Goal: Task Accomplishment & Management: Manage account settings

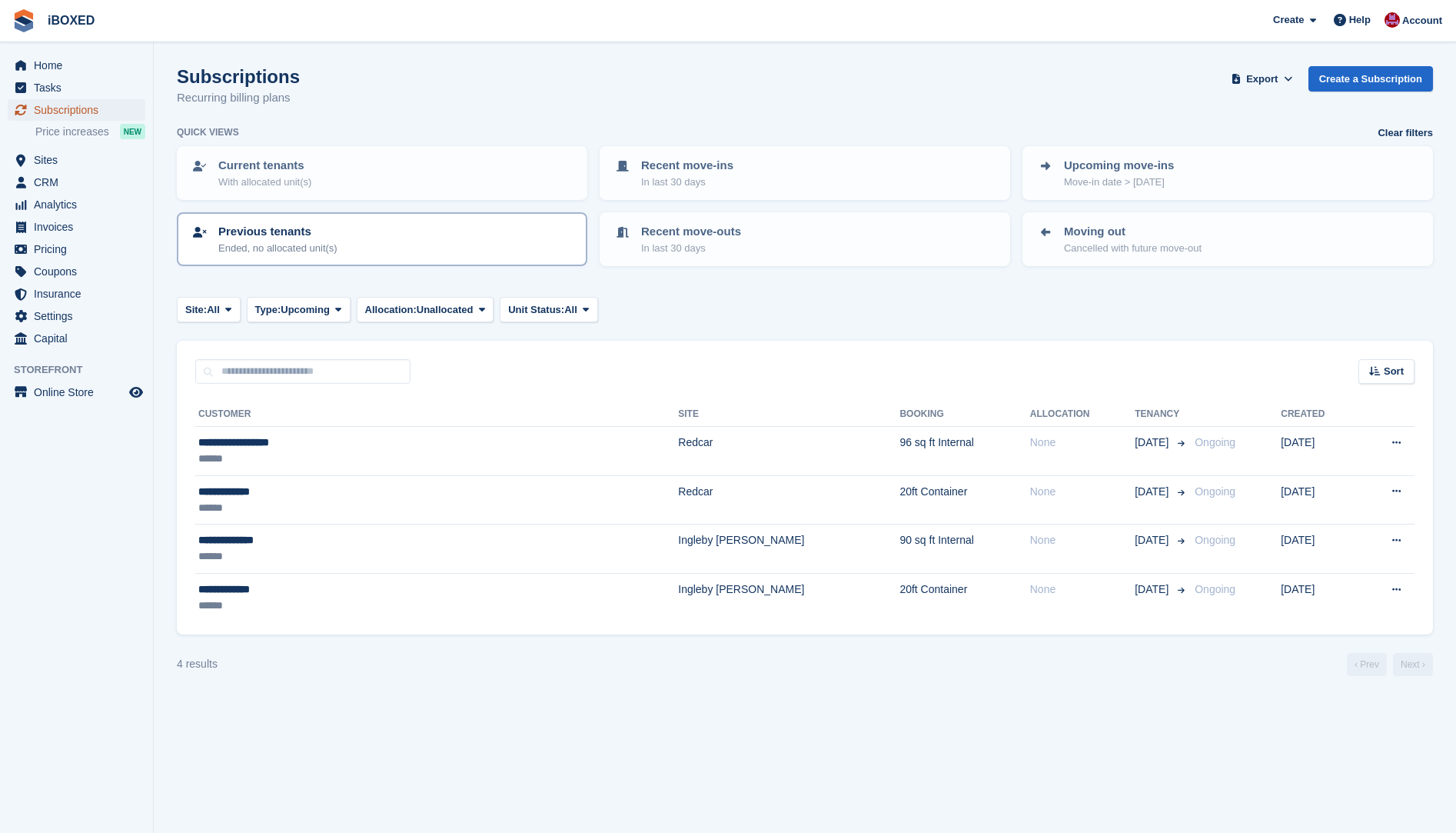
drag, startPoint x: 59, startPoint y: 106, endPoint x: 212, endPoint y: 256, distance: 214.3
click at [59, 106] on span "Subscriptions" at bounding box center [80, 110] width 92 height 21
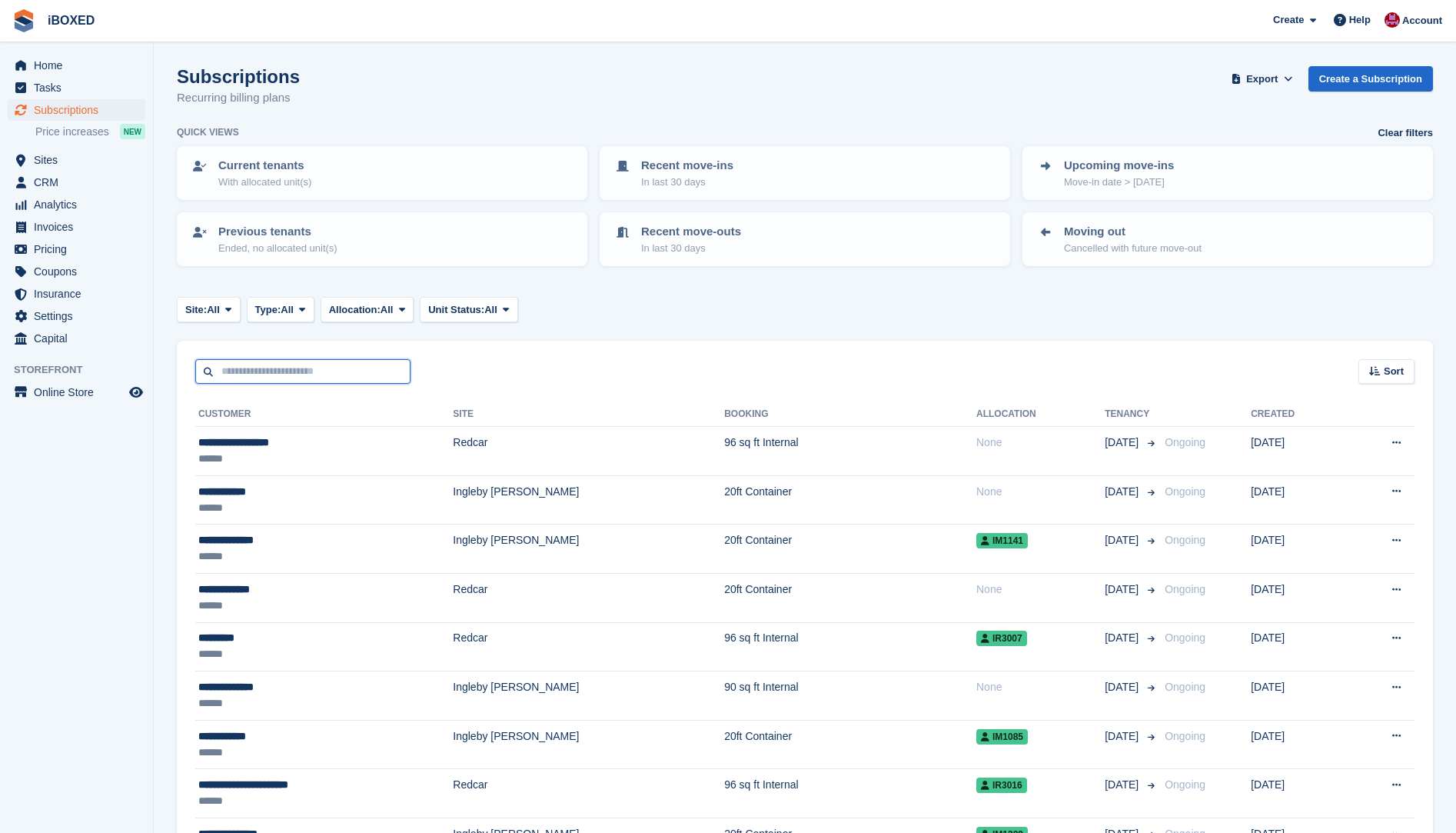
click at [253, 370] on input "text" at bounding box center [303, 371] width 216 height 25
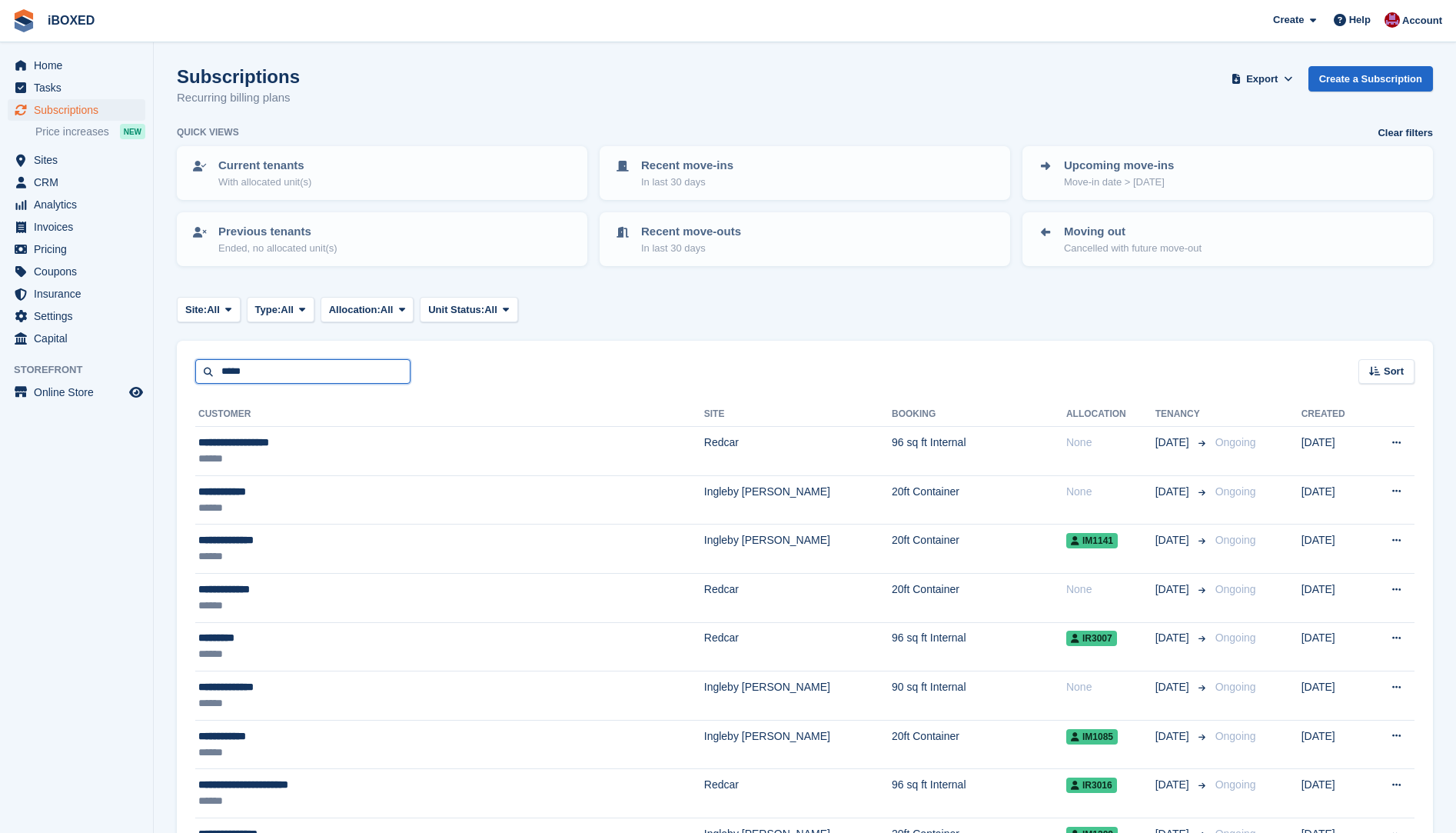
type input "*****"
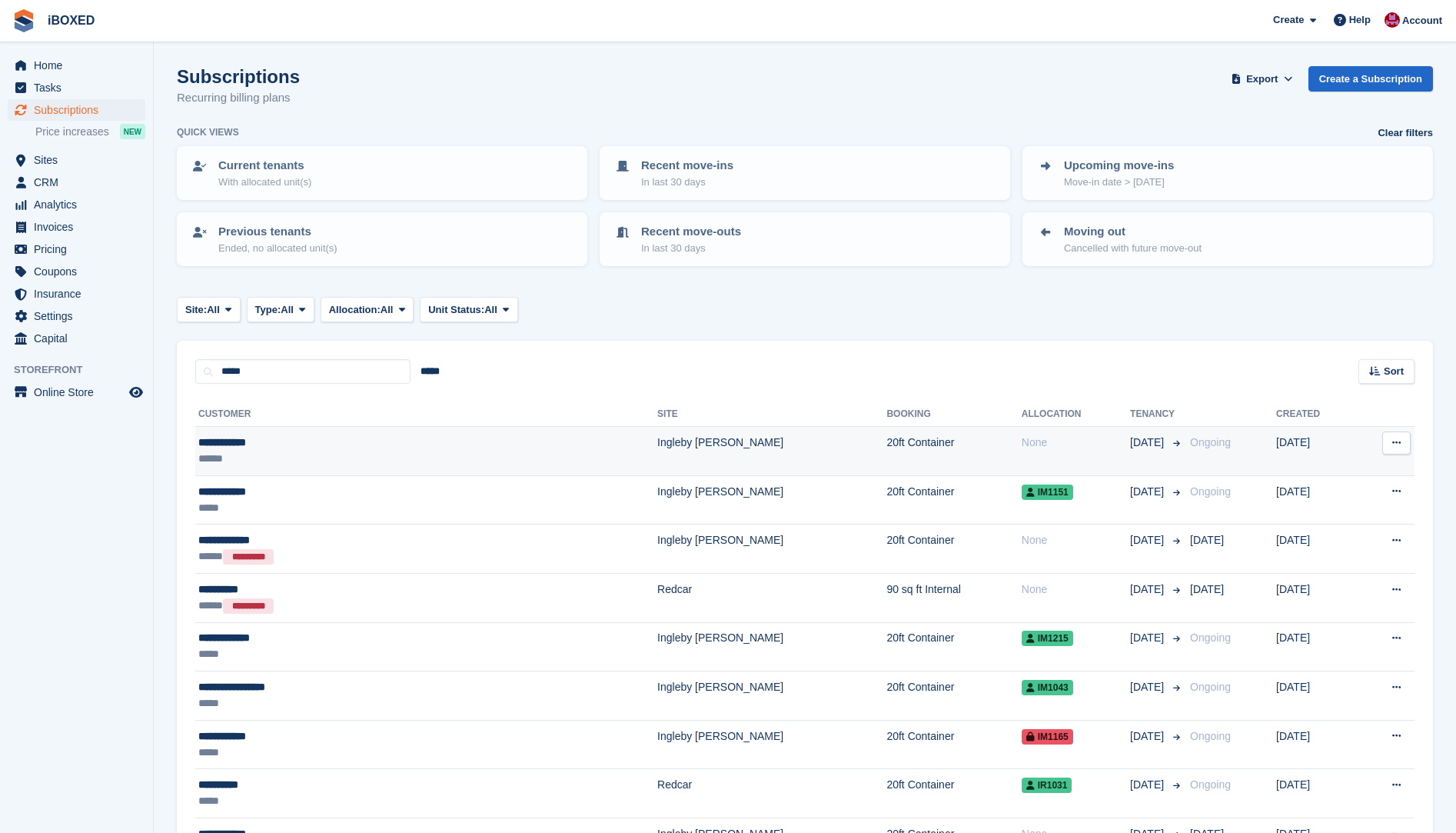
click at [292, 451] on div "******" at bounding box center [324, 459] width 251 height 16
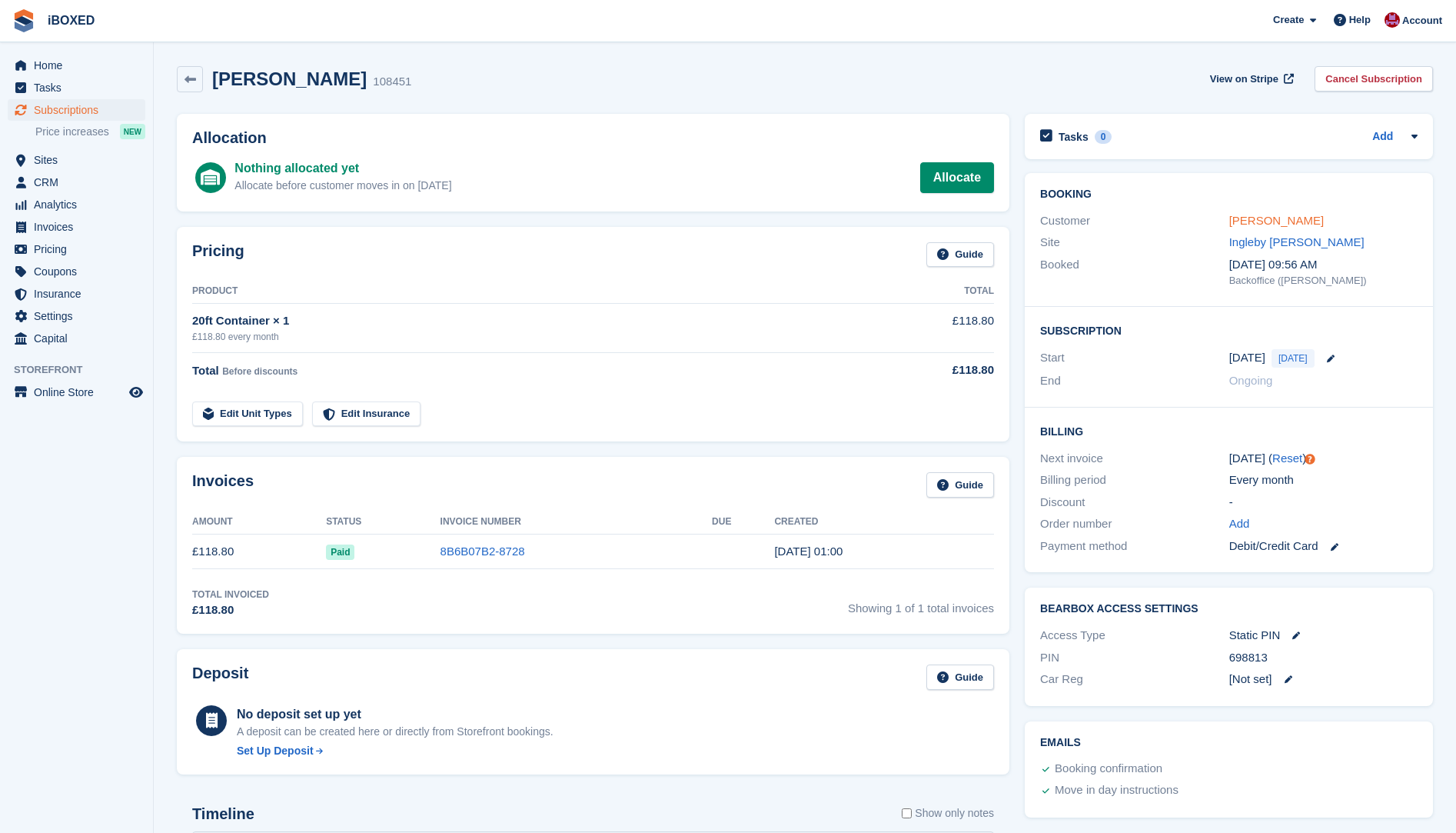
click at [1262, 227] on link "Sarah Morris" at bounding box center [1277, 221] width 94 height 13
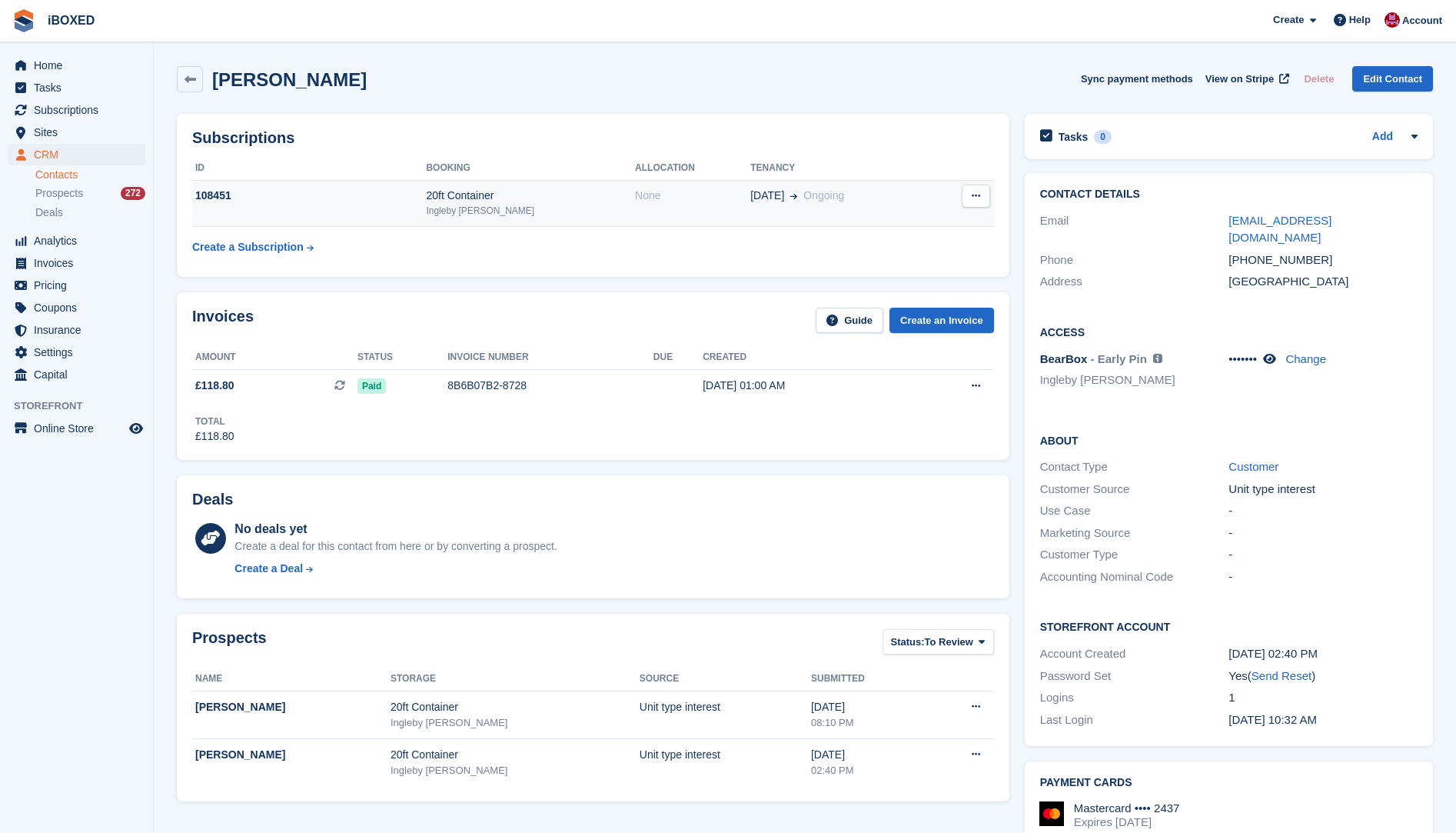
click at [750, 200] on span "[DATE]" at bounding box center [767, 196] width 34 height 16
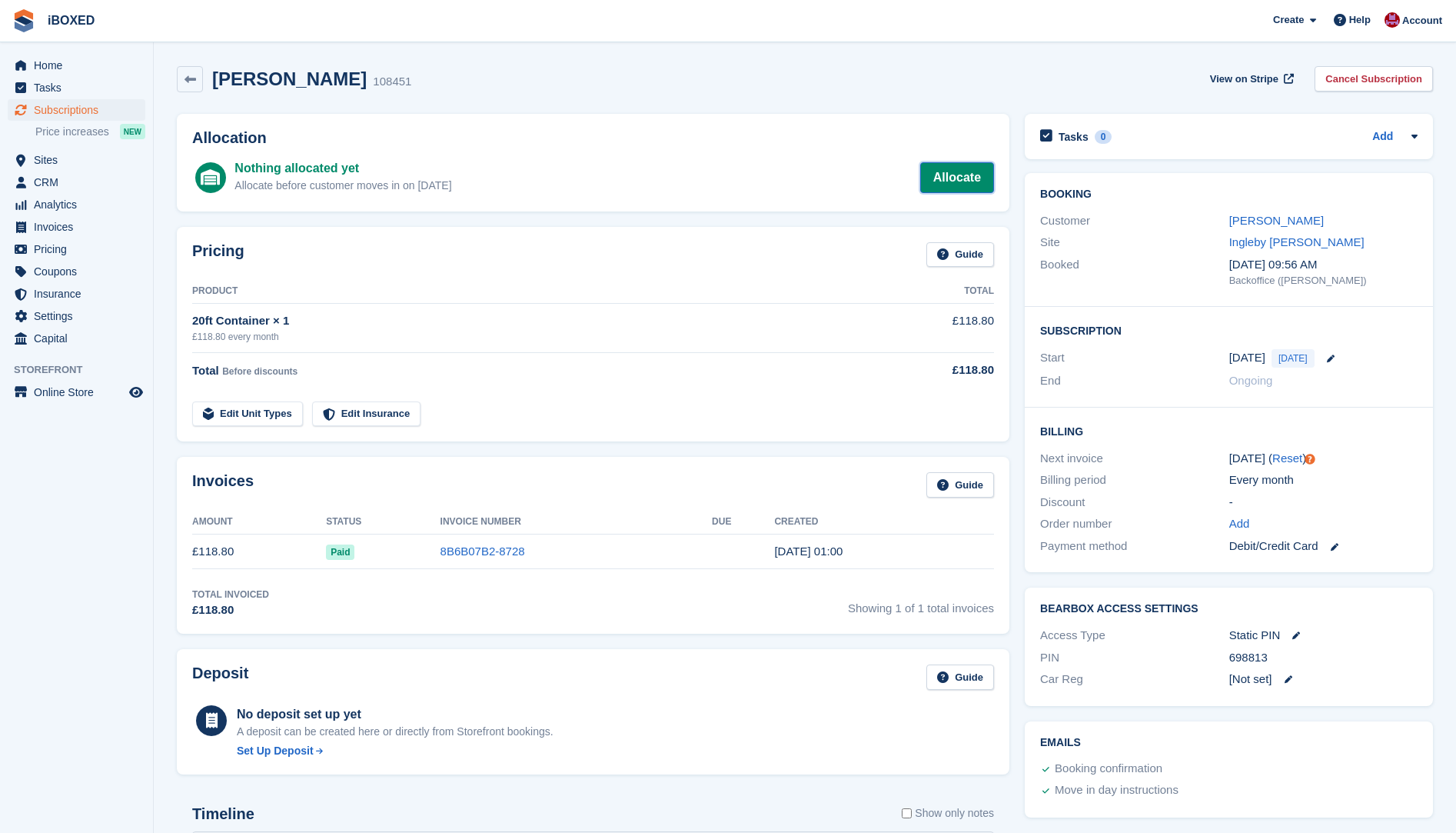
click at [949, 180] on link "Allocate" at bounding box center [957, 178] width 74 height 31
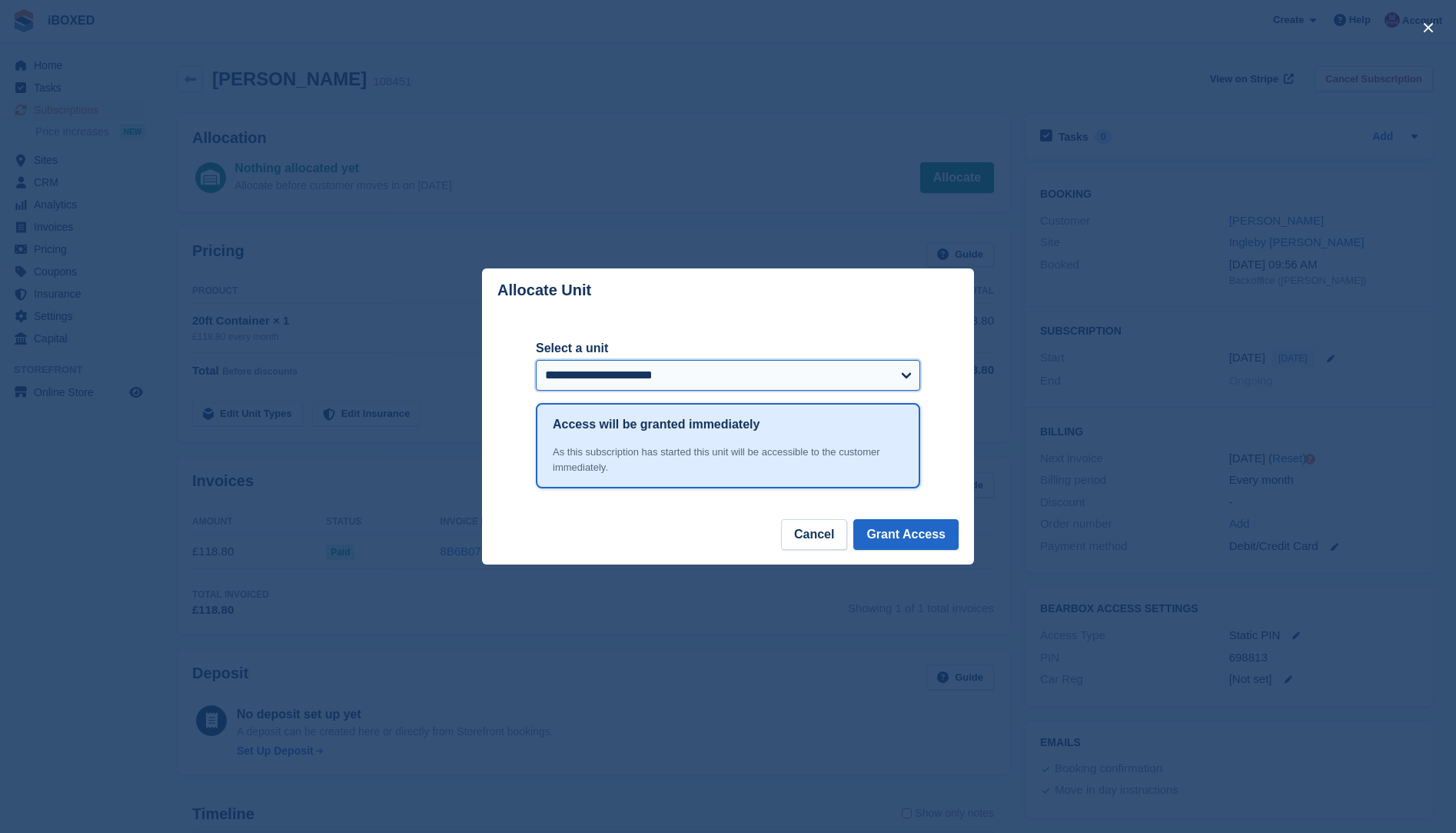
click at [905, 375] on select "**********" at bounding box center [728, 375] width 384 height 31
select select "*****"
click at [536, 362] on select "**********" at bounding box center [728, 375] width 384 height 31
click at [908, 535] on button "Grant Access" at bounding box center [906, 535] width 105 height 31
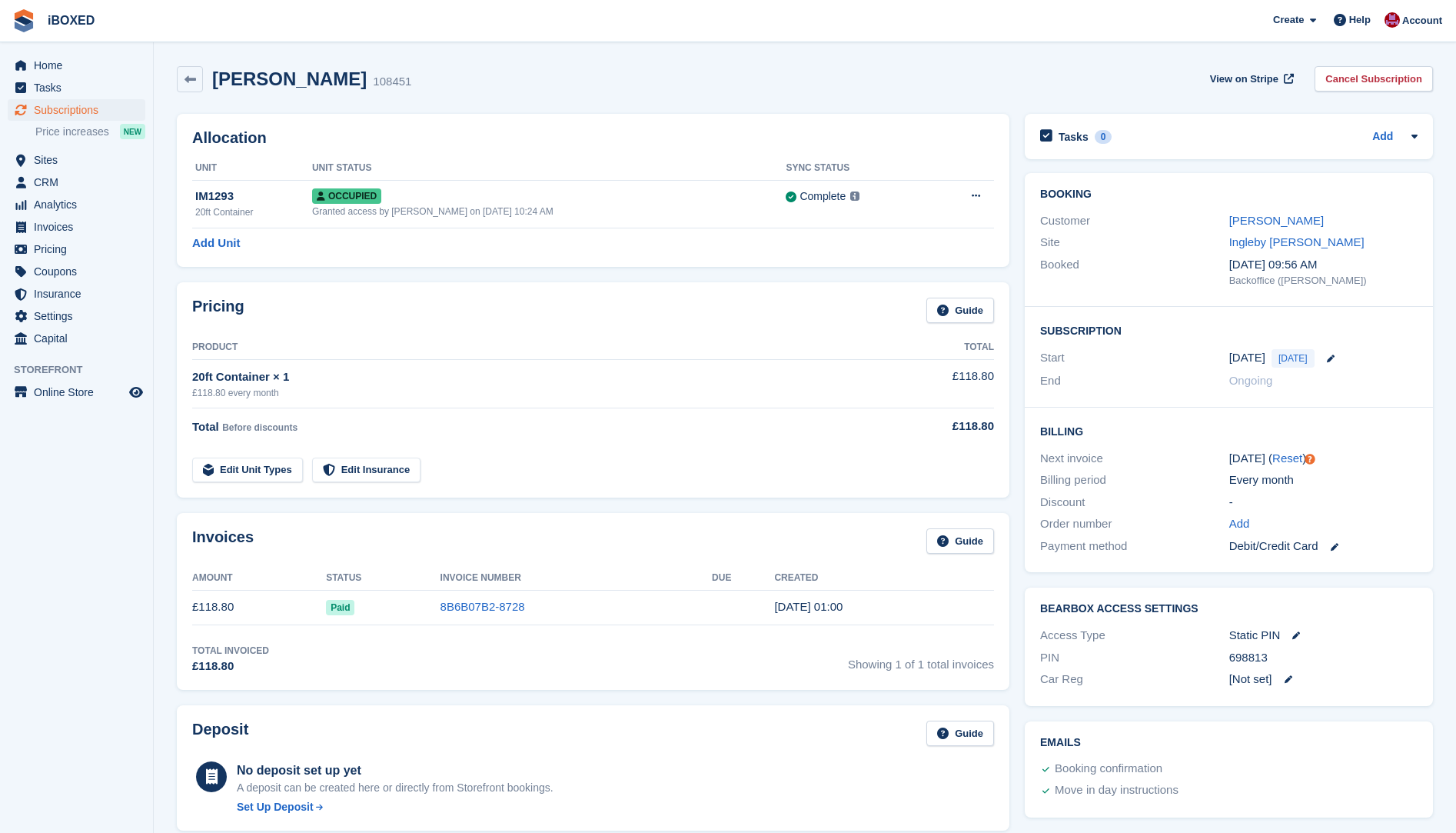
scroll to position [230, 0]
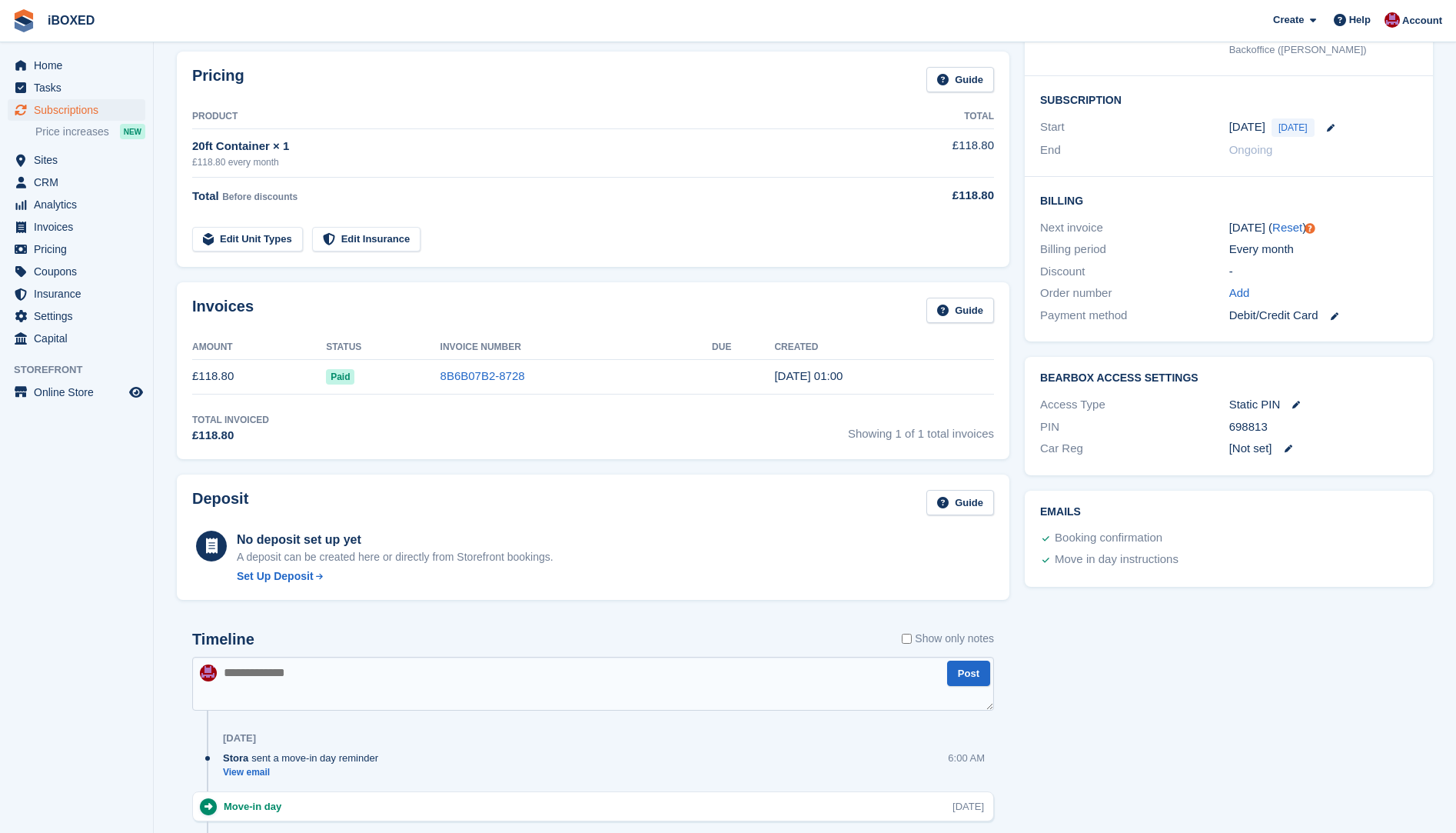
click at [302, 675] on textarea at bounding box center [592, 684] width 802 height 54
type textarea "**********"
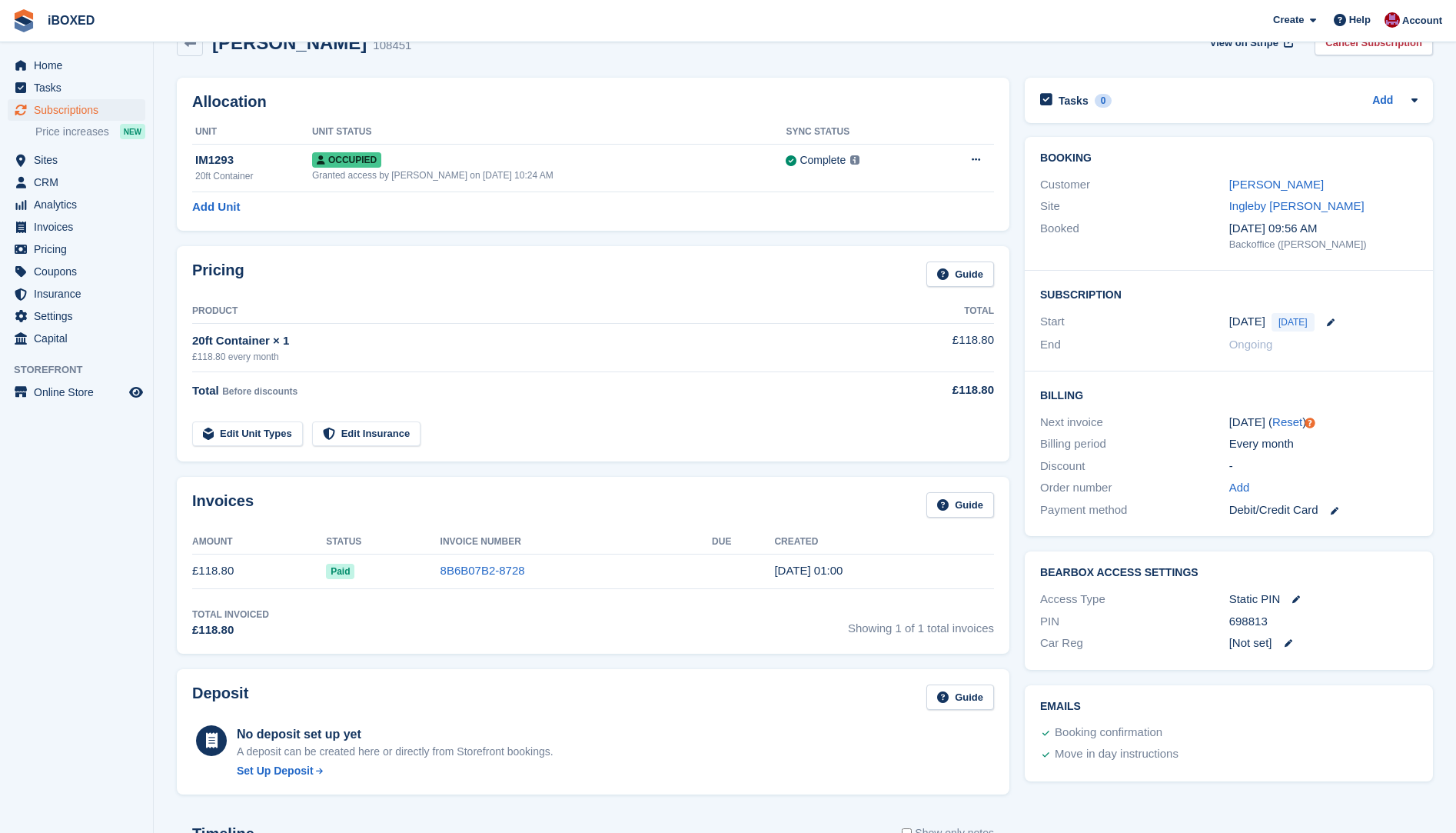
scroll to position [0, 0]
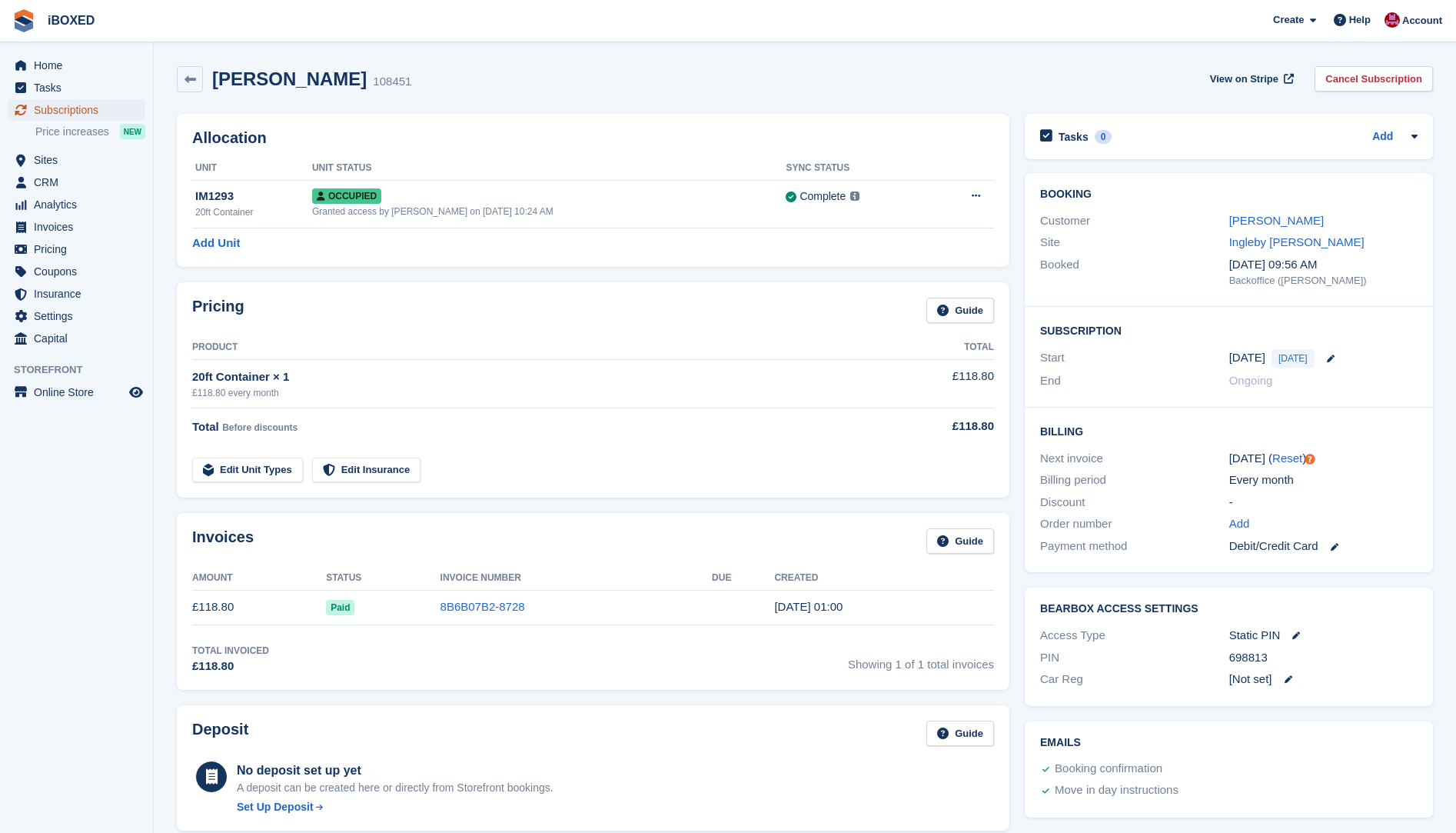
click at [59, 104] on span "Subscriptions" at bounding box center [80, 110] width 92 height 21
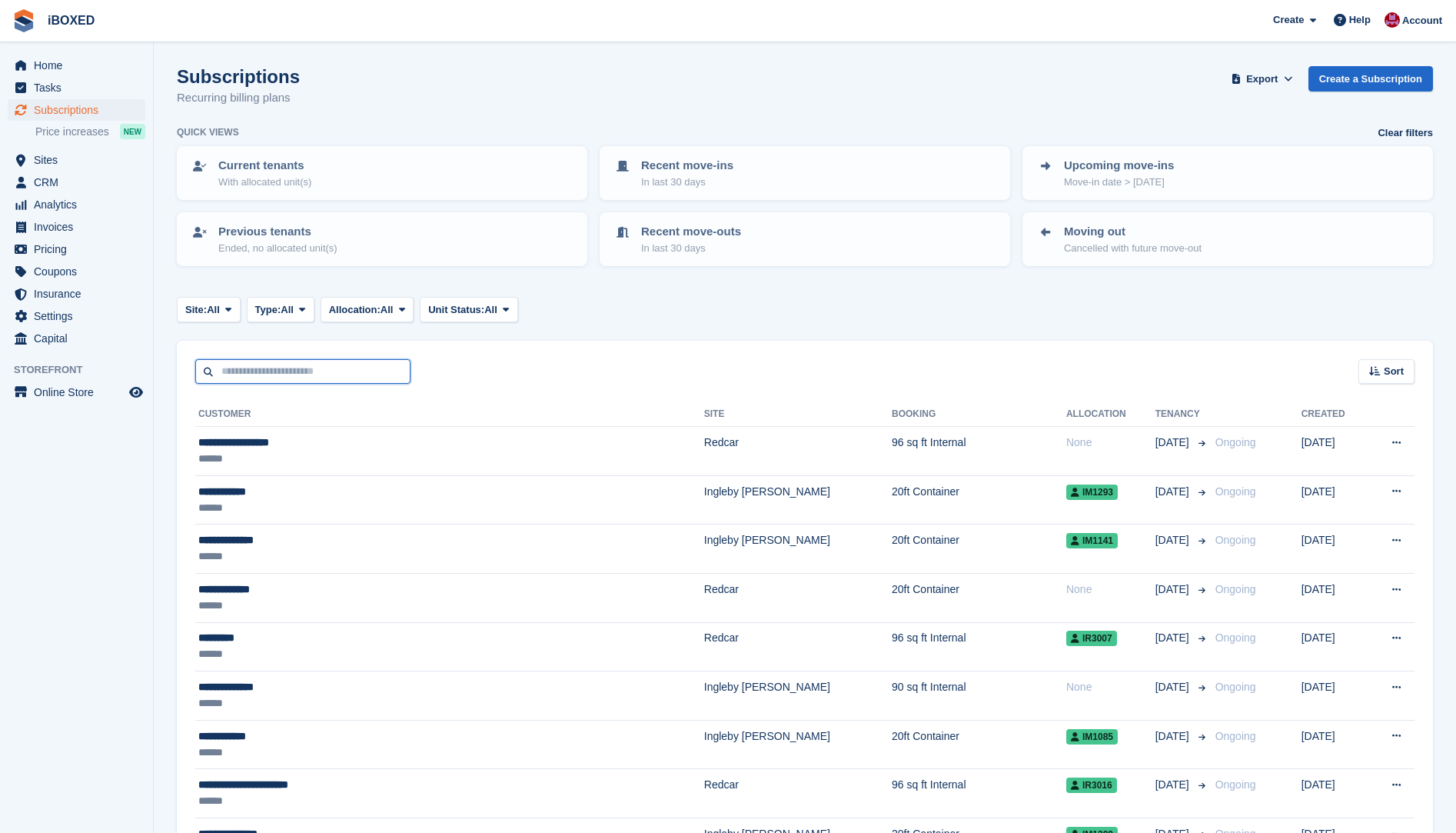
click at [258, 373] on input "text" at bounding box center [303, 371] width 216 height 25
type input "**********"
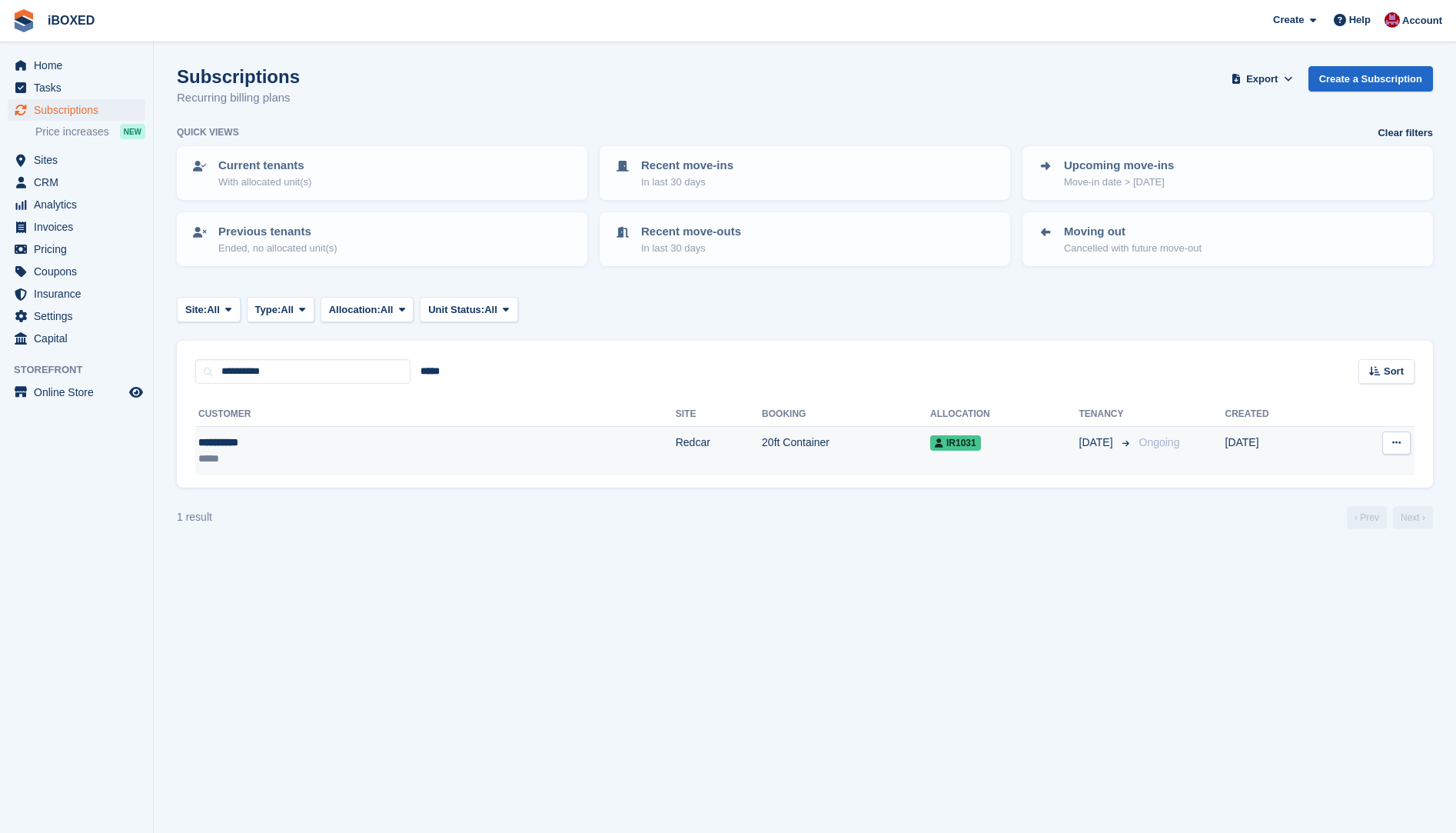
click at [355, 453] on div "*****" at bounding box center [293, 459] width 190 height 16
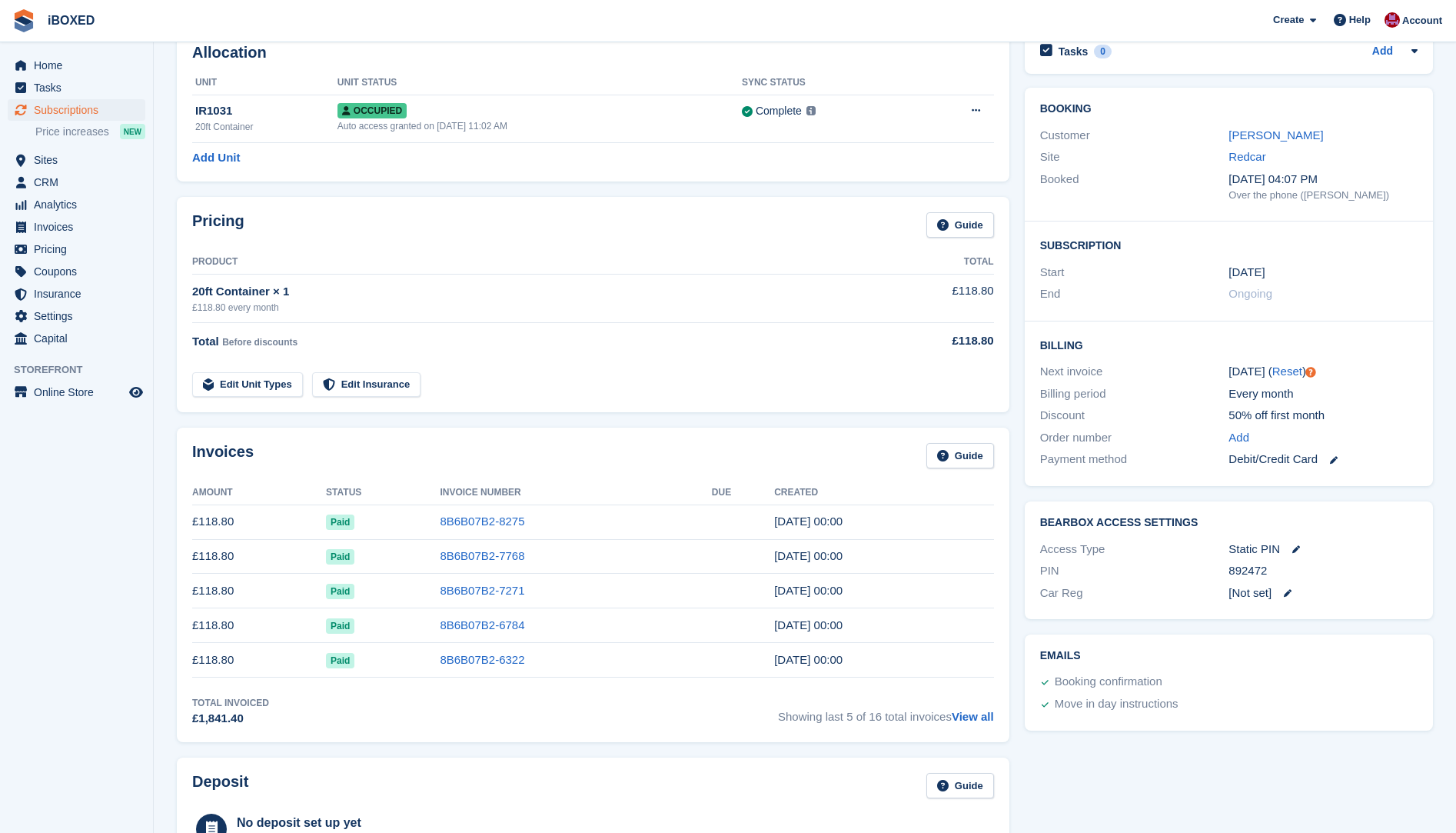
scroll to position [11, 0]
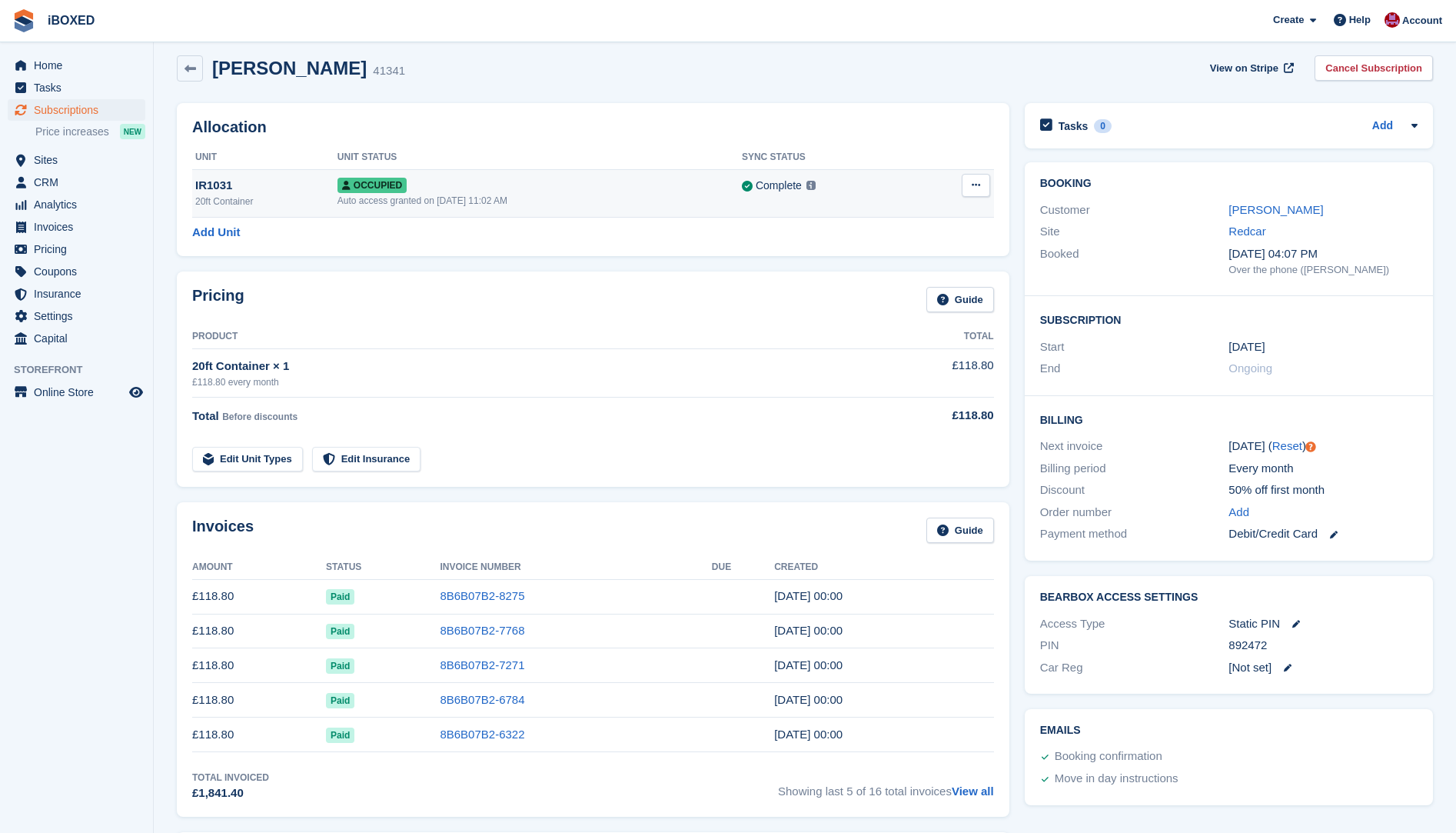
click at [441, 203] on div "Auto access granted on 22nd May, 2024, 11:02 AM" at bounding box center [540, 200] width 404 height 14
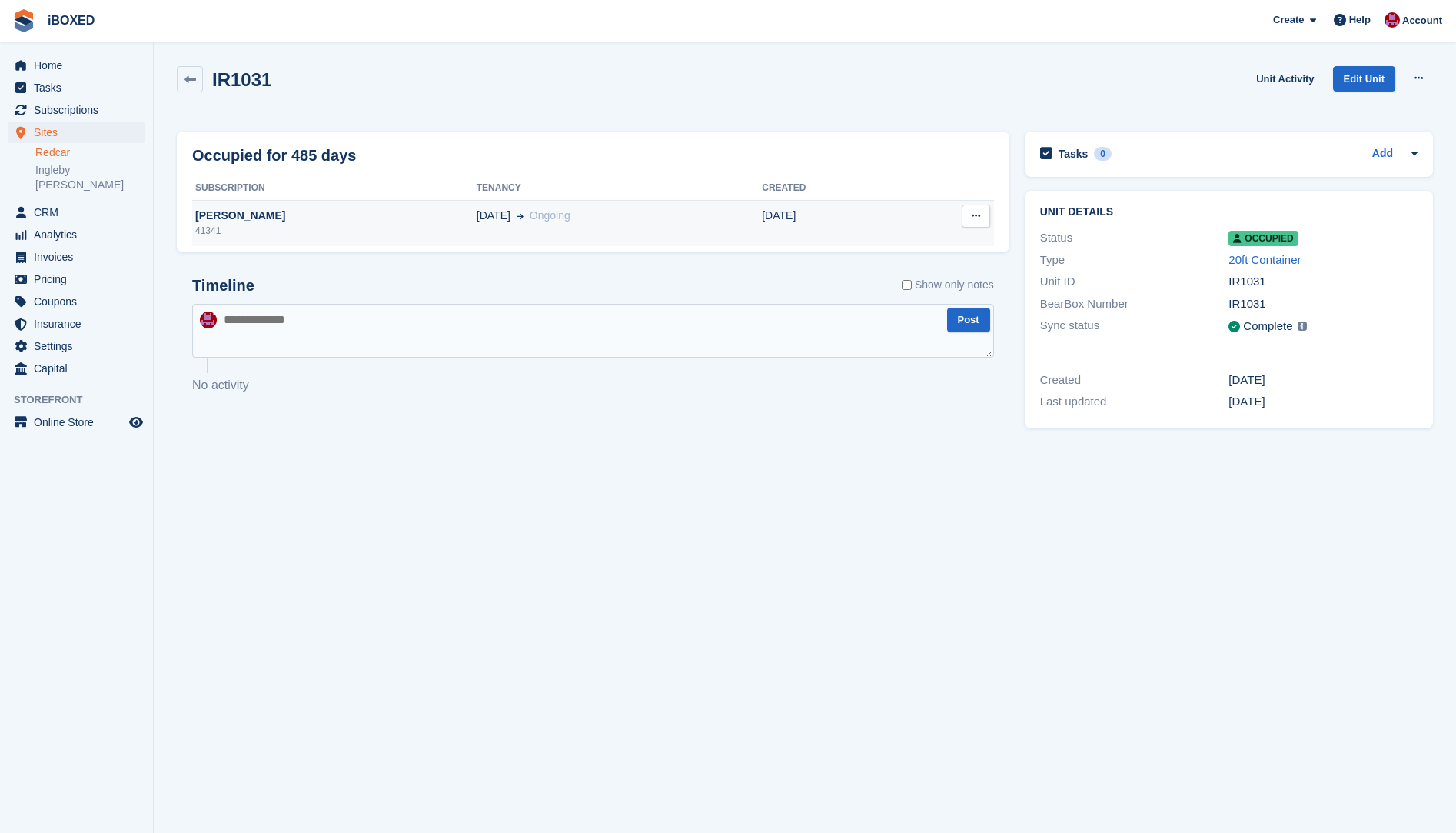
click at [477, 229] on td "22 May Ongoing" at bounding box center [619, 223] width 286 height 46
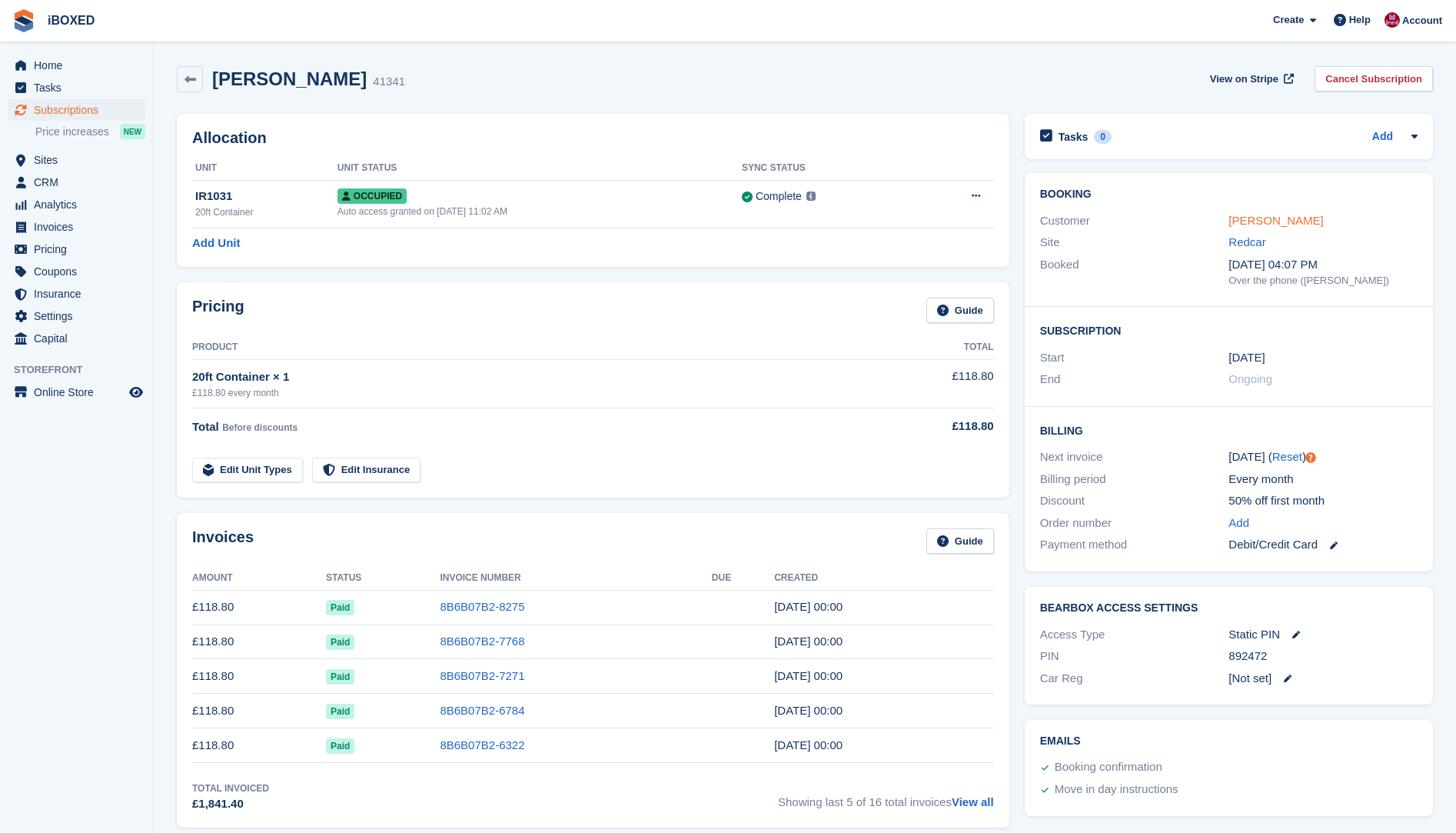
click at [1271, 226] on link "Sarah Gale" at bounding box center [1276, 221] width 94 height 13
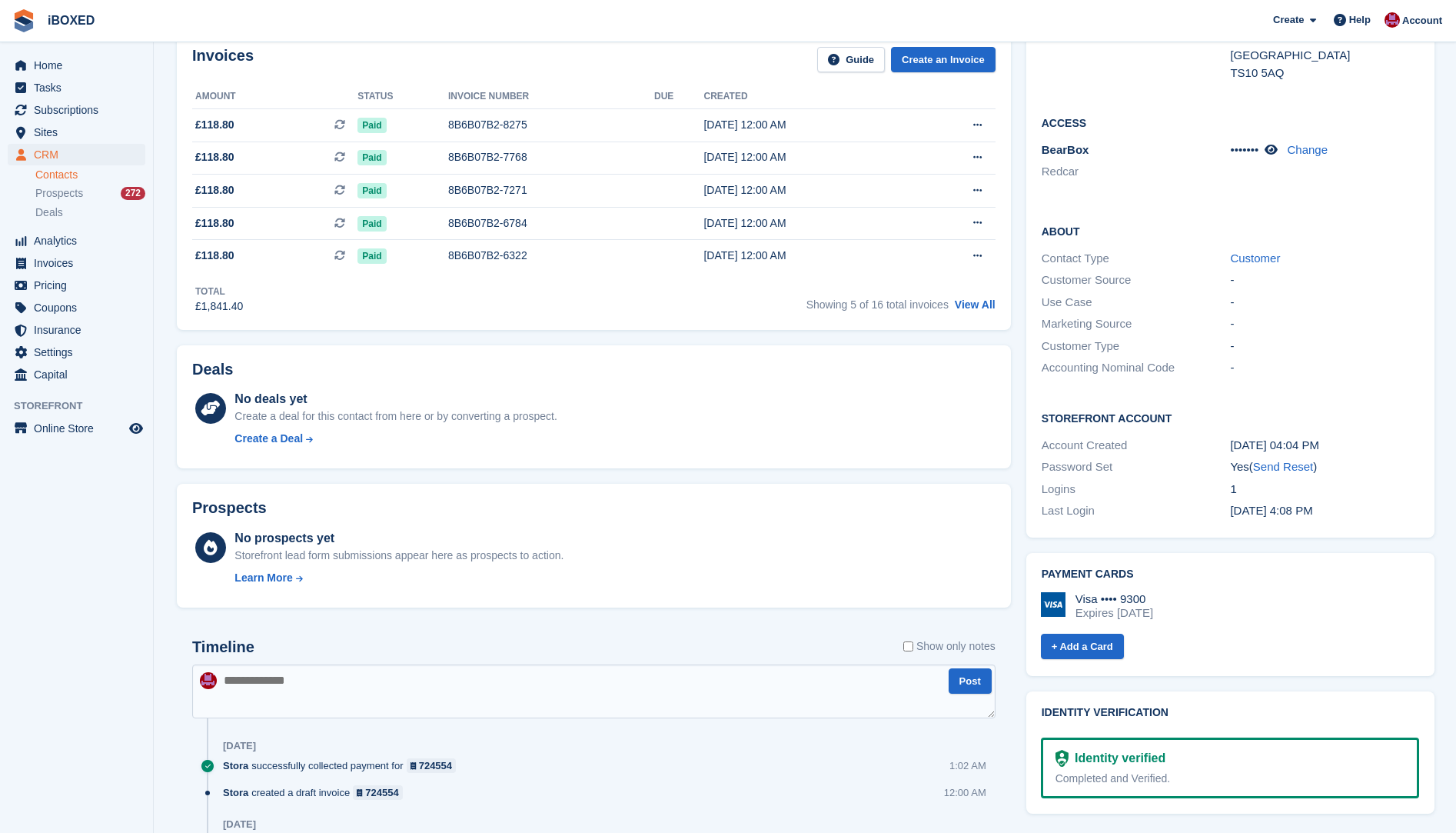
scroll to position [142, 0]
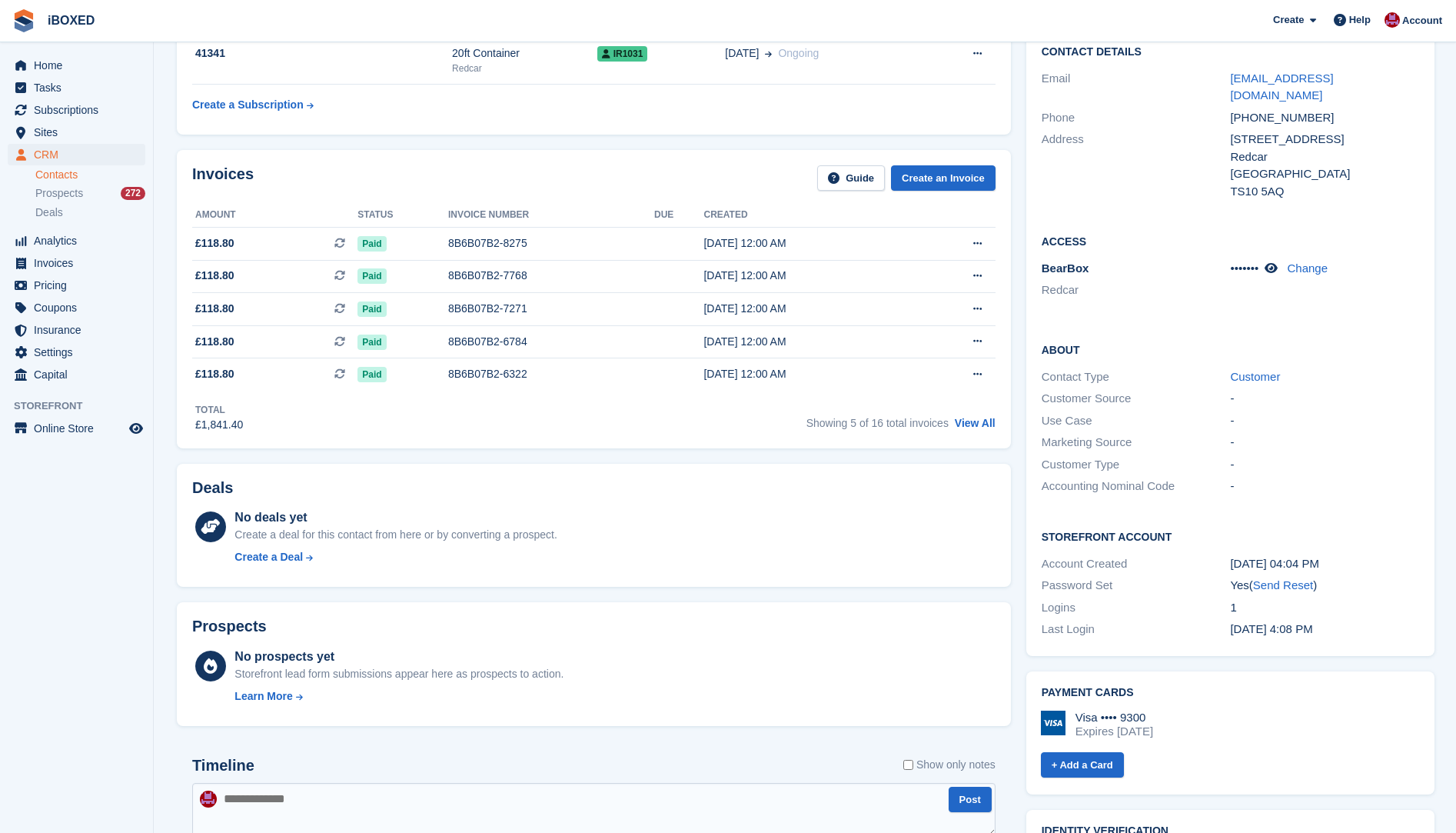
click at [690, 634] on div "Prospects" at bounding box center [593, 629] width 803 height 24
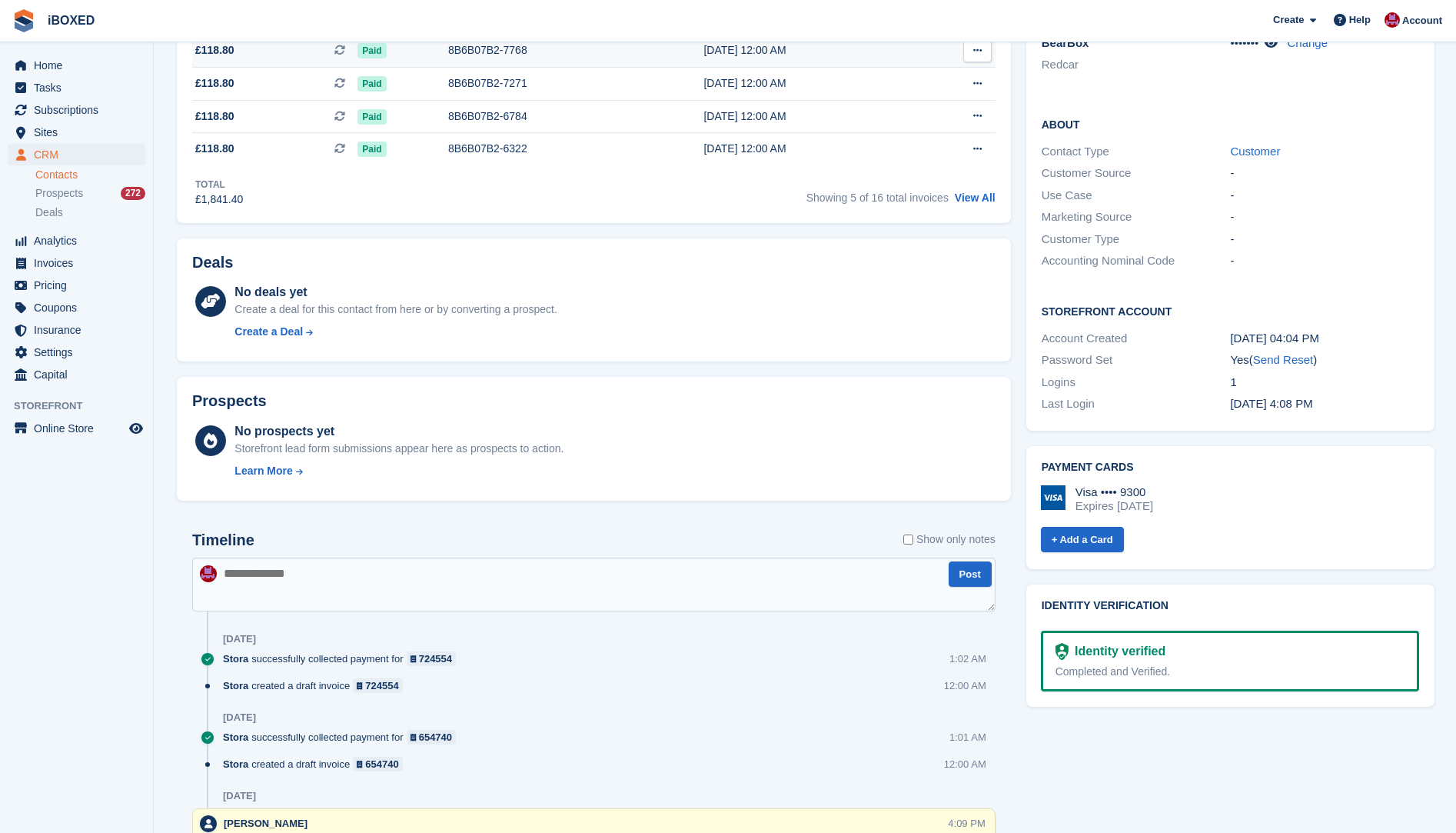
scroll to position [450, 0]
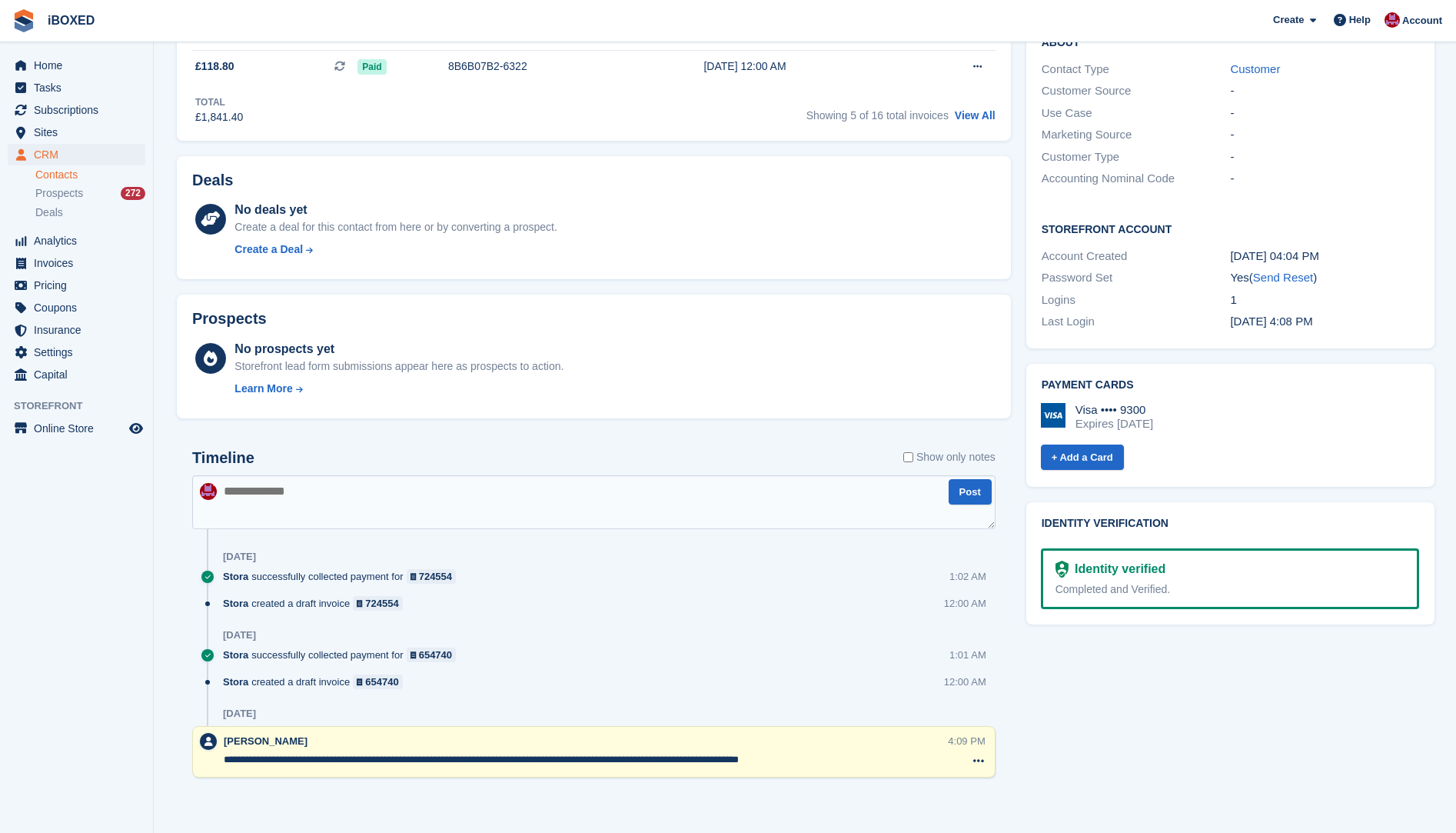
click at [253, 500] on textarea at bounding box center [593, 502] width 803 height 54
click at [847, 496] on textarea "**********" at bounding box center [593, 502] width 803 height 54
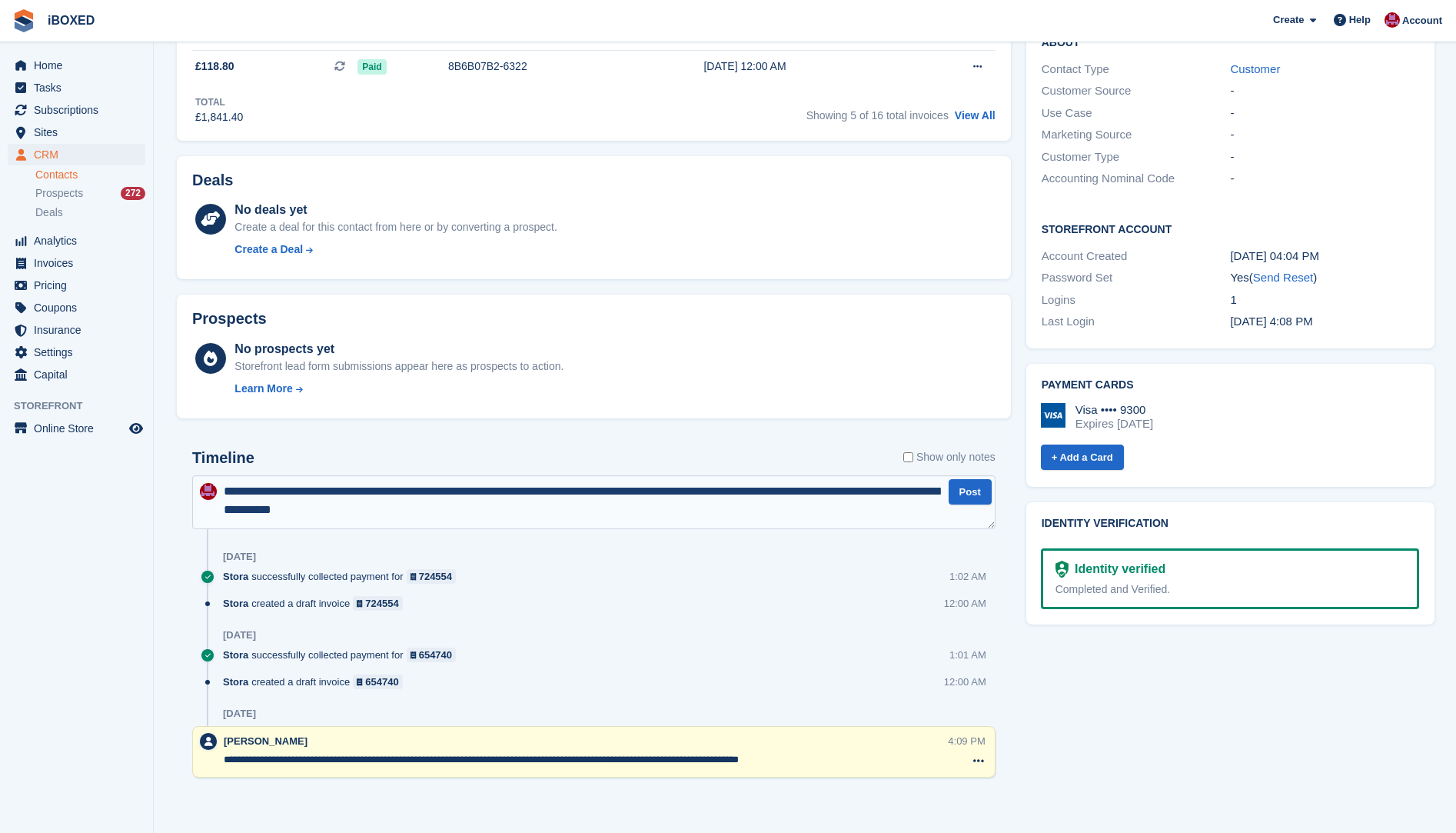
click at [493, 511] on textarea "**********" at bounding box center [593, 502] width 803 height 54
type textarea "**********"
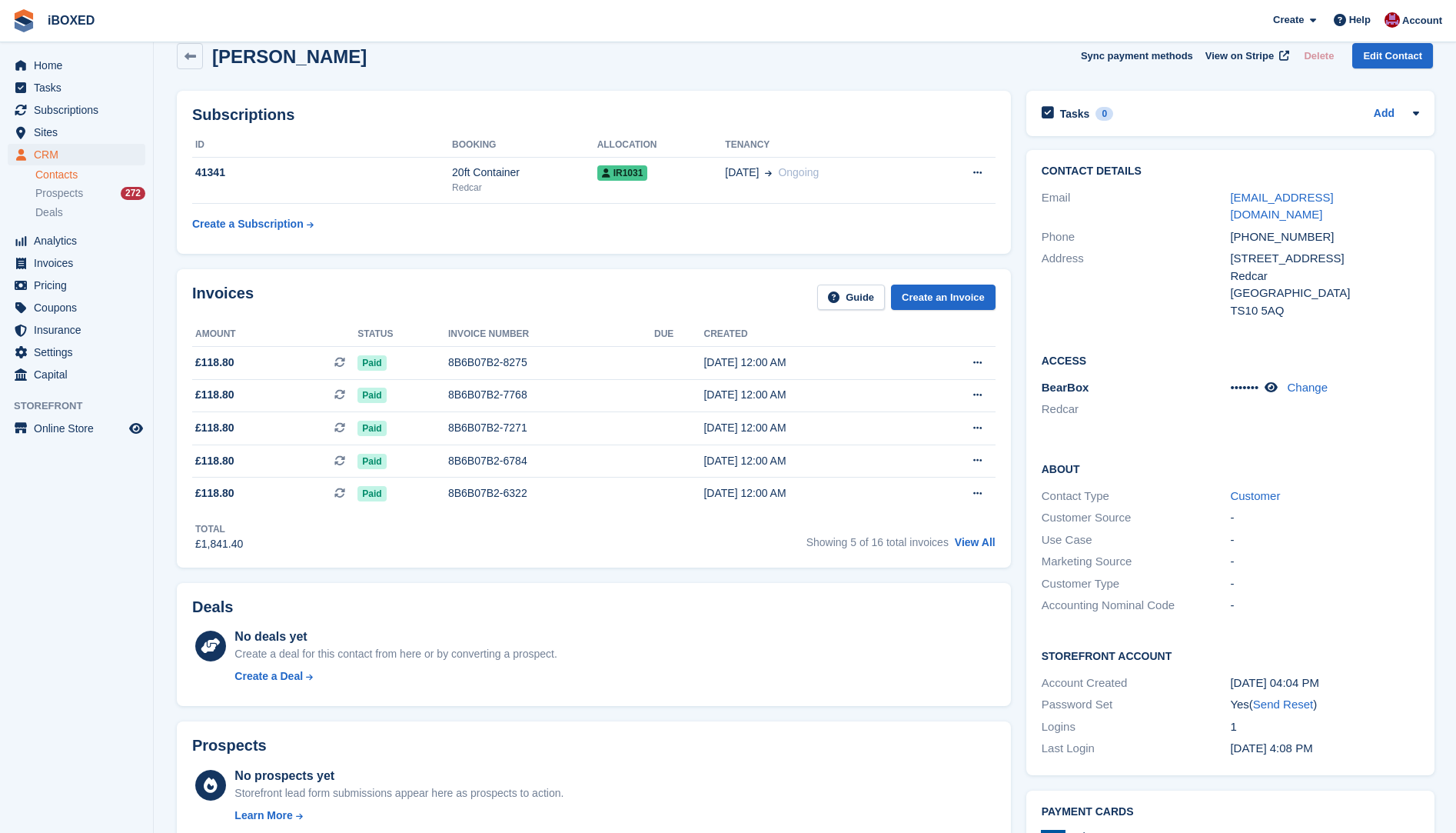
scroll to position [0, 0]
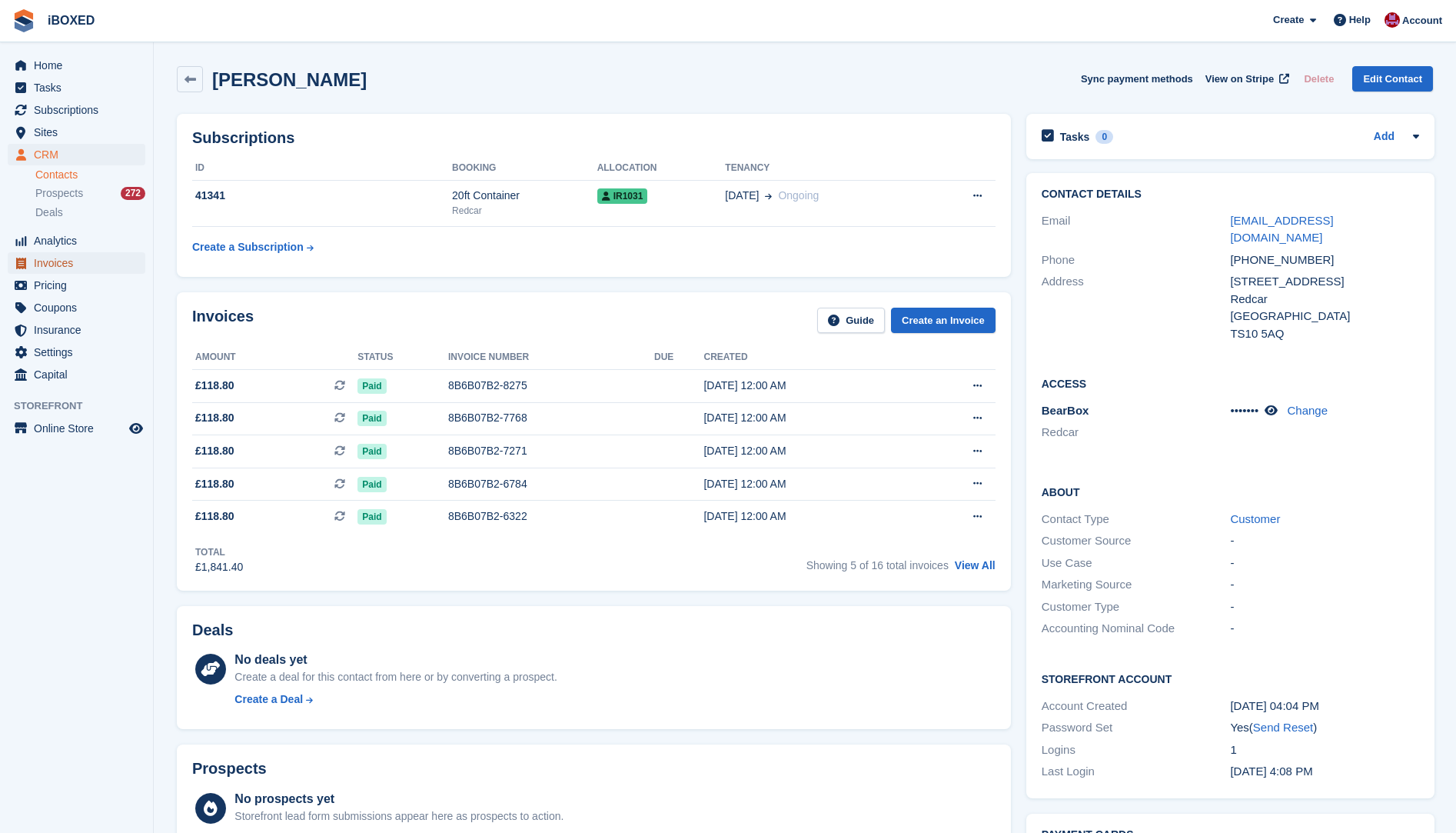
click at [75, 260] on span "Invoices" at bounding box center [80, 263] width 92 height 21
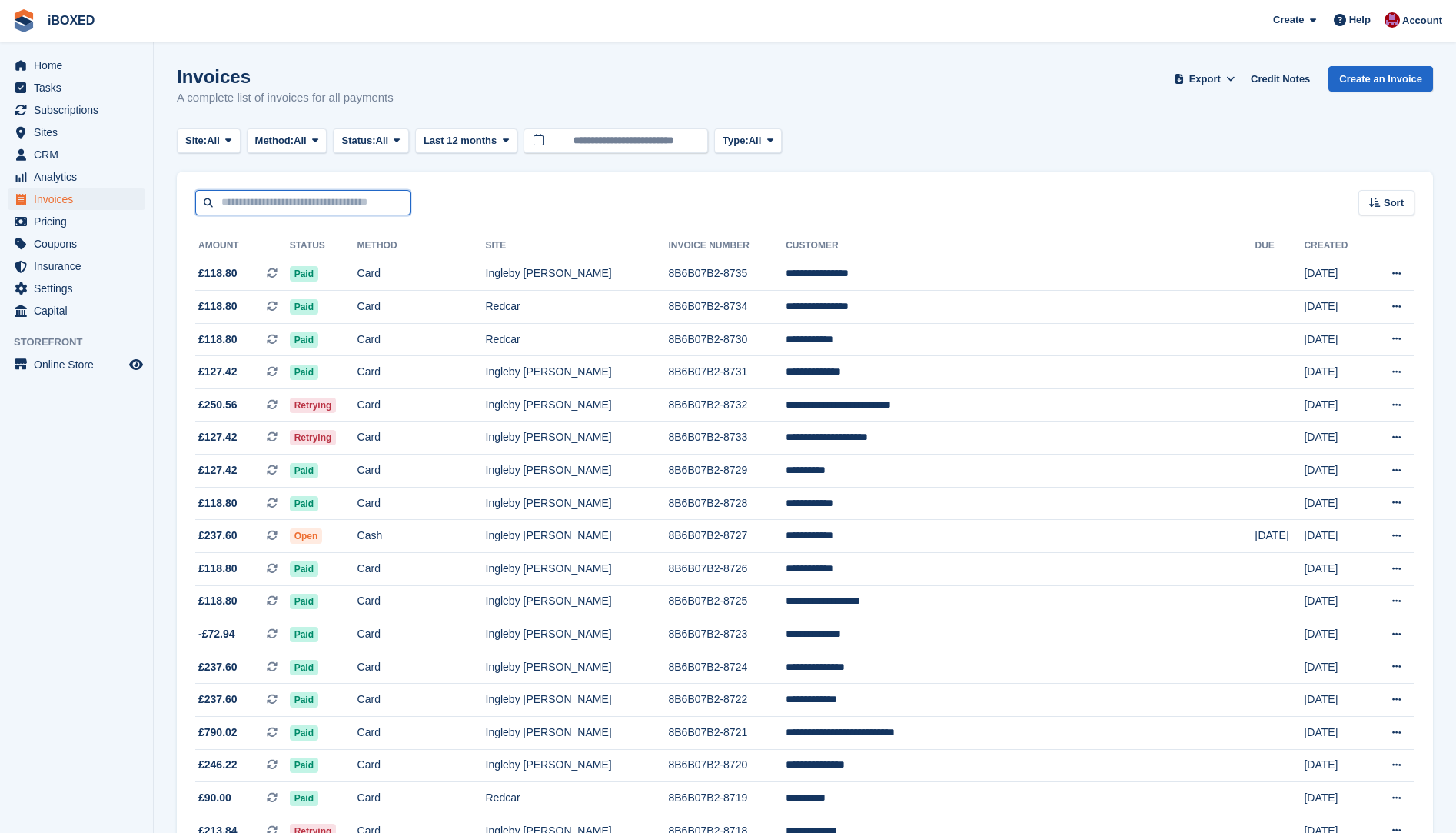
drag, startPoint x: 345, startPoint y: 203, endPoint x: 362, endPoint y: 188, distance: 22.7
click at [345, 203] on input "text" at bounding box center [303, 202] width 216 height 25
type input "*****"
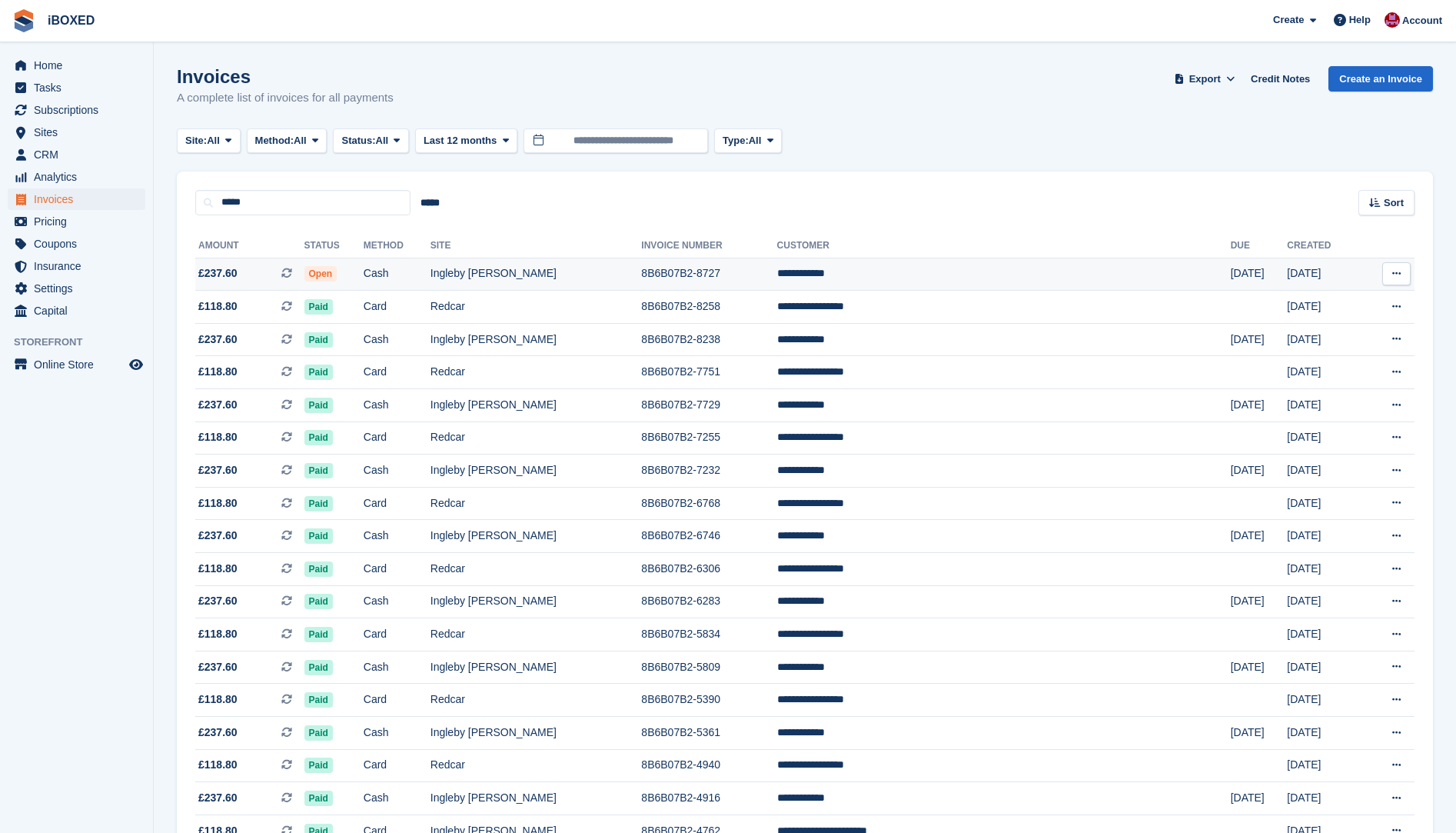
click at [431, 269] on td "Cash" at bounding box center [397, 274] width 67 height 33
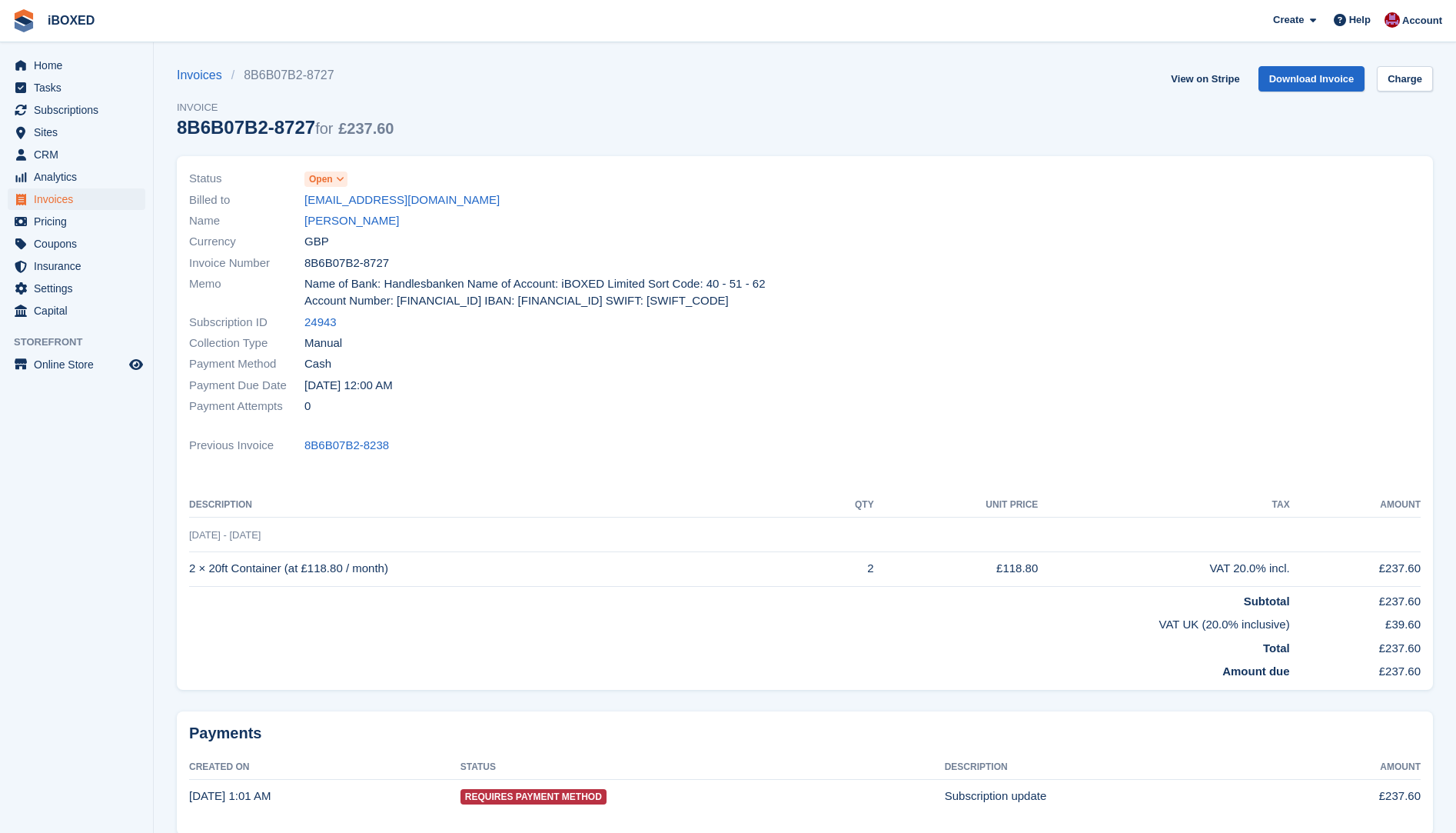
drag, startPoint x: 356, startPoint y: 217, endPoint x: 409, endPoint y: 238, distance: 57.0
click at [356, 217] on link "[PERSON_NAME]" at bounding box center [352, 221] width 94 height 18
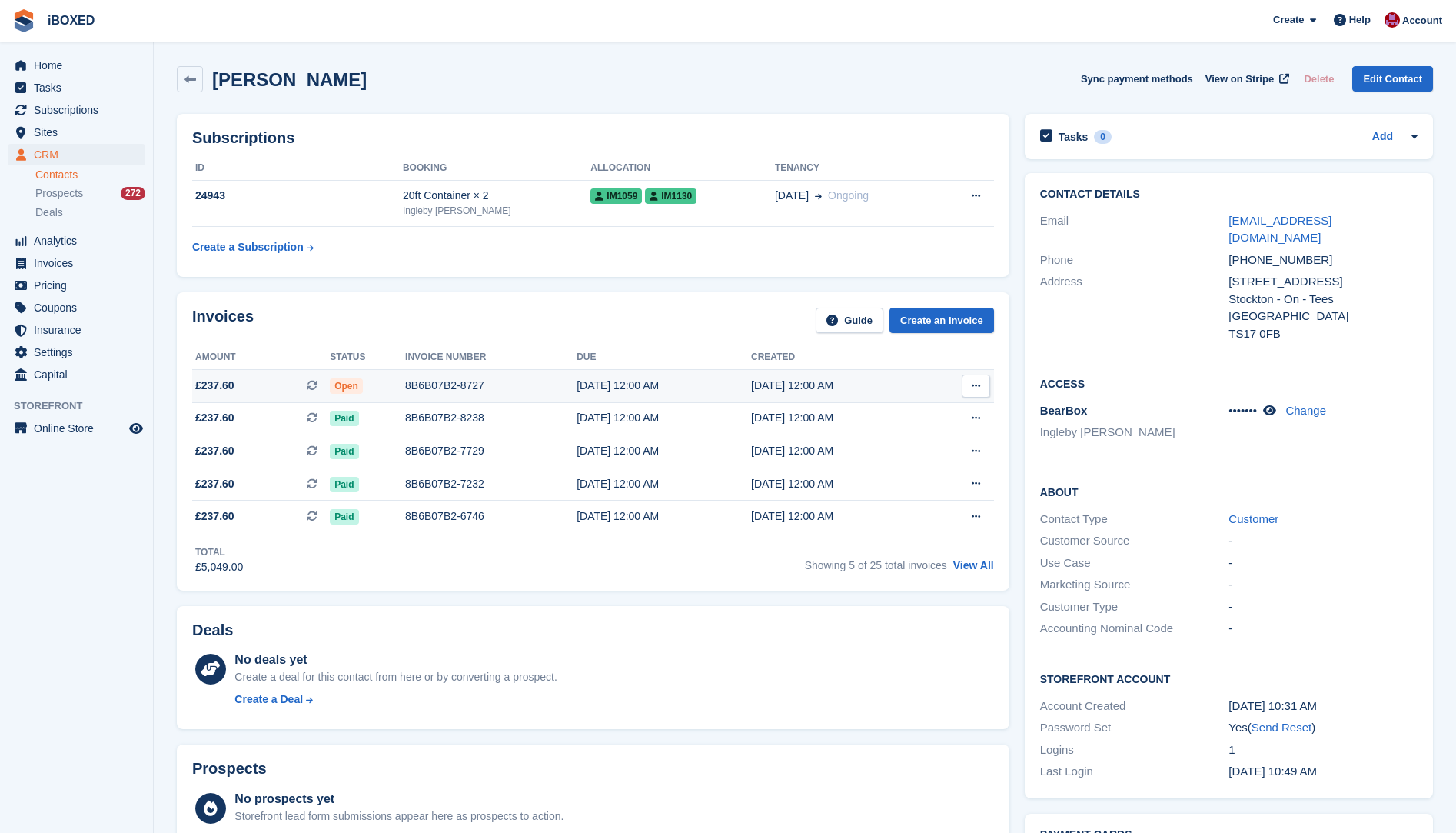
click at [656, 375] on td "[DATE] 12:00 AM" at bounding box center [664, 386] width 174 height 33
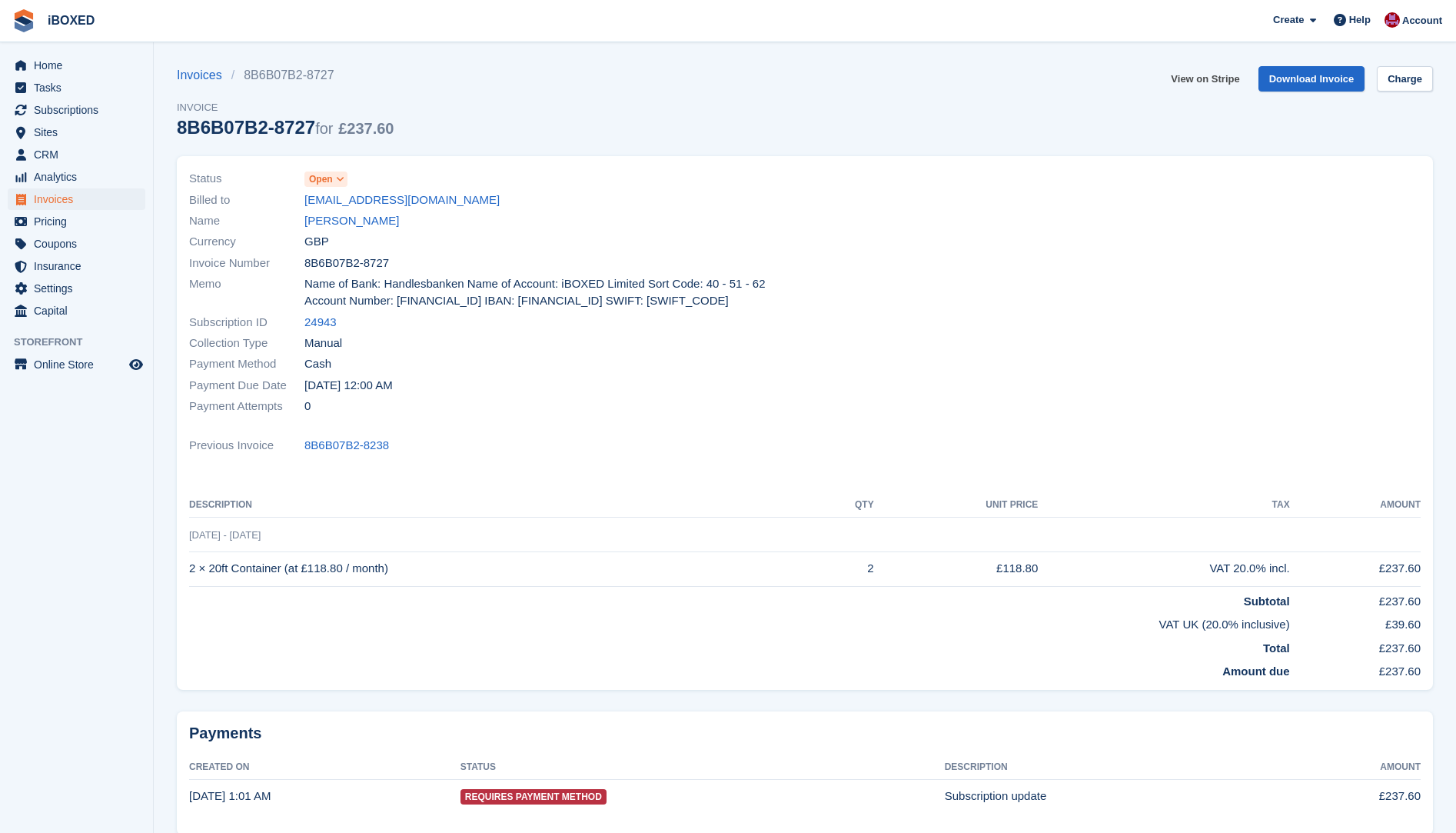
click at [1196, 77] on link "View on Stripe" at bounding box center [1205, 78] width 81 height 25
click at [347, 221] on link "[PERSON_NAME]" at bounding box center [352, 221] width 94 height 18
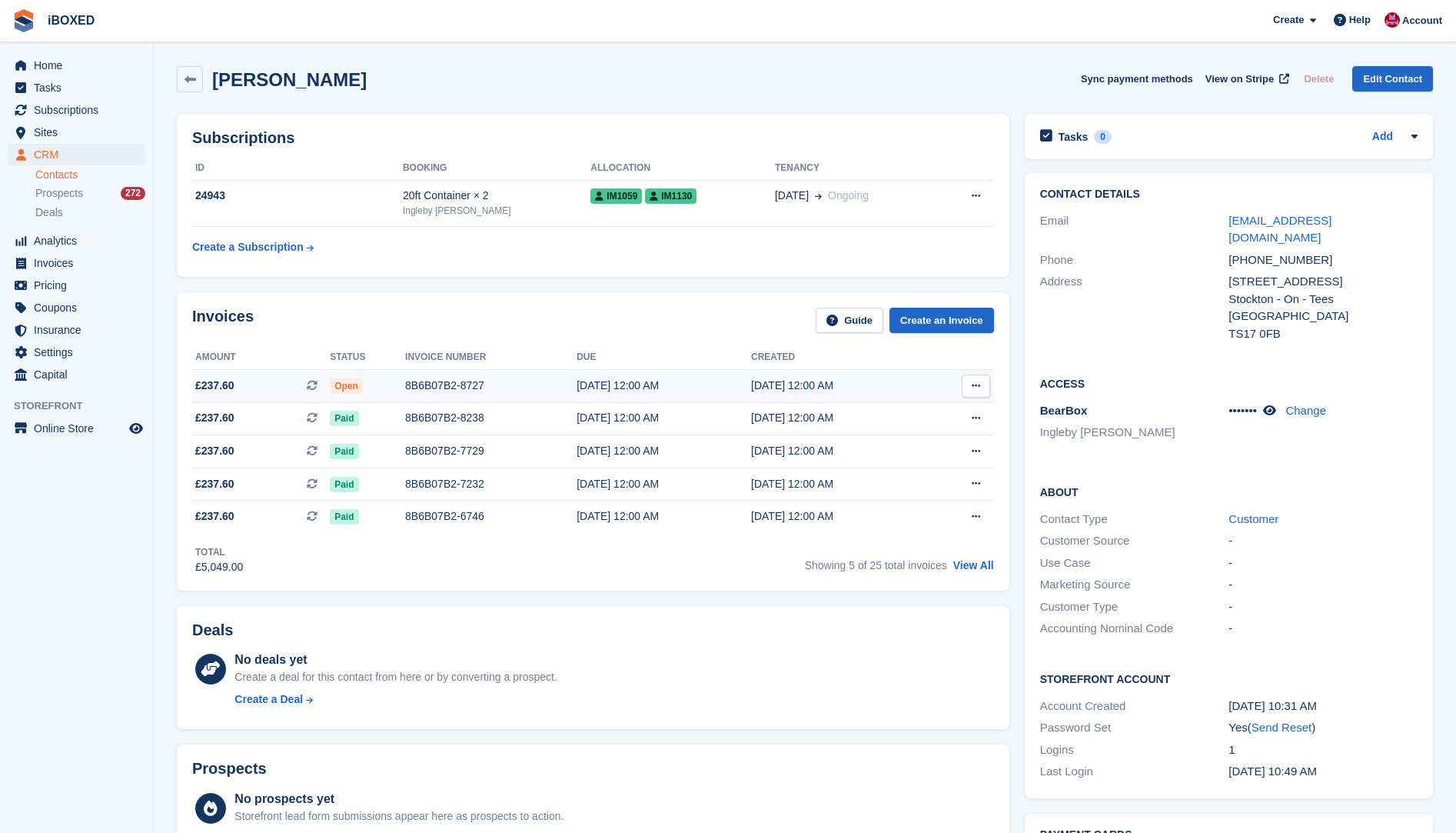
click at [480, 397] on td "8B6B07B2-8727" at bounding box center [491, 386] width 172 height 33
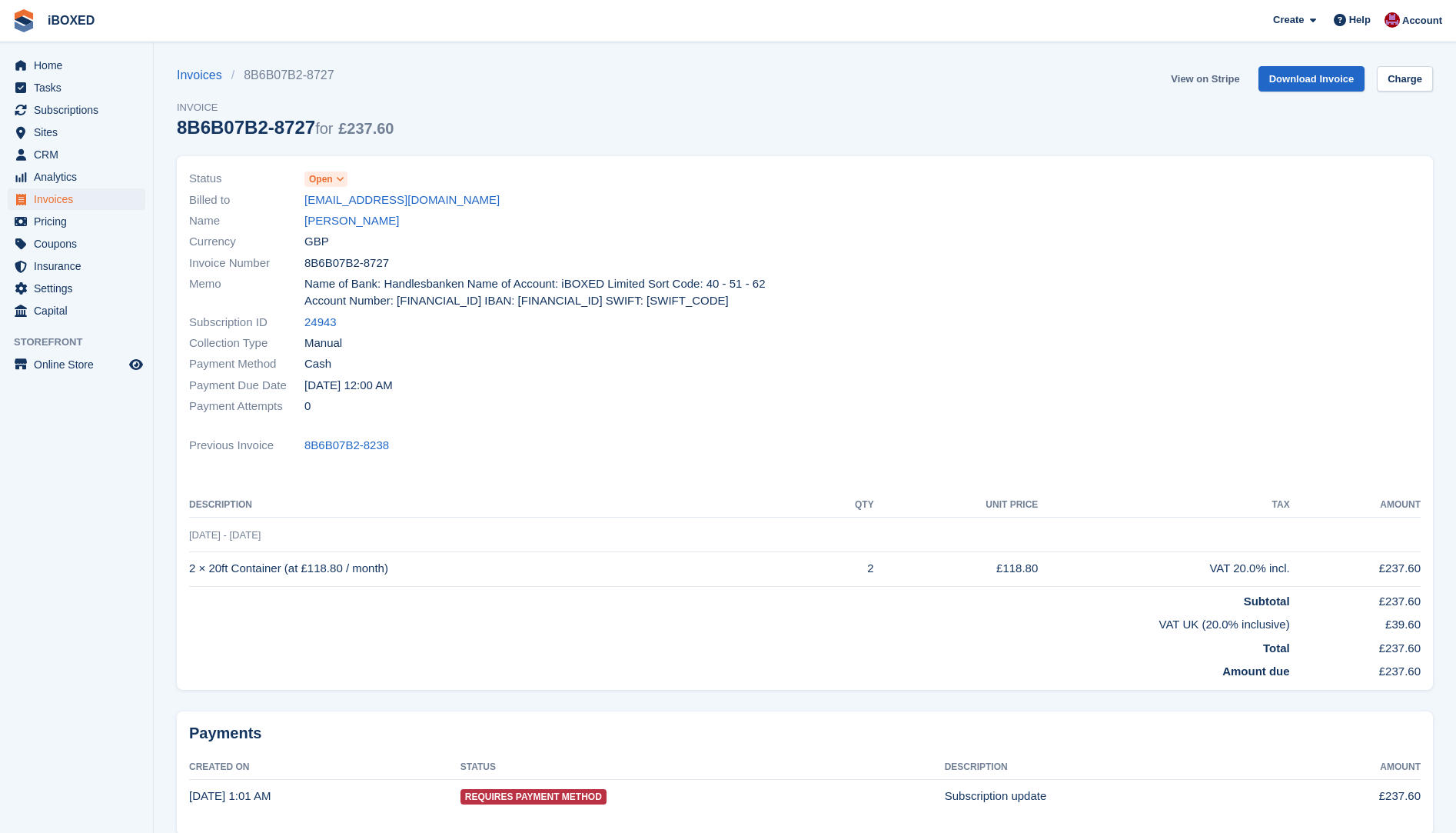
click at [1204, 77] on link "View on Stripe" at bounding box center [1205, 78] width 81 height 25
click at [371, 221] on link "Susan Marley" at bounding box center [352, 221] width 94 height 18
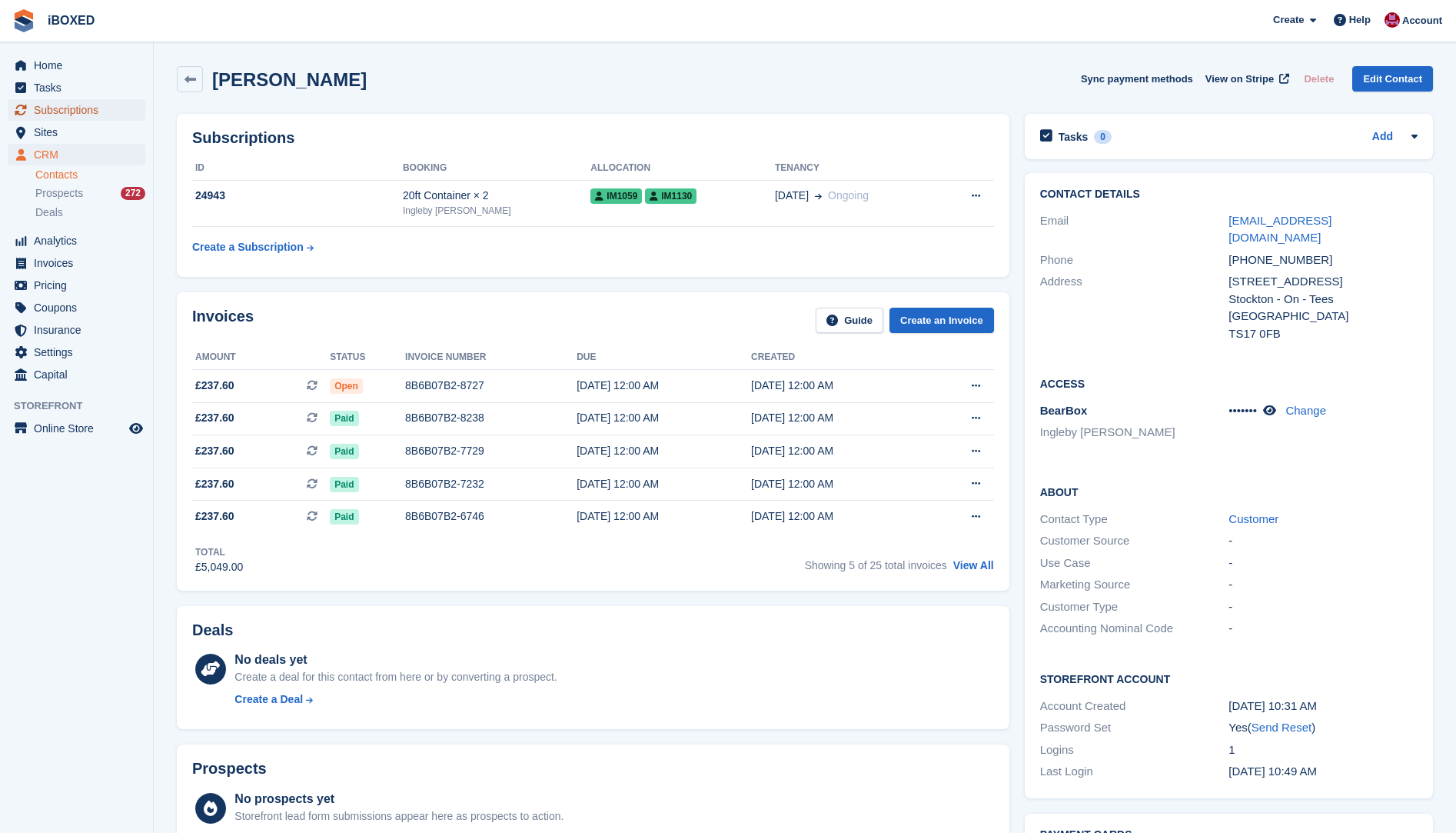
click at [50, 109] on span "Subscriptions" at bounding box center [80, 110] width 92 height 21
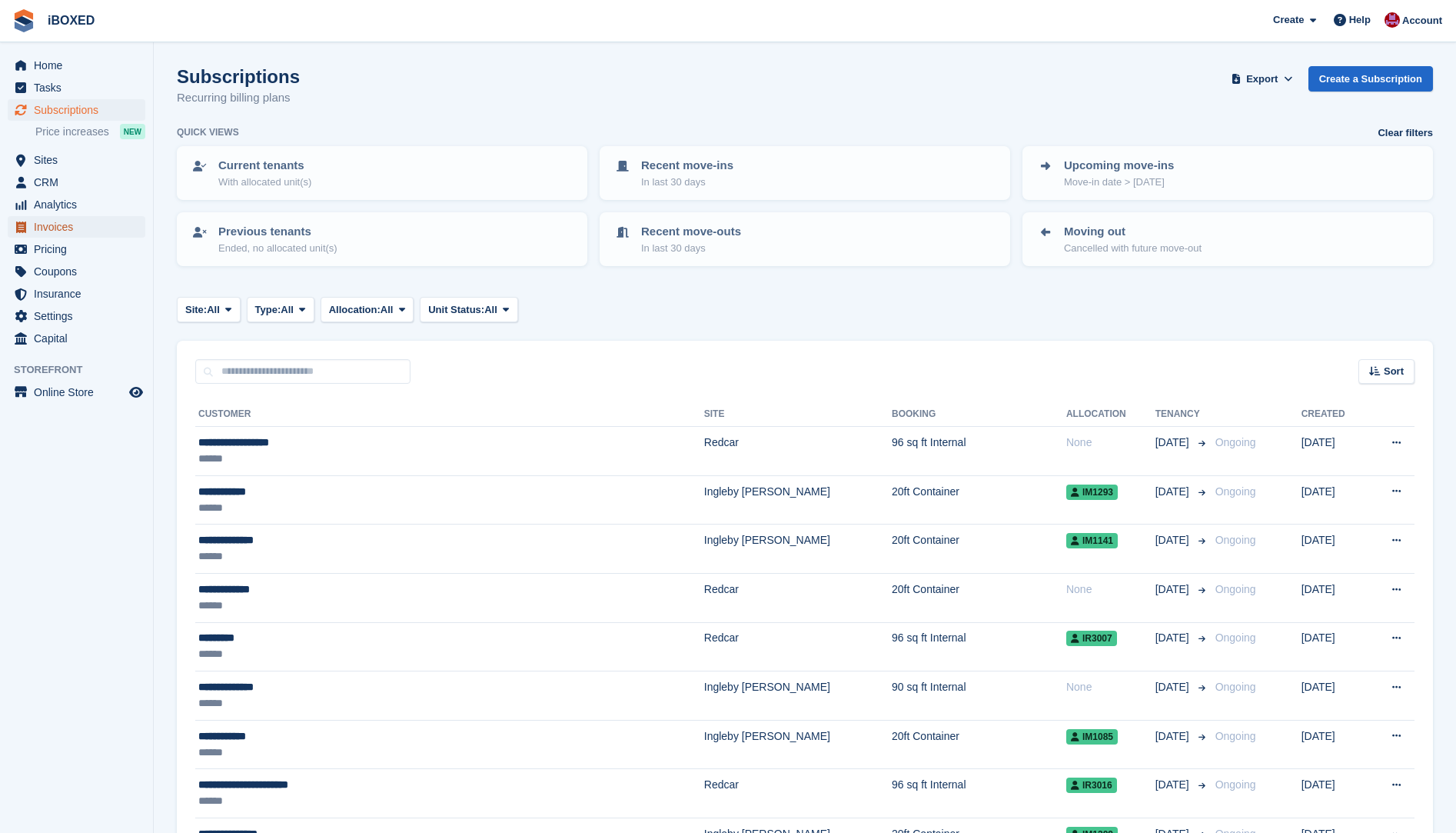
click at [86, 222] on span "Invoices" at bounding box center [80, 226] width 92 height 21
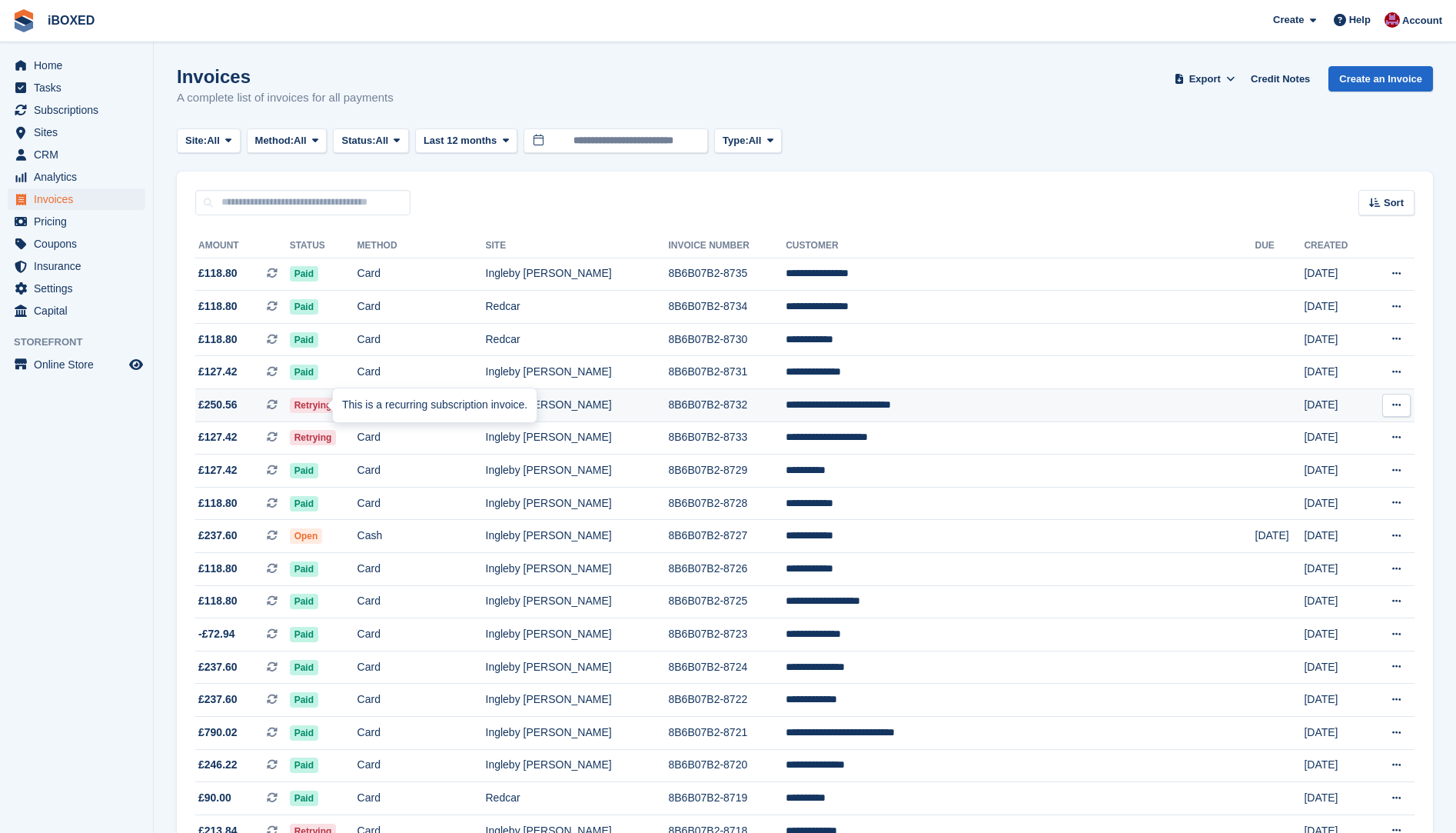
click at [348, 400] on div "This is a recurring subscription invoice." at bounding box center [435, 406] width 203 height 34
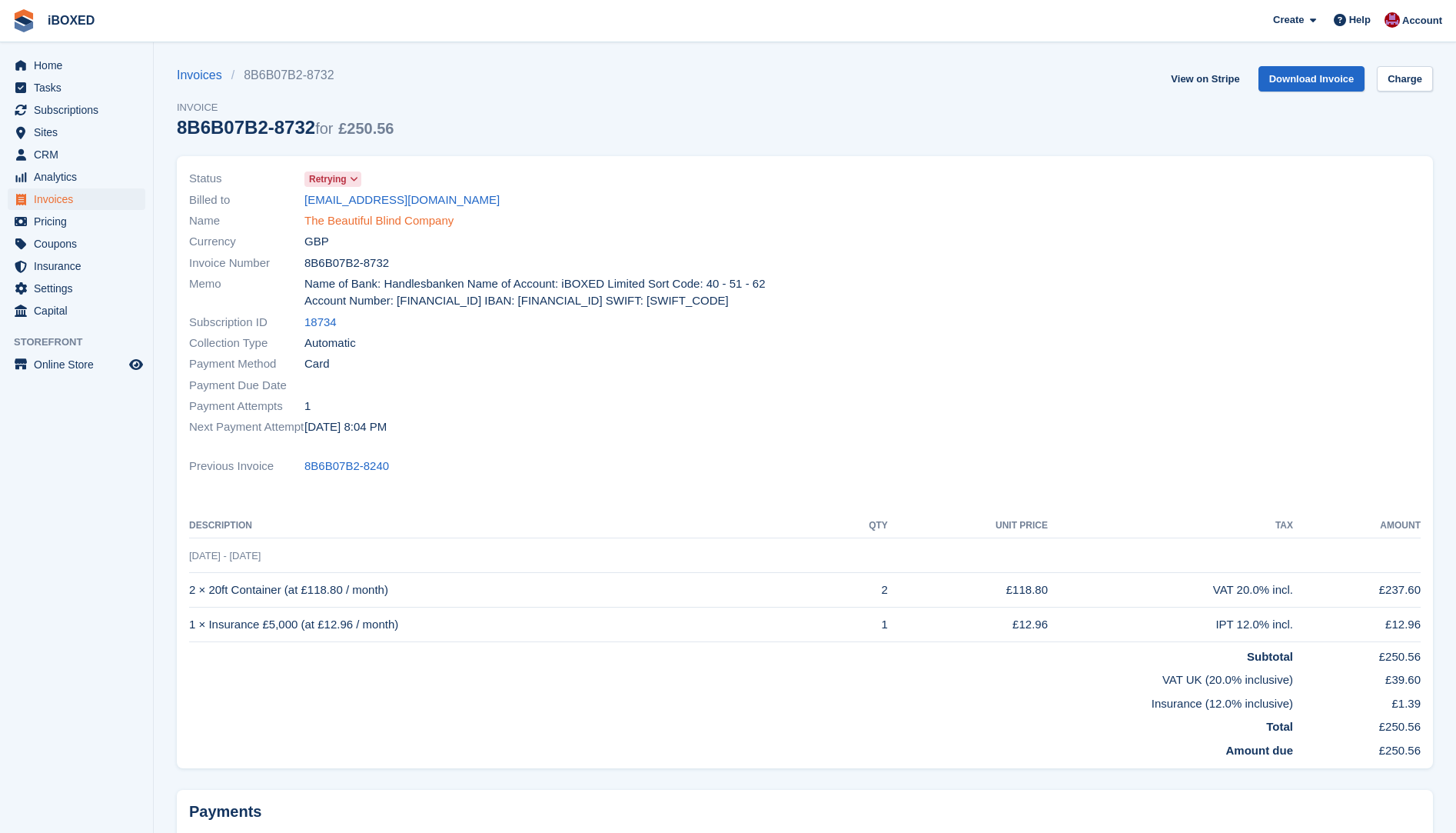
click at [427, 228] on link "The Beautiful Blind Company" at bounding box center [378, 221] width 149 height 18
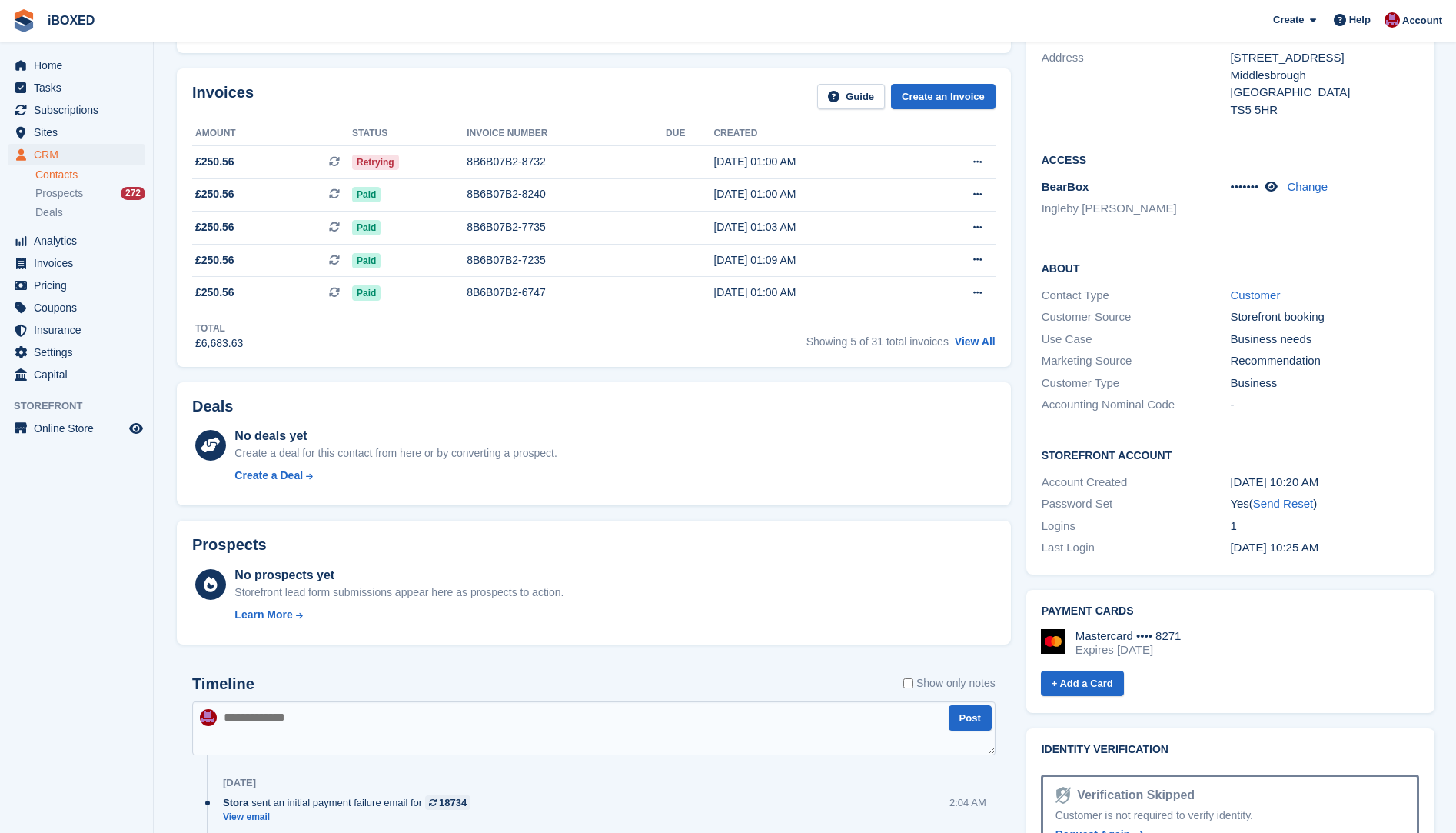
scroll to position [154, 0]
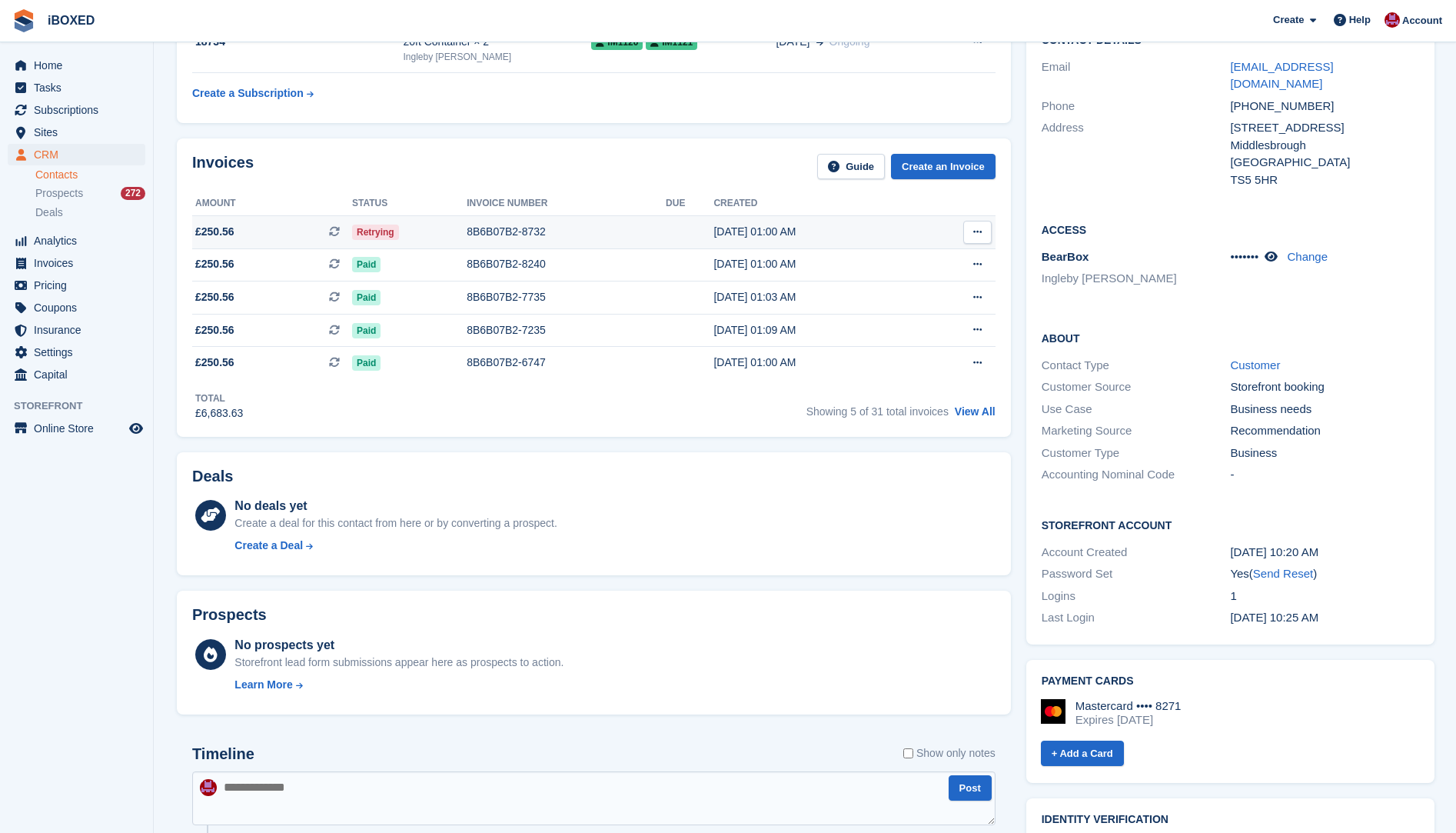
click at [530, 231] on div "8B6B07B2-8732" at bounding box center [566, 232] width 199 height 16
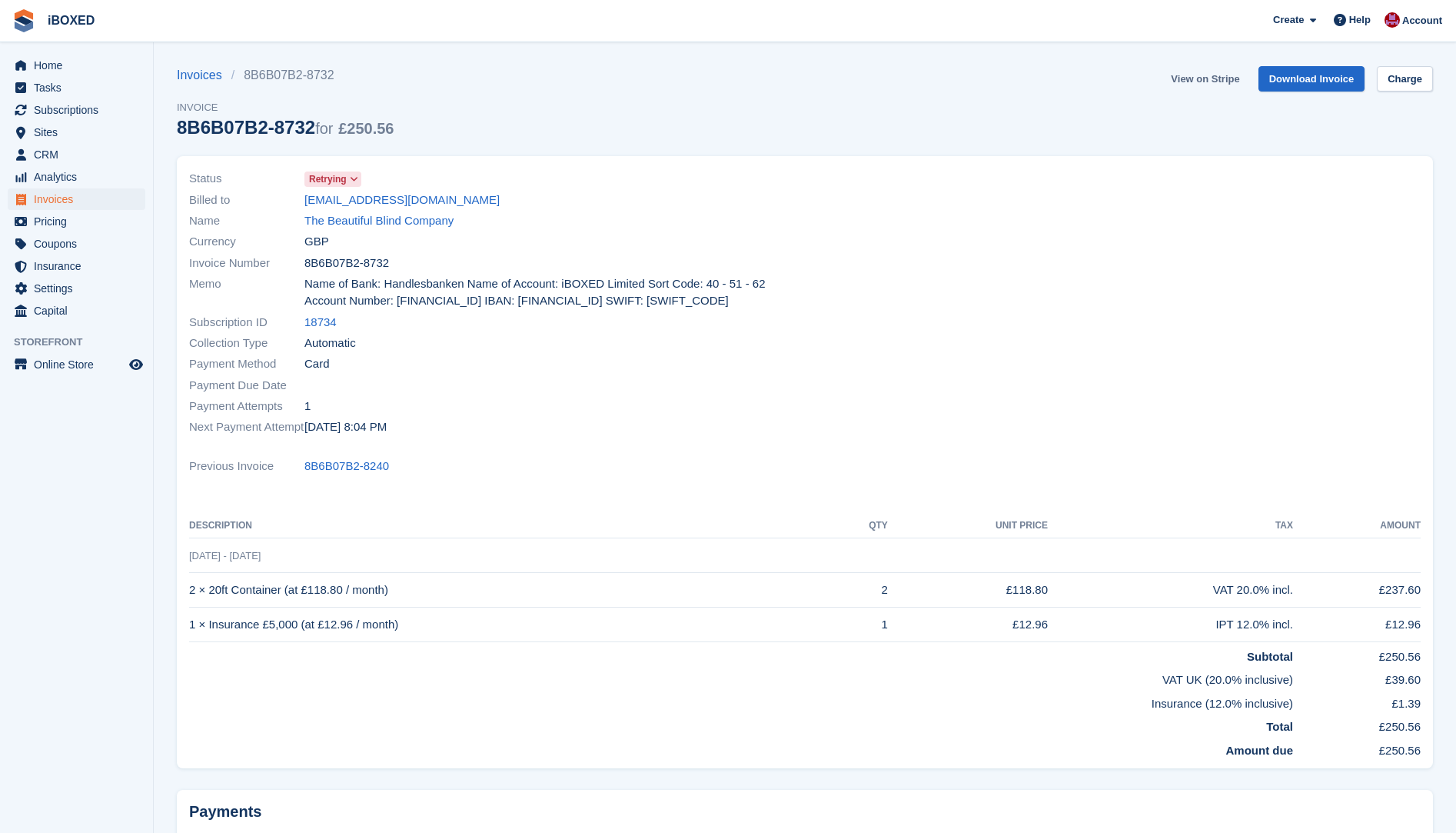
click at [1209, 79] on link "View on Stripe" at bounding box center [1205, 78] width 81 height 25
click at [365, 218] on link "The Beautiful Blind Company" at bounding box center [378, 221] width 149 height 18
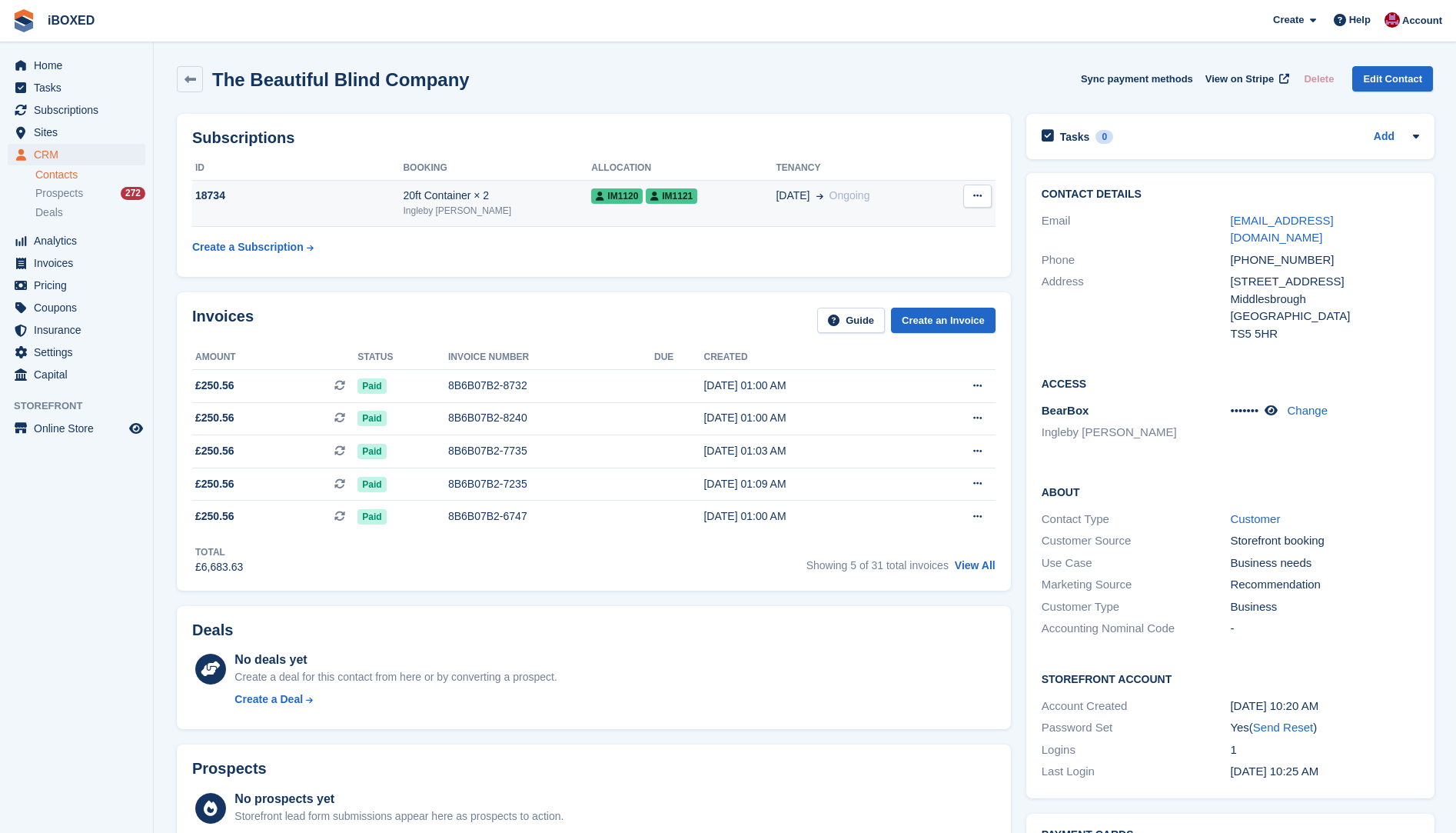
click at [382, 203] on div "18734" at bounding box center [297, 196] width 211 height 16
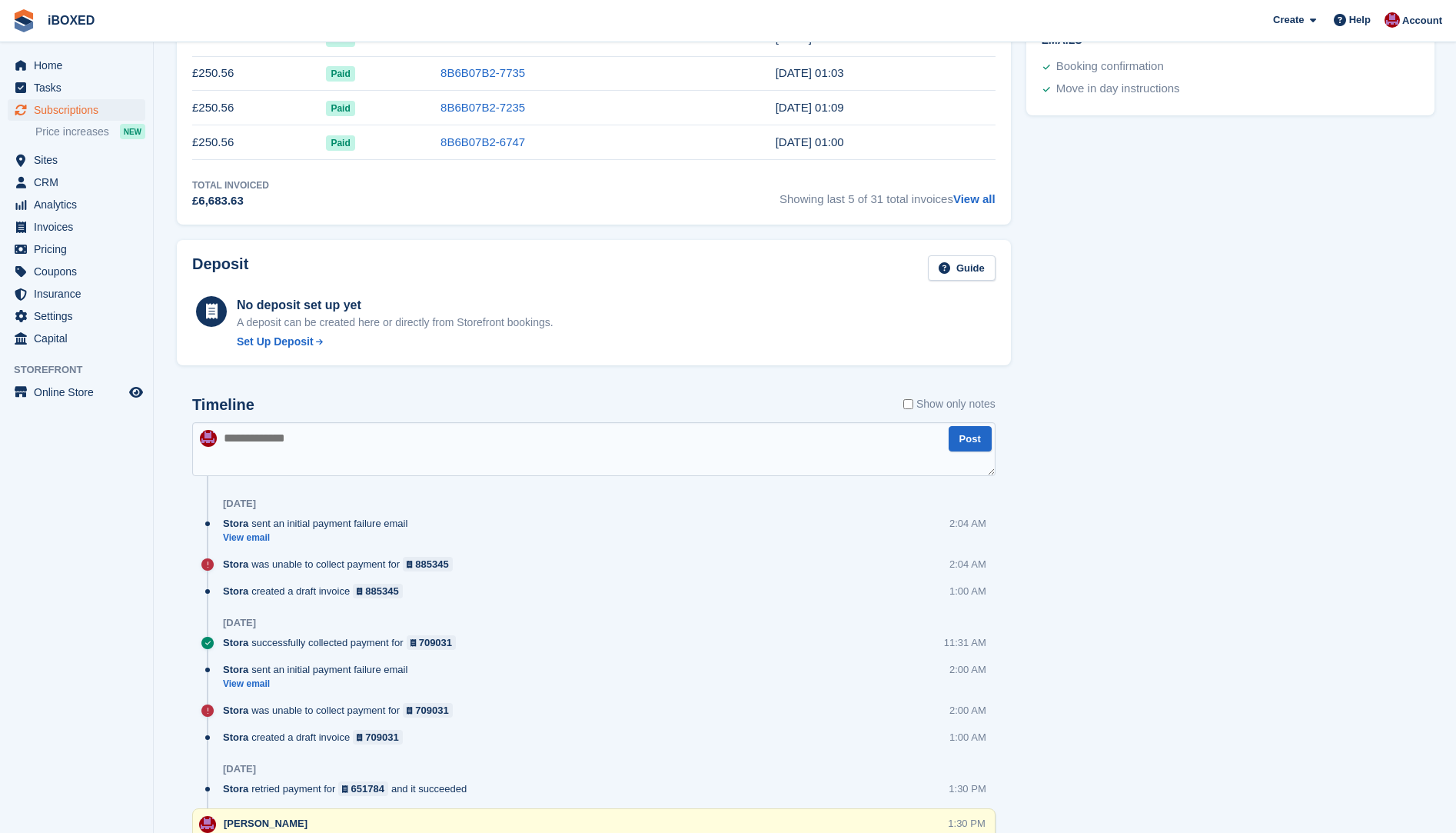
scroll to position [769, 0]
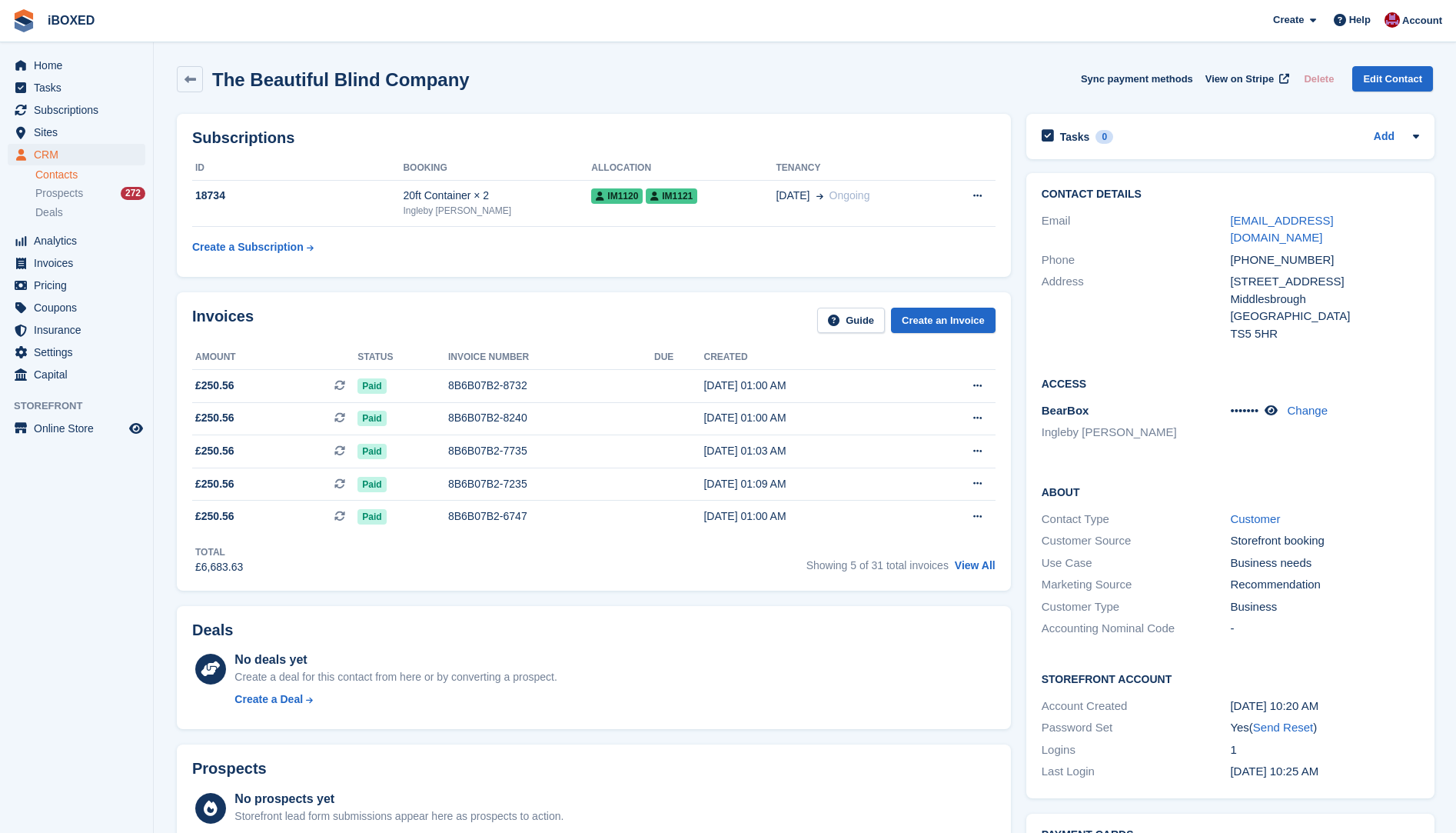
scroll to position [154, 0]
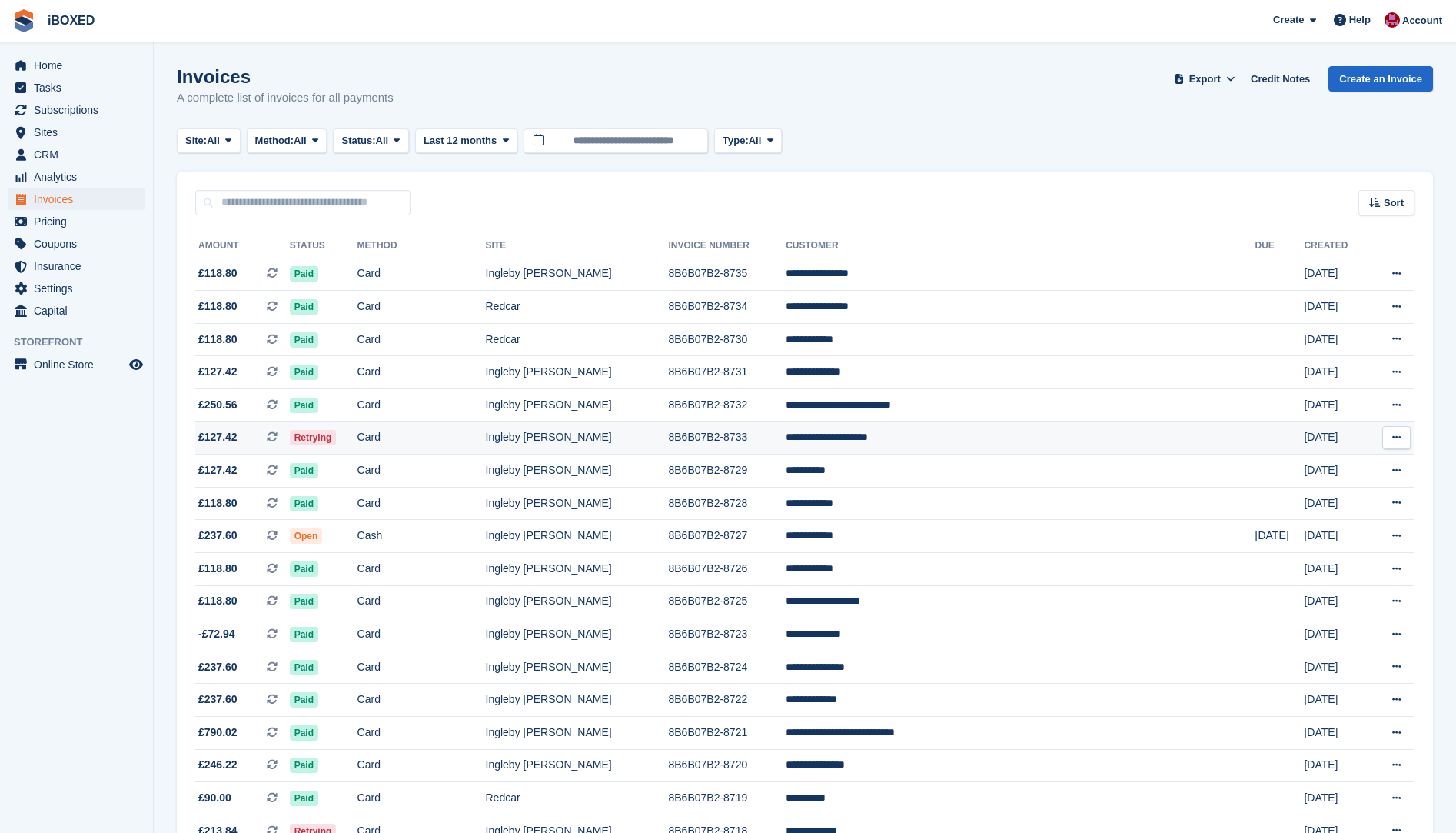
click at [357, 441] on td "Retrying" at bounding box center [323, 438] width 68 height 33
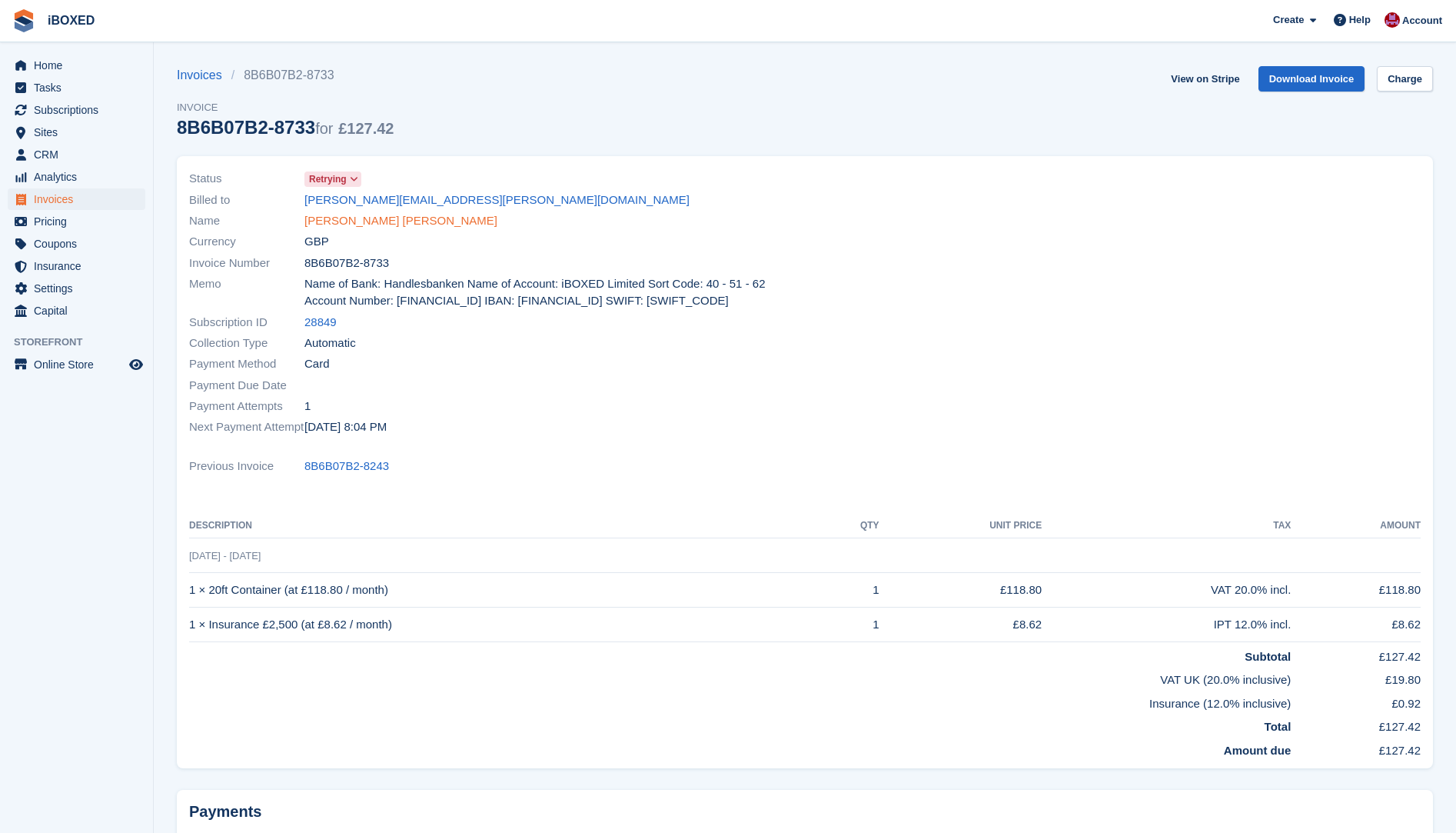
click at [402, 216] on link "[PERSON_NAME] [PERSON_NAME]" at bounding box center [400, 221] width 193 height 18
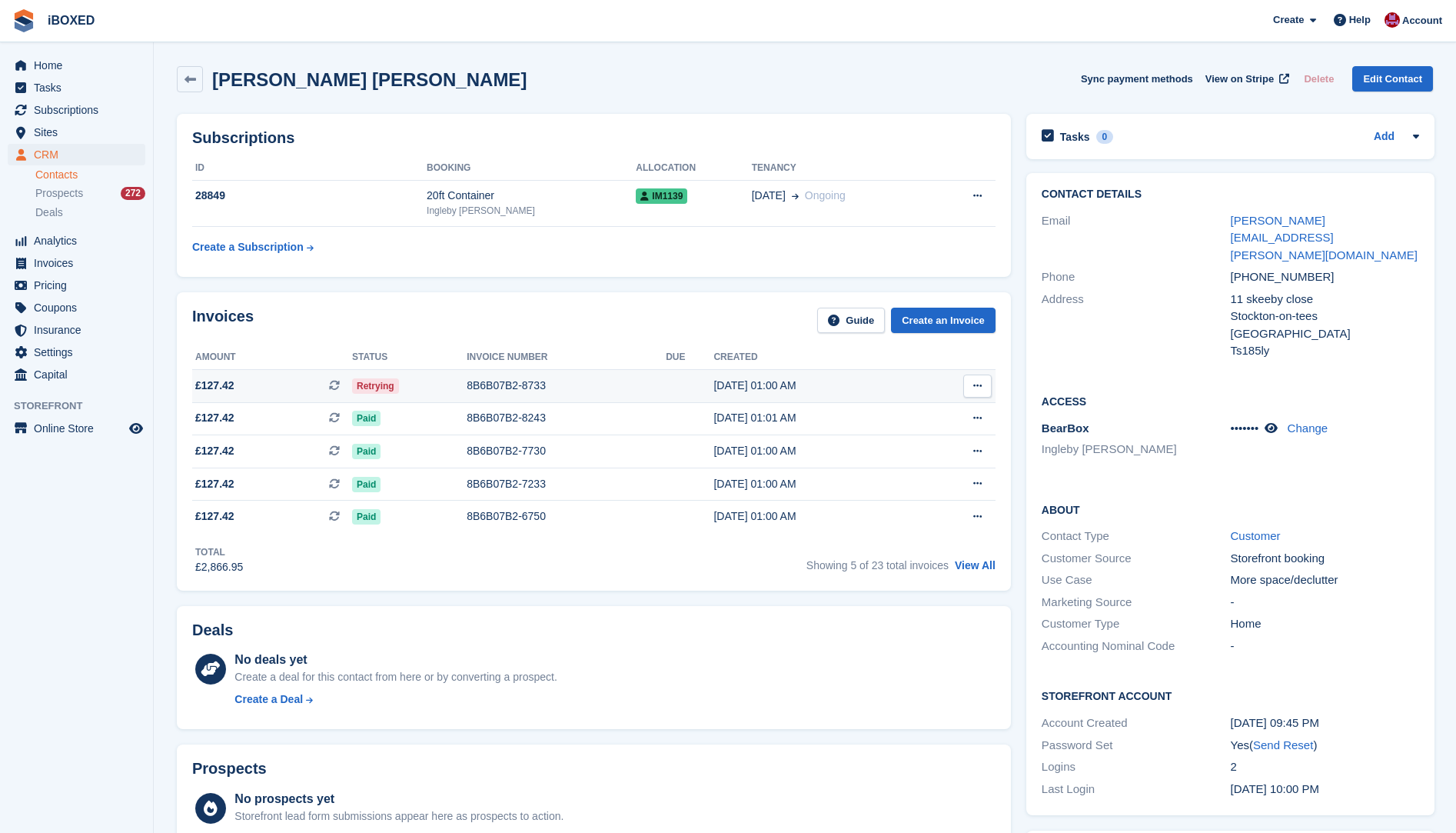
click at [503, 374] on td "8B6B07B2-8733" at bounding box center [566, 386] width 199 height 33
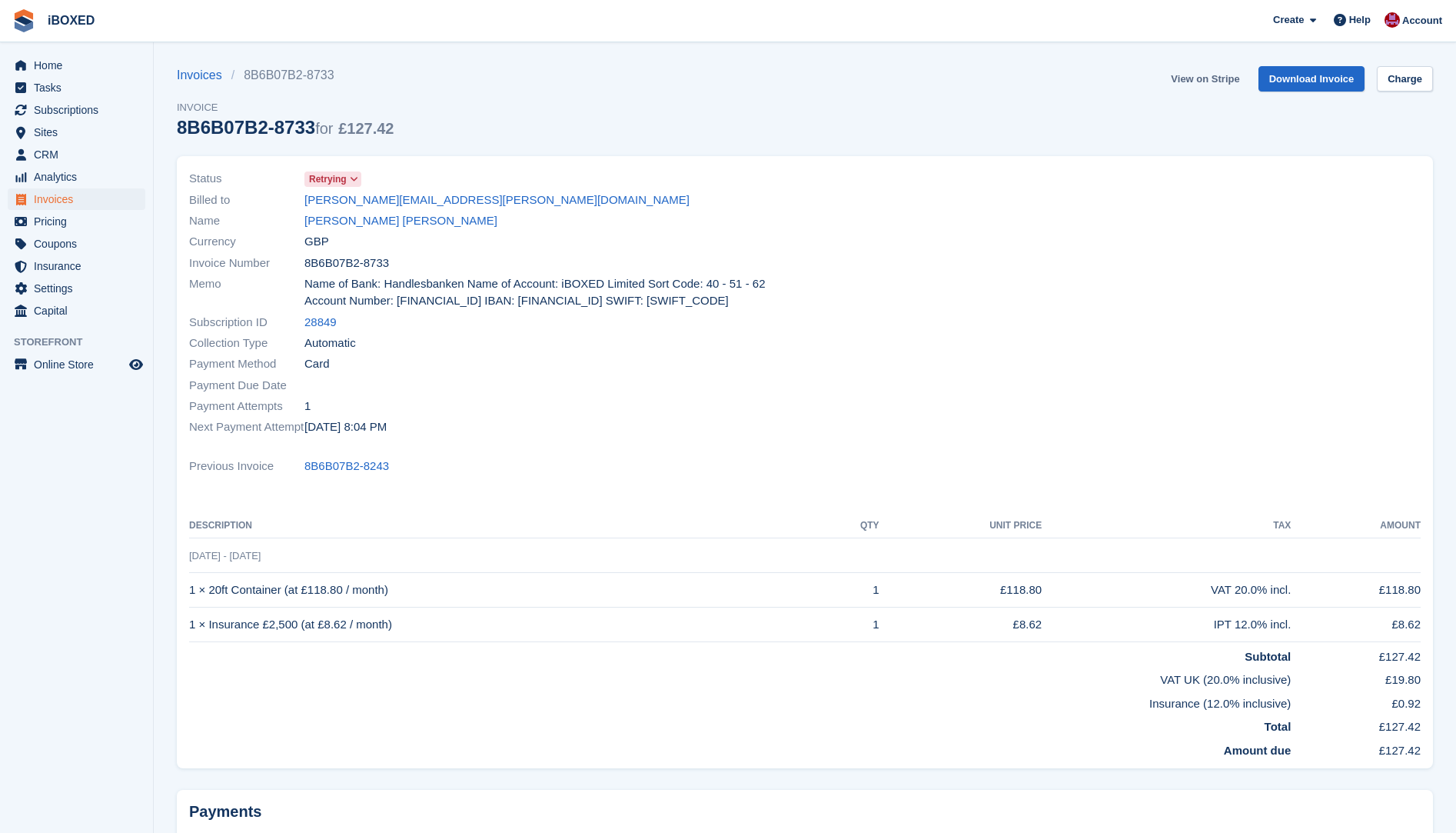
click at [1182, 76] on link "View on Stripe" at bounding box center [1205, 78] width 81 height 25
click at [365, 220] on link "Alexander james Toyne" at bounding box center [400, 221] width 193 height 18
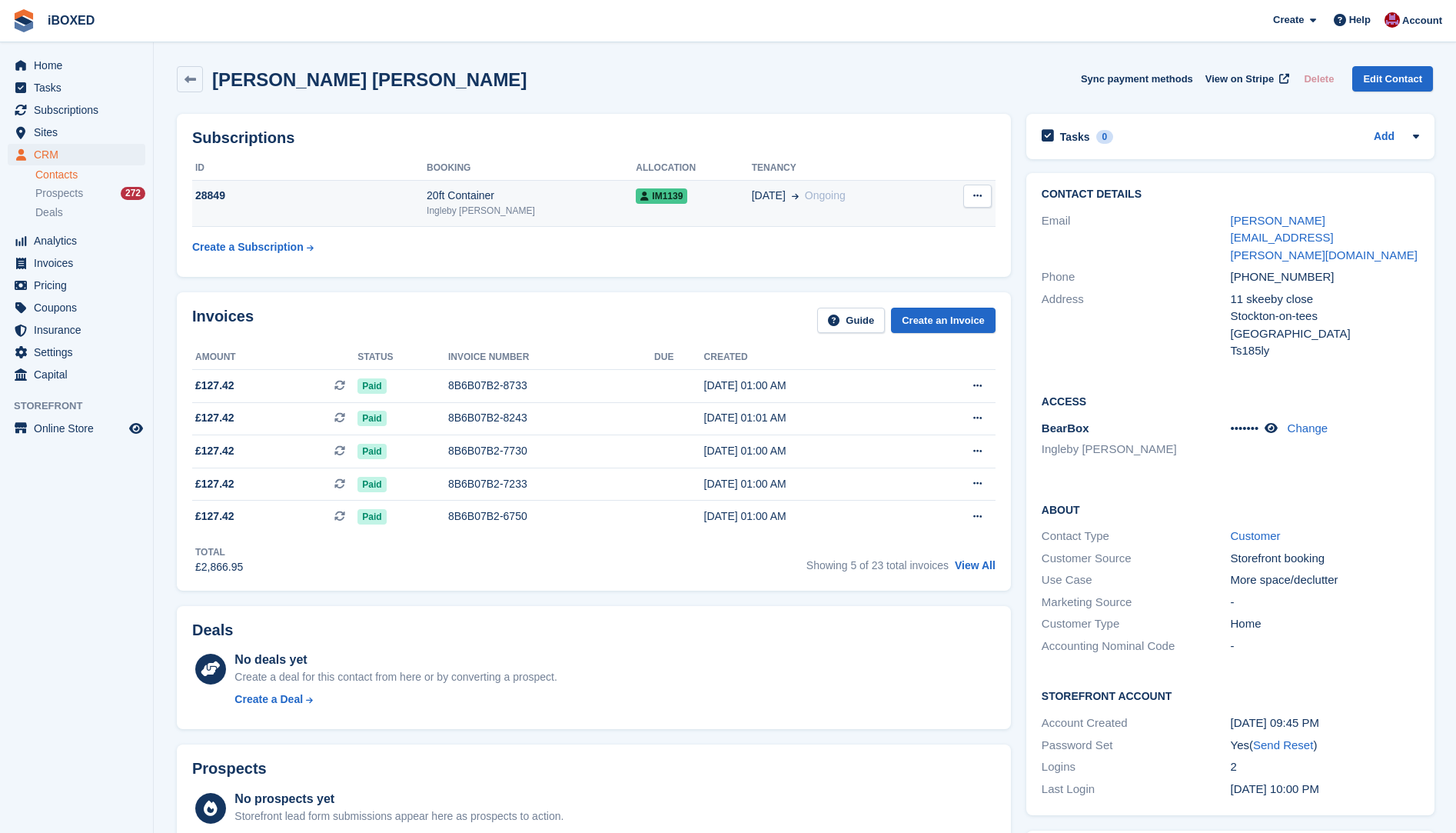
click at [321, 211] on td "28849" at bounding box center [309, 204] width 234 height 47
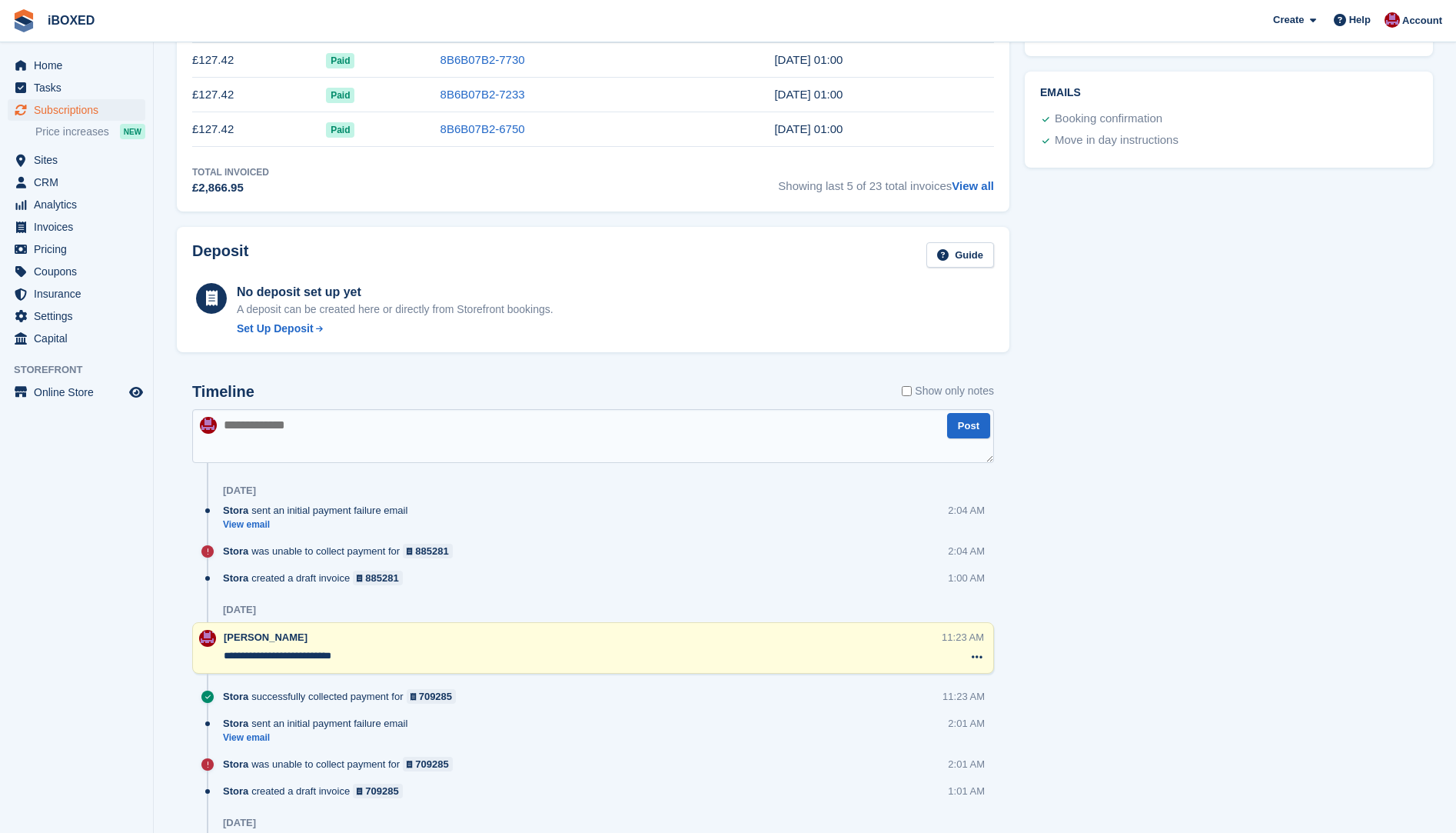
scroll to position [692, 0]
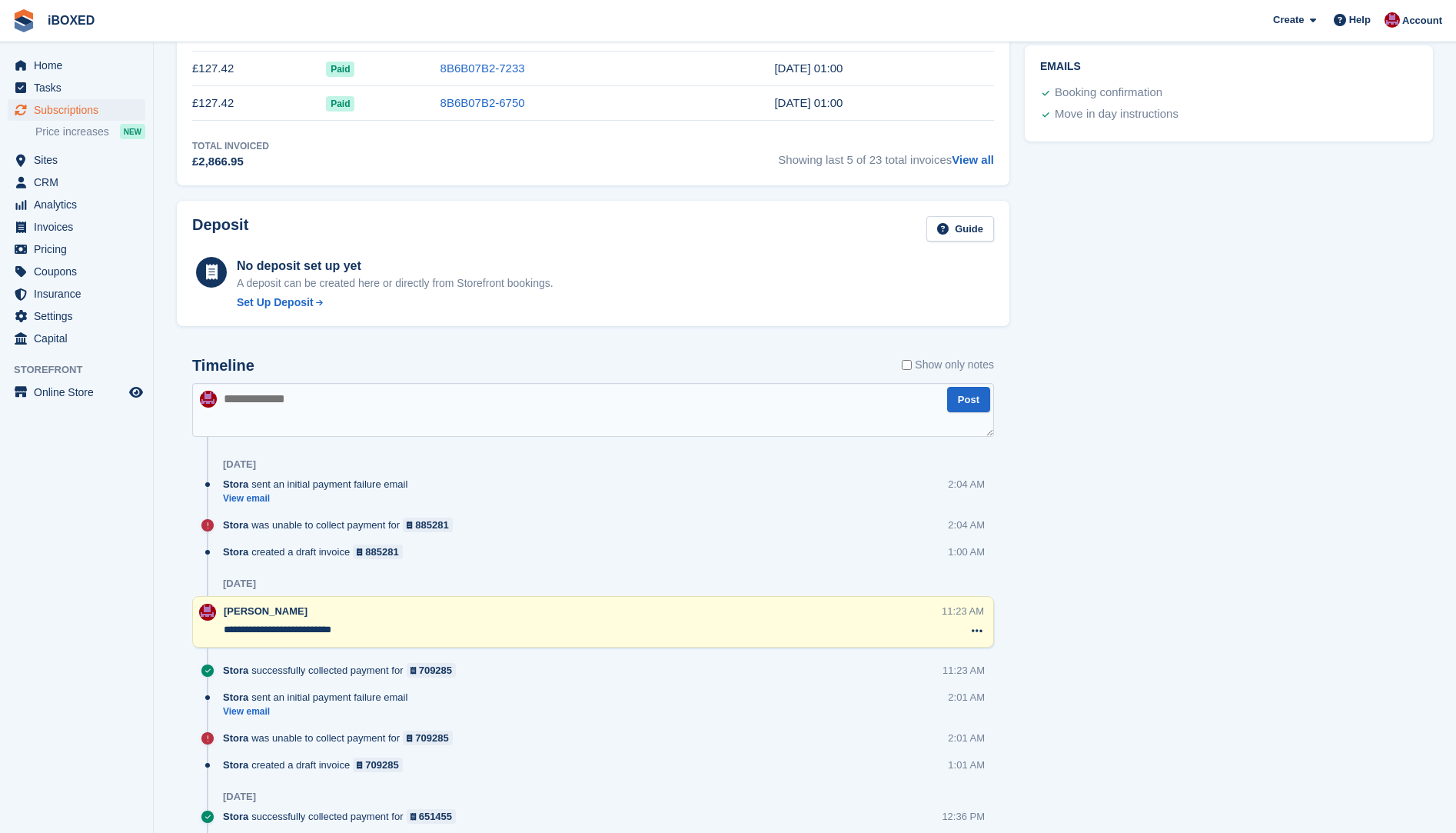
click at [269, 405] on textarea at bounding box center [592, 410] width 802 height 54
type textarea "**********"
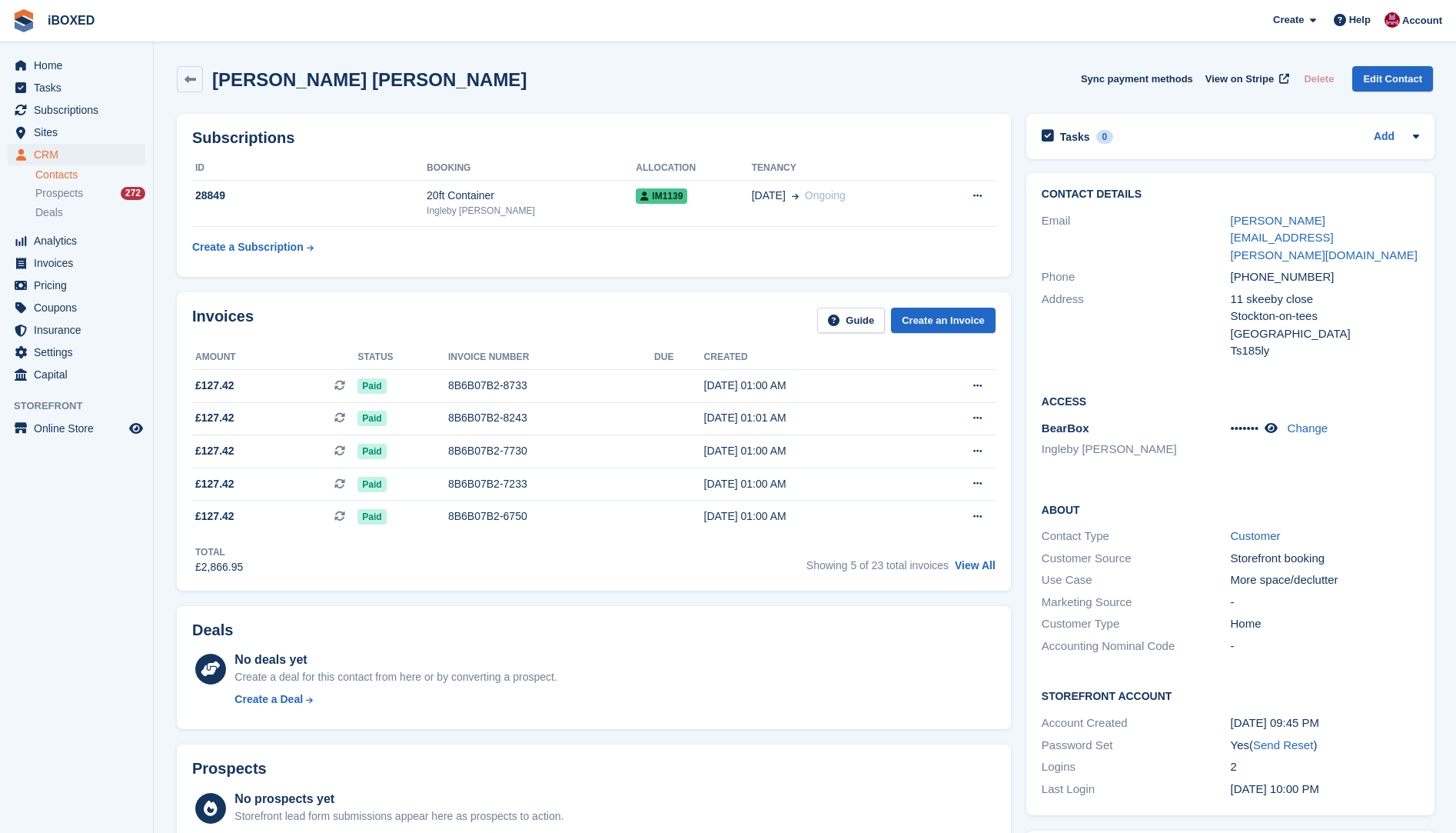
scroll to position [384, 0]
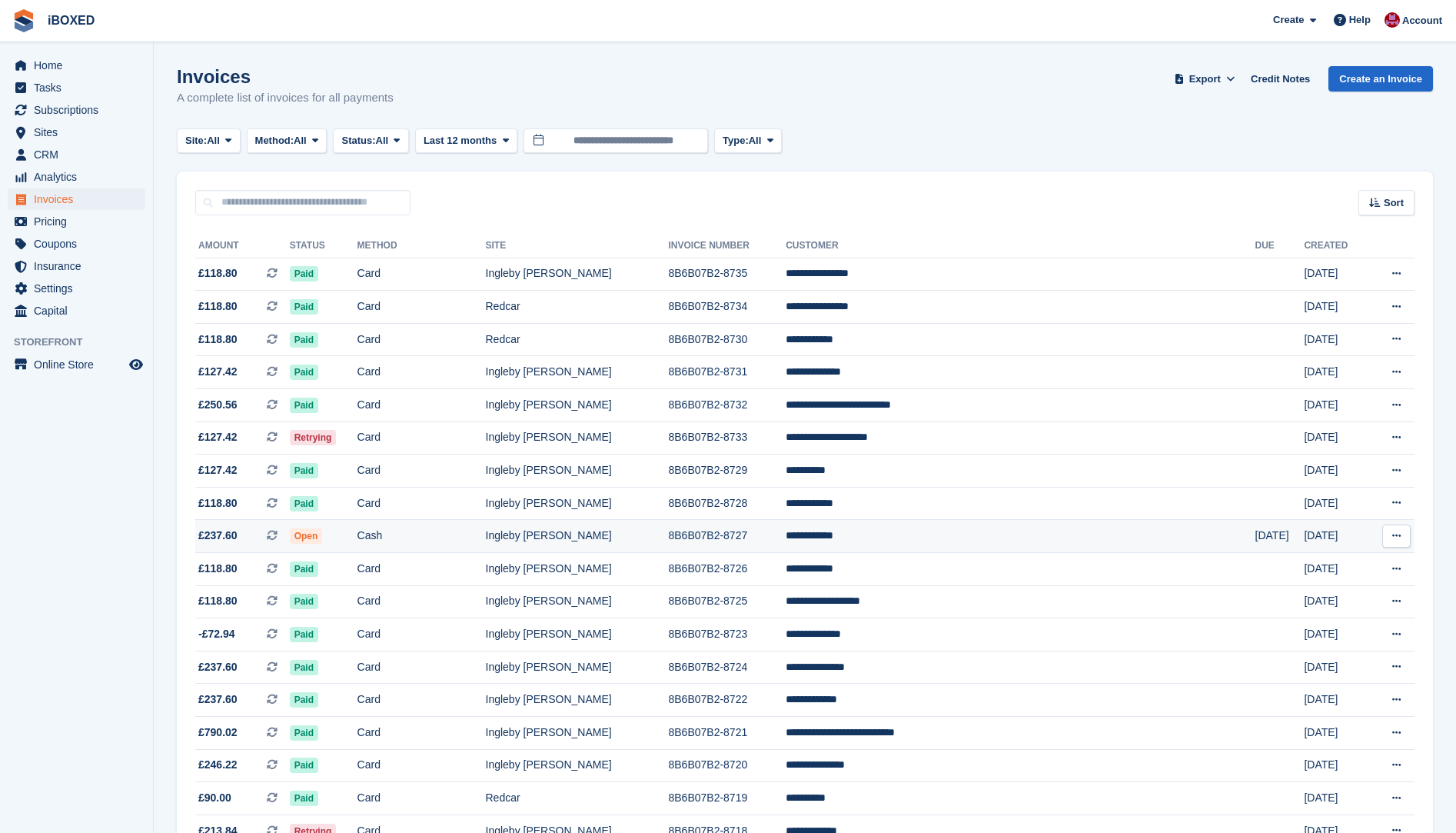
click at [325, 533] on tr "**********" at bounding box center [805, 537] width 1219 height 33
click at [290, 539] on span at bounding box center [278, 535] width 23 height 12
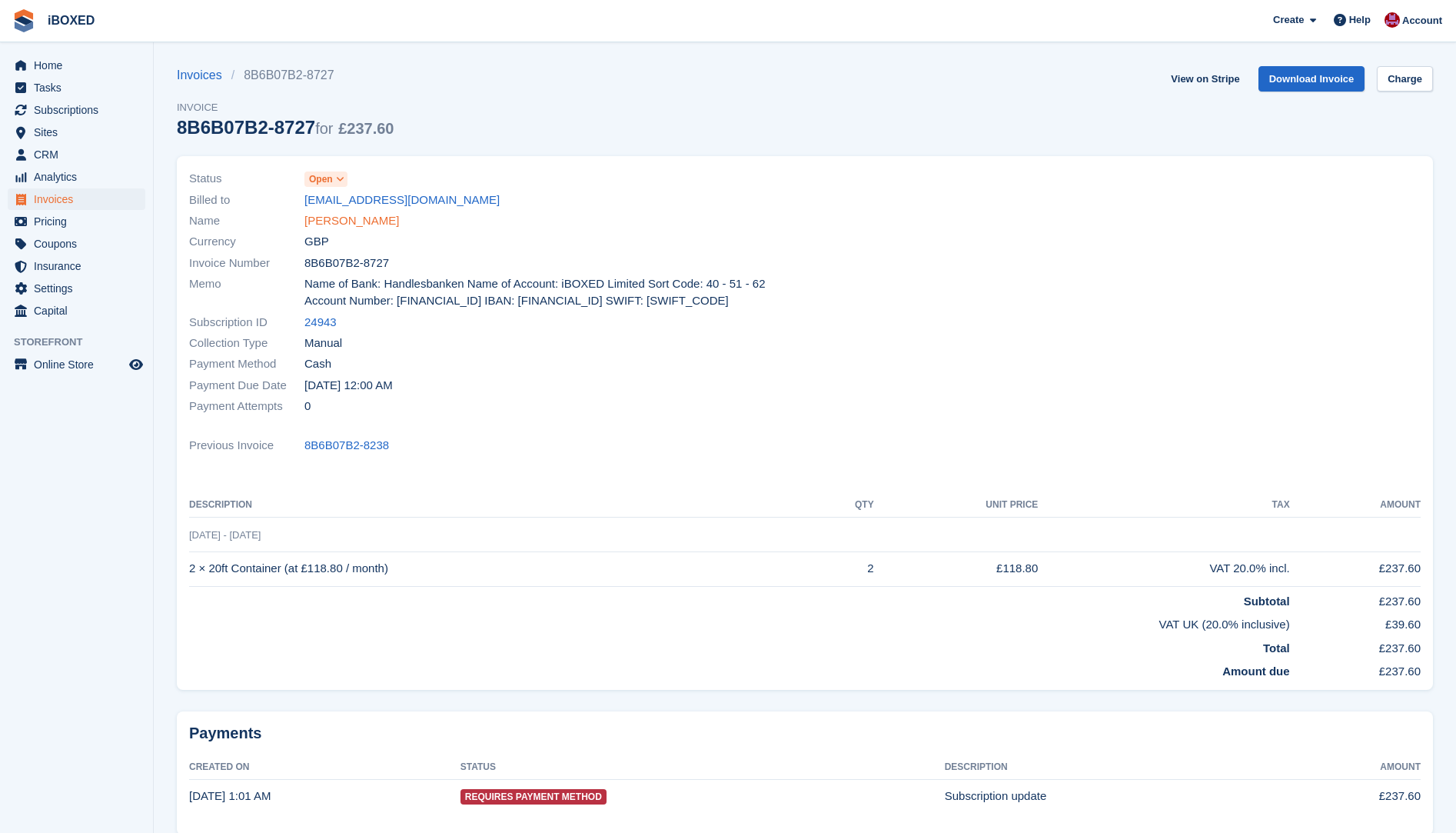
click at [328, 218] on link "Susan Marley" at bounding box center [352, 221] width 94 height 18
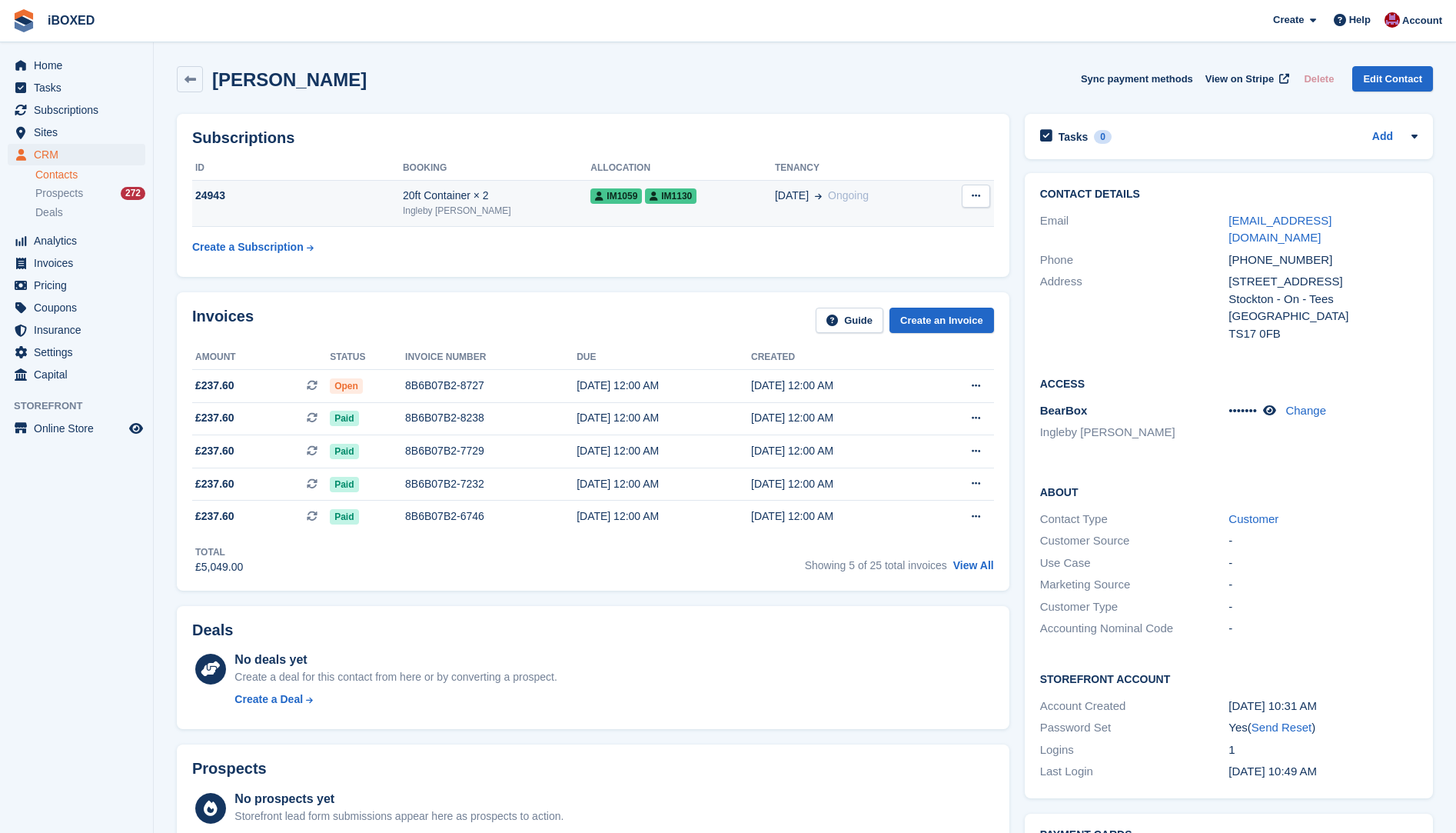
click at [325, 199] on div "24943" at bounding box center [297, 196] width 211 height 16
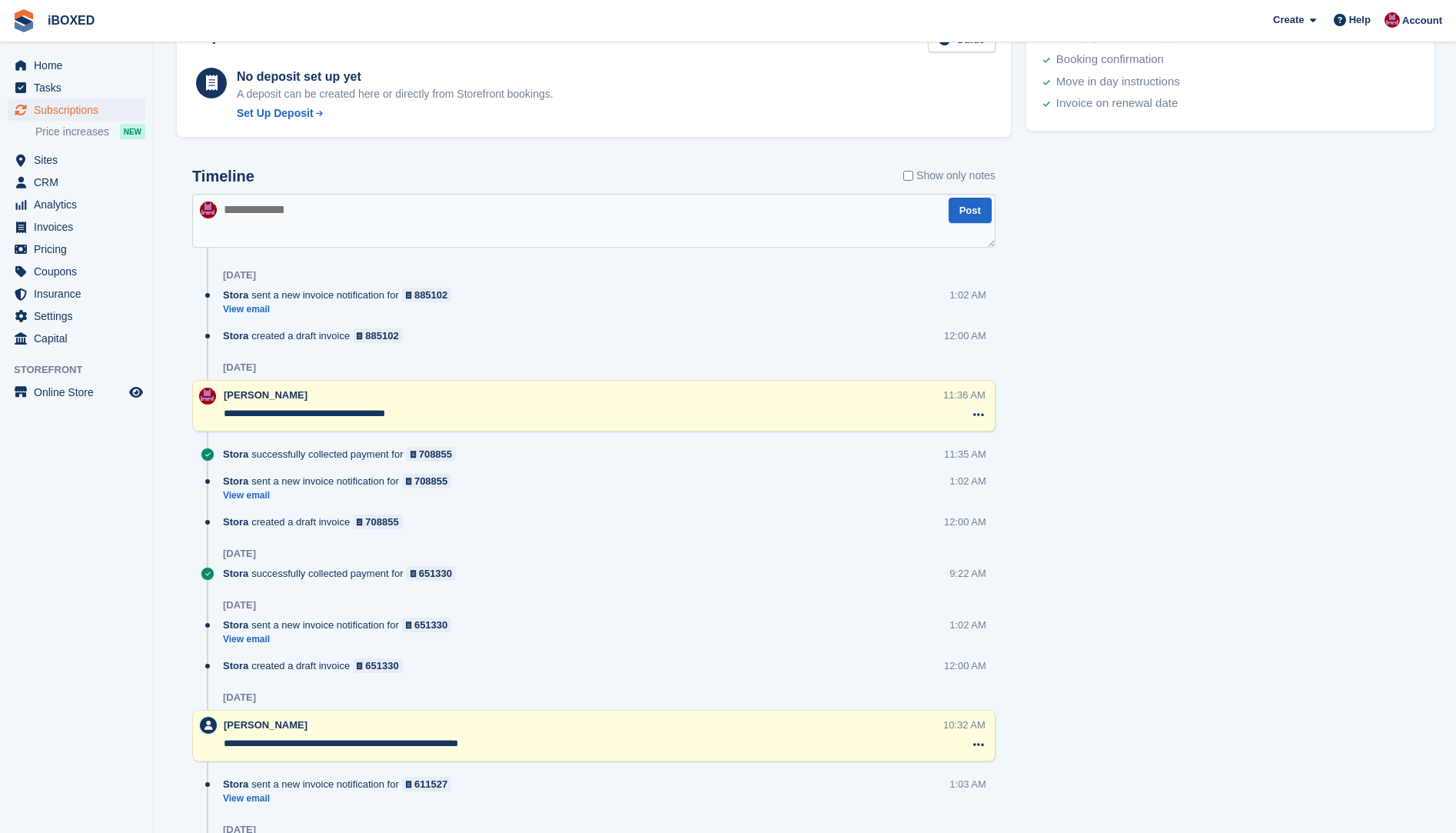
scroll to position [967, 0]
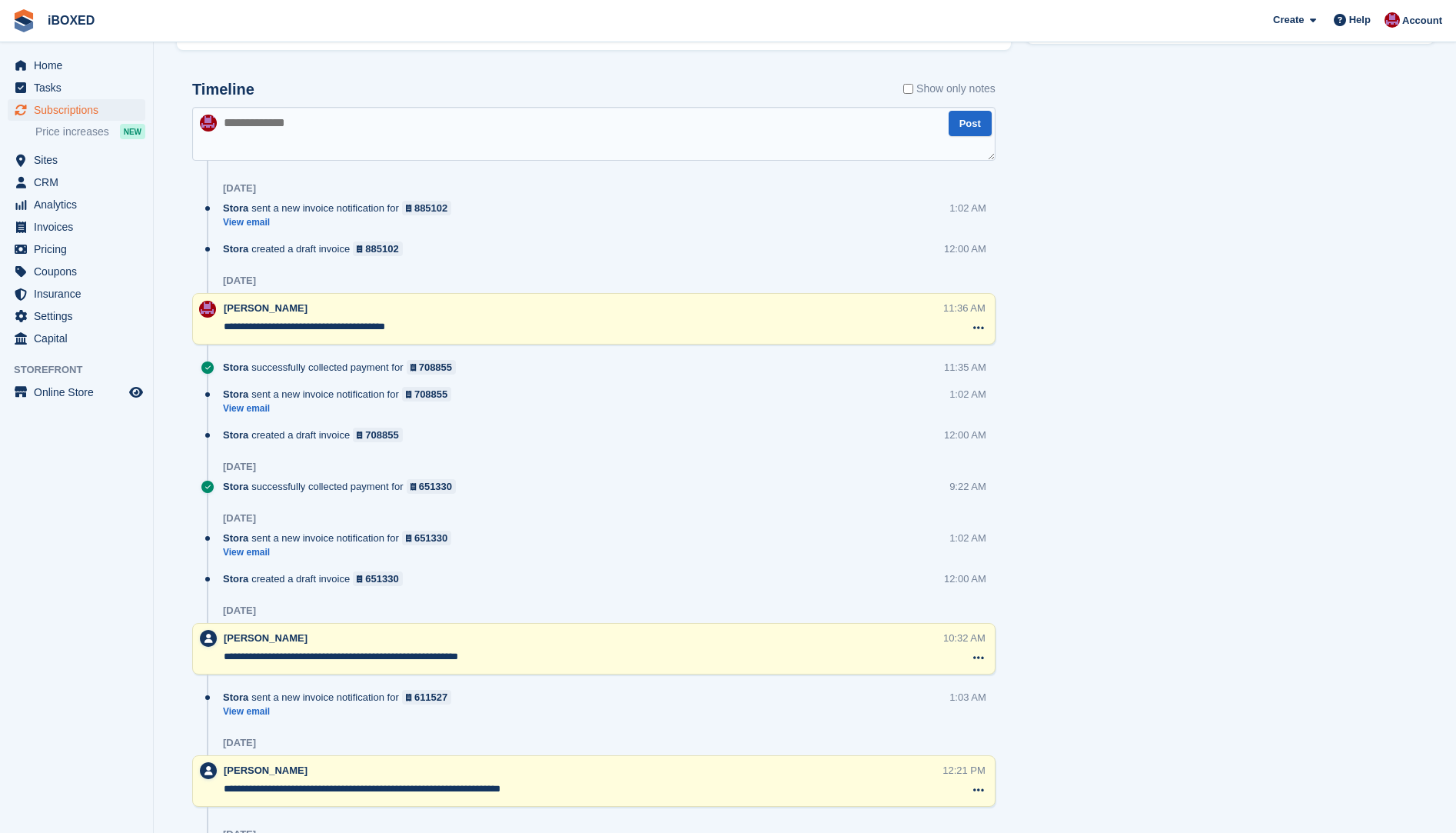
click at [238, 125] on textarea at bounding box center [593, 134] width 803 height 54
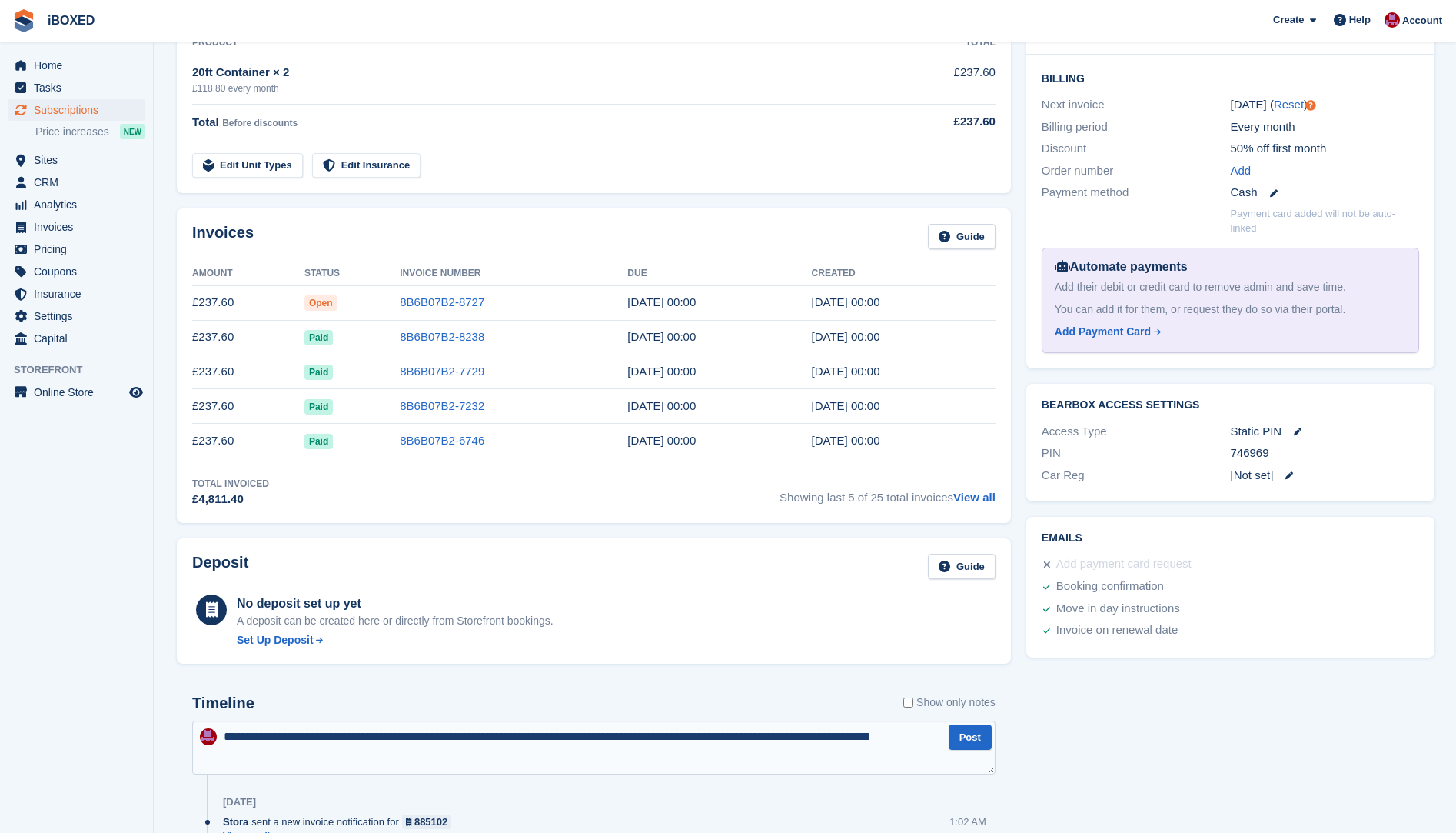
scroll to position [351, 0]
type textarea "**********"
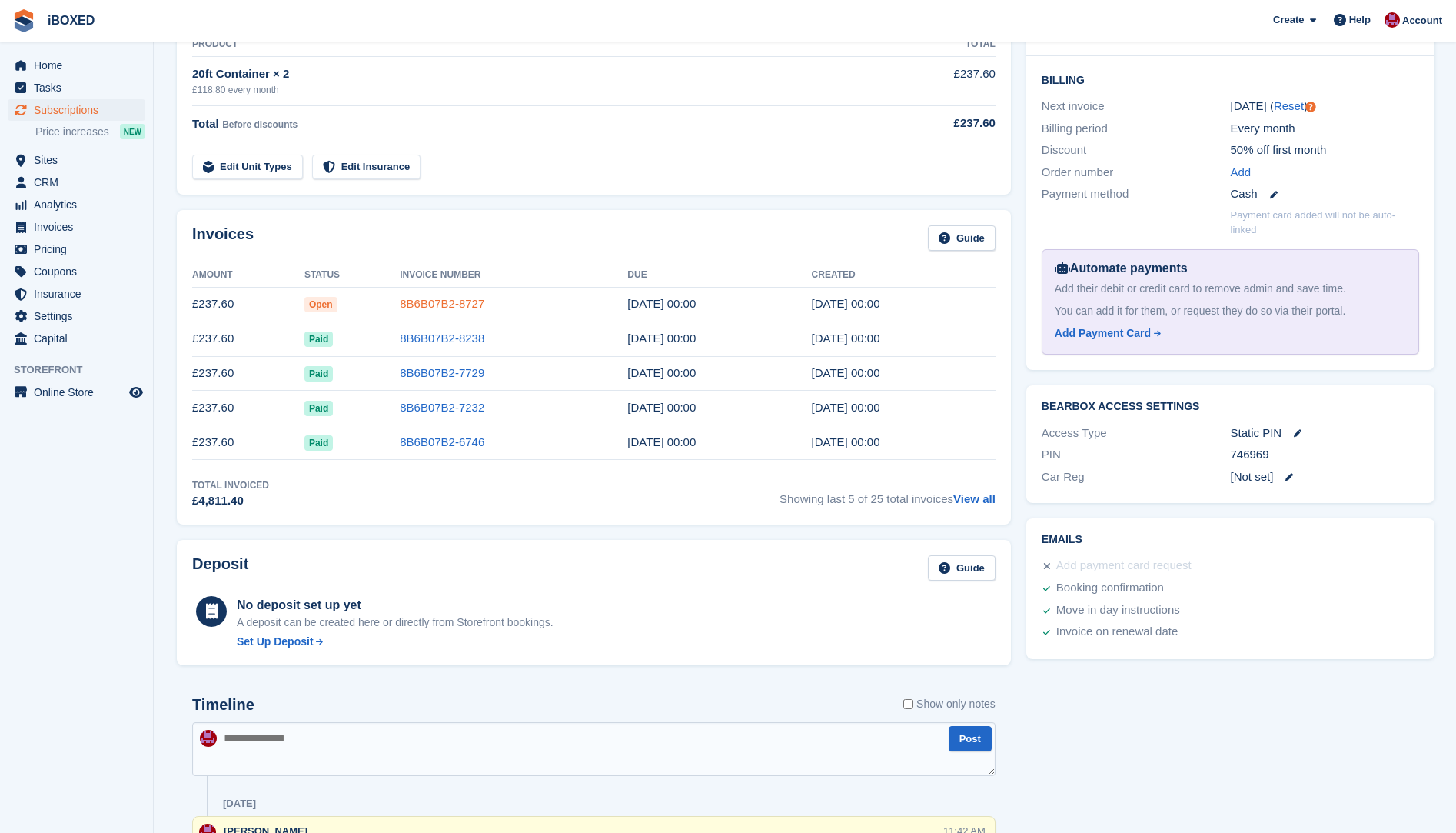
click at [451, 301] on link "8B6B07B2-8727" at bounding box center [442, 304] width 85 height 13
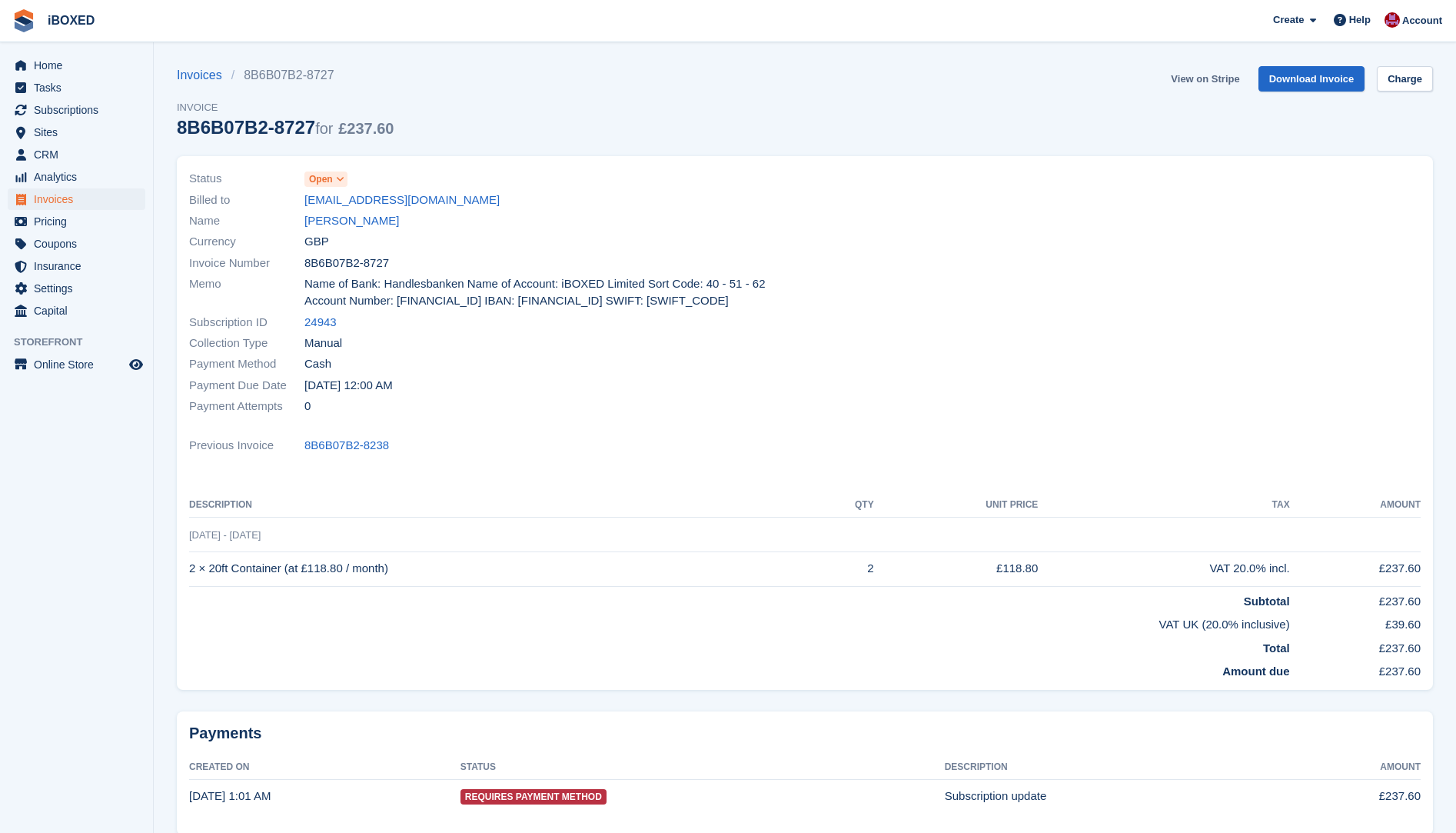
click at [1205, 84] on link "View on Stripe" at bounding box center [1205, 78] width 81 height 25
click at [331, 221] on link "Susan Marley" at bounding box center [352, 221] width 94 height 18
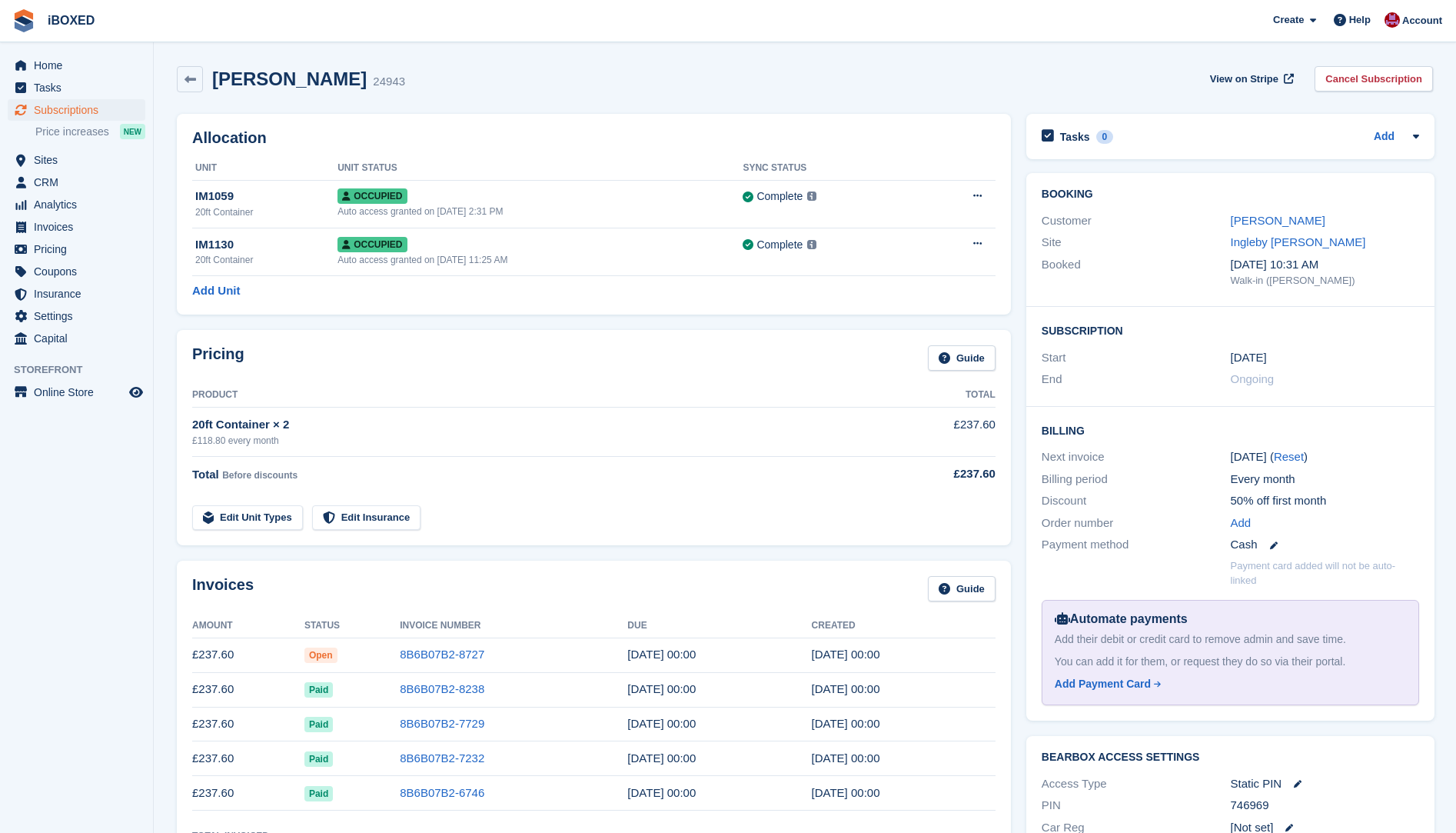
scroll to position [351, 0]
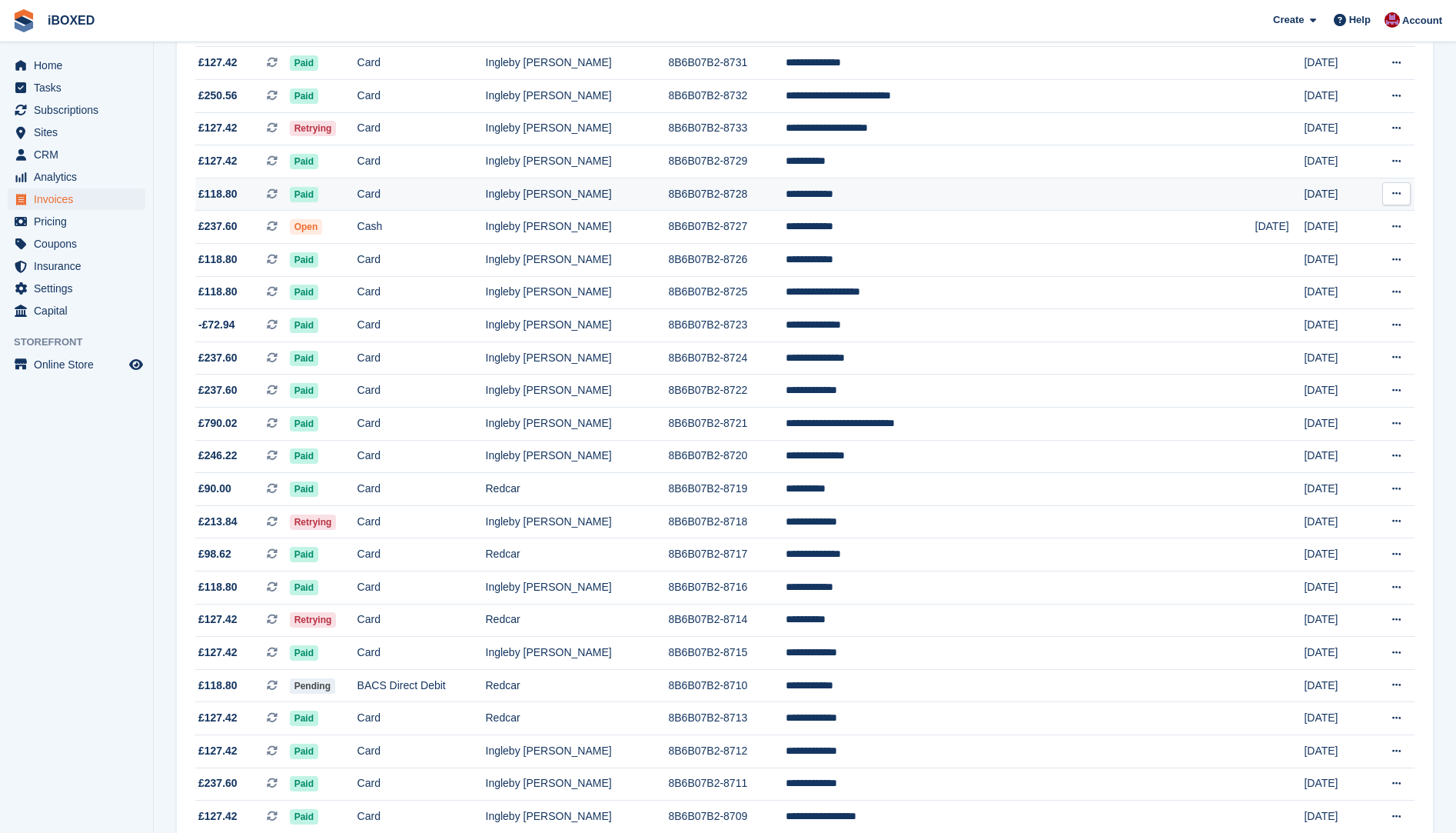
scroll to position [384, 0]
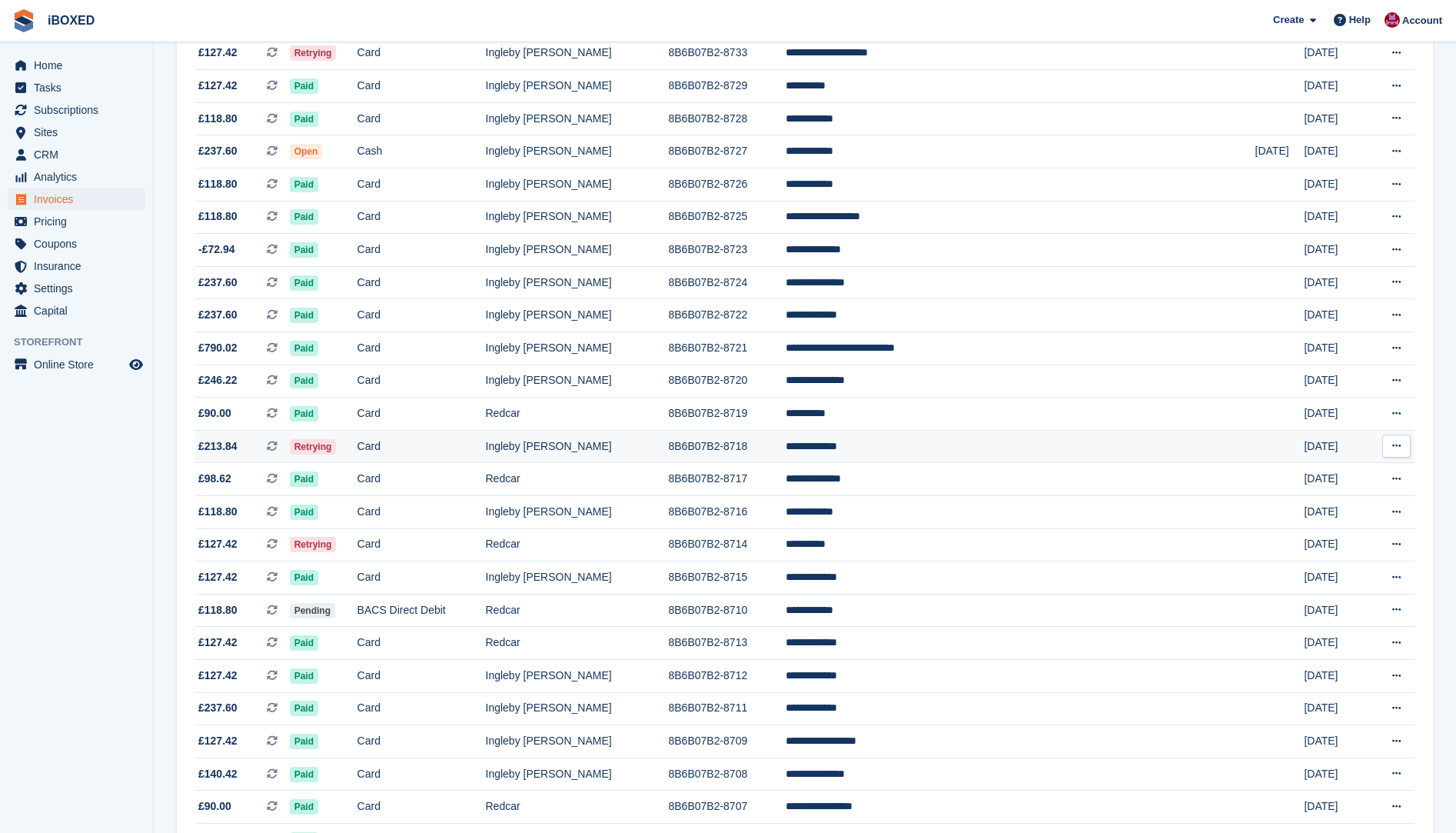
click at [337, 452] on span "Retrying" at bounding box center [313, 446] width 47 height 15
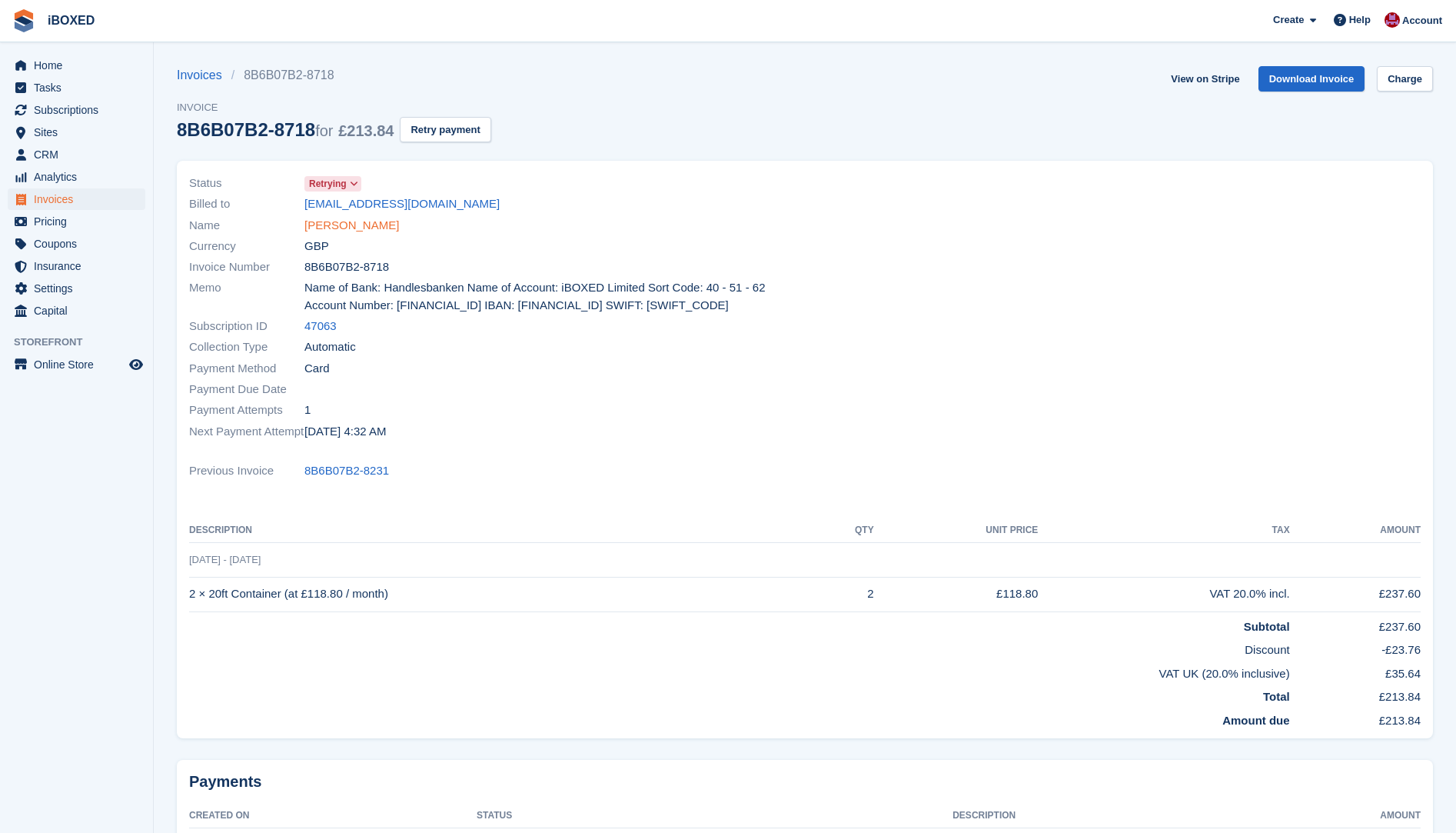
click at [332, 222] on link "[PERSON_NAME]" at bounding box center [352, 226] width 94 height 18
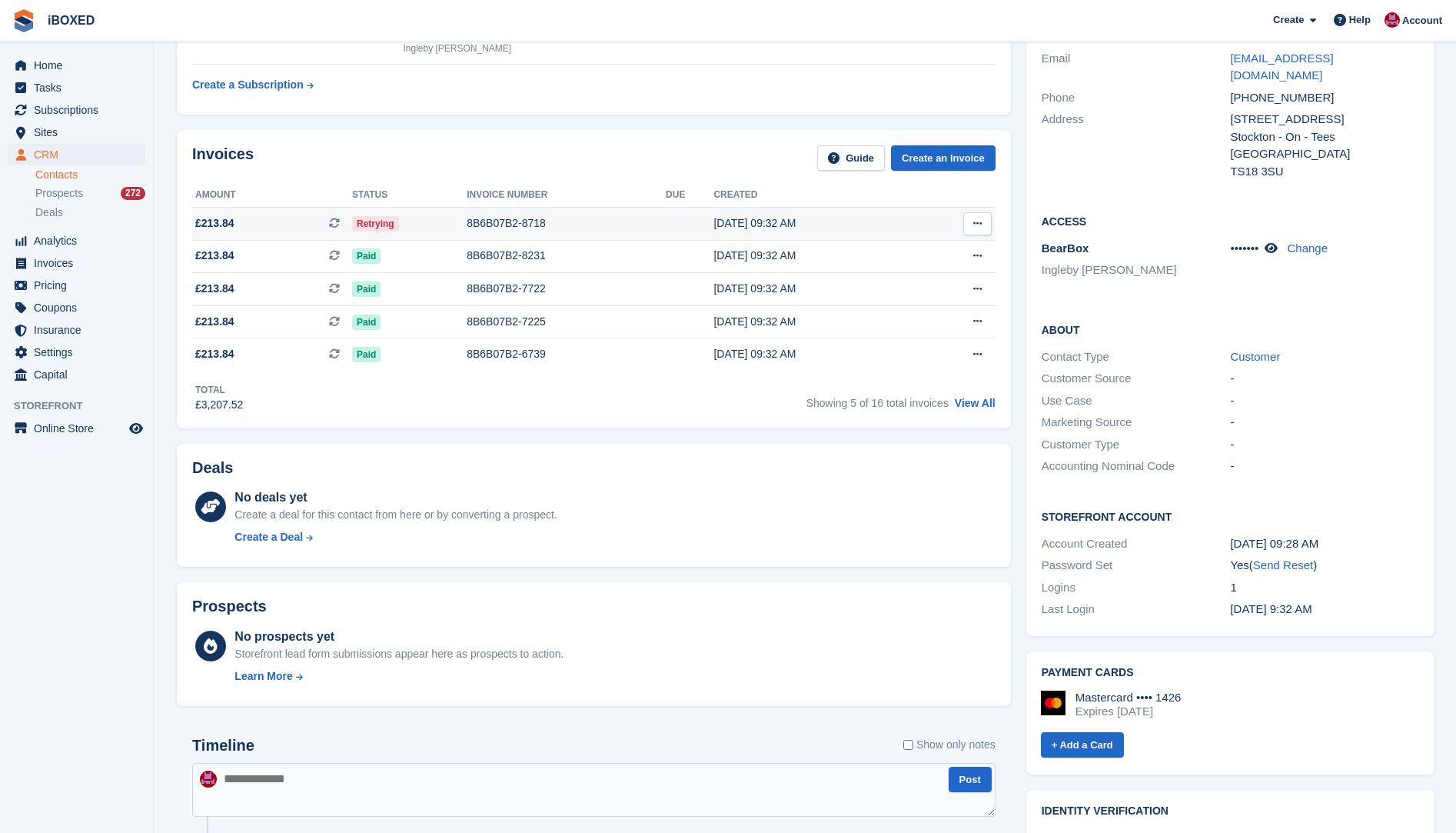
scroll to position [77, 0]
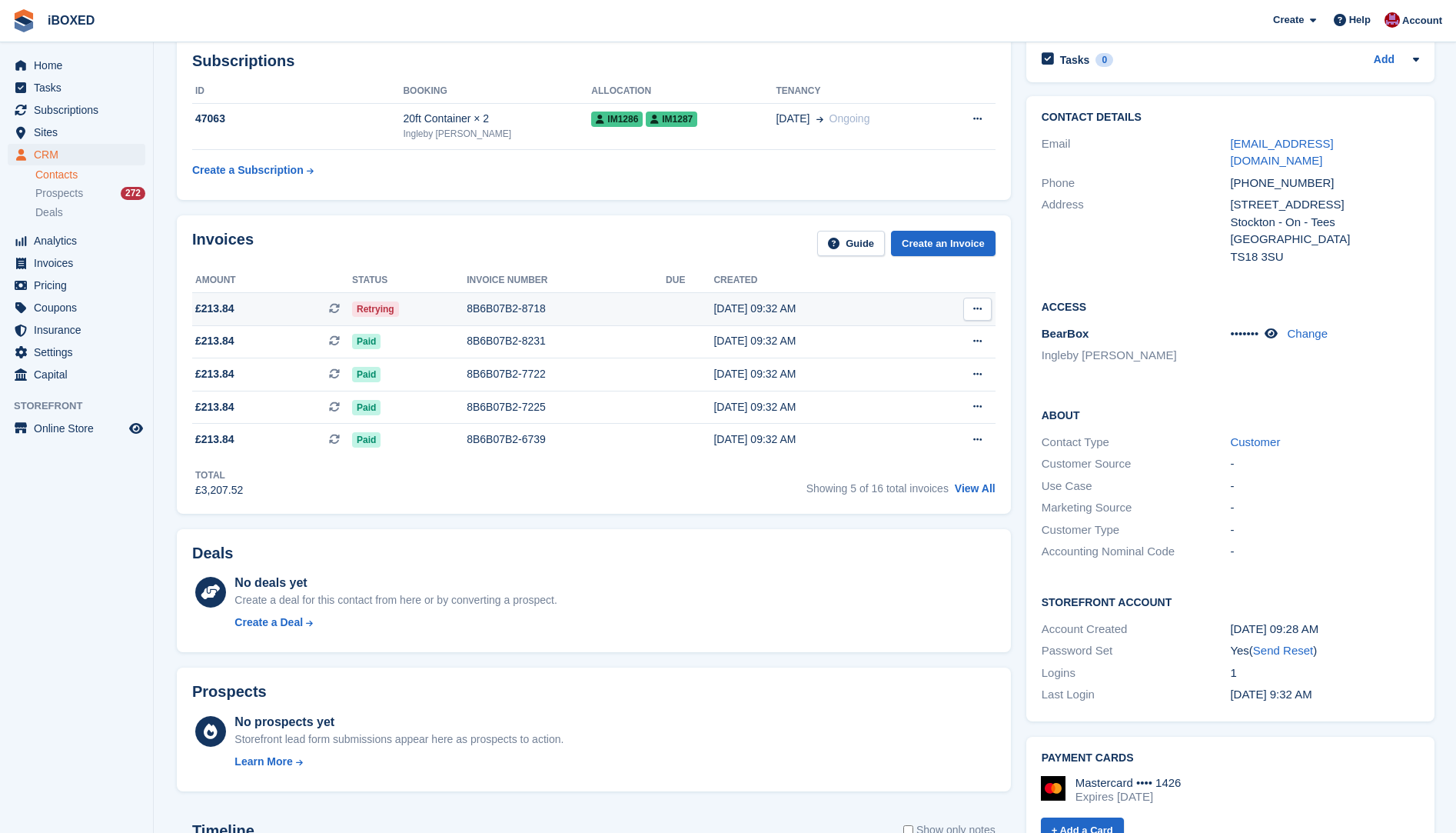
click at [484, 309] on div "8B6B07B2-8718" at bounding box center [566, 309] width 199 height 16
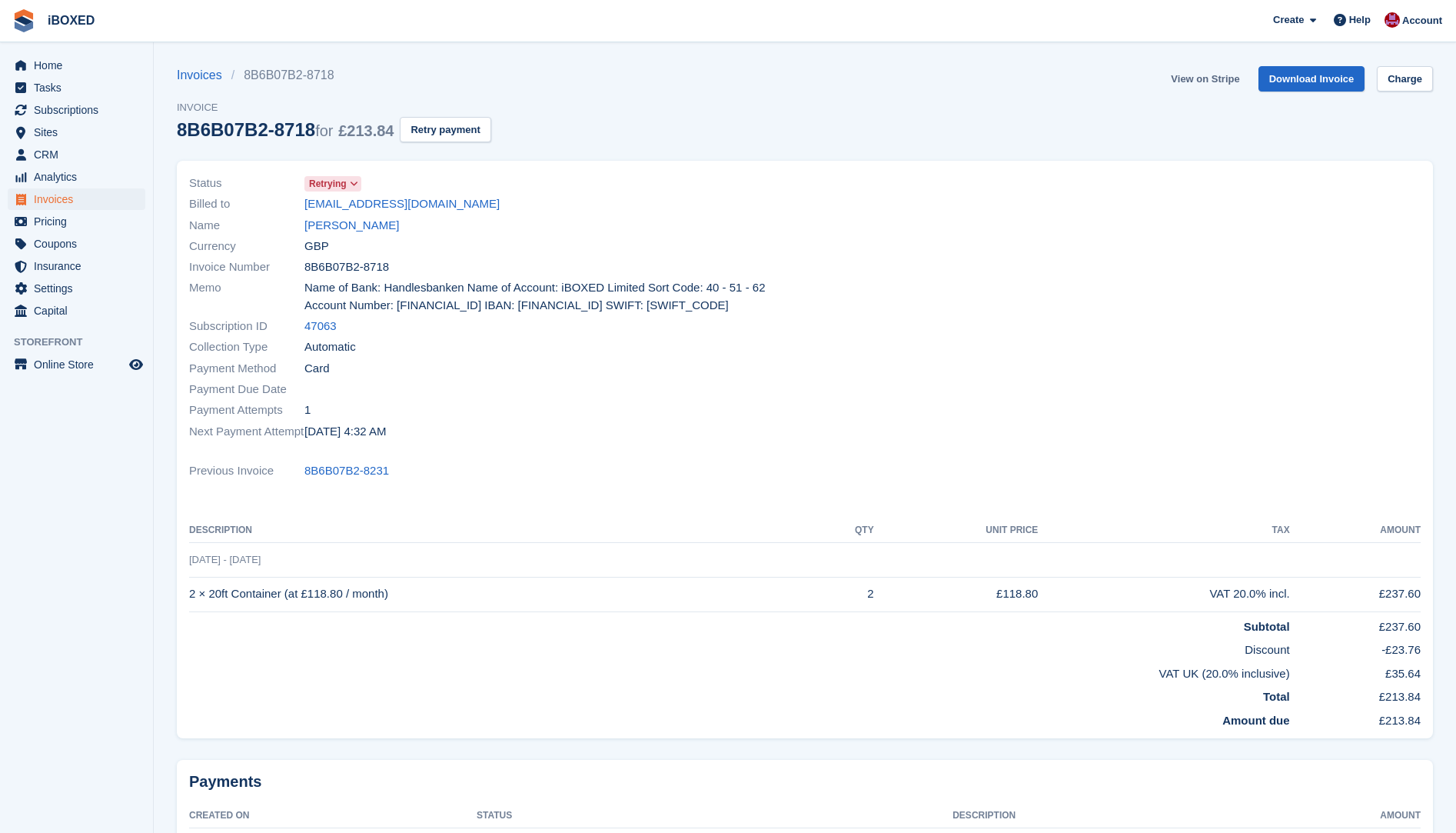
click at [1188, 79] on link "View on Stripe" at bounding box center [1205, 78] width 81 height 25
click at [349, 222] on link "[PERSON_NAME]" at bounding box center [352, 226] width 94 height 18
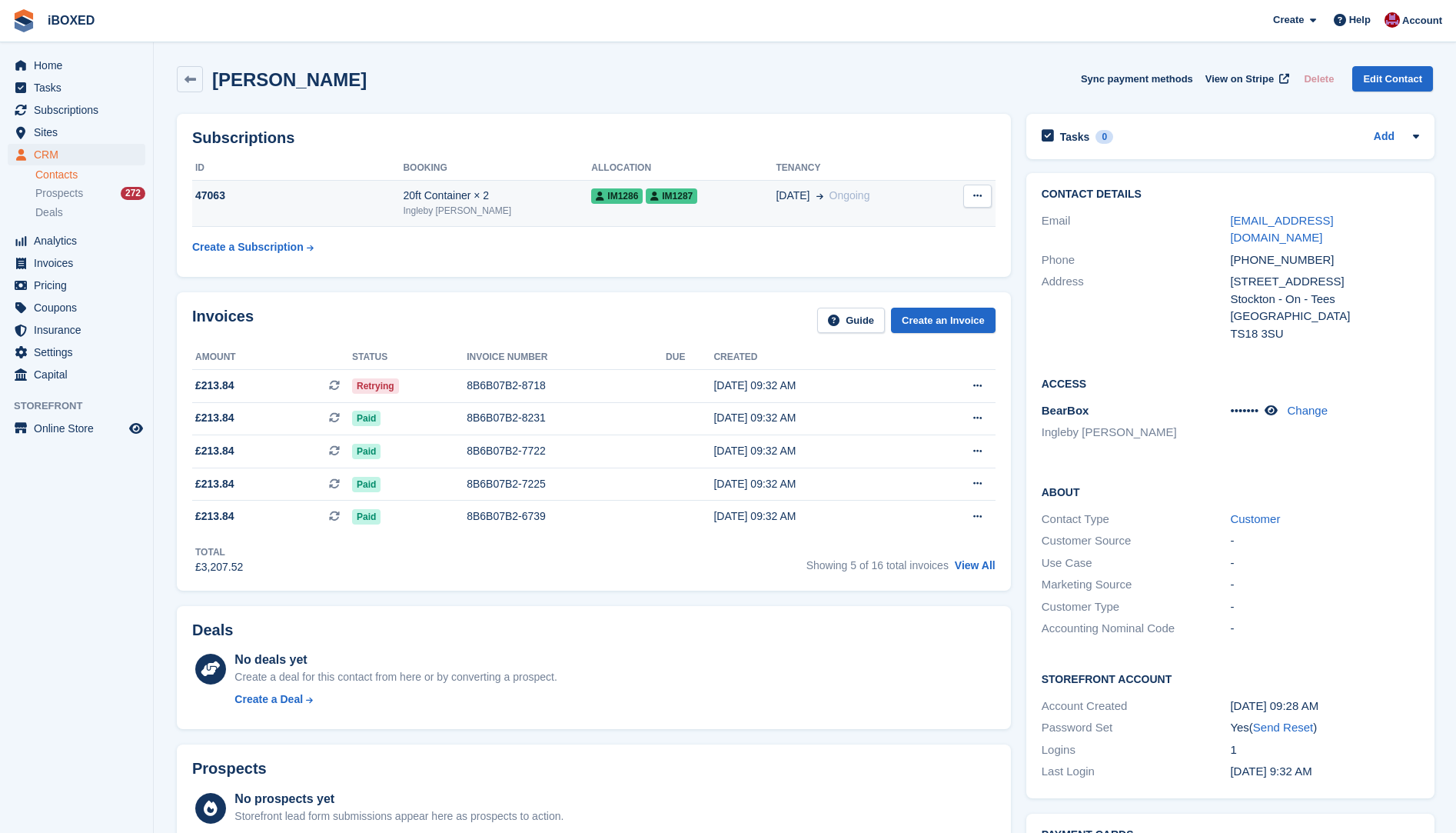
click at [338, 211] on td "47063" at bounding box center [297, 204] width 211 height 47
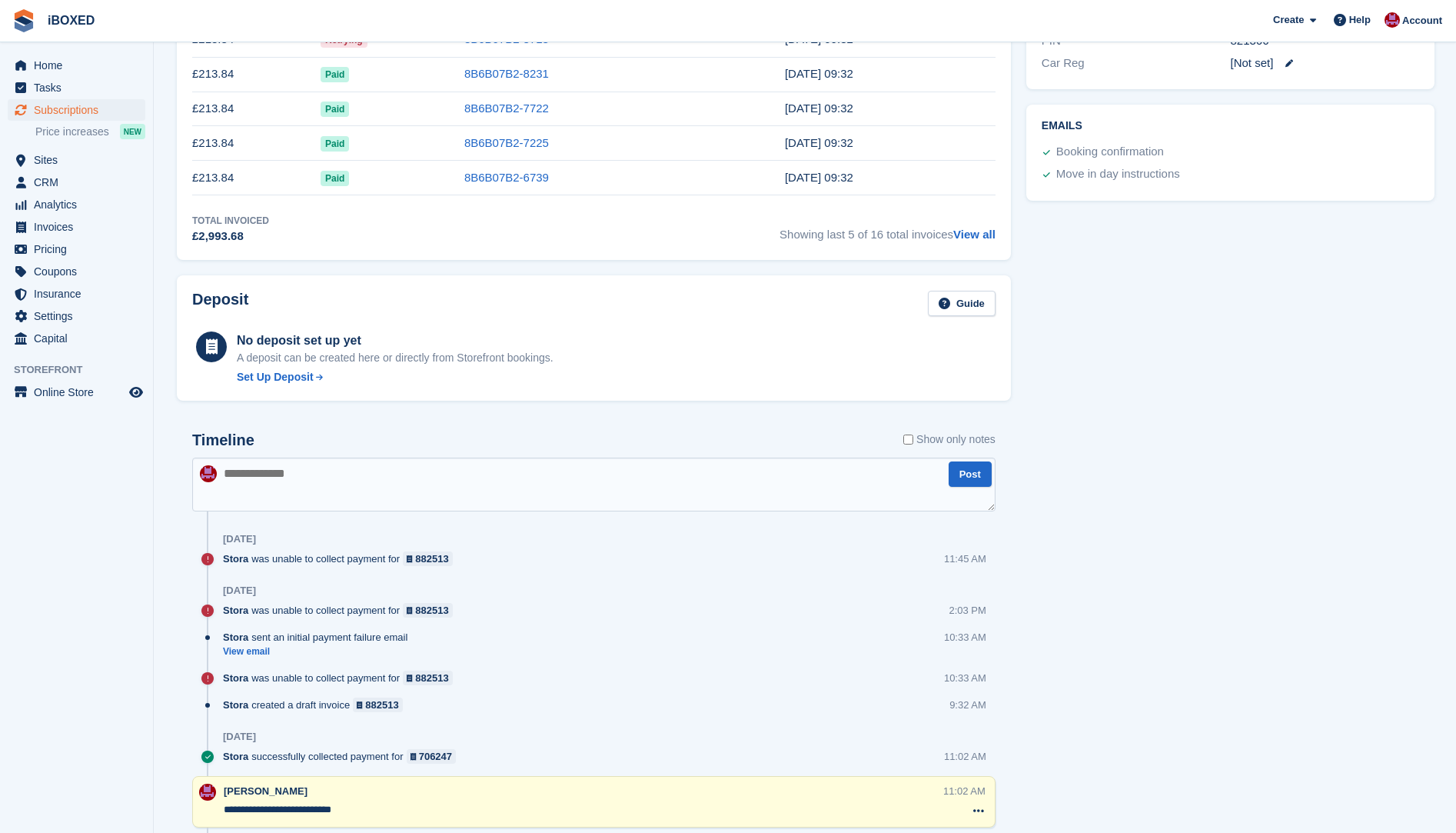
scroll to position [846, 0]
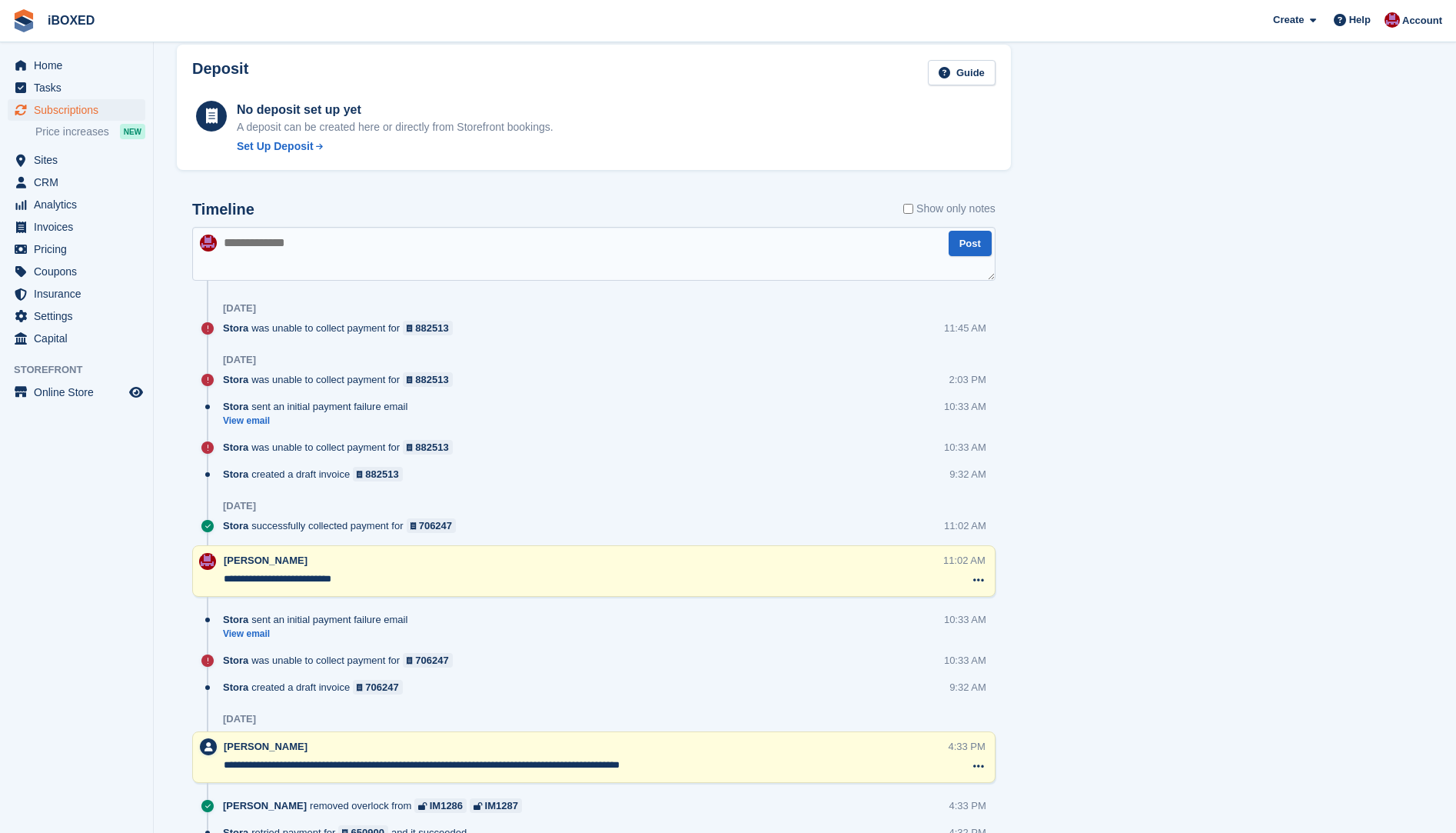
drag, startPoint x: 268, startPoint y: 226, endPoint x: 278, endPoint y: 241, distance: 18.0
click at [269, 226] on div "Timeline Show only notes" at bounding box center [593, 214] width 803 height 27
click at [283, 245] on textarea at bounding box center [593, 254] width 803 height 54
type textarea "**********"
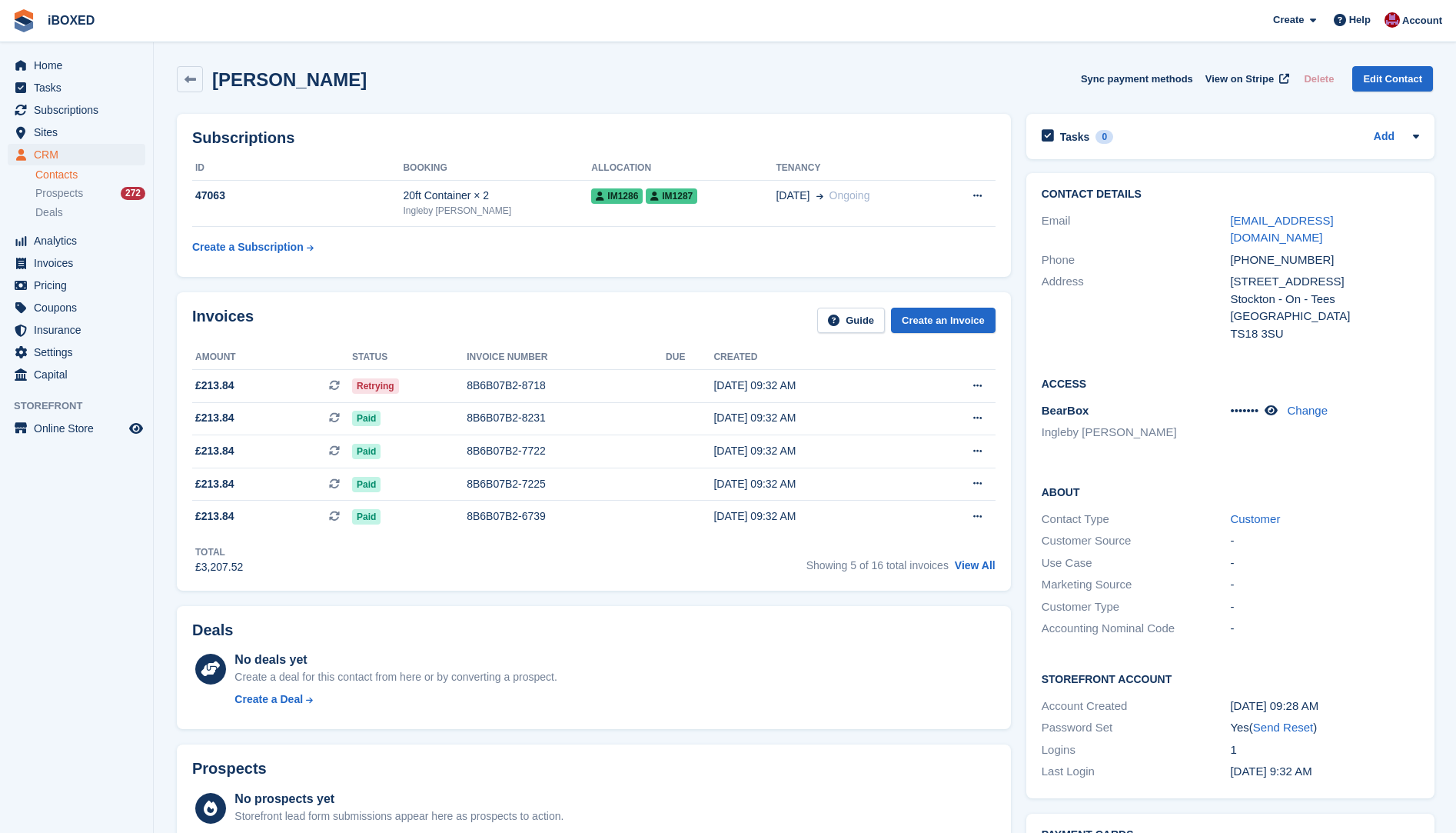
scroll to position [77, 0]
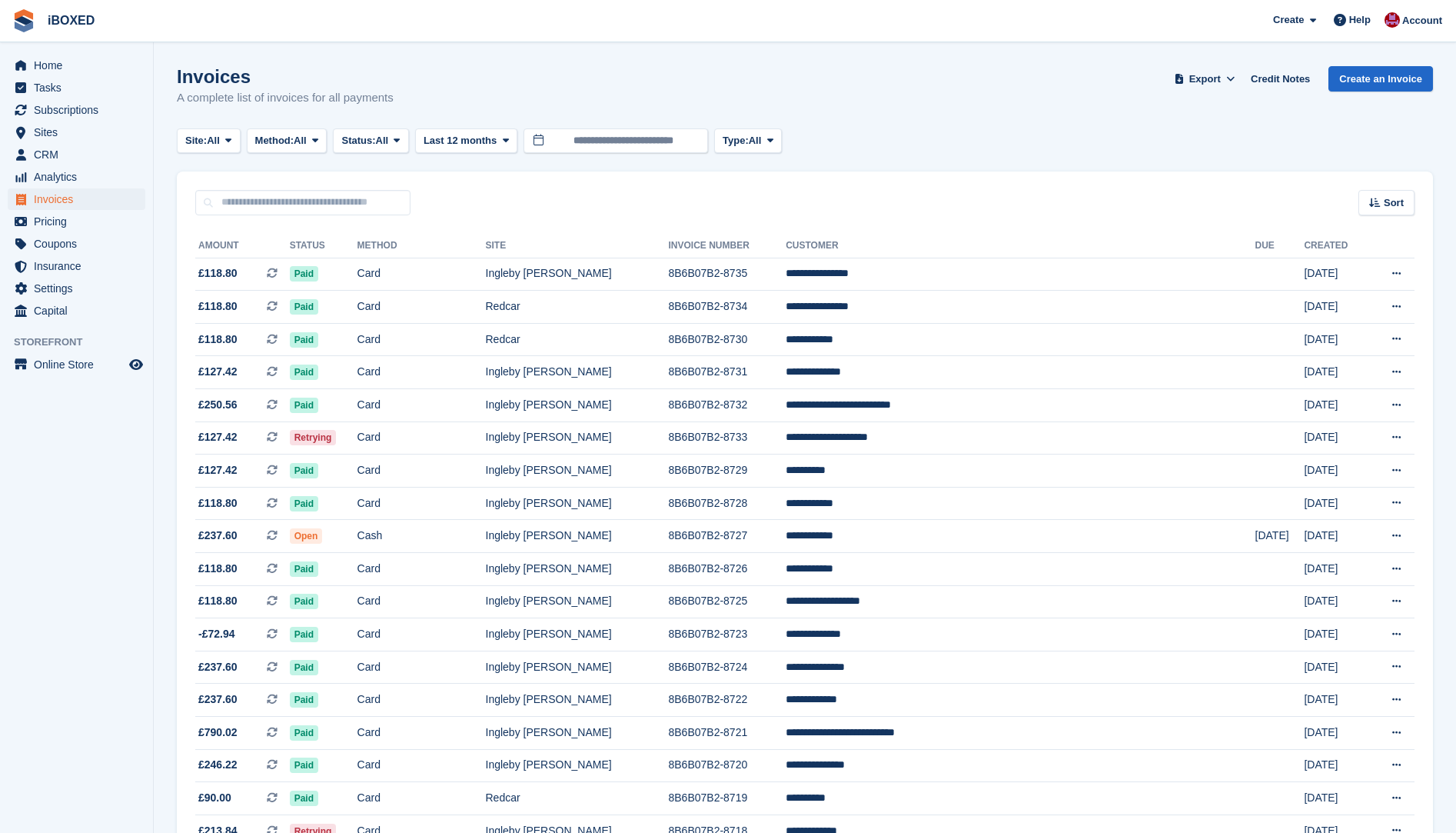
scroll to position [384, 0]
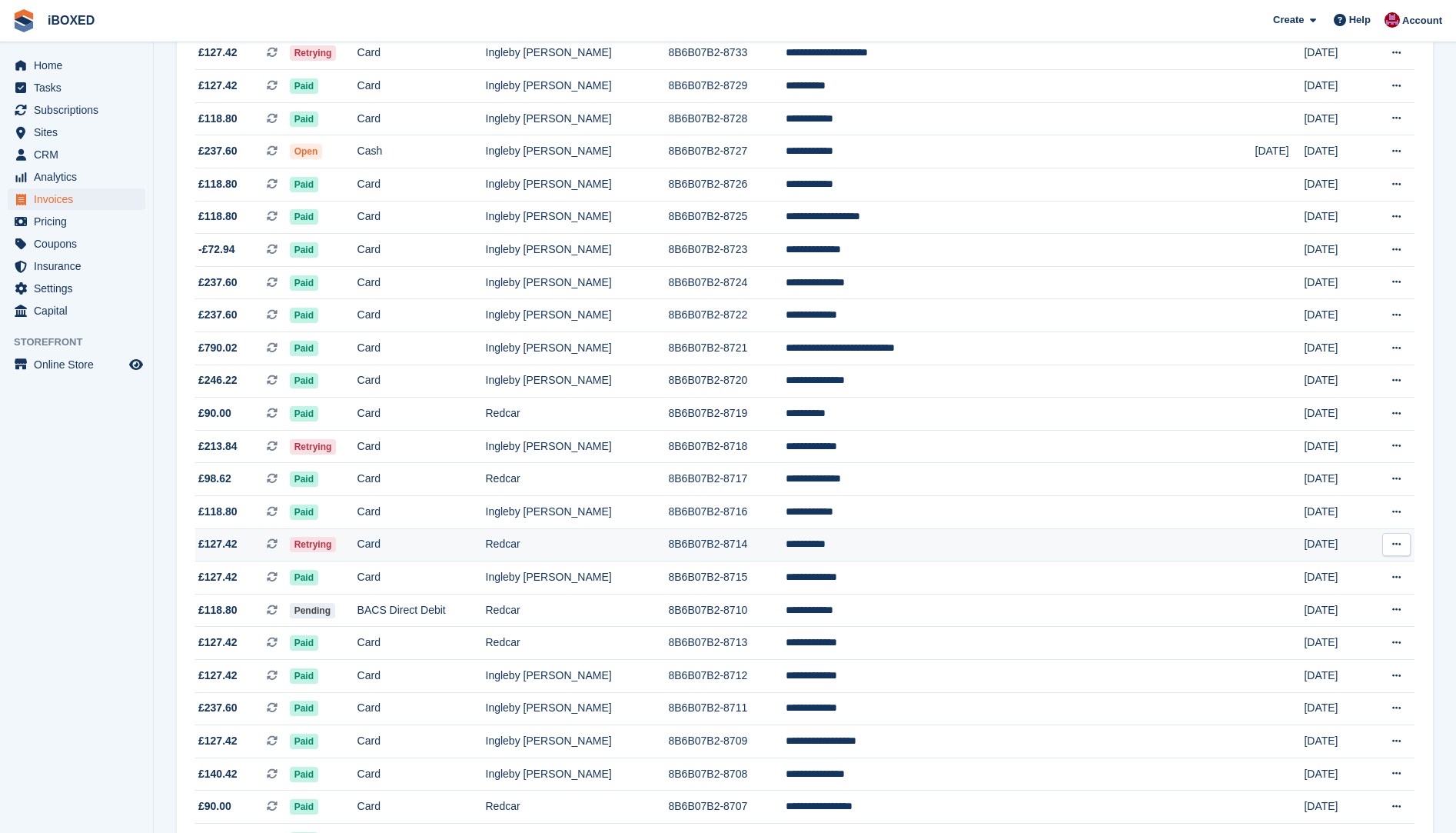
click at [337, 546] on span "Retrying" at bounding box center [313, 544] width 47 height 15
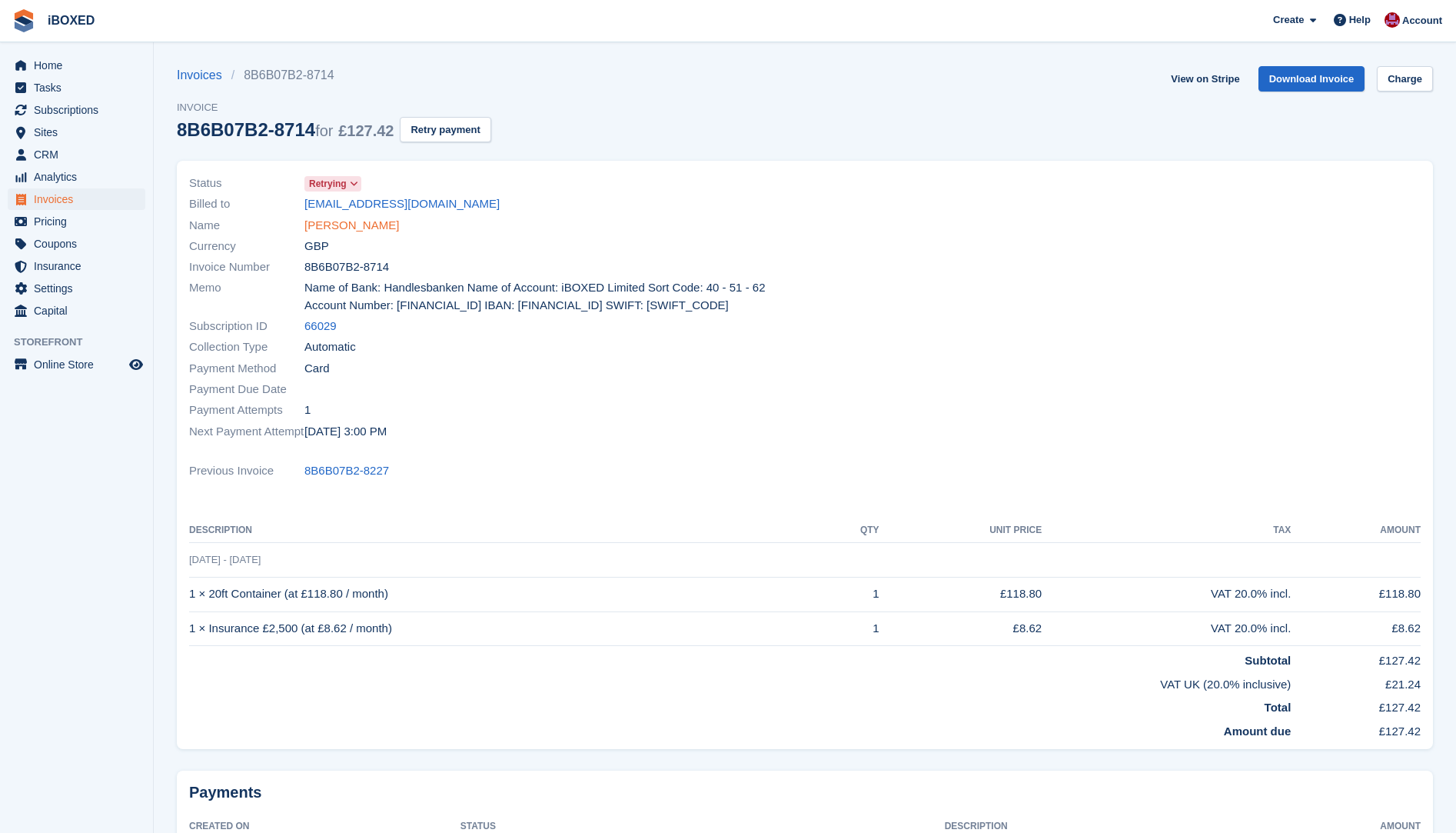
click at [320, 231] on link "[PERSON_NAME]" at bounding box center [352, 226] width 94 height 18
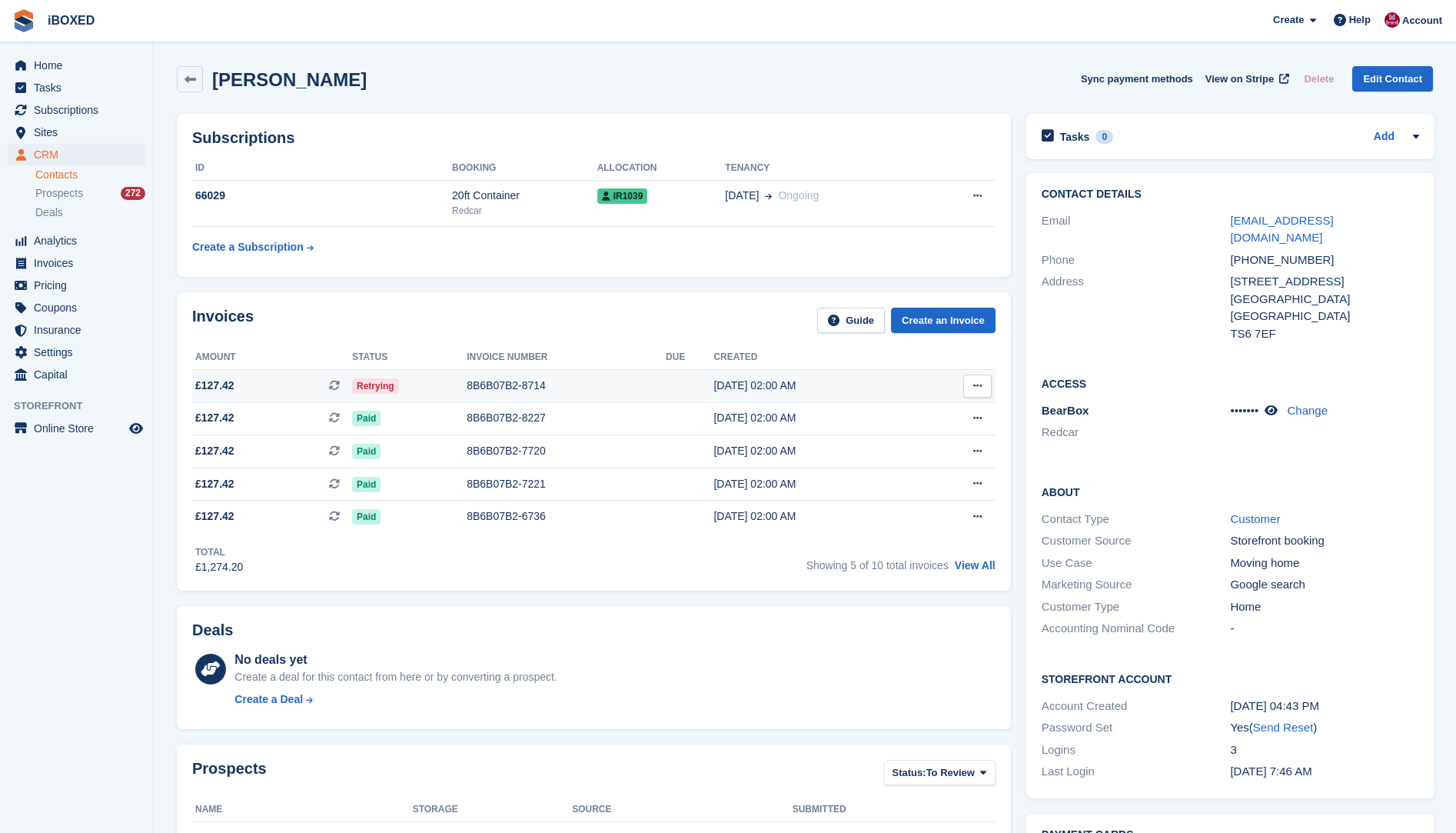
click at [400, 388] on div "Retrying" at bounding box center [409, 386] width 115 height 16
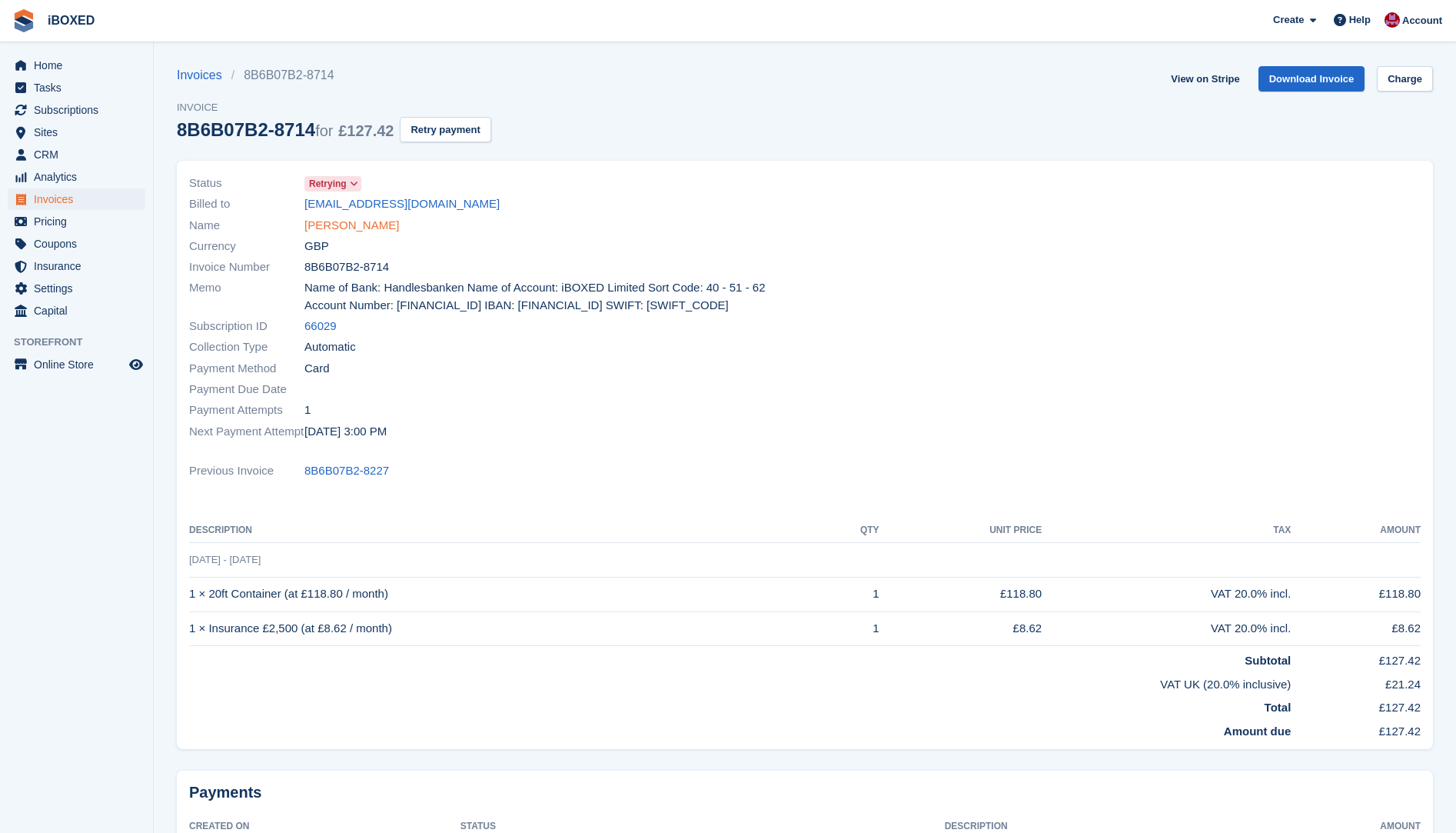
click at [352, 230] on link "[PERSON_NAME]" at bounding box center [352, 226] width 94 height 18
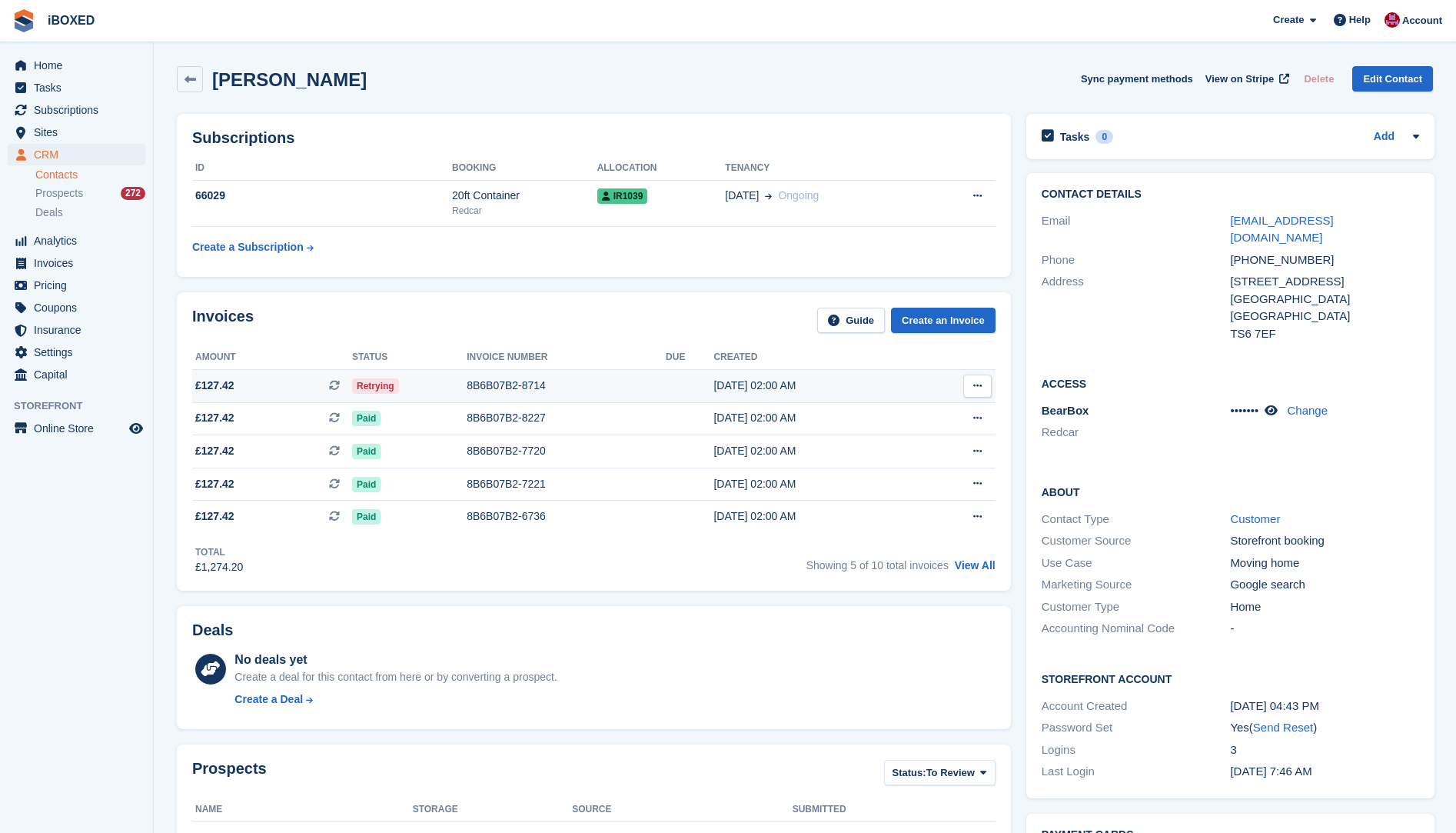
click at [501, 383] on div "8B6B07B2-8714" at bounding box center [566, 386] width 199 height 16
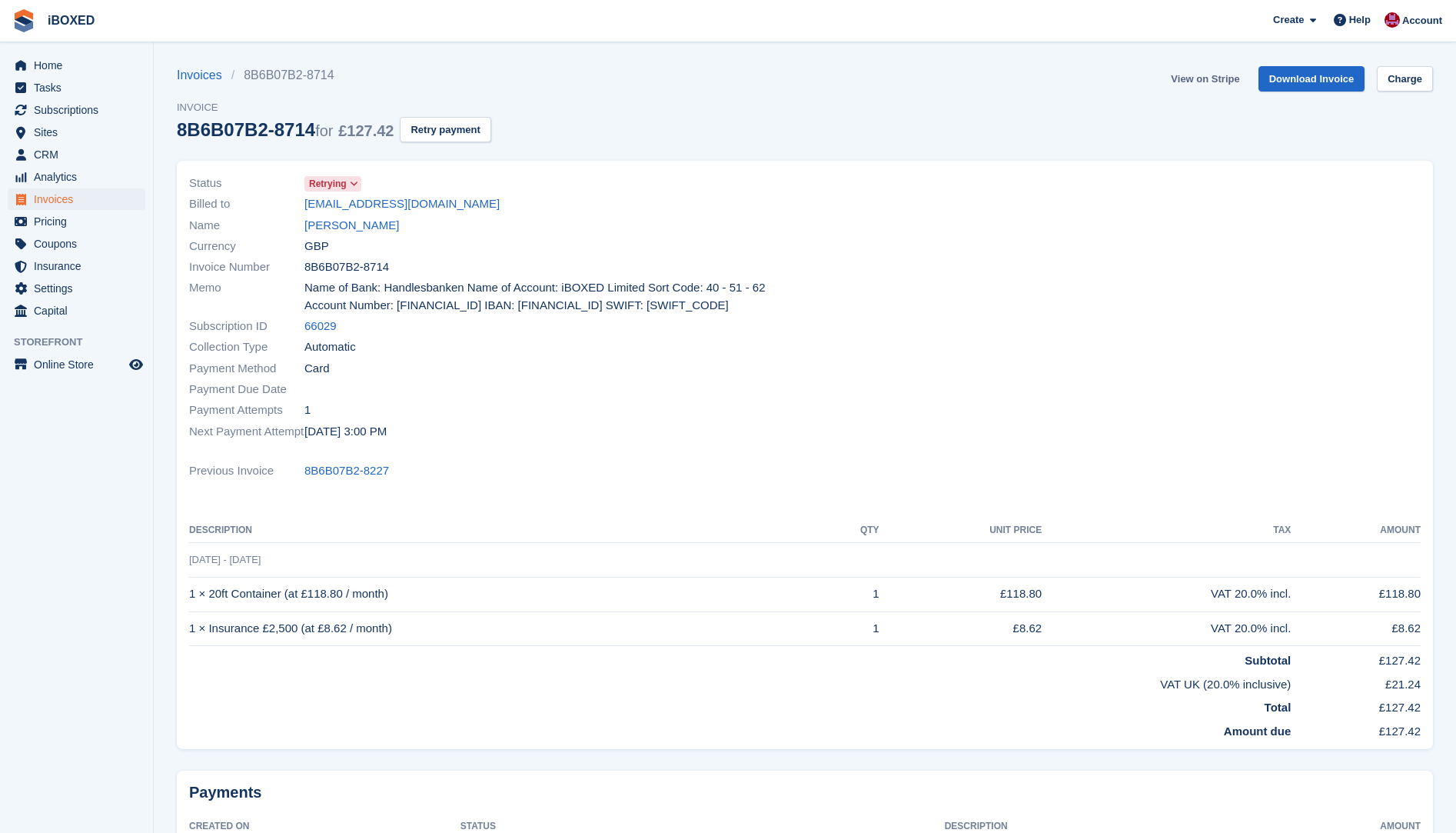
click at [1203, 77] on link "View on Stripe" at bounding box center [1205, 78] width 81 height 25
click at [379, 204] on link "[EMAIL_ADDRESS][DOMAIN_NAME]" at bounding box center [402, 204] width 195 height 18
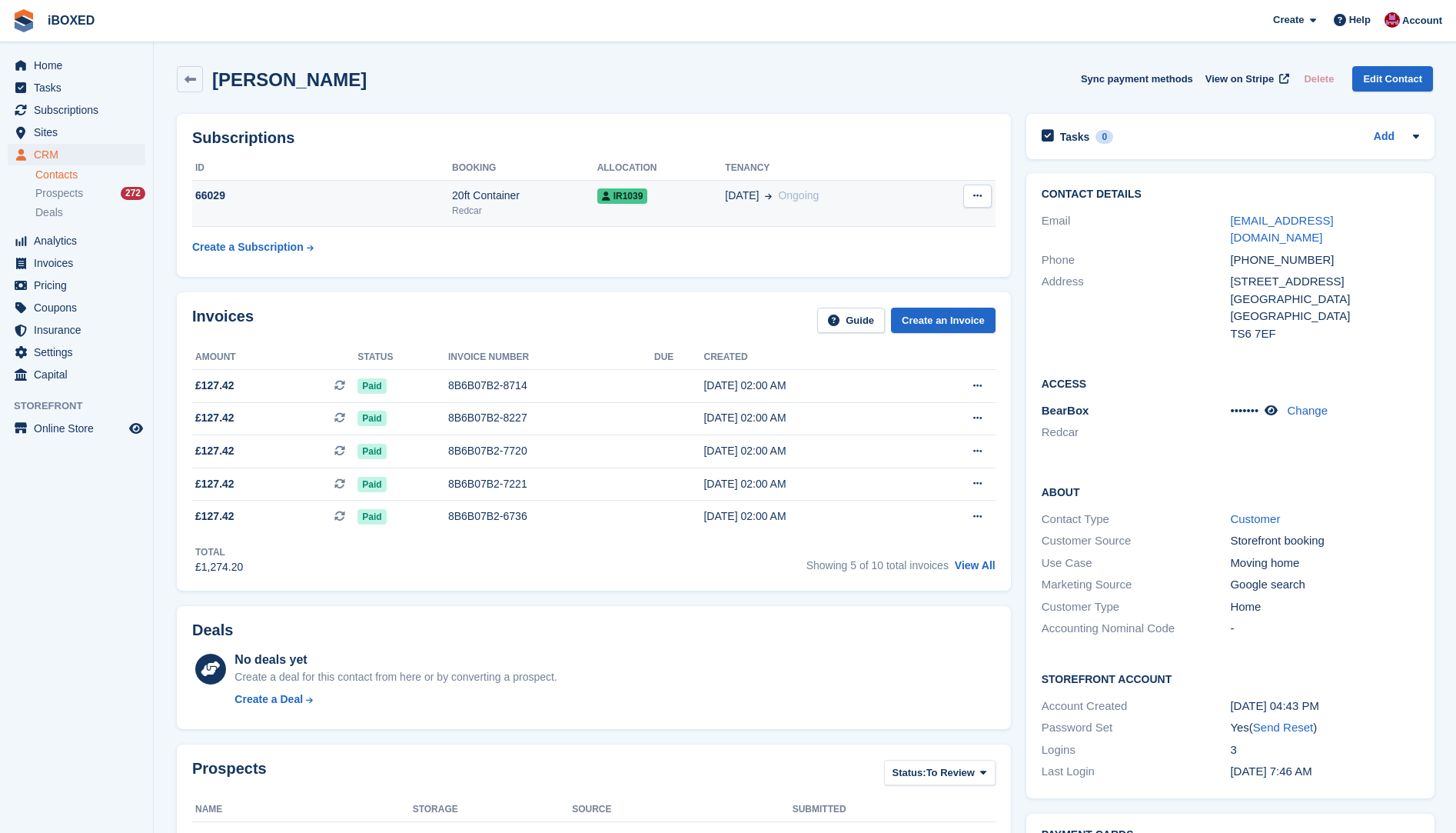
click at [443, 198] on div "66029" at bounding box center [321, 196] width 260 height 16
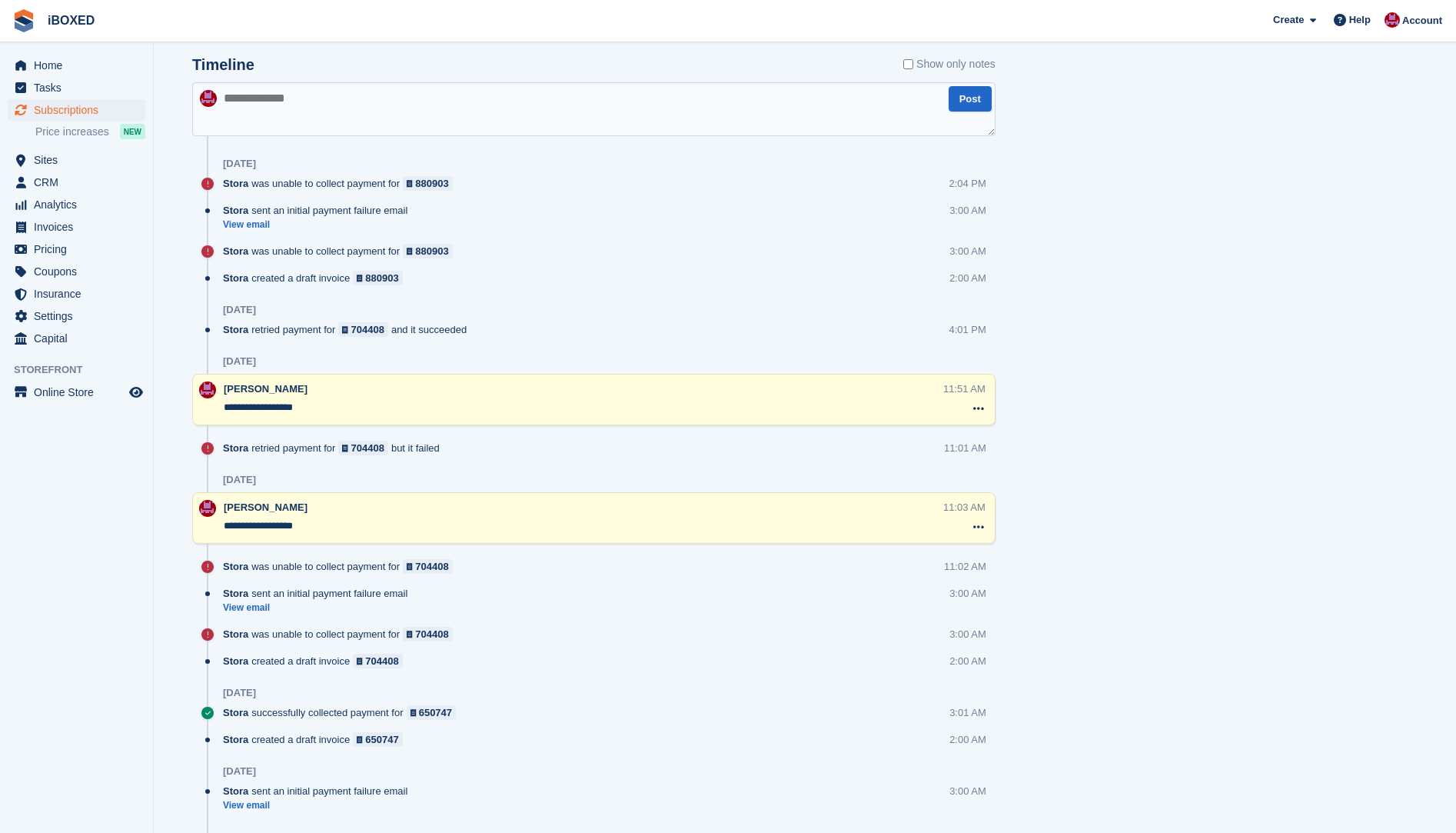
scroll to position [846, 0]
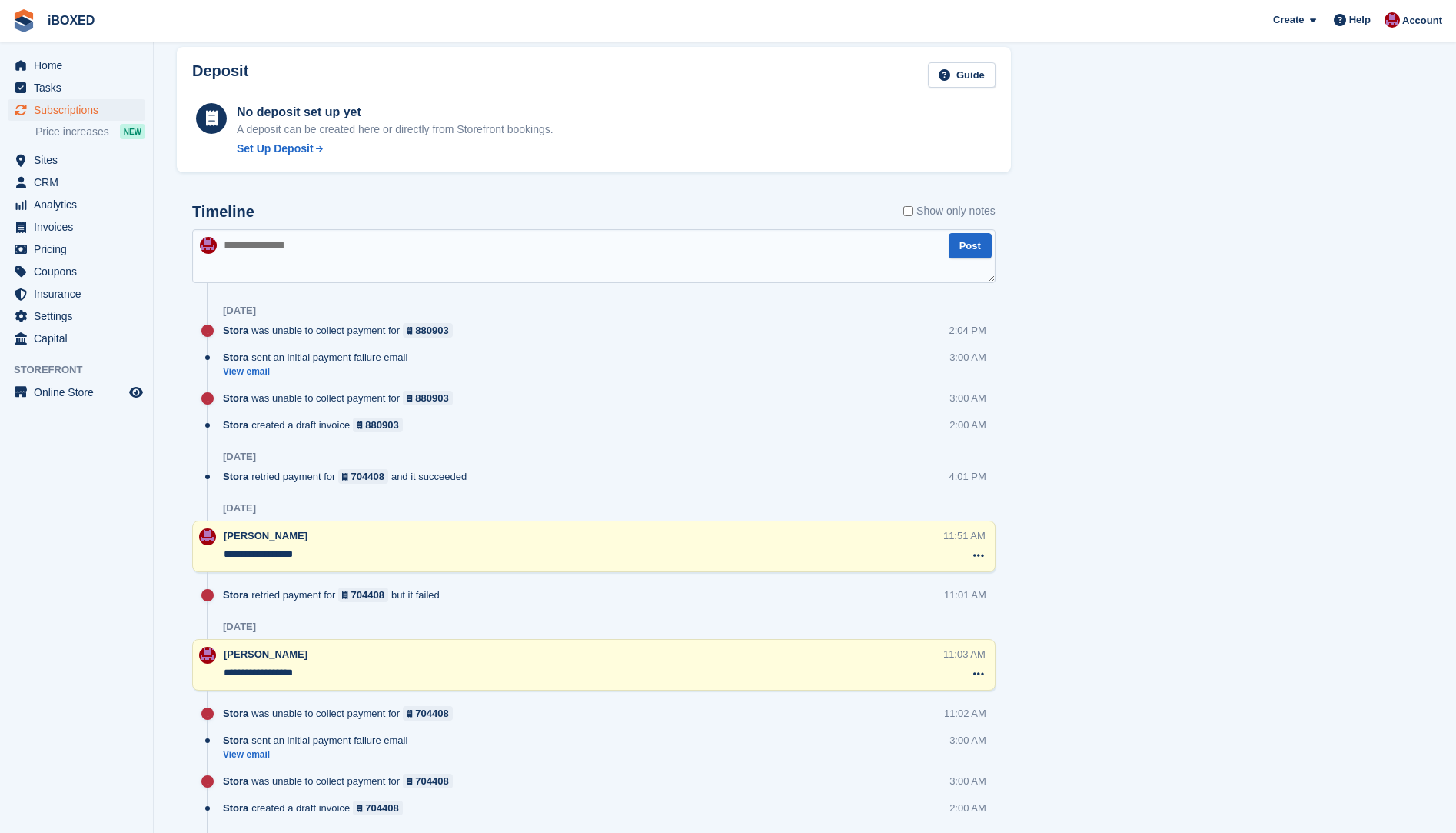
click at [273, 262] on textarea at bounding box center [593, 256] width 803 height 54
type textarea "**********"
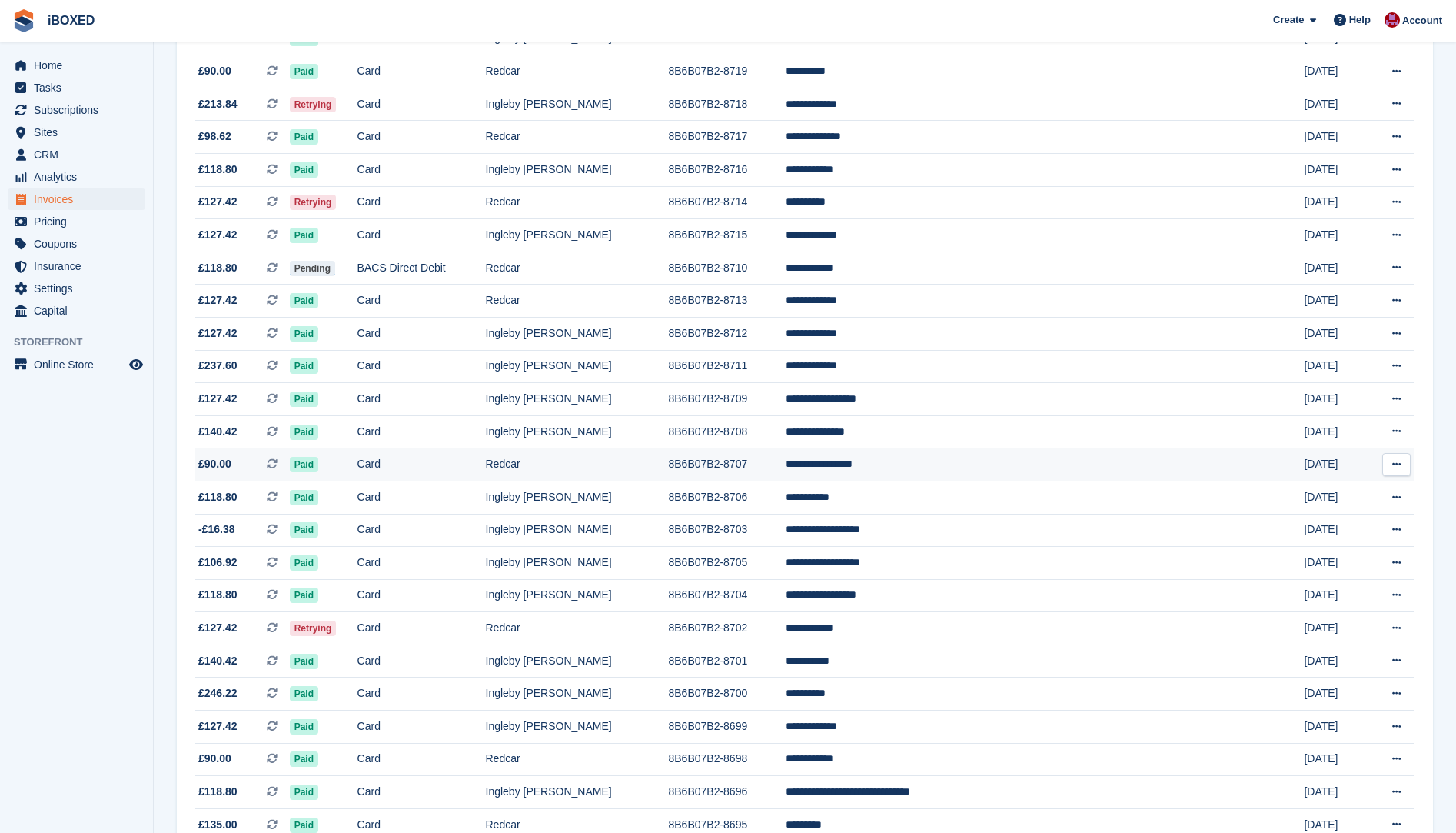
scroll to position [846, 0]
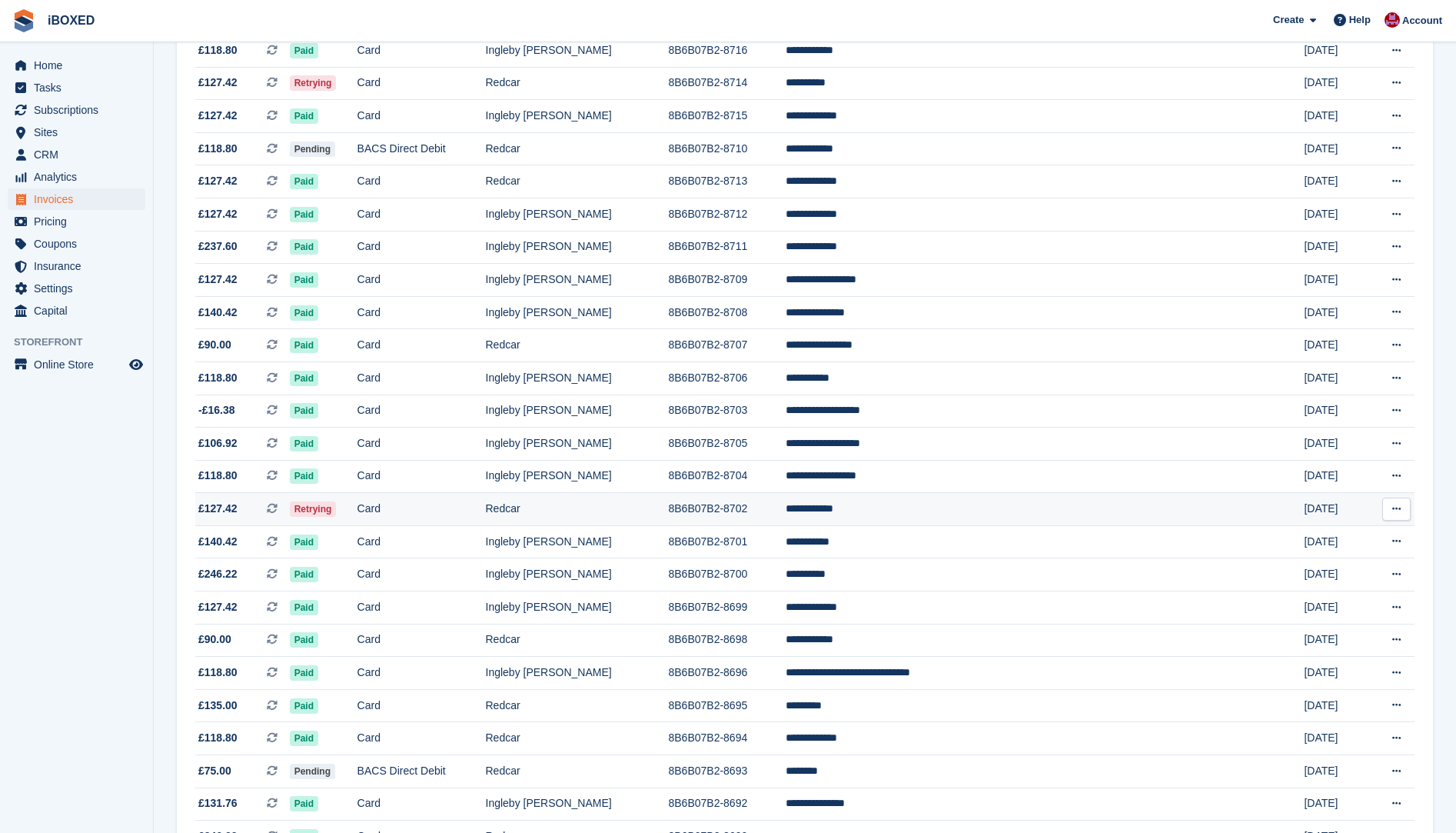
click at [431, 505] on td "Card" at bounding box center [422, 510] width 129 height 33
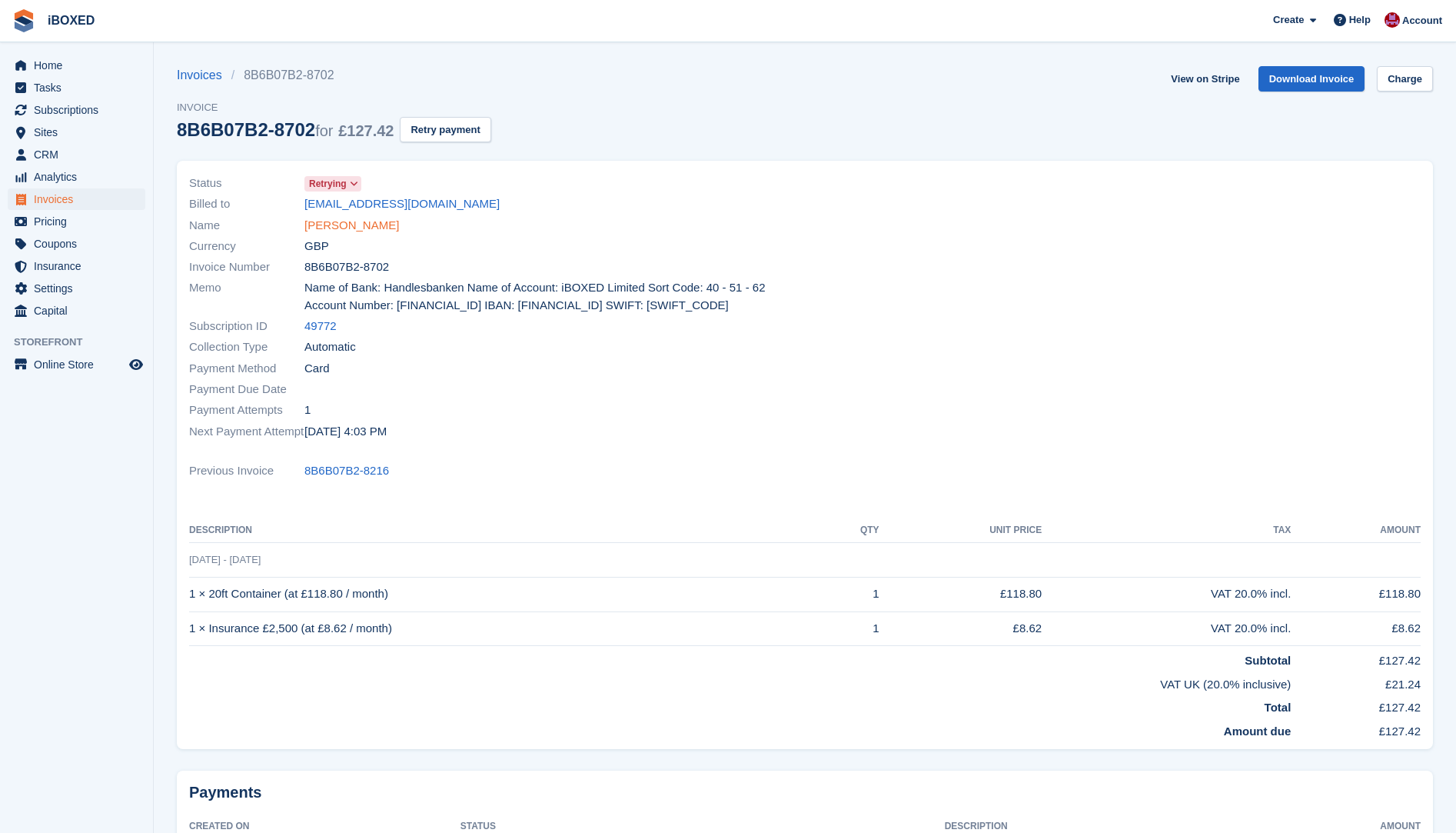
click at [365, 226] on link "Craig lennon" at bounding box center [352, 226] width 94 height 18
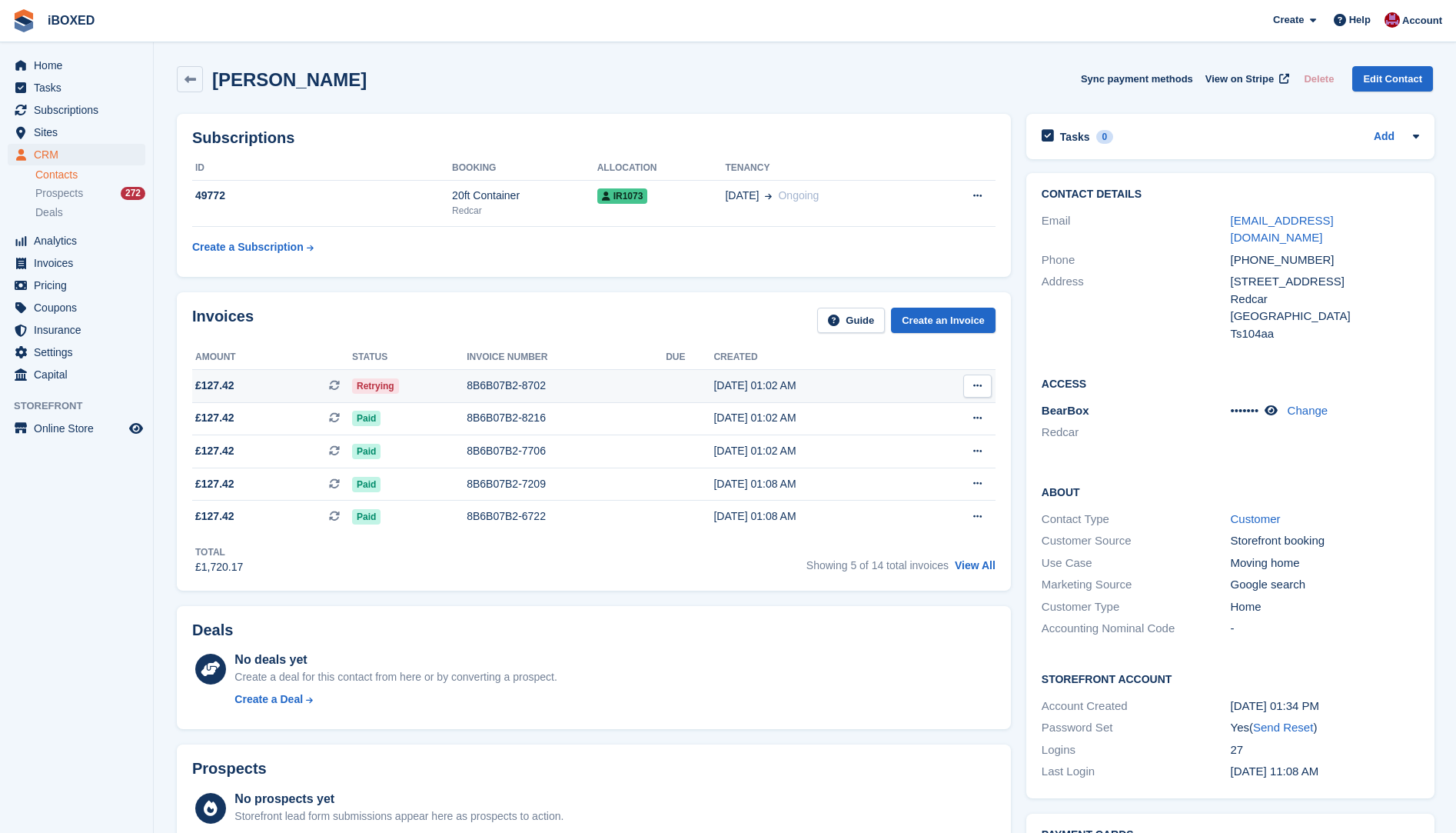
click at [496, 388] on div "8B6B07B2-8702" at bounding box center [566, 386] width 199 height 16
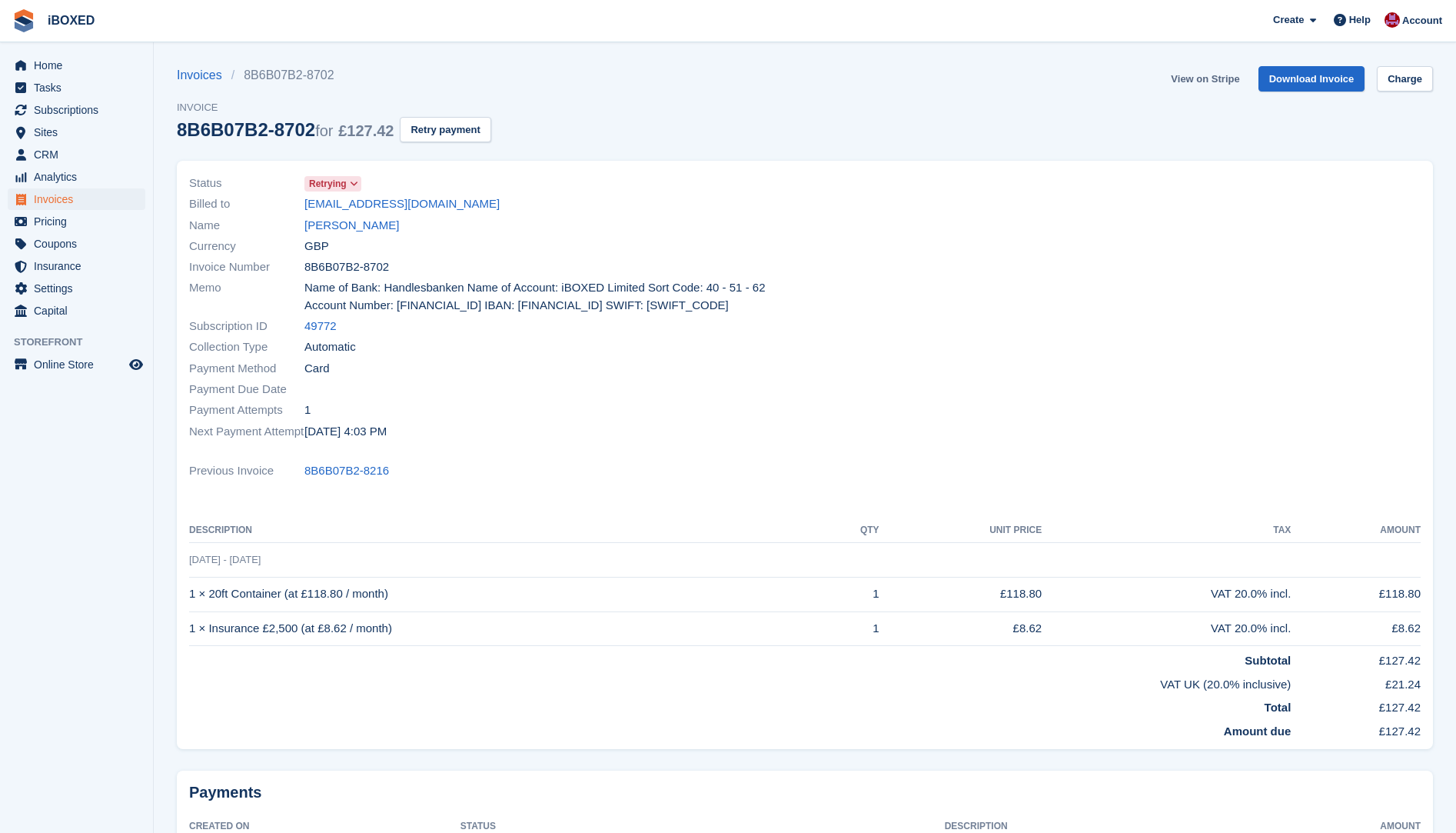
click at [1189, 73] on link "View on Stripe" at bounding box center [1205, 78] width 81 height 25
click at [334, 229] on link "[PERSON_NAME]" at bounding box center [352, 226] width 94 height 18
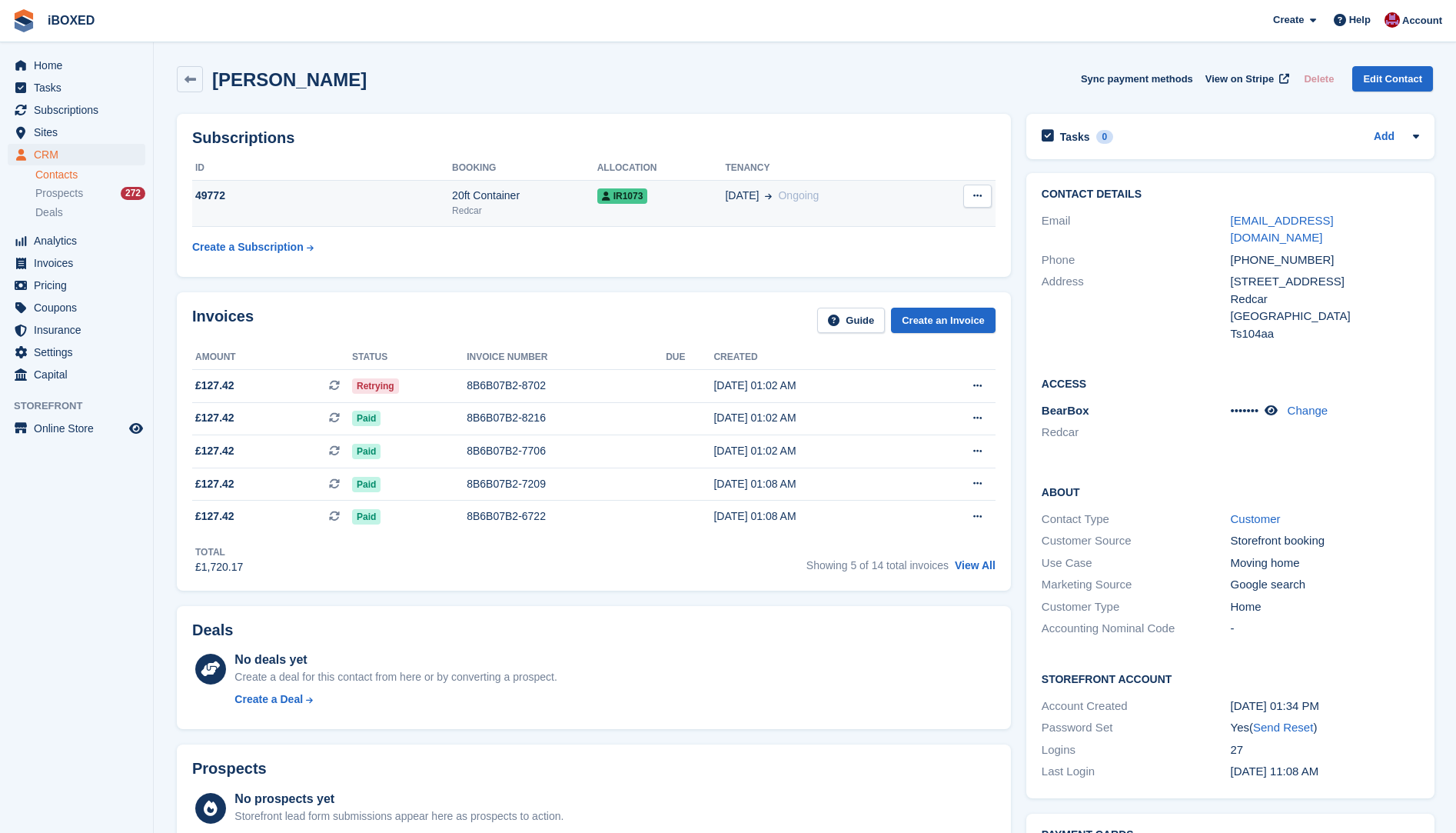
click at [365, 198] on div "49772" at bounding box center [321, 196] width 260 height 16
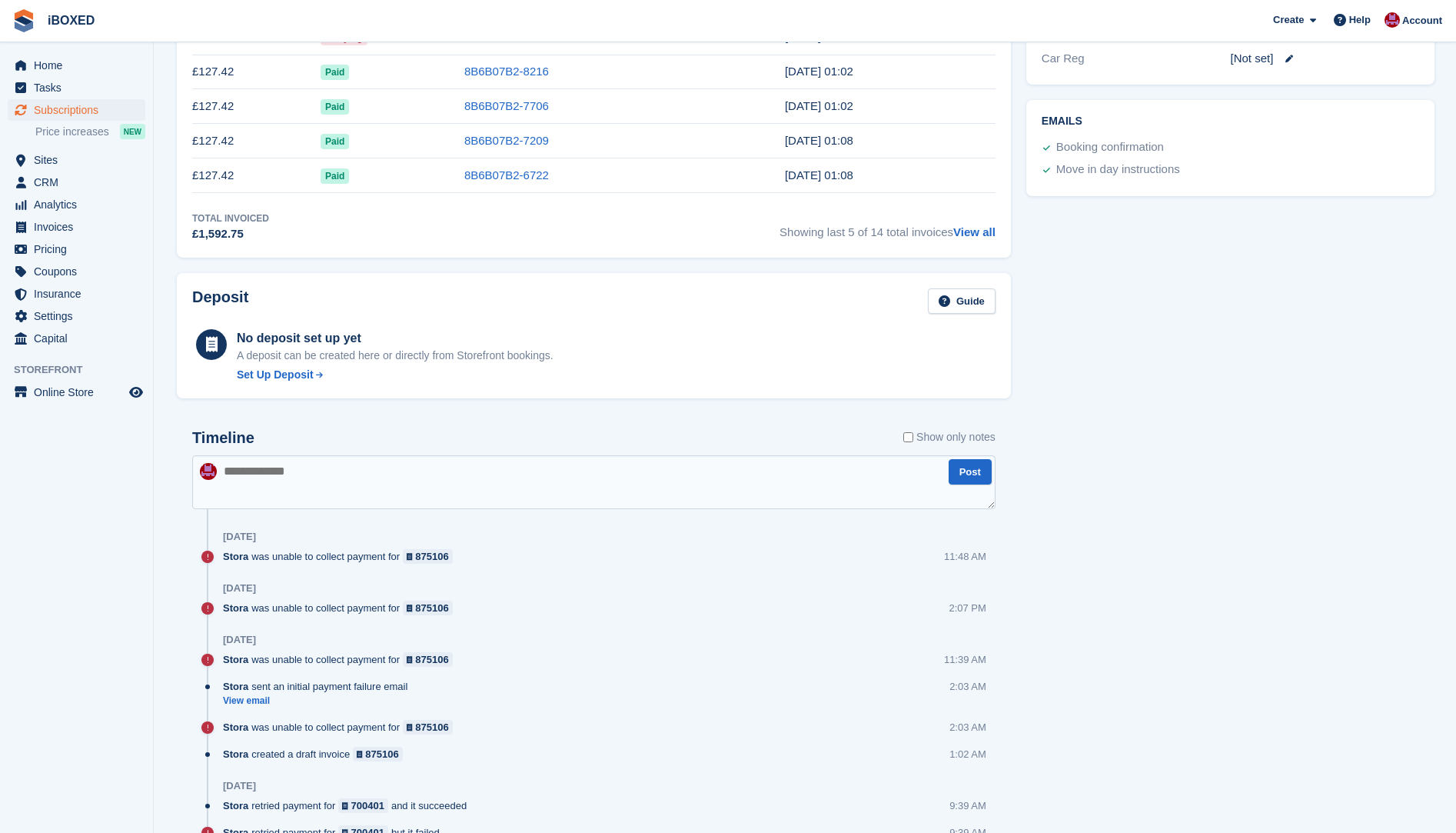
scroll to position [815, 0]
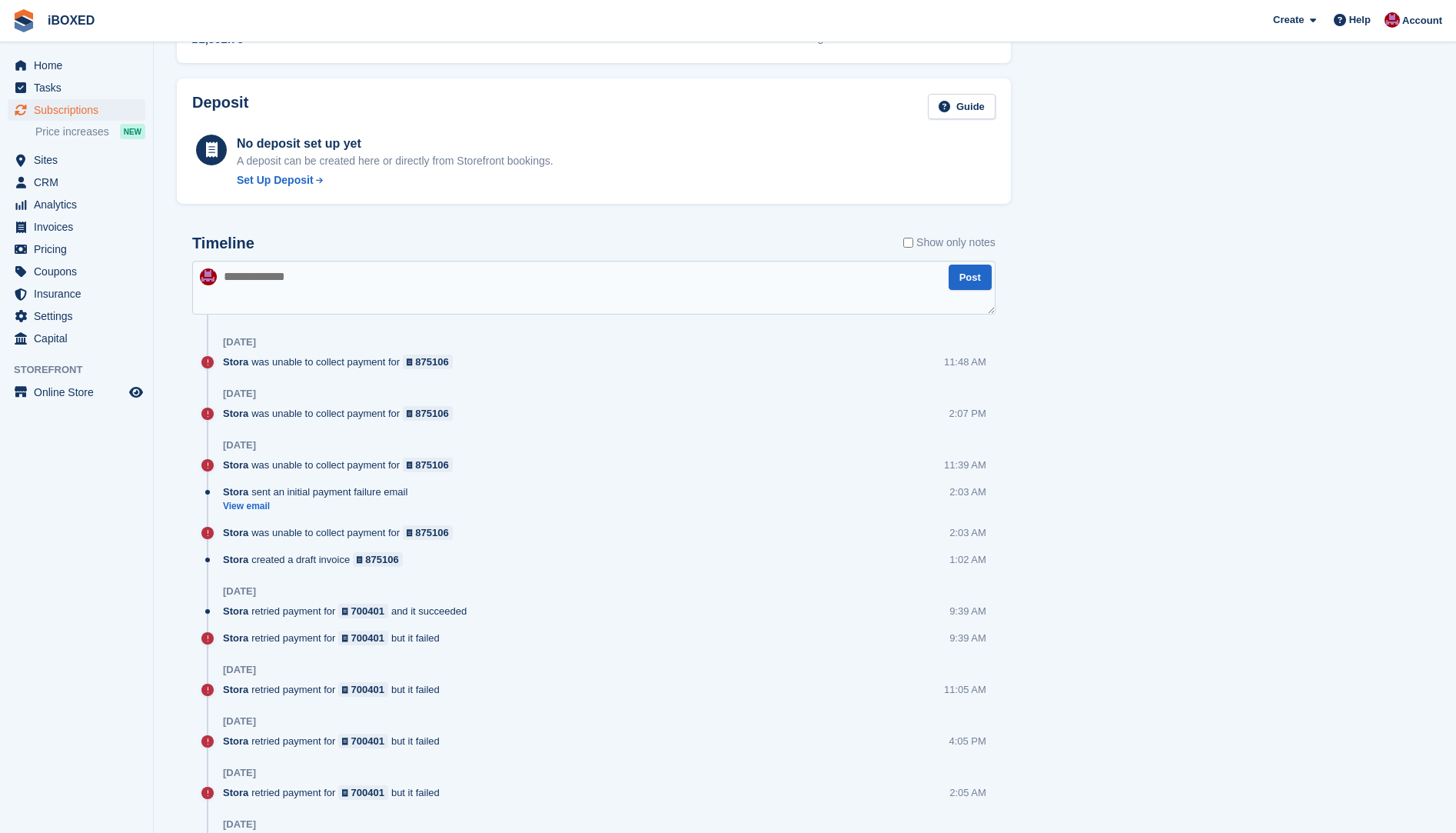
click at [300, 276] on textarea at bounding box center [593, 287] width 803 height 54
type textarea "**********"
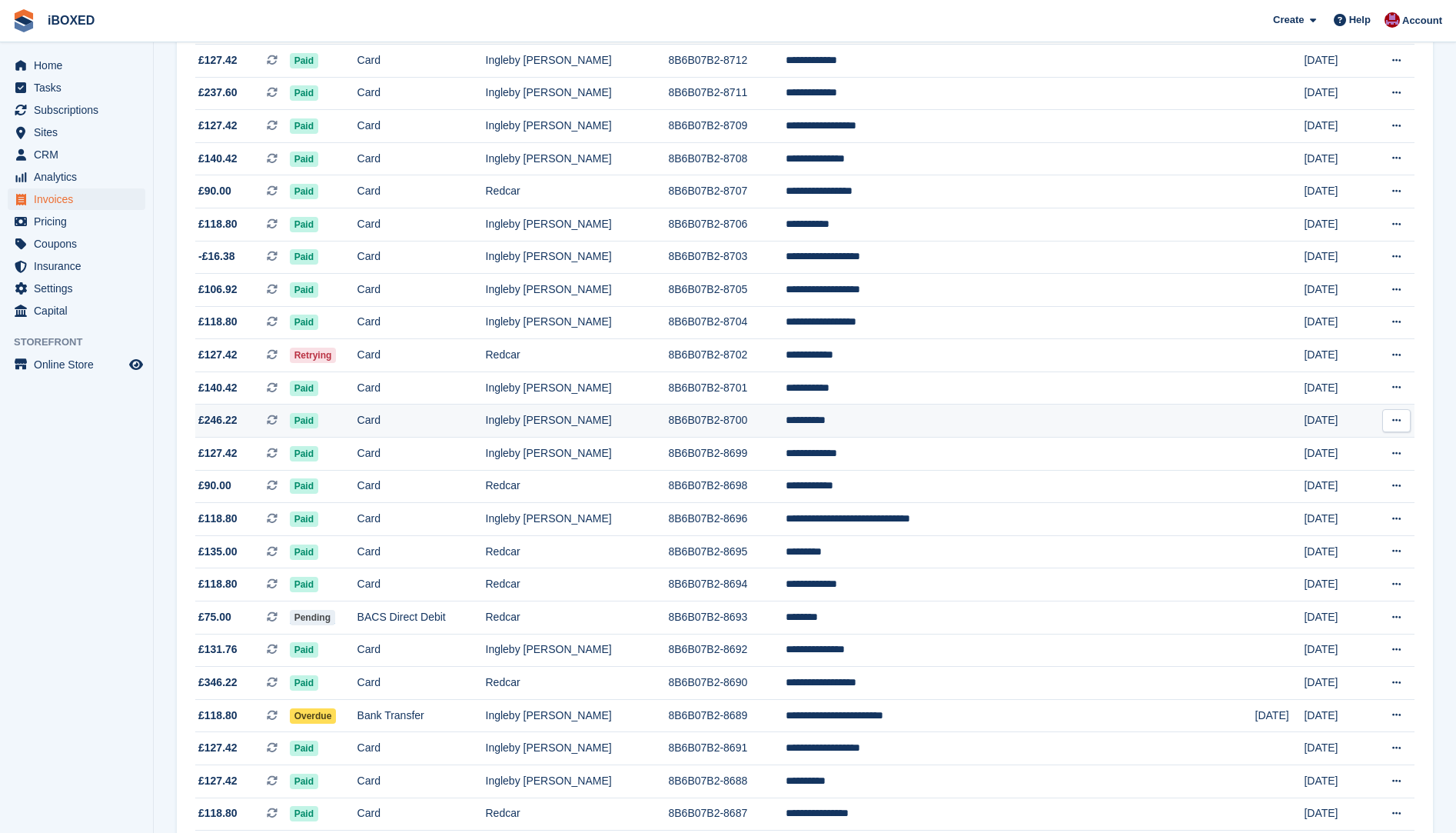
scroll to position [1139, 0]
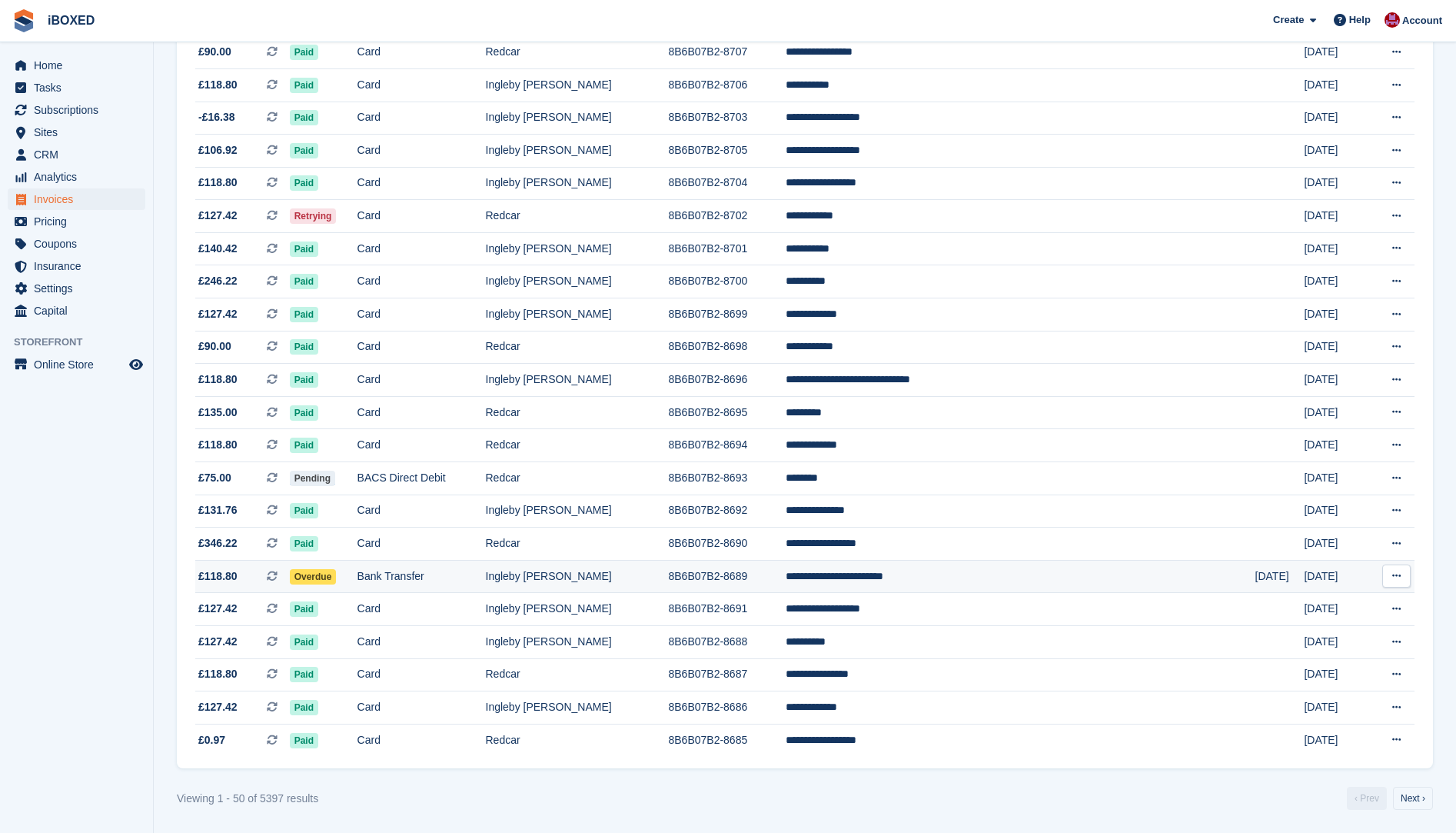
click at [438, 578] on td "Bank Transfer" at bounding box center [422, 577] width 129 height 33
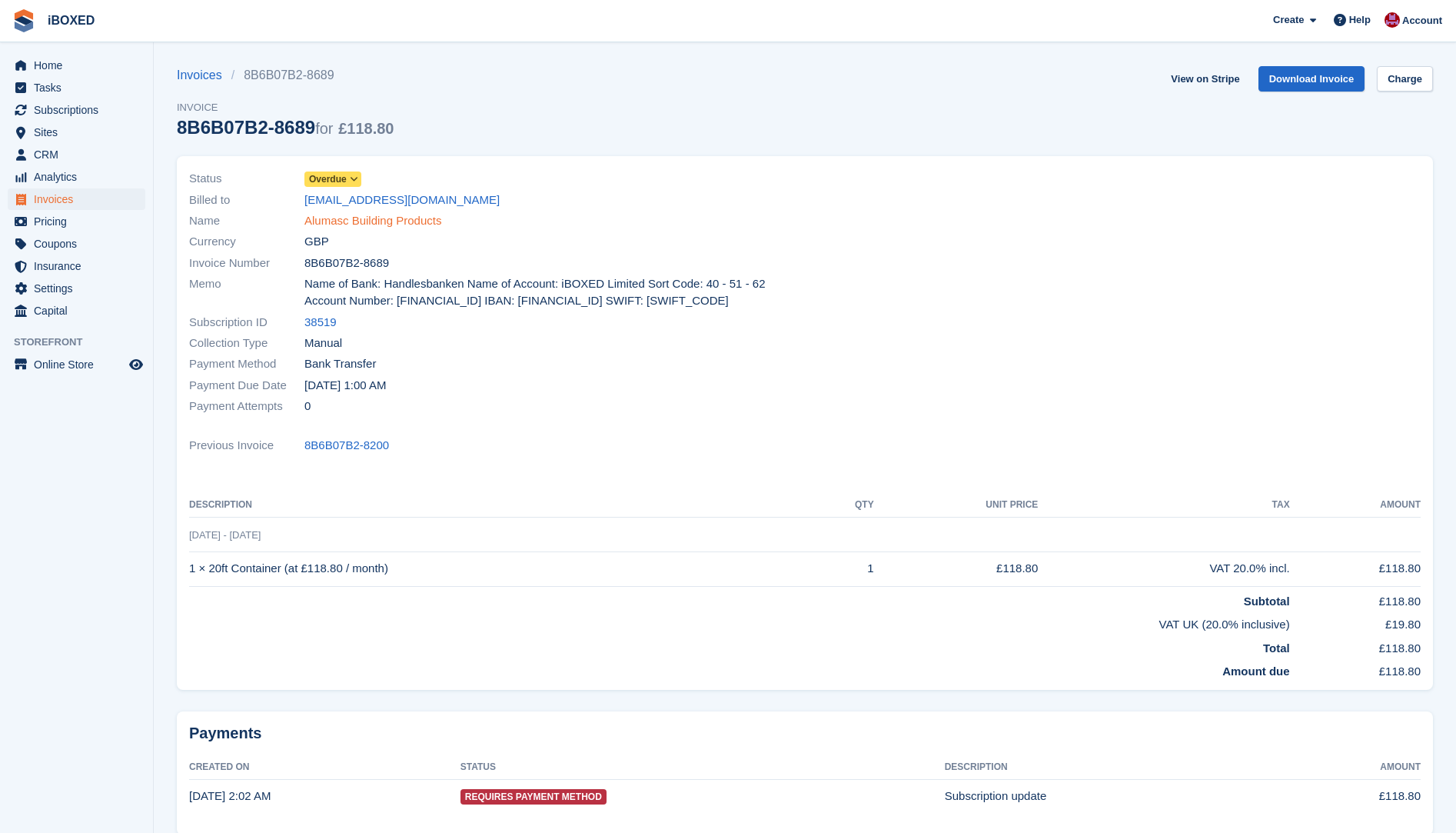
click at [343, 218] on link "Alumasc Building Products" at bounding box center [373, 221] width 137 height 18
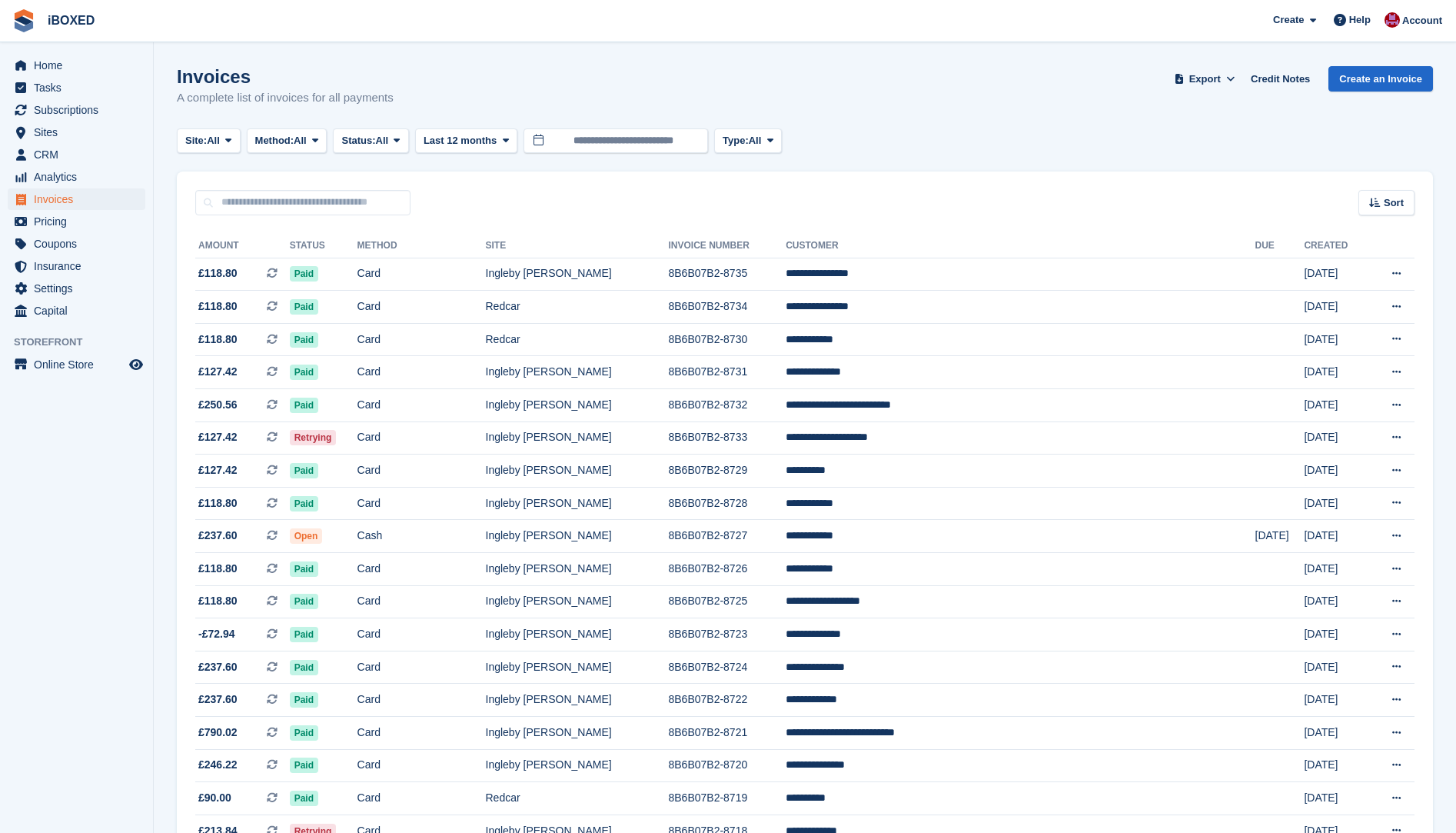
scroll to position [1139, 0]
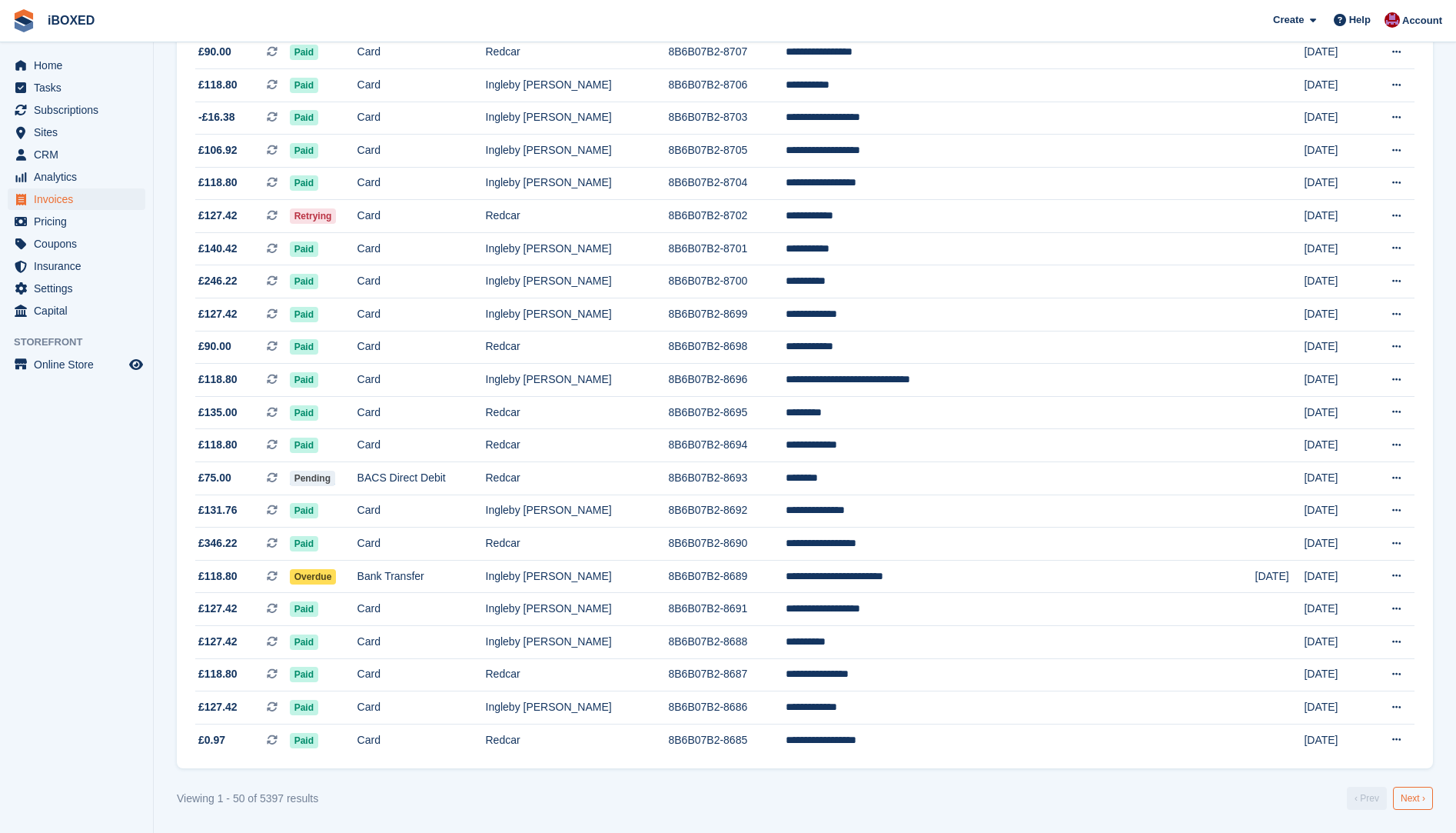
click at [1425, 797] on link "Next ›" at bounding box center [1413, 799] width 40 height 23
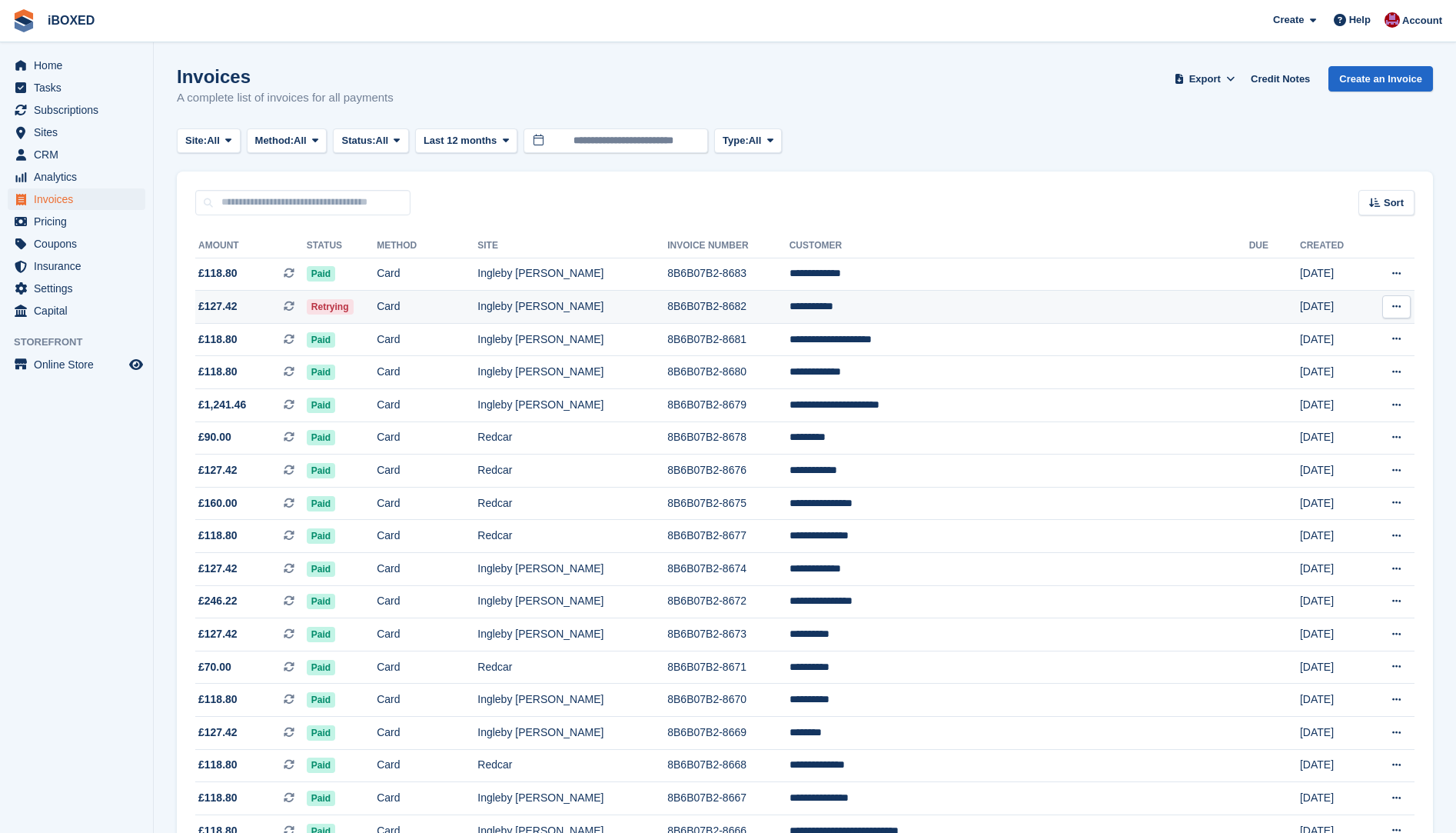
click at [354, 309] on span "Retrying" at bounding box center [330, 307] width 47 height 15
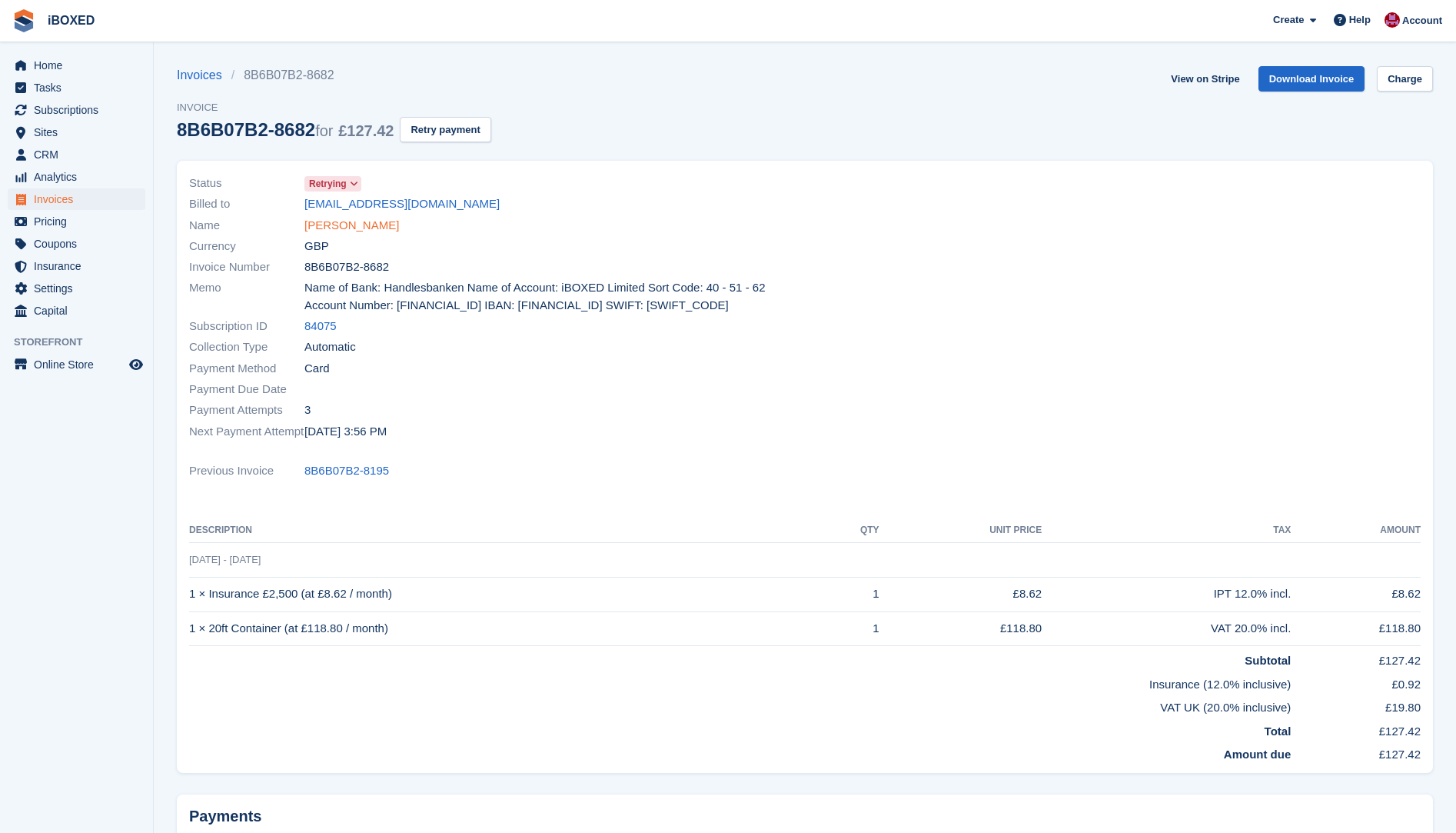
click at [332, 229] on link "[PERSON_NAME]" at bounding box center [352, 226] width 94 height 18
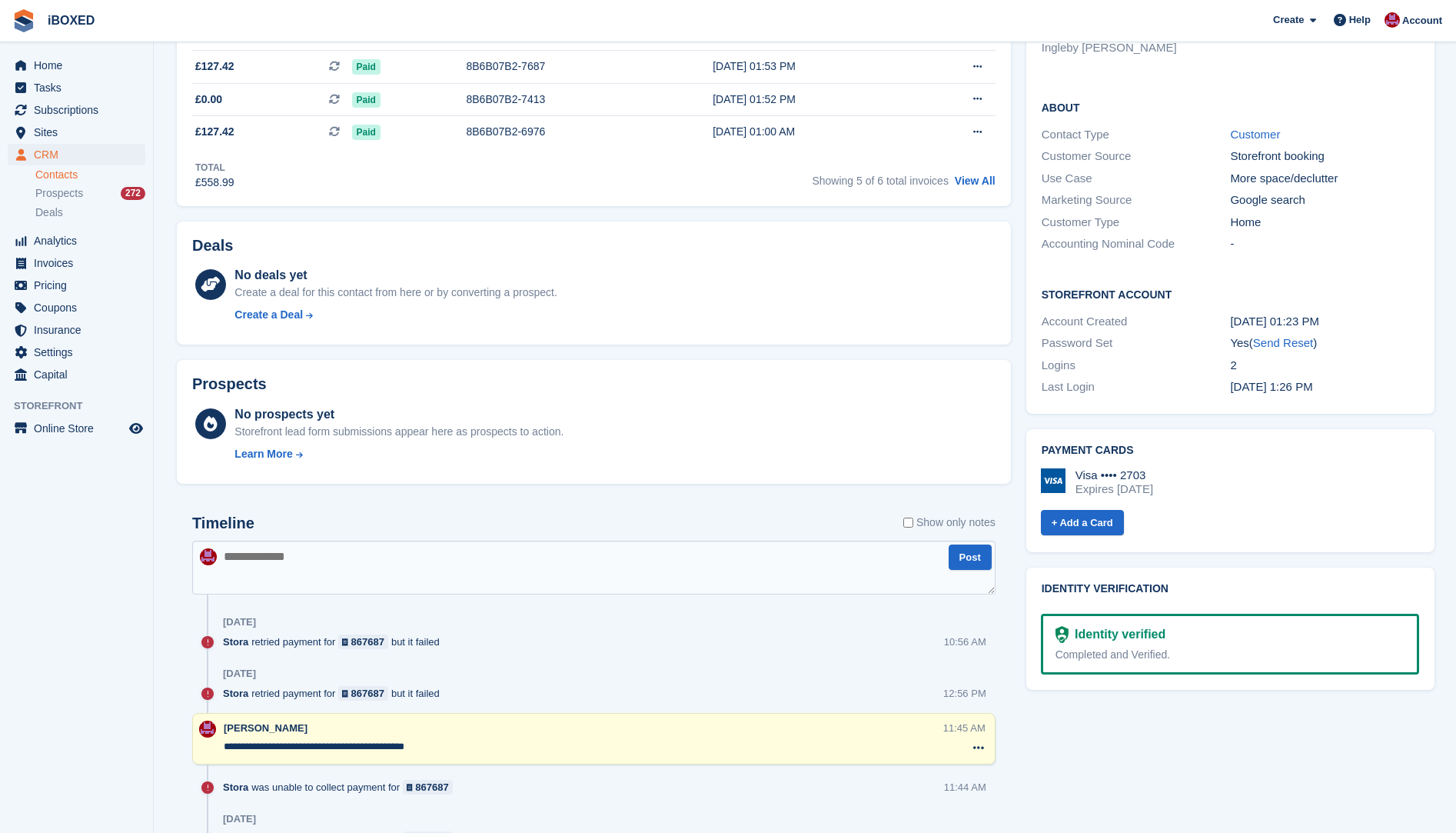
scroll to position [154, 0]
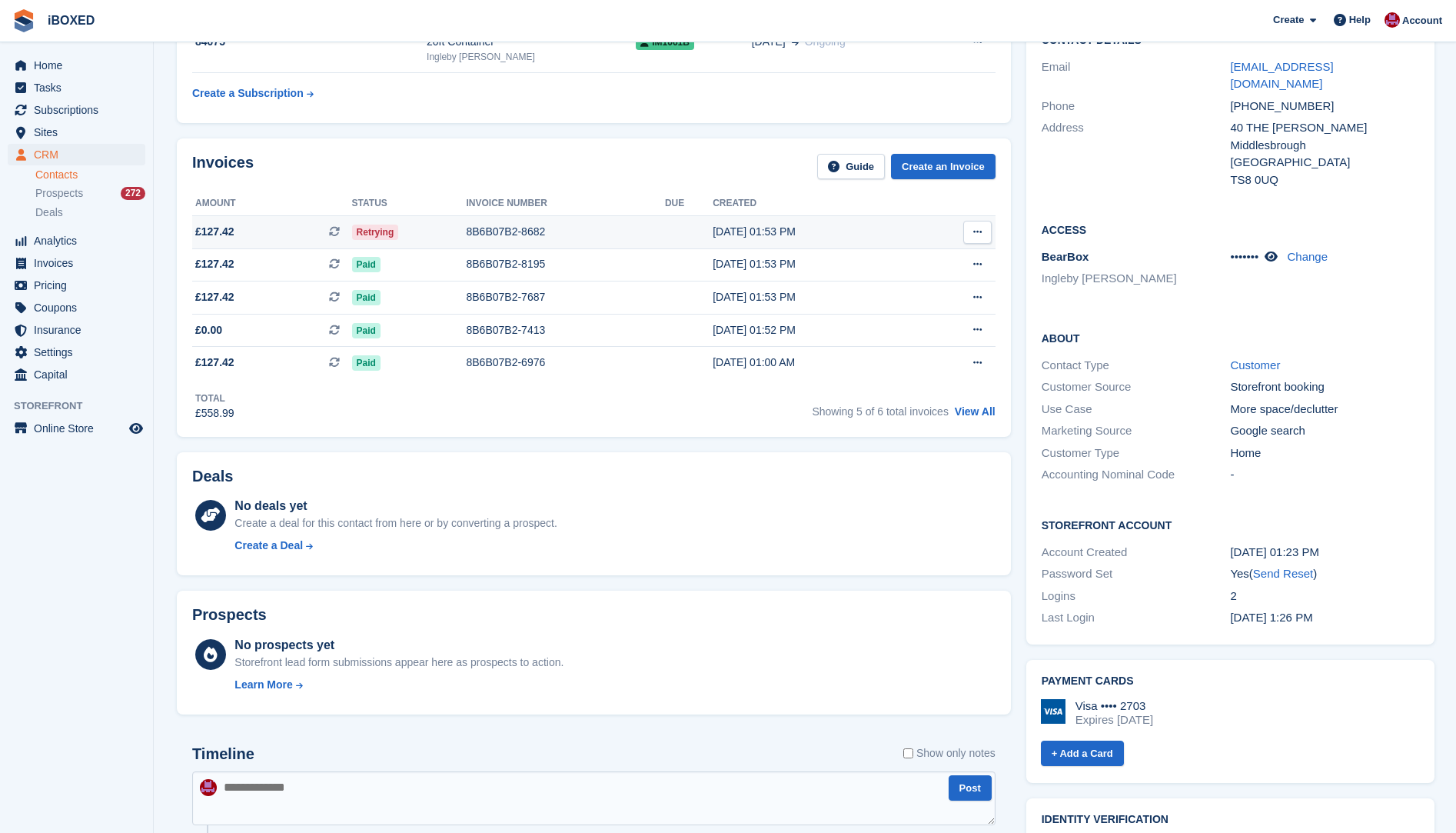
click at [571, 229] on div "8B6B07B2-8682" at bounding box center [566, 232] width 199 height 16
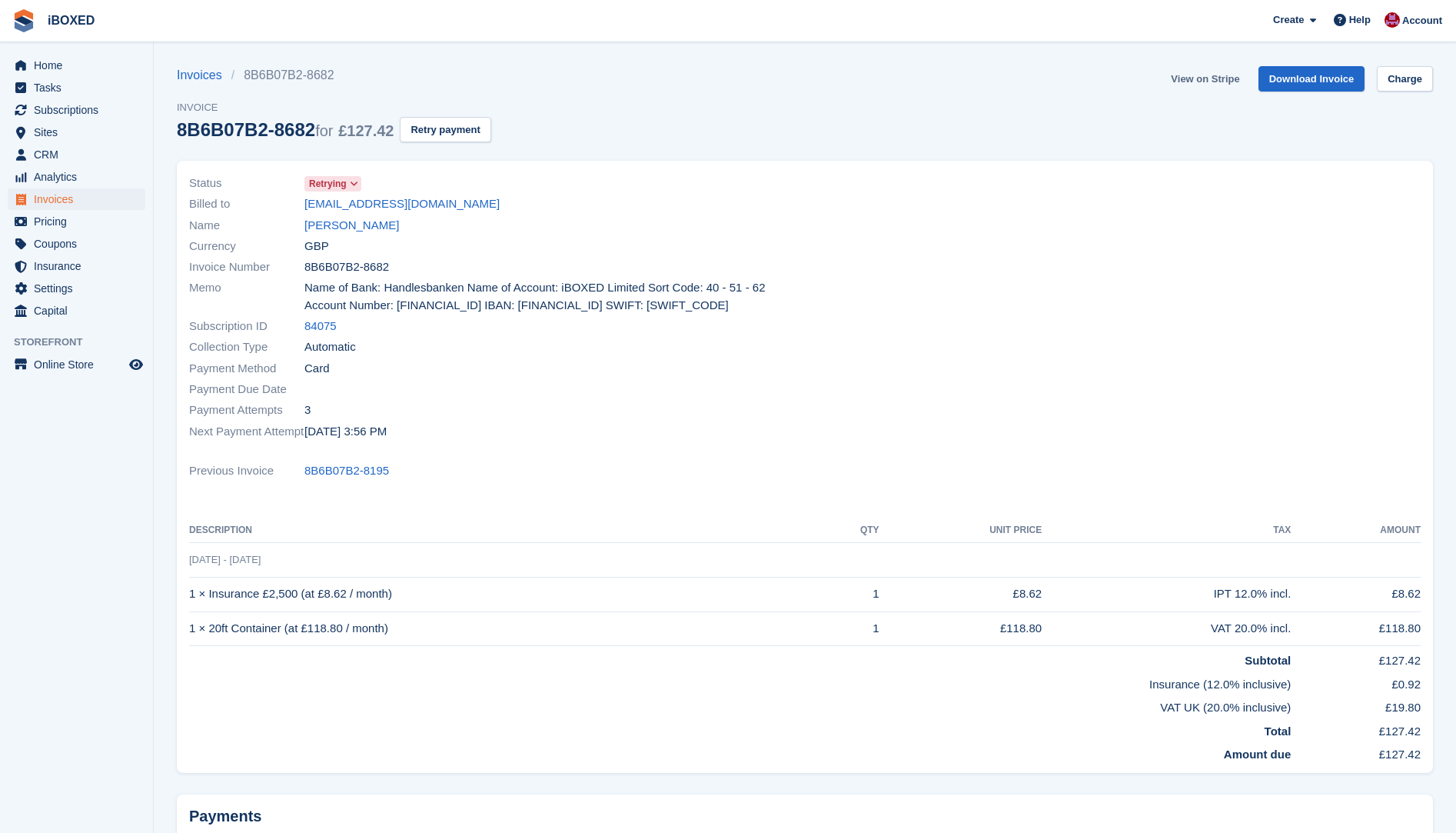
click at [1204, 80] on link "View on Stripe" at bounding box center [1205, 78] width 81 height 25
click at [338, 219] on link "[PERSON_NAME]" at bounding box center [352, 226] width 94 height 18
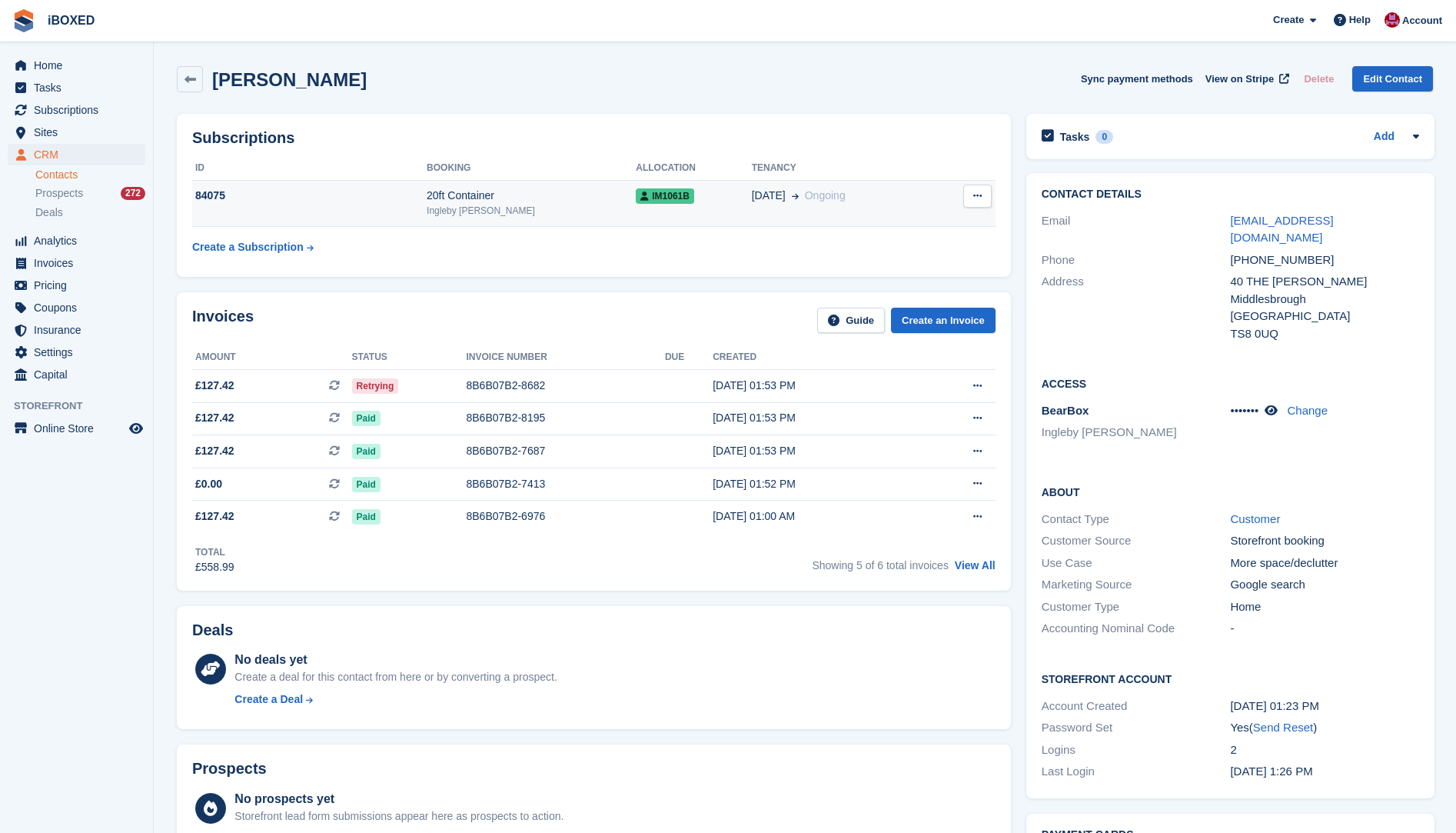
click at [219, 198] on div "84075" at bounding box center [309, 196] width 234 height 16
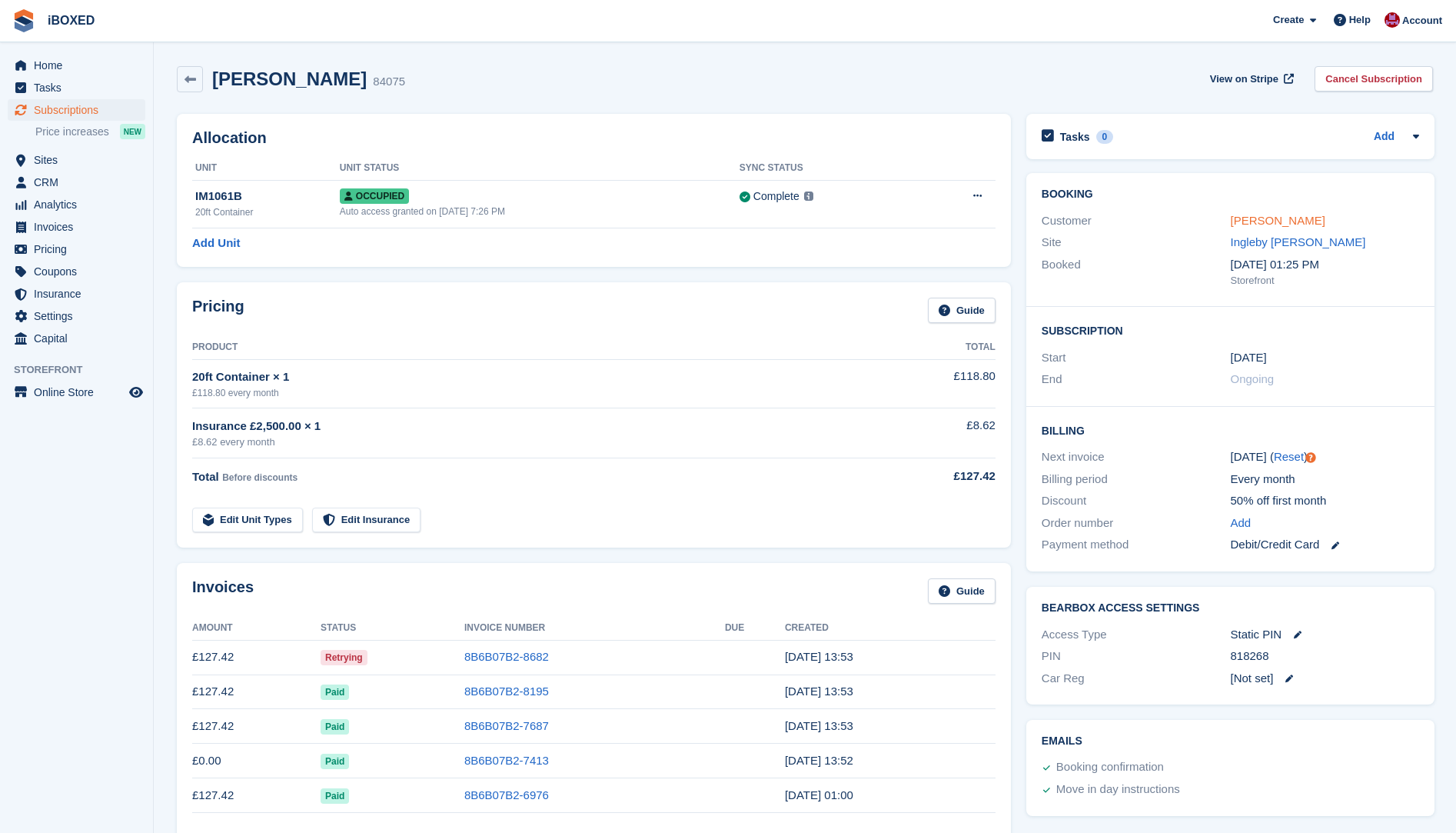
click at [1253, 214] on link "Ben Readman" at bounding box center [1279, 221] width 94 height 13
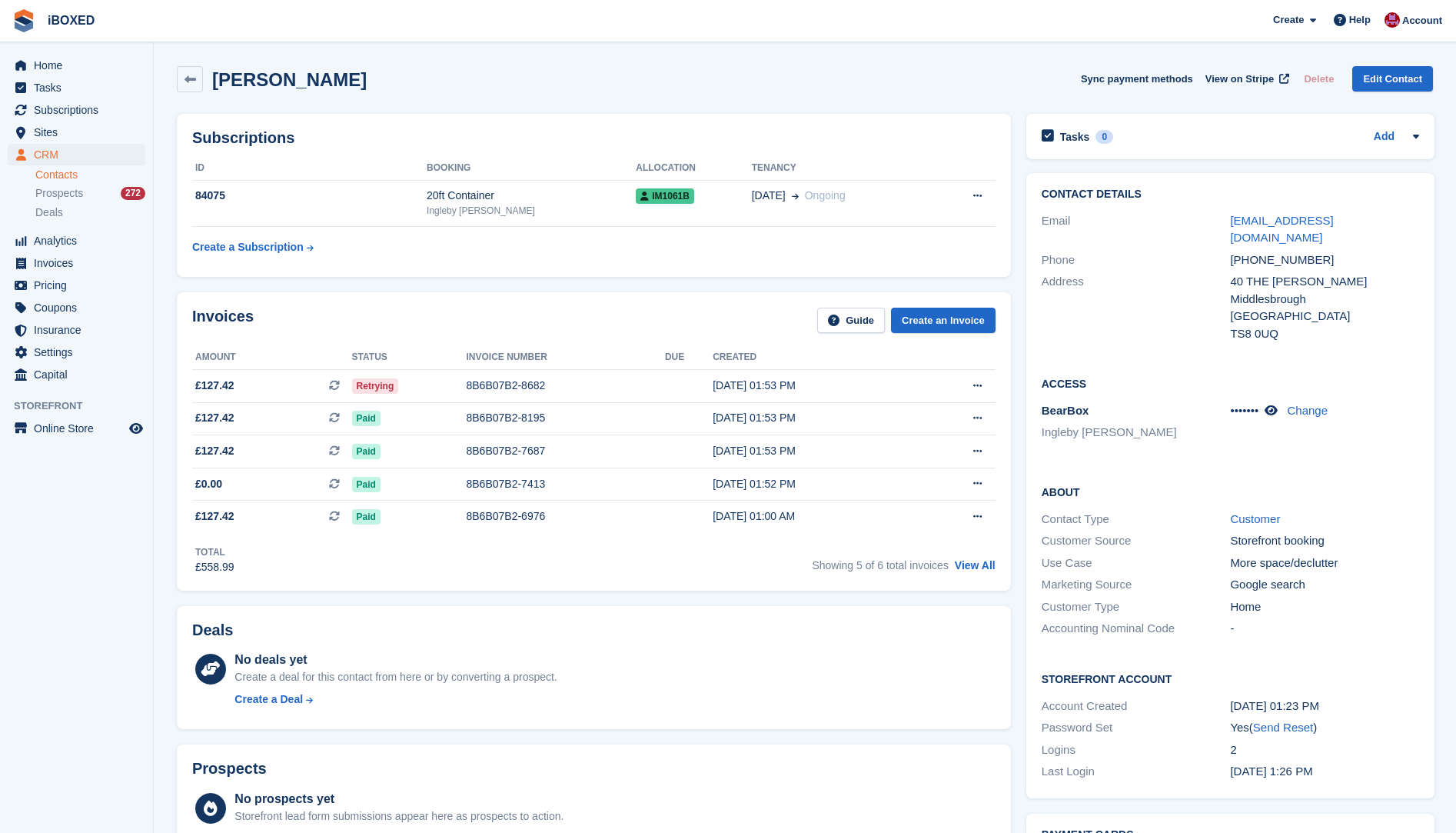
drag, startPoint x: 1284, startPoint y: 217, endPoint x: 1178, endPoint y: 270, distance: 118.5
click at [1178, 273] on div "Address" at bounding box center [1136, 307] width 189 height 69
click at [340, 195] on div "84075" at bounding box center [309, 196] width 234 height 16
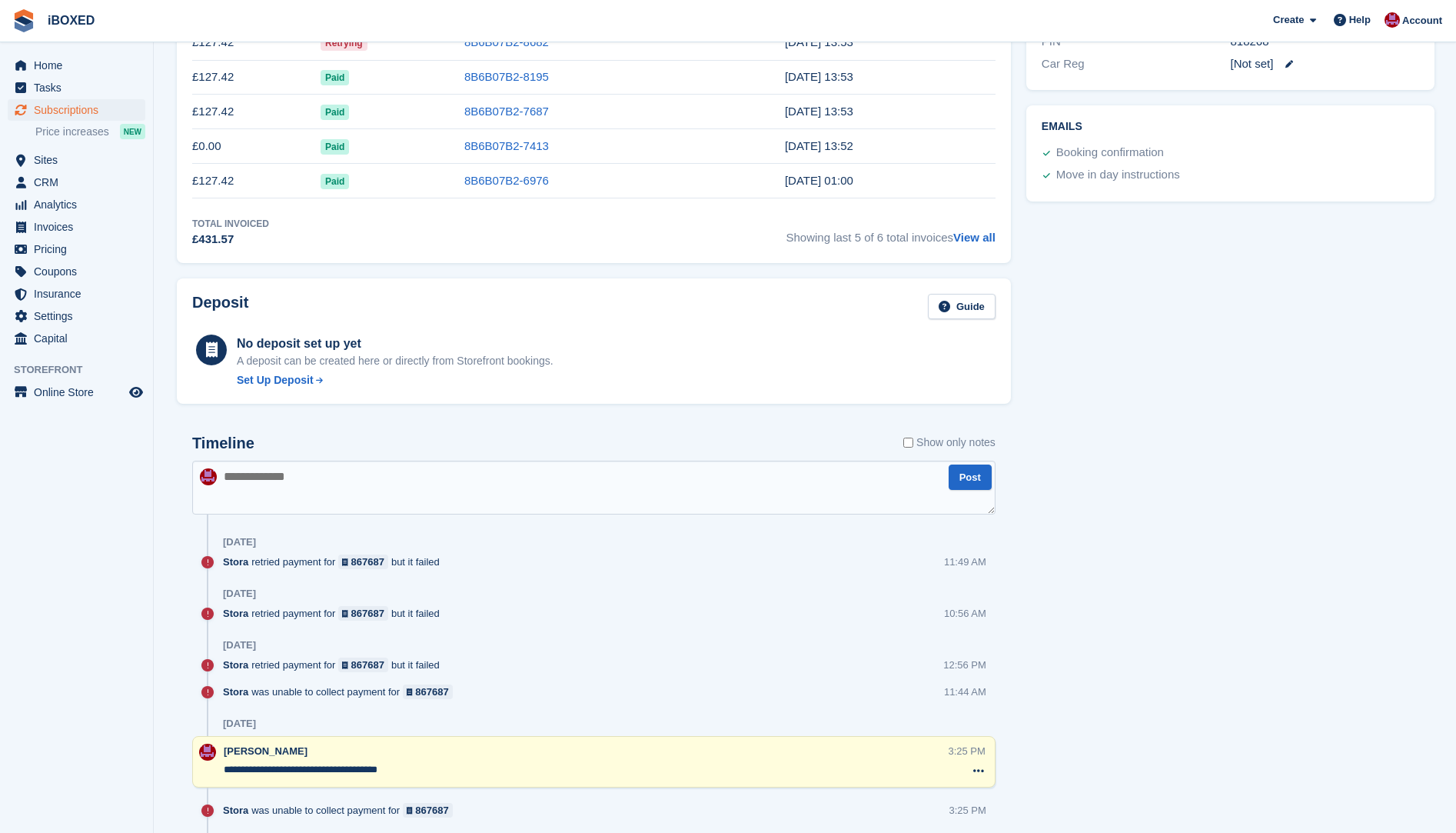
scroll to position [616, 0]
click at [275, 475] on textarea at bounding box center [593, 487] width 803 height 54
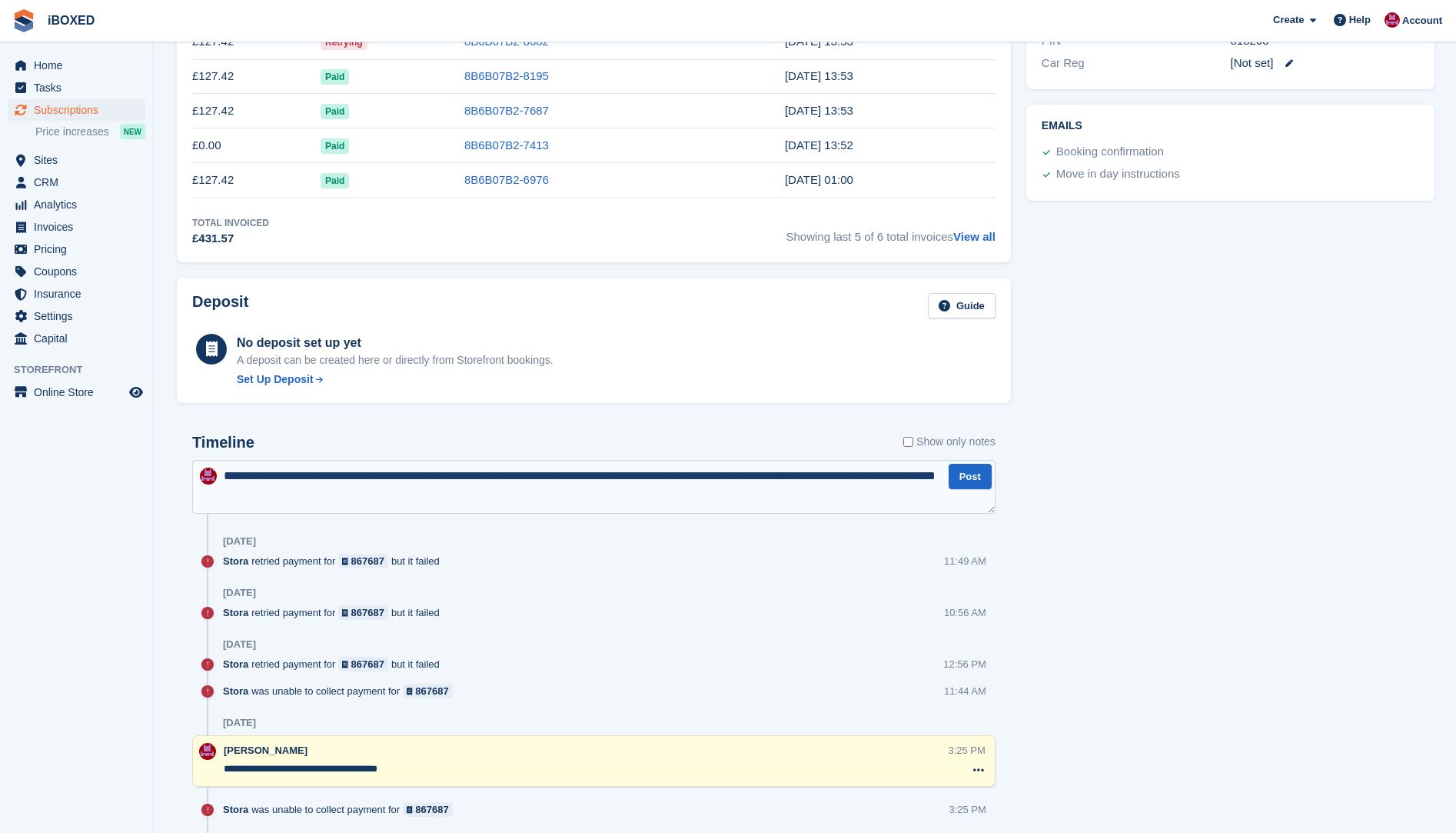
type textarea "**********"
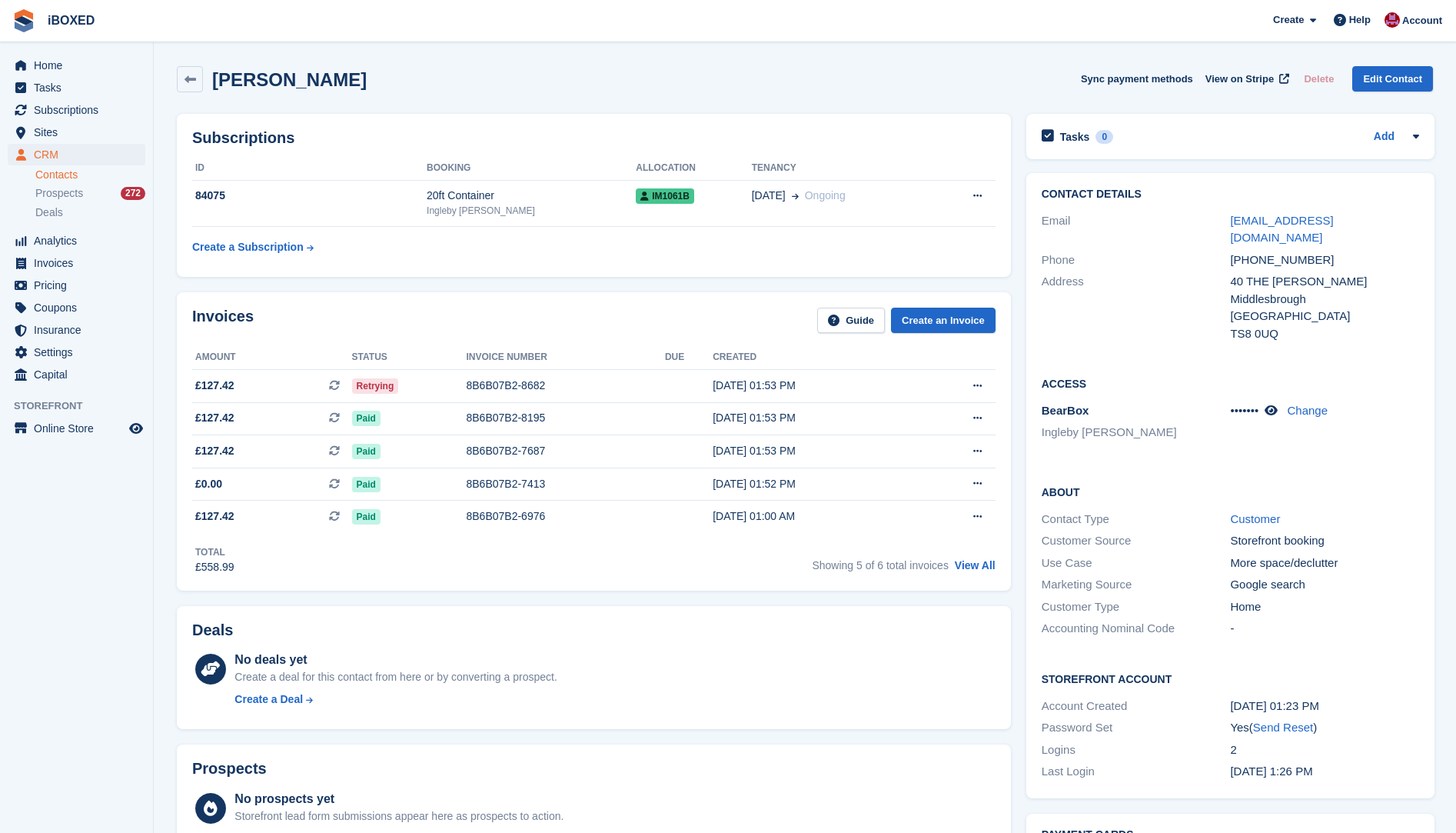
scroll to position [65, 0]
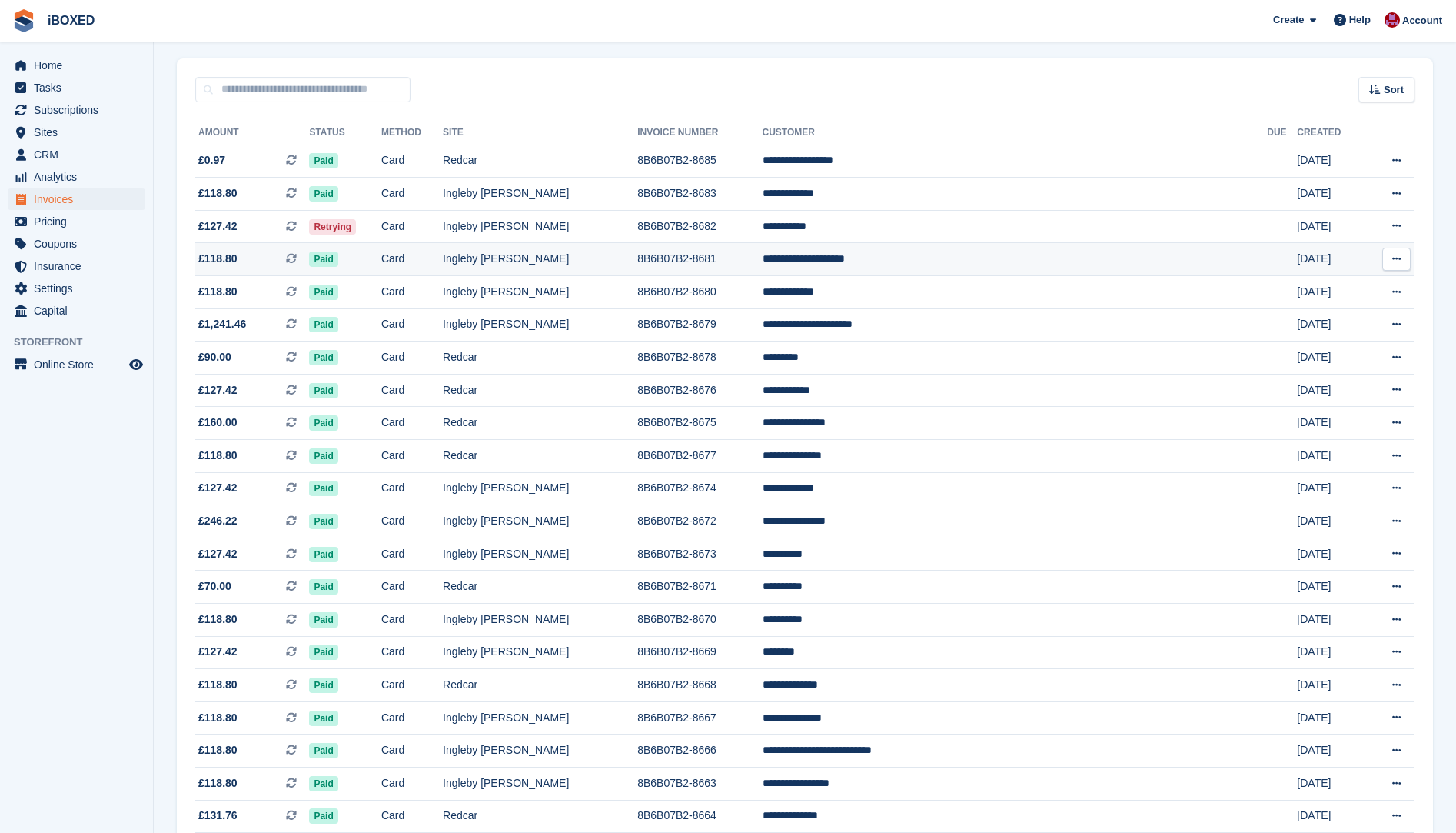
scroll to position [308, 0]
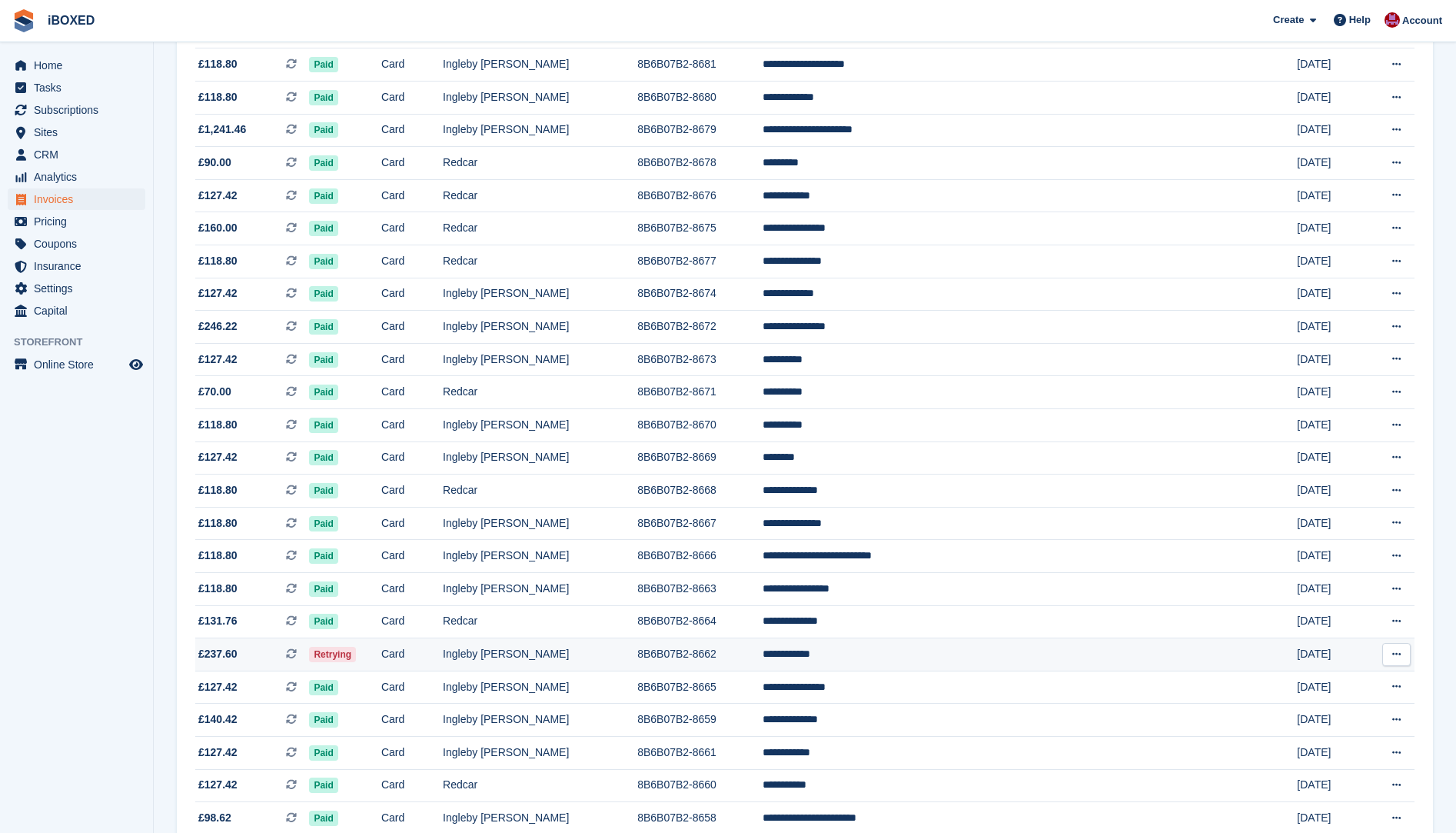
click at [309, 648] on span "£237.60 This is a recurring subscription invoice." at bounding box center [252, 655] width 114 height 16
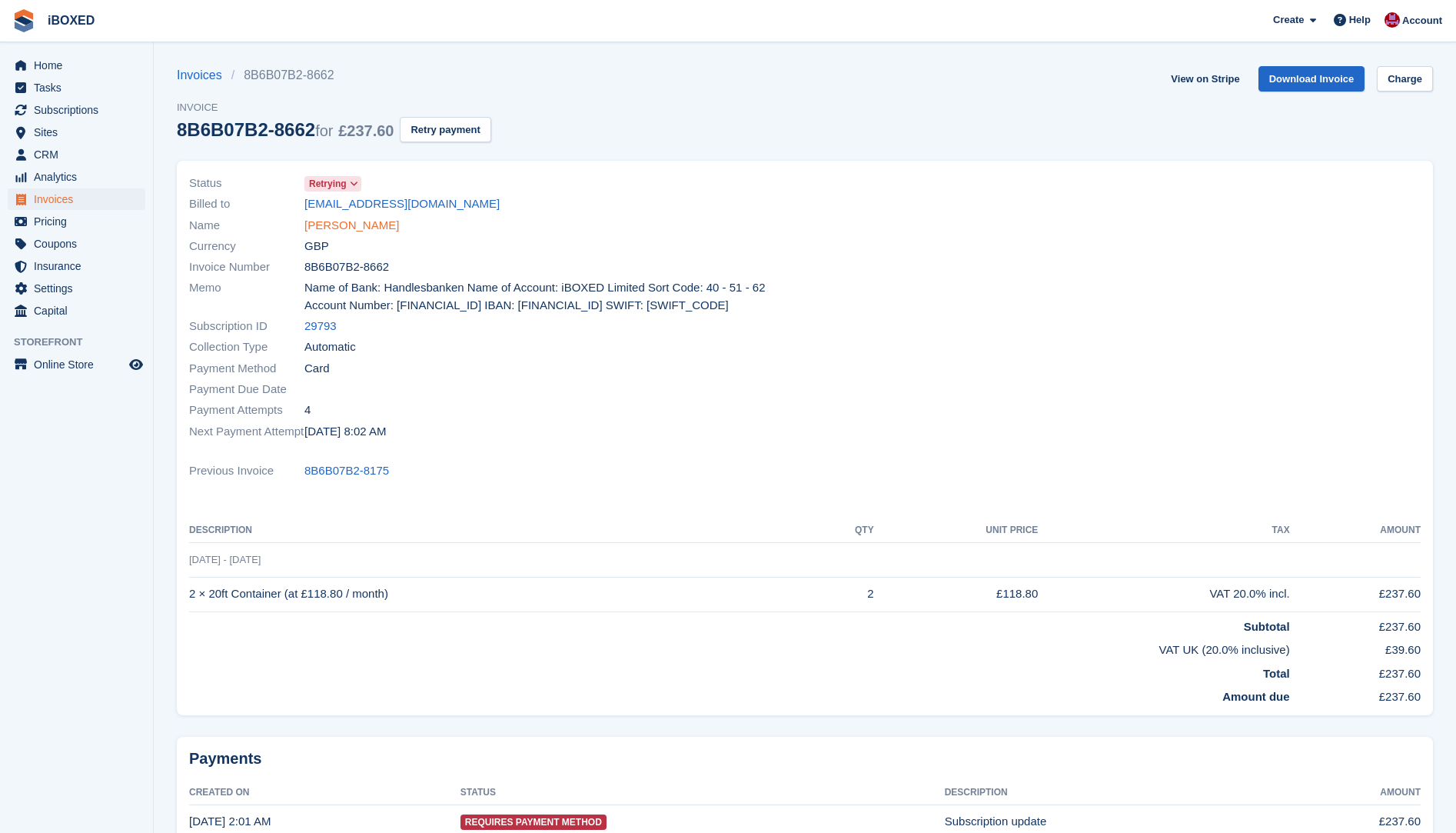
click at [339, 226] on link "[PERSON_NAME]" at bounding box center [352, 226] width 94 height 18
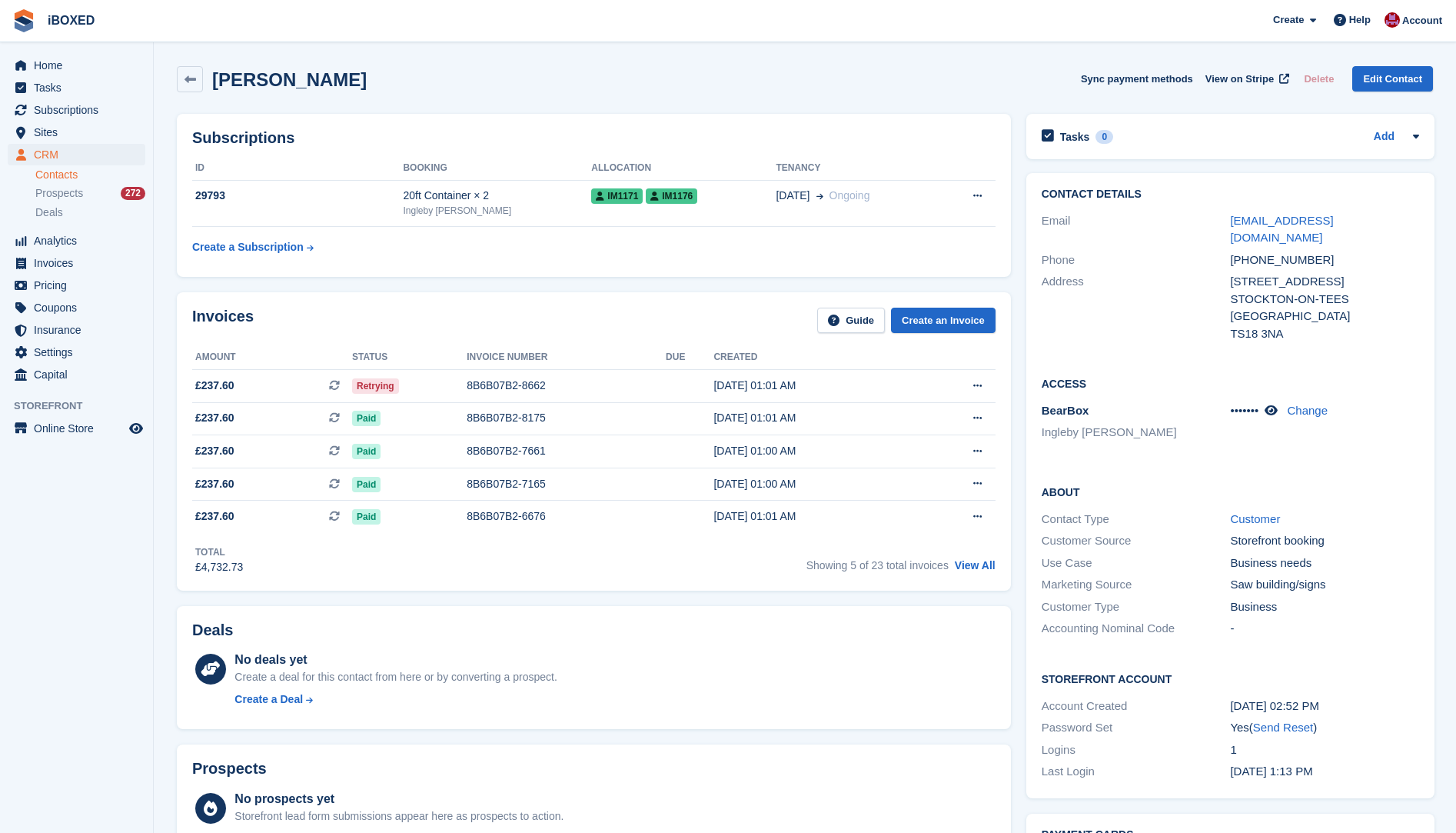
click at [394, 227] on tr "Create a Subscription" at bounding box center [593, 244] width 803 height 35
click at [514, 379] on div "8B6B07B2-8662" at bounding box center [566, 386] width 199 height 16
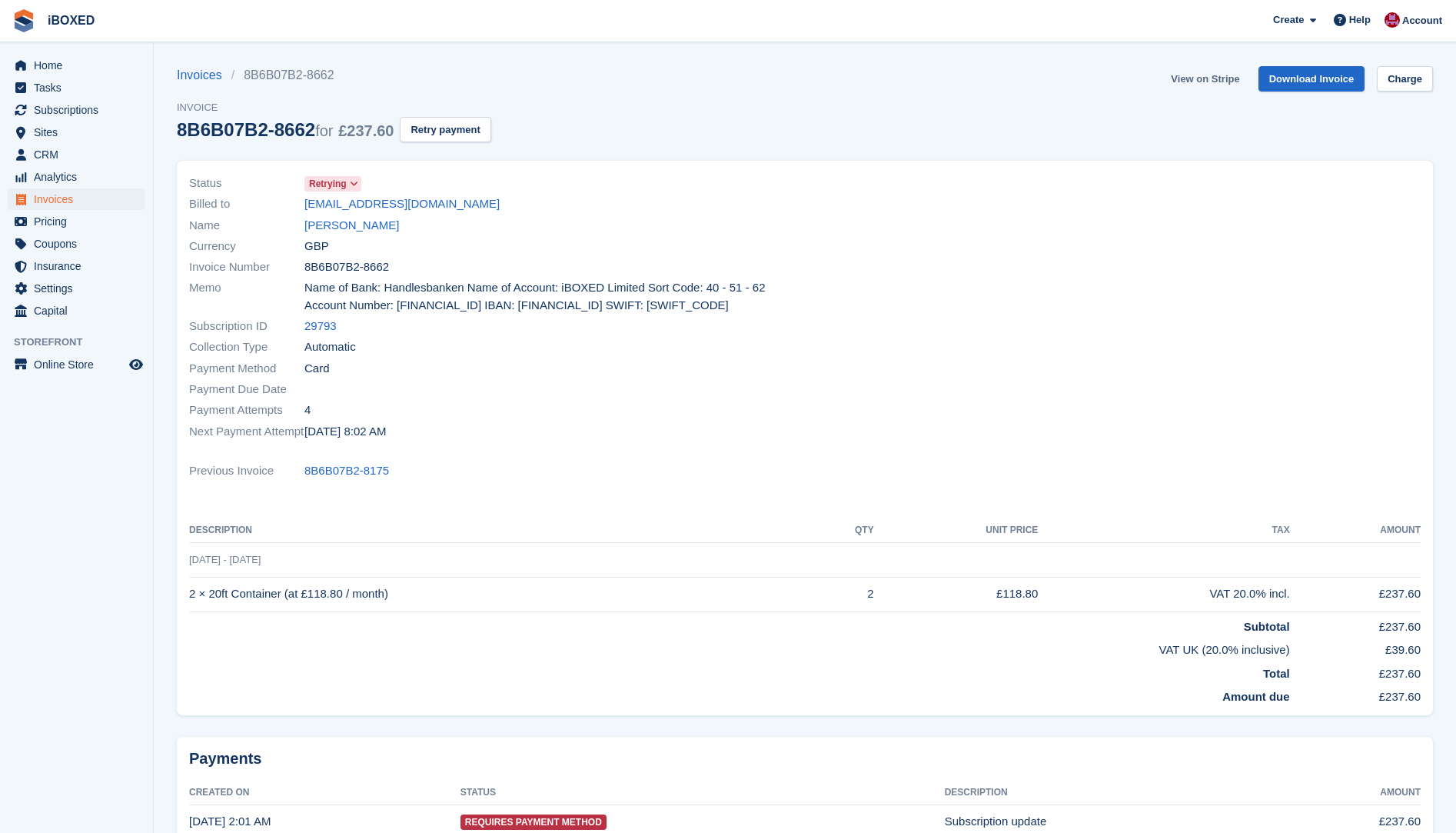
click at [1203, 72] on link "View on Stripe" at bounding box center [1205, 78] width 81 height 25
click at [348, 231] on link "[PERSON_NAME]" at bounding box center [352, 226] width 94 height 18
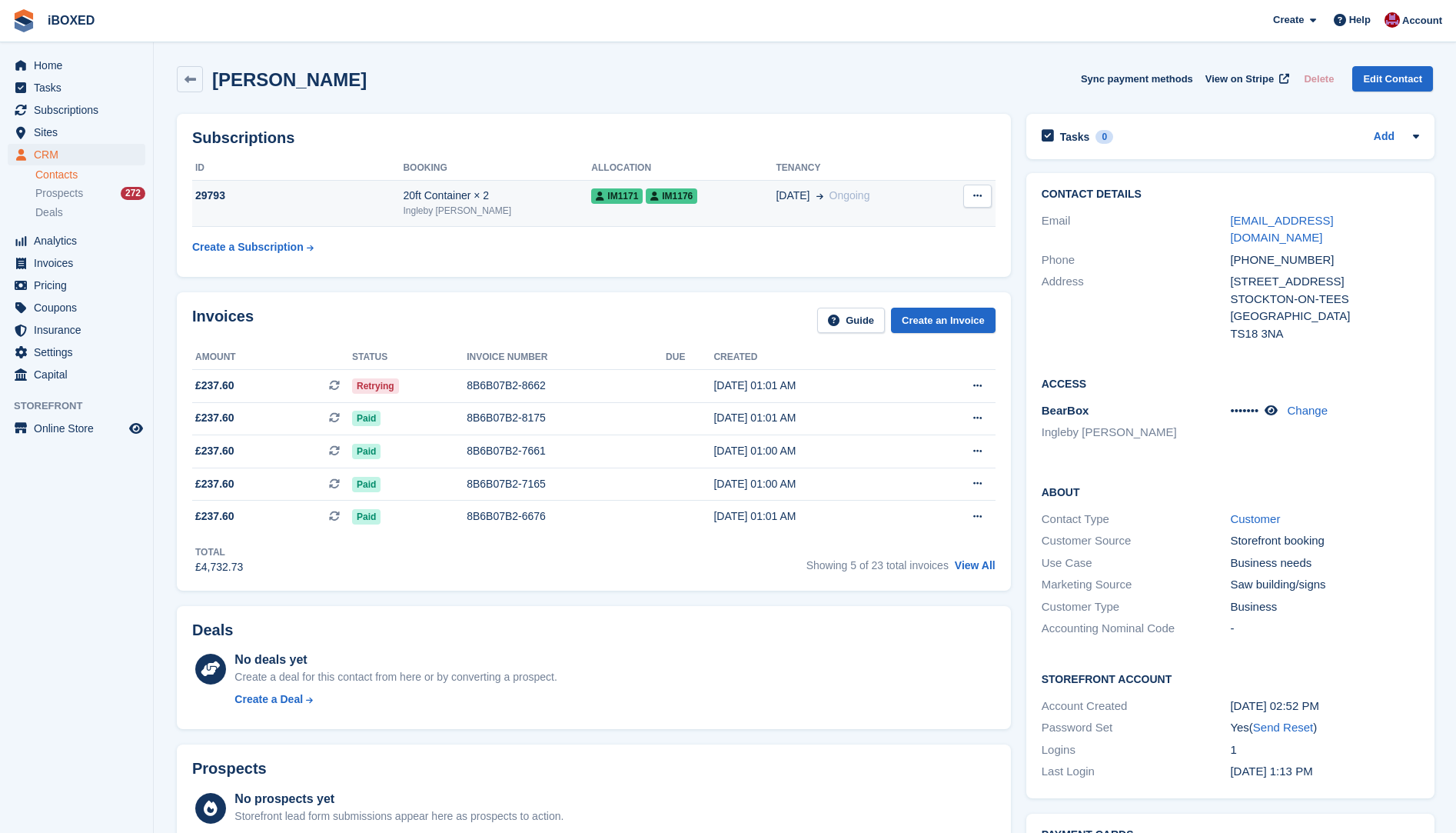
click at [297, 212] on td "29793" at bounding box center [297, 204] width 211 height 47
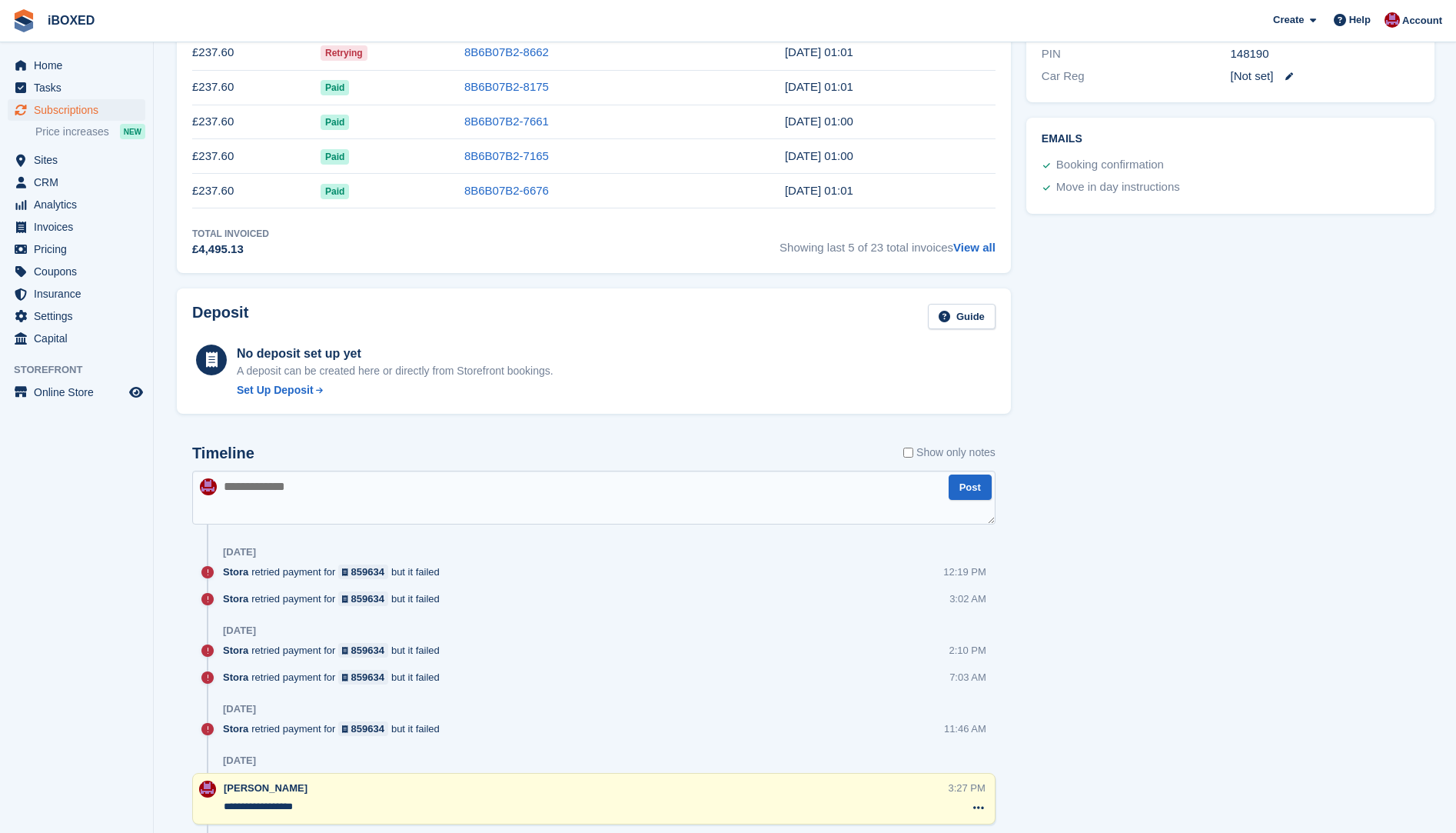
scroll to position [689, 0]
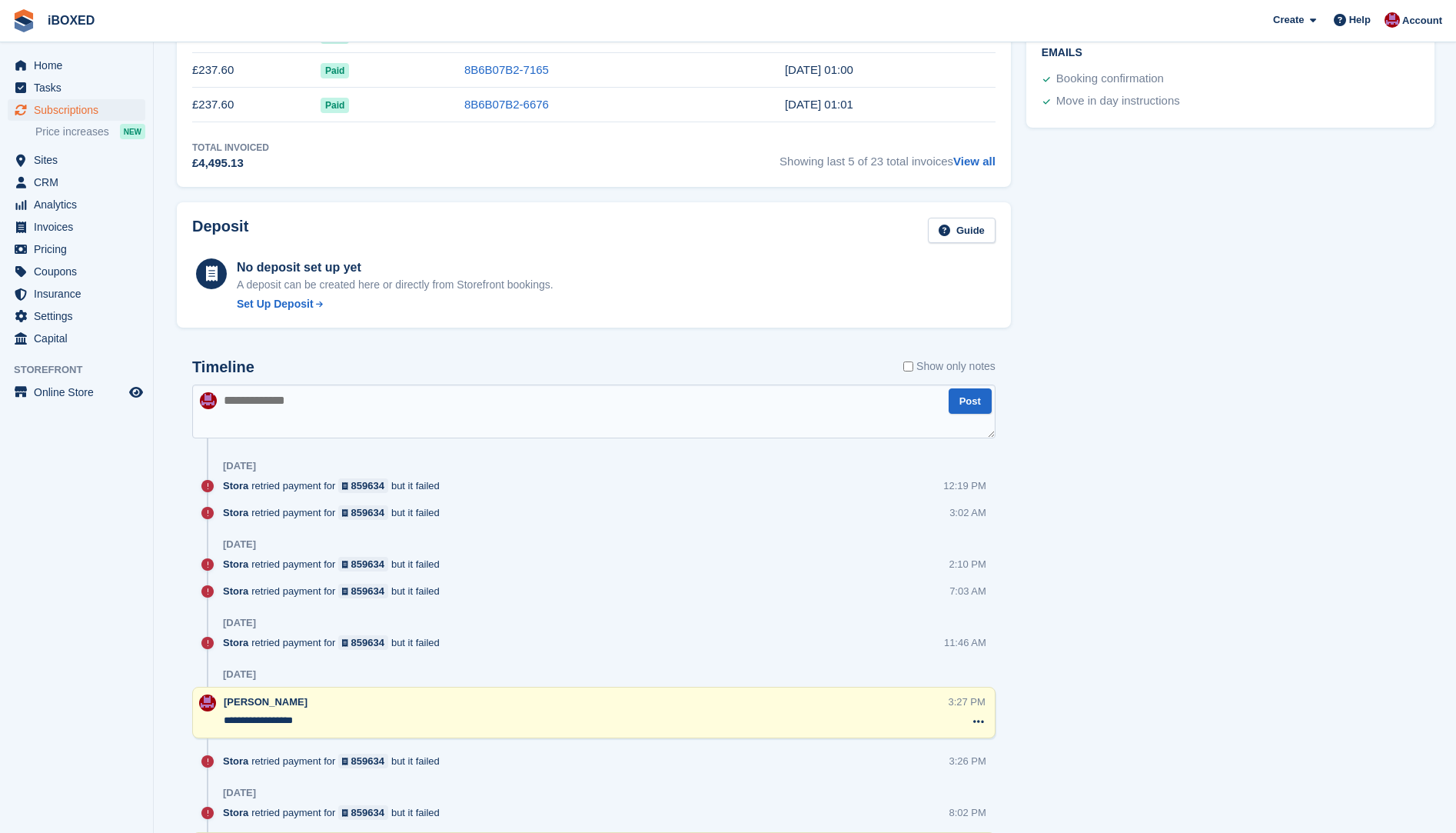
click at [274, 424] on textarea at bounding box center [593, 411] width 803 height 54
type textarea "**********"
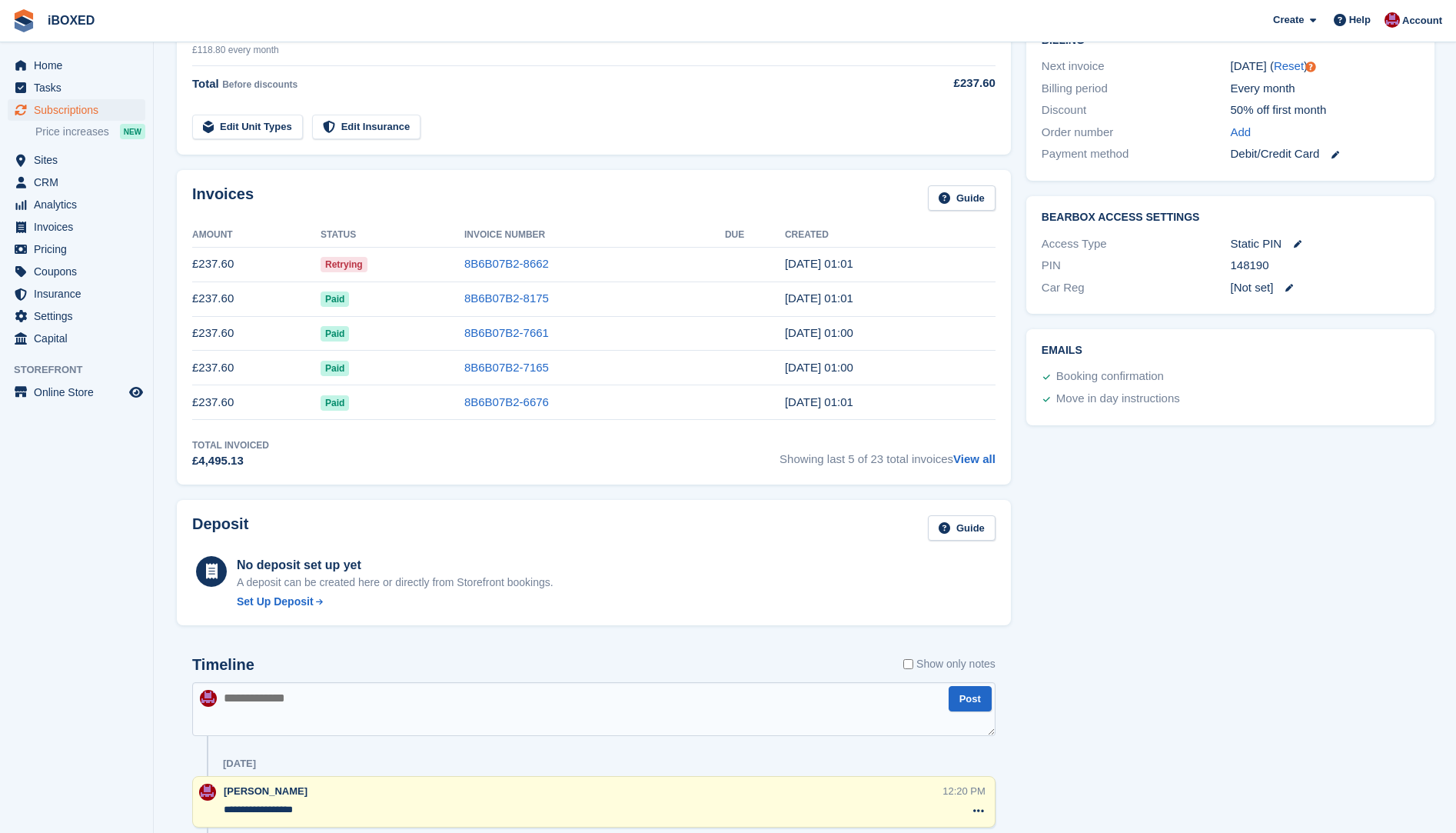
scroll to position [308, 0]
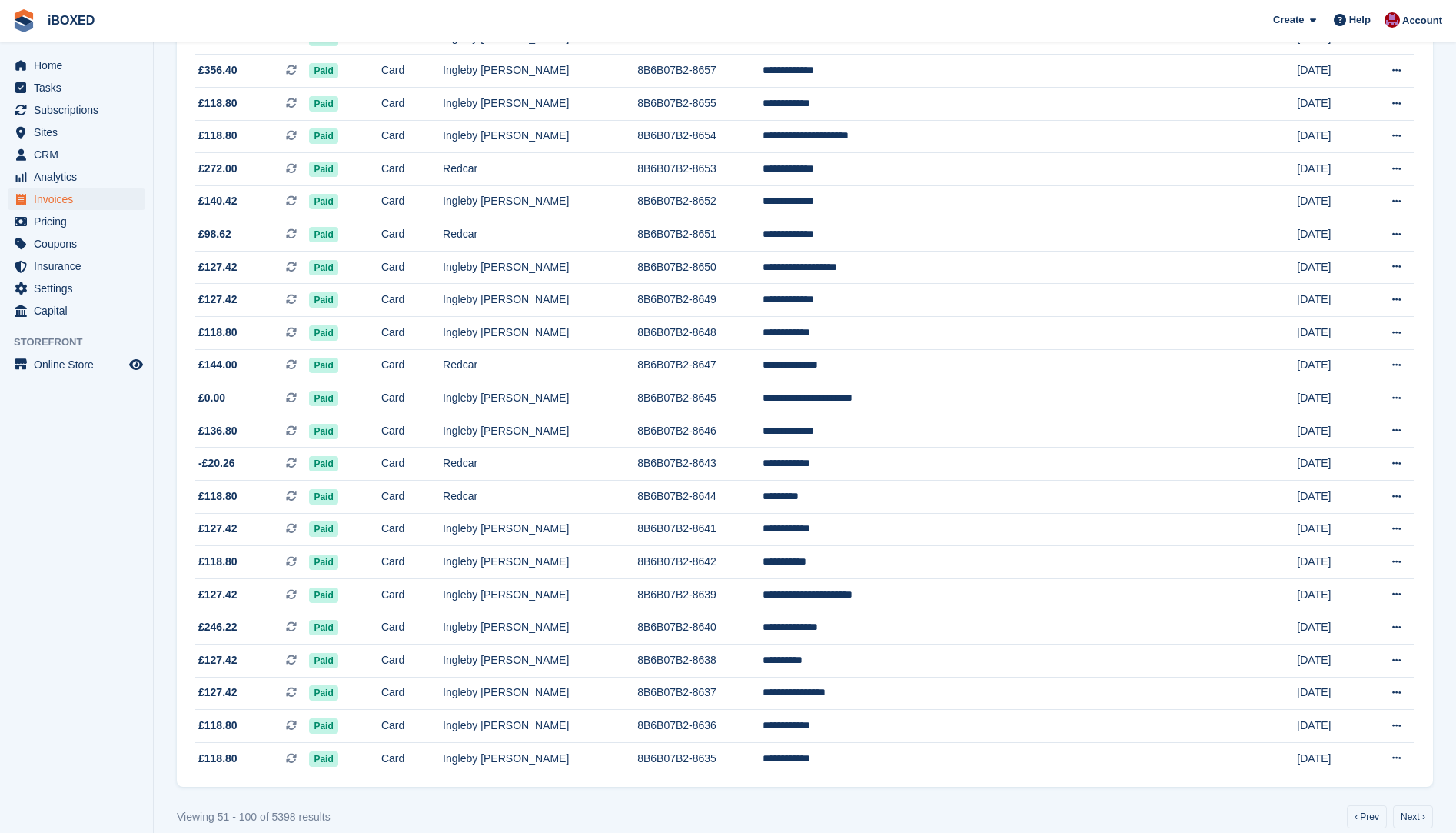
scroll to position [1139, 0]
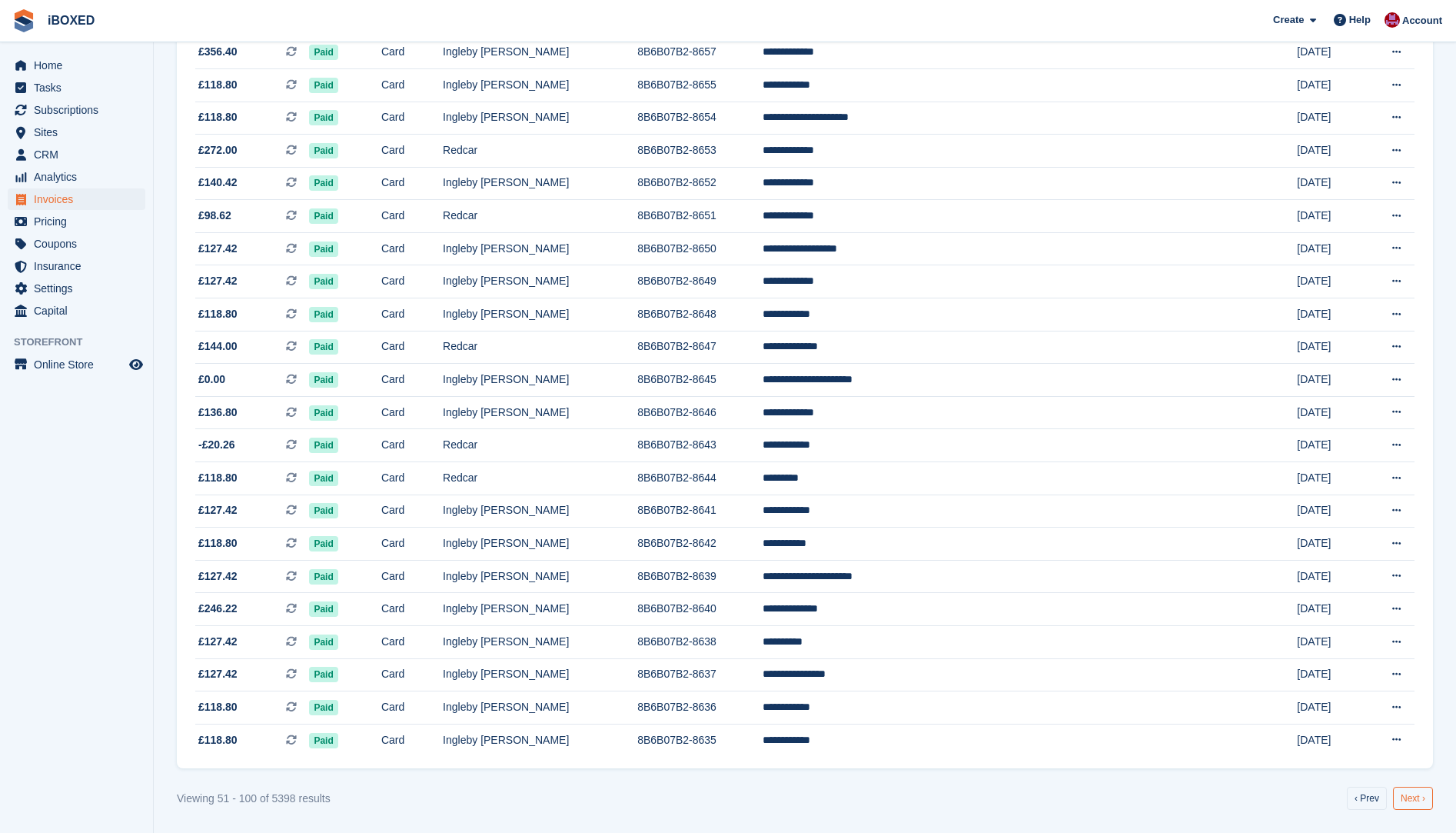
click at [1421, 809] on link "Next ›" at bounding box center [1413, 799] width 40 height 23
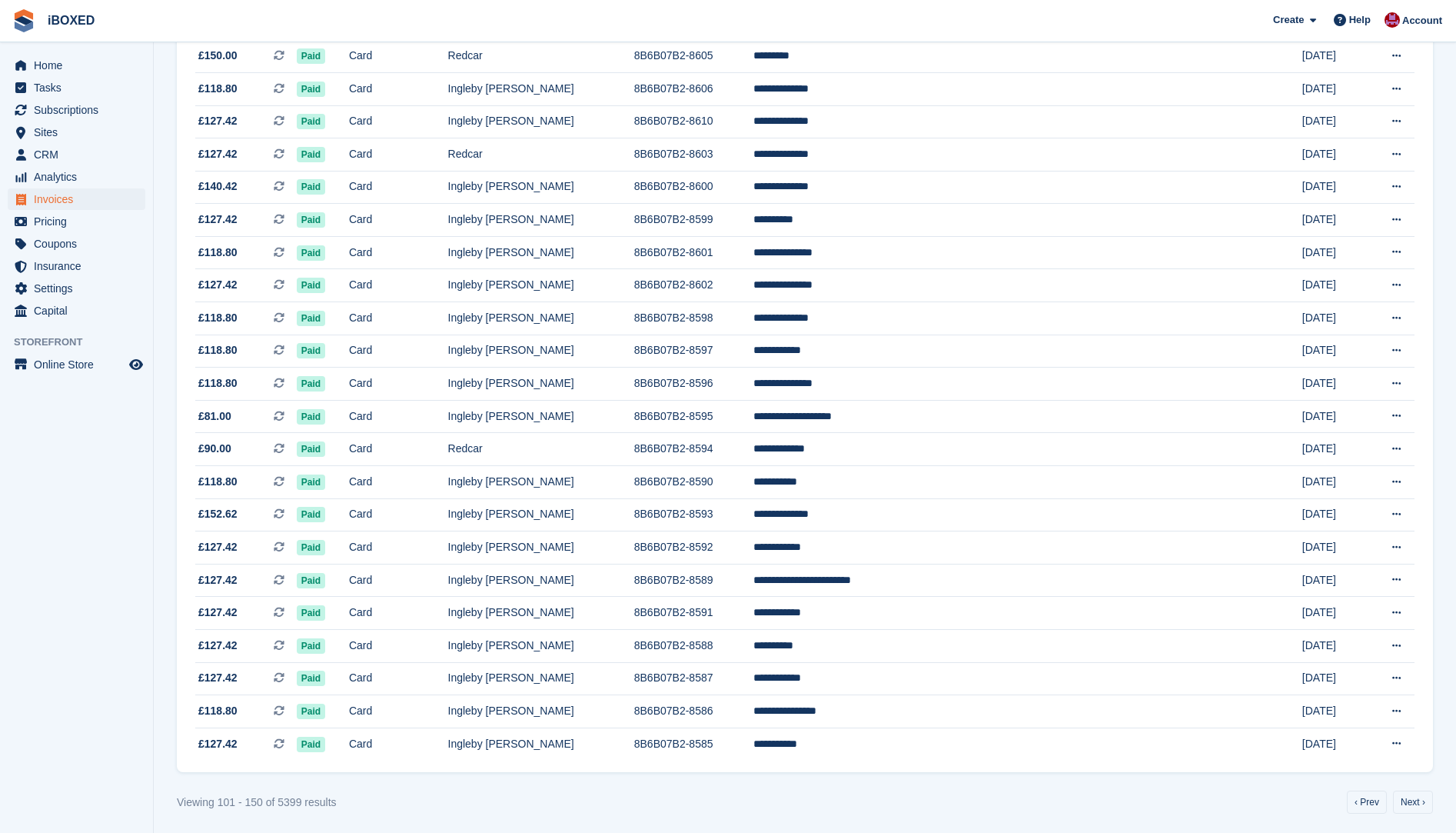
scroll to position [1139, 0]
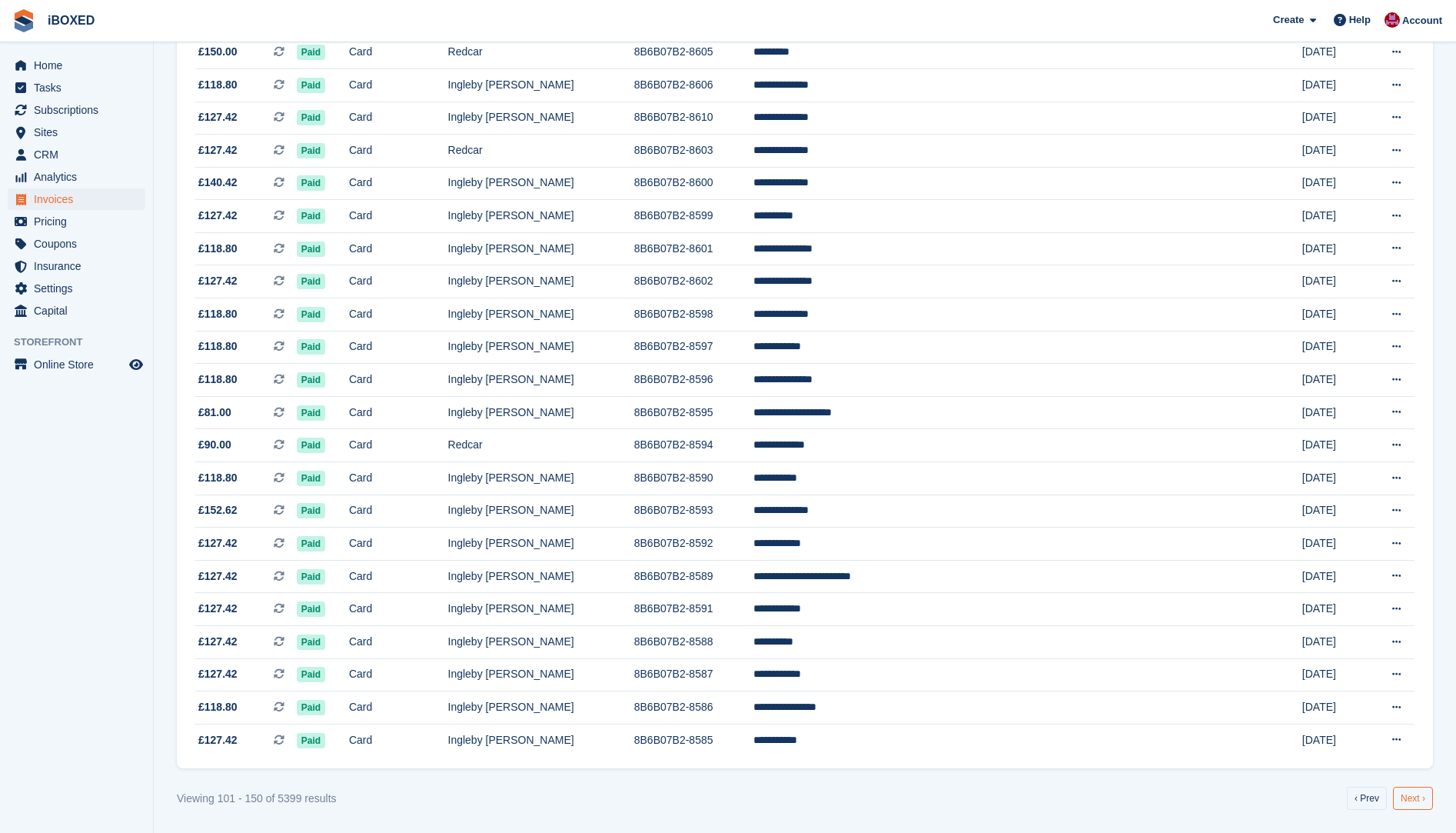
click at [1403, 801] on link "Next ›" at bounding box center [1413, 799] width 40 height 23
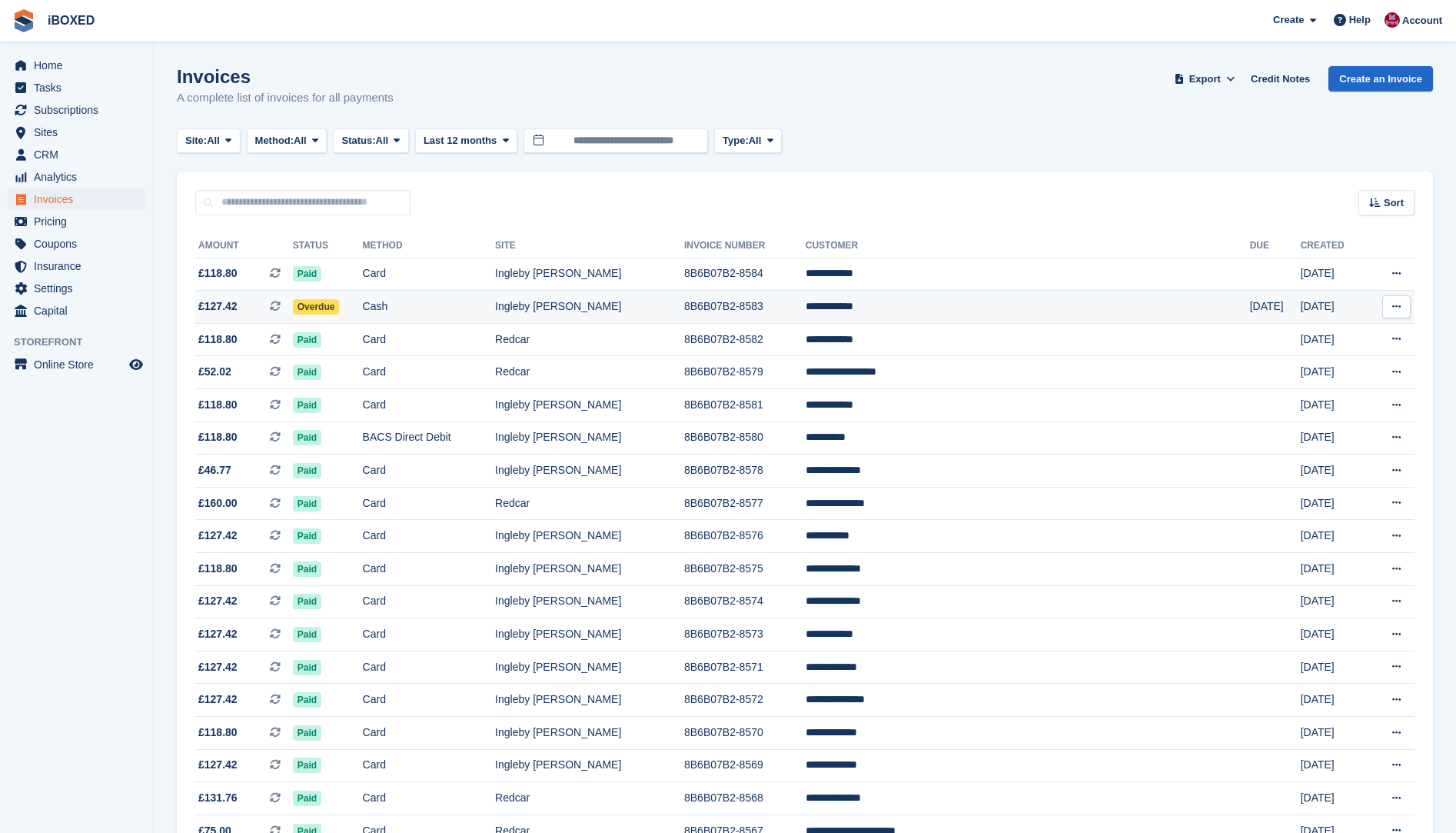
click at [495, 303] on td "Cash" at bounding box center [429, 307] width 133 height 33
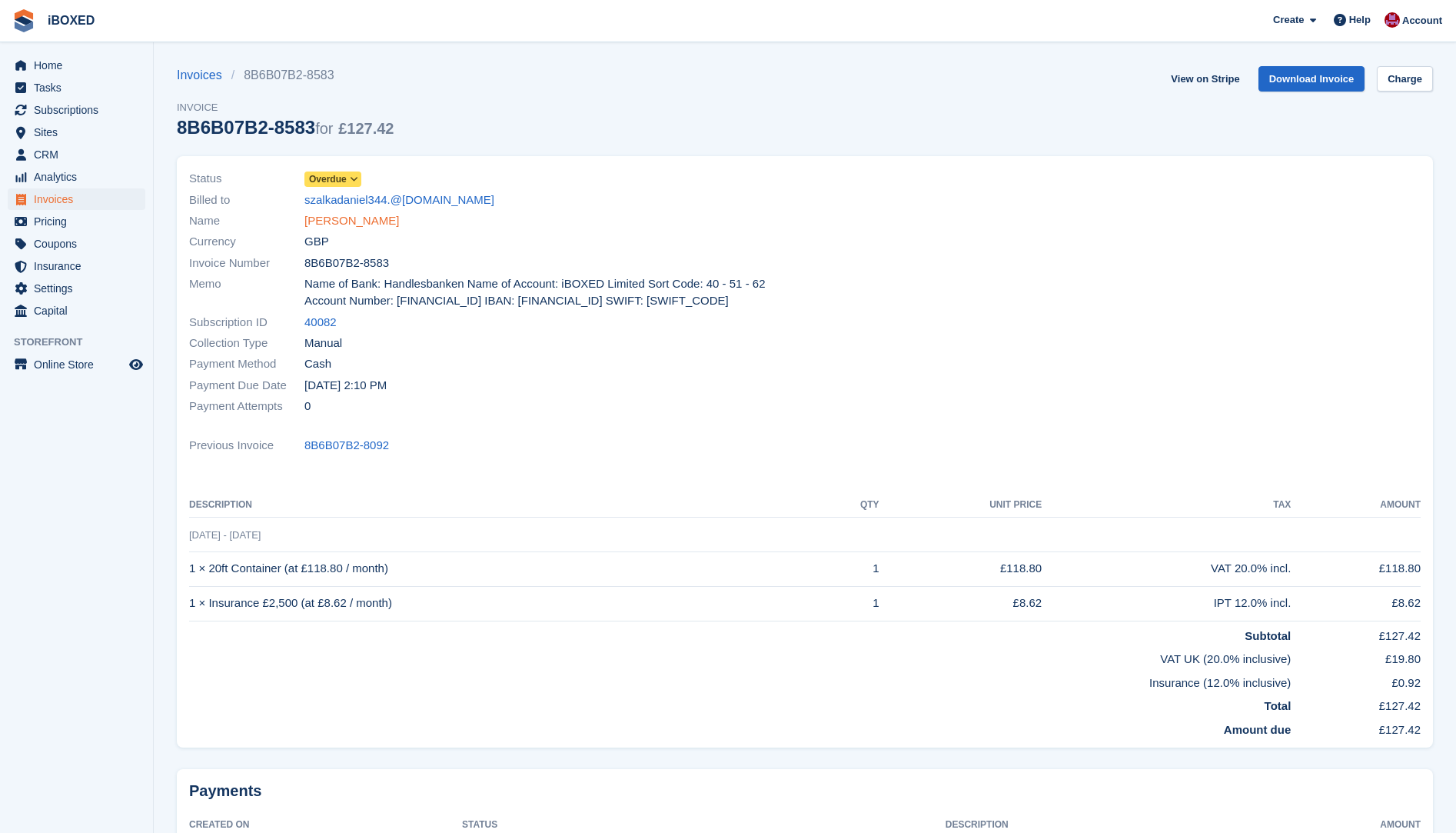
click at [338, 221] on link "[PERSON_NAME]" at bounding box center [352, 221] width 94 height 18
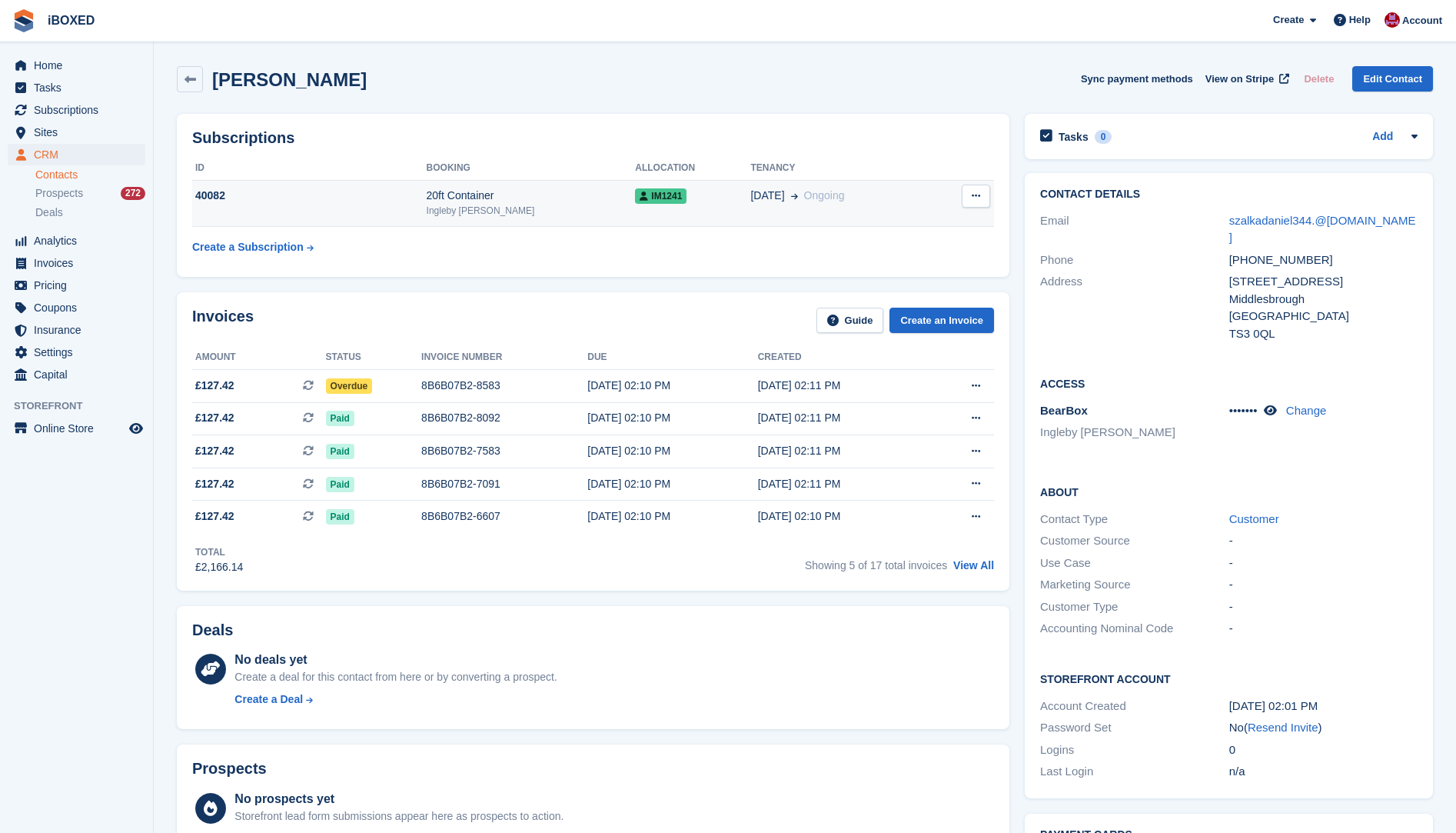
click at [371, 206] on td "40082" at bounding box center [309, 204] width 234 height 47
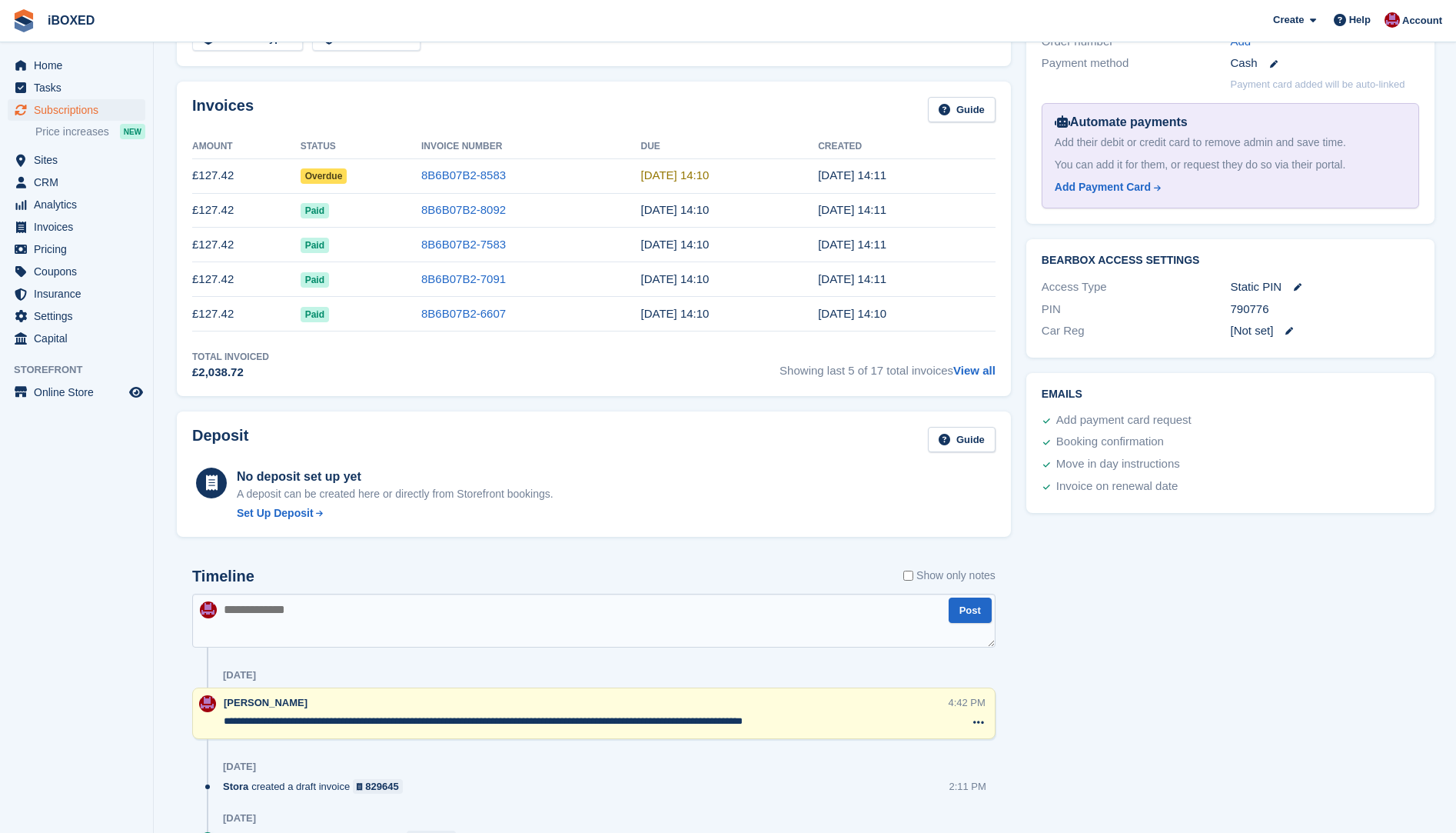
scroll to position [643, 0]
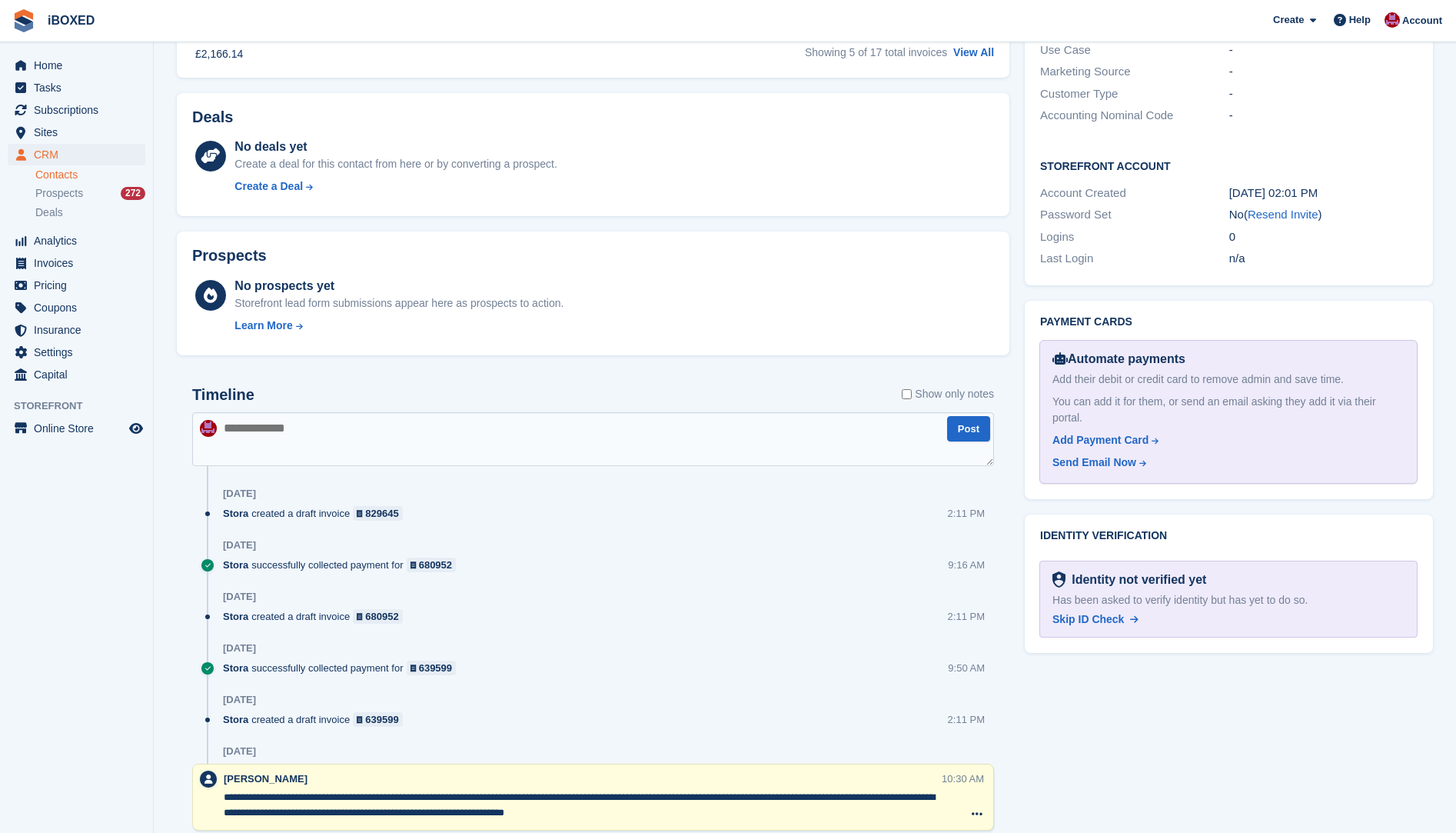
scroll to position [538, 0]
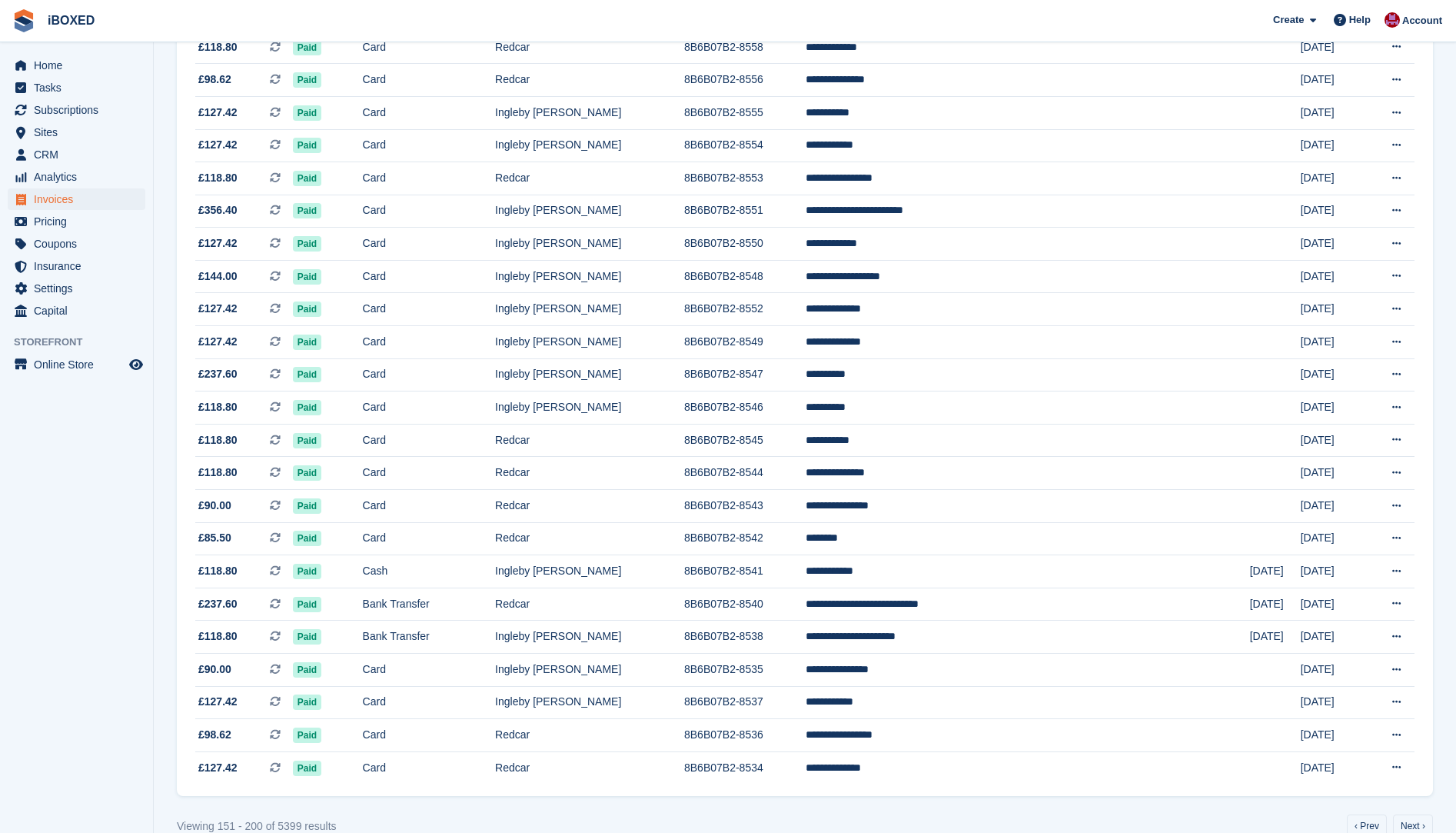
scroll to position [1139, 0]
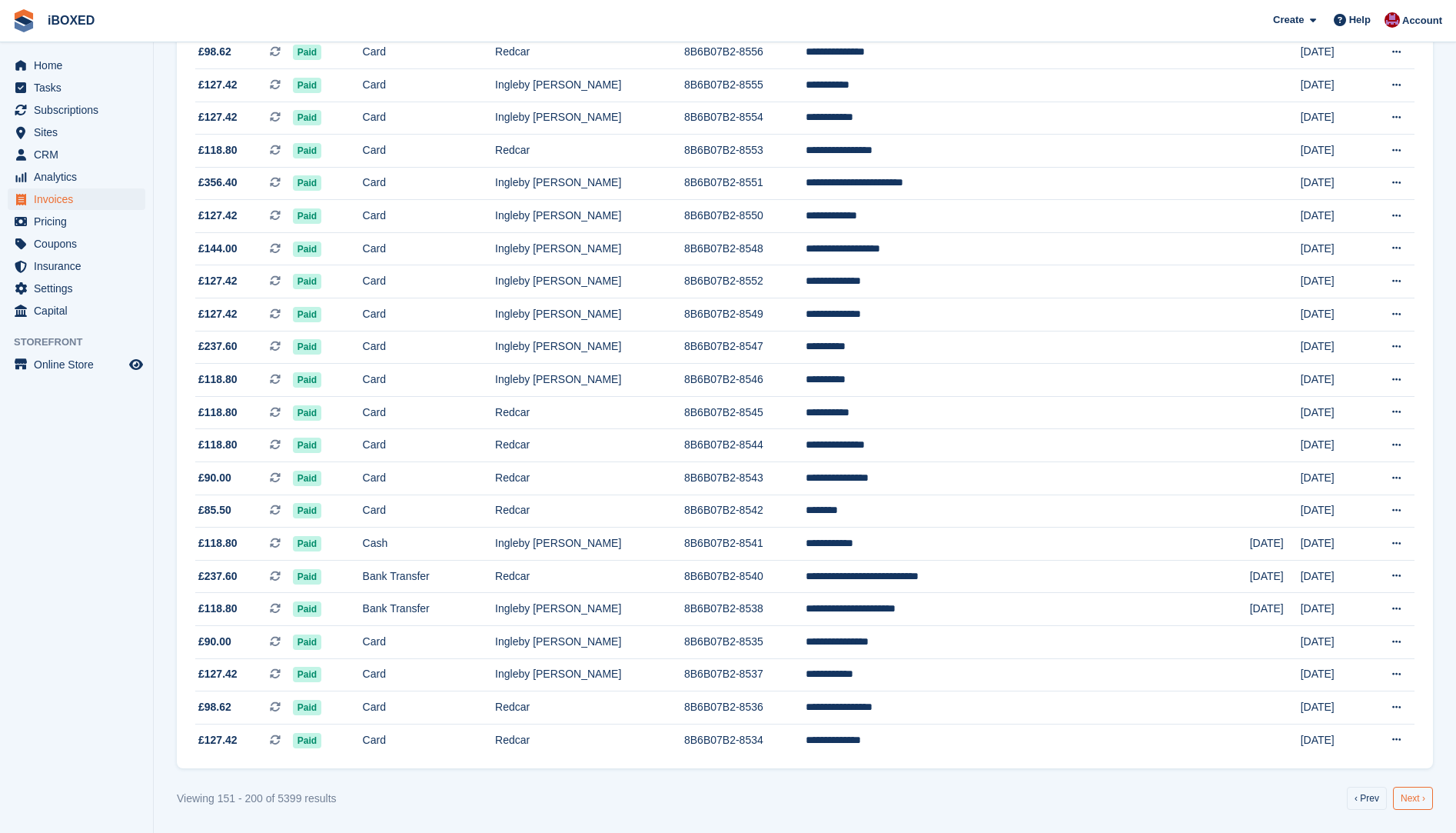
click at [1414, 801] on link "Next ›" at bounding box center [1413, 799] width 40 height 23
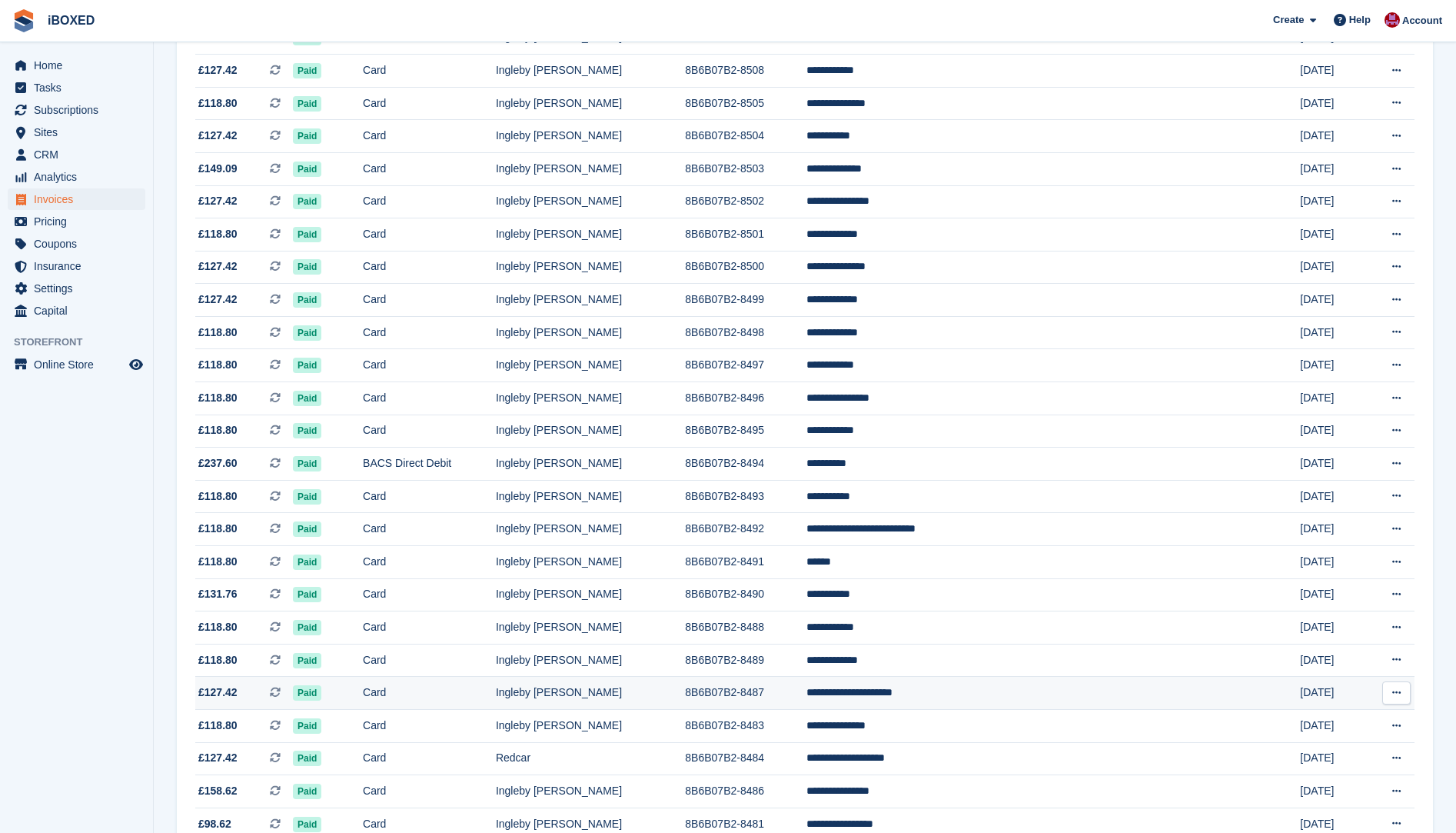
scroll to position [1139, 0]
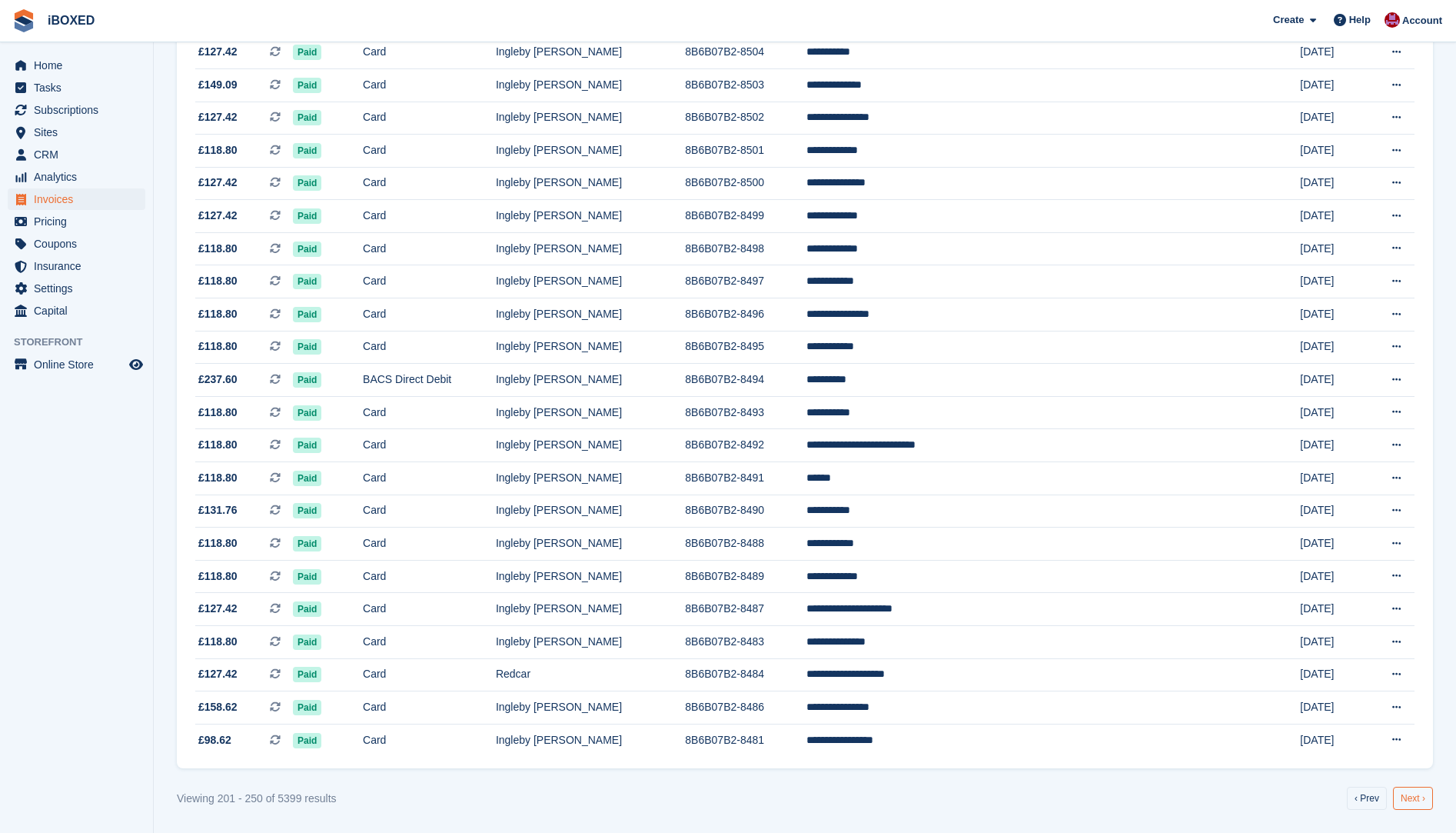
click at [1424, 799] on link "Next ›" at bounding box center [1413, 799] width 40 height 23
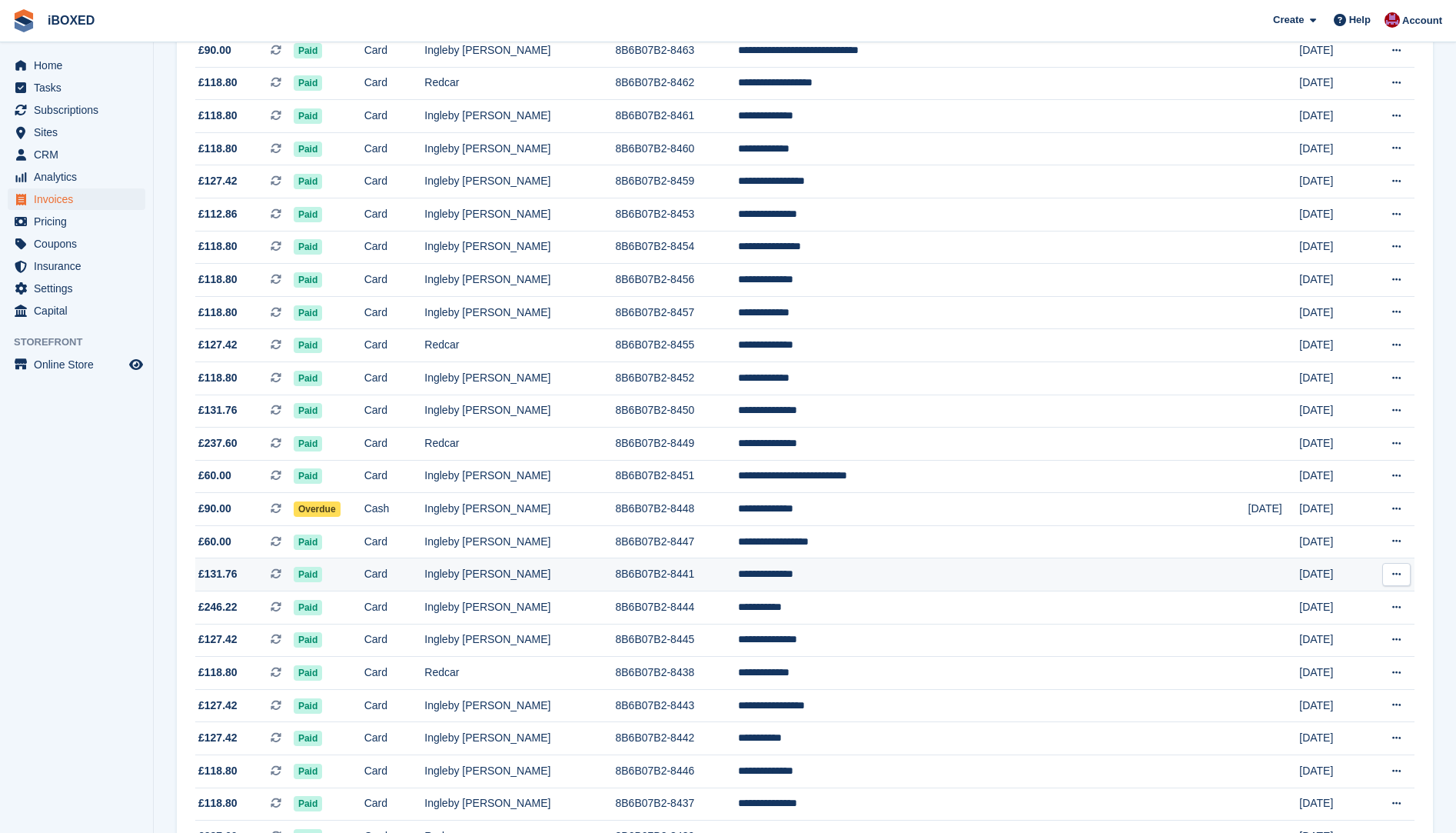
scroll to position [1139, 0]
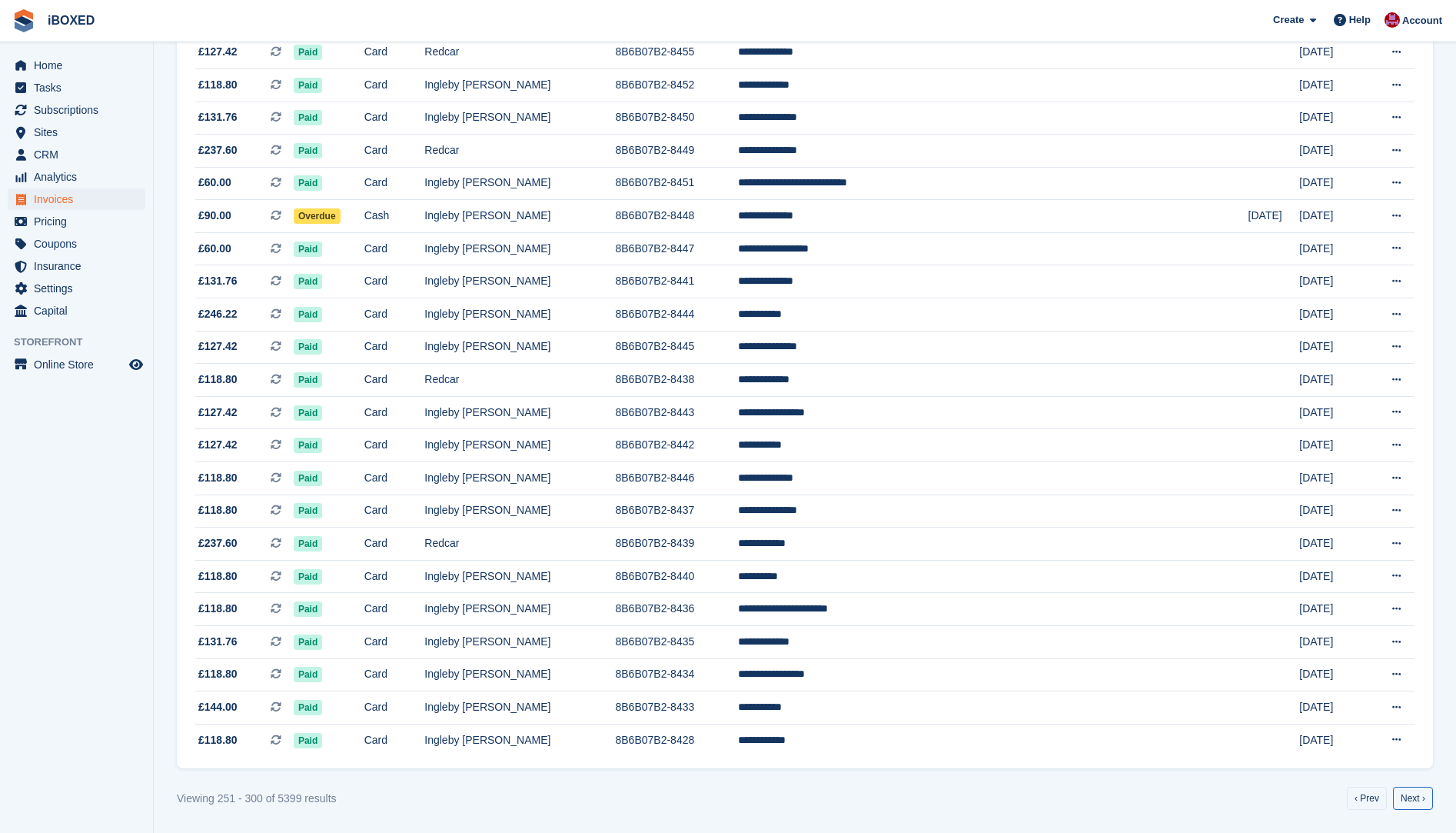
click at [1417, 796] on link "Next ›" at bounding box center [1413, 799] width 40 height 23
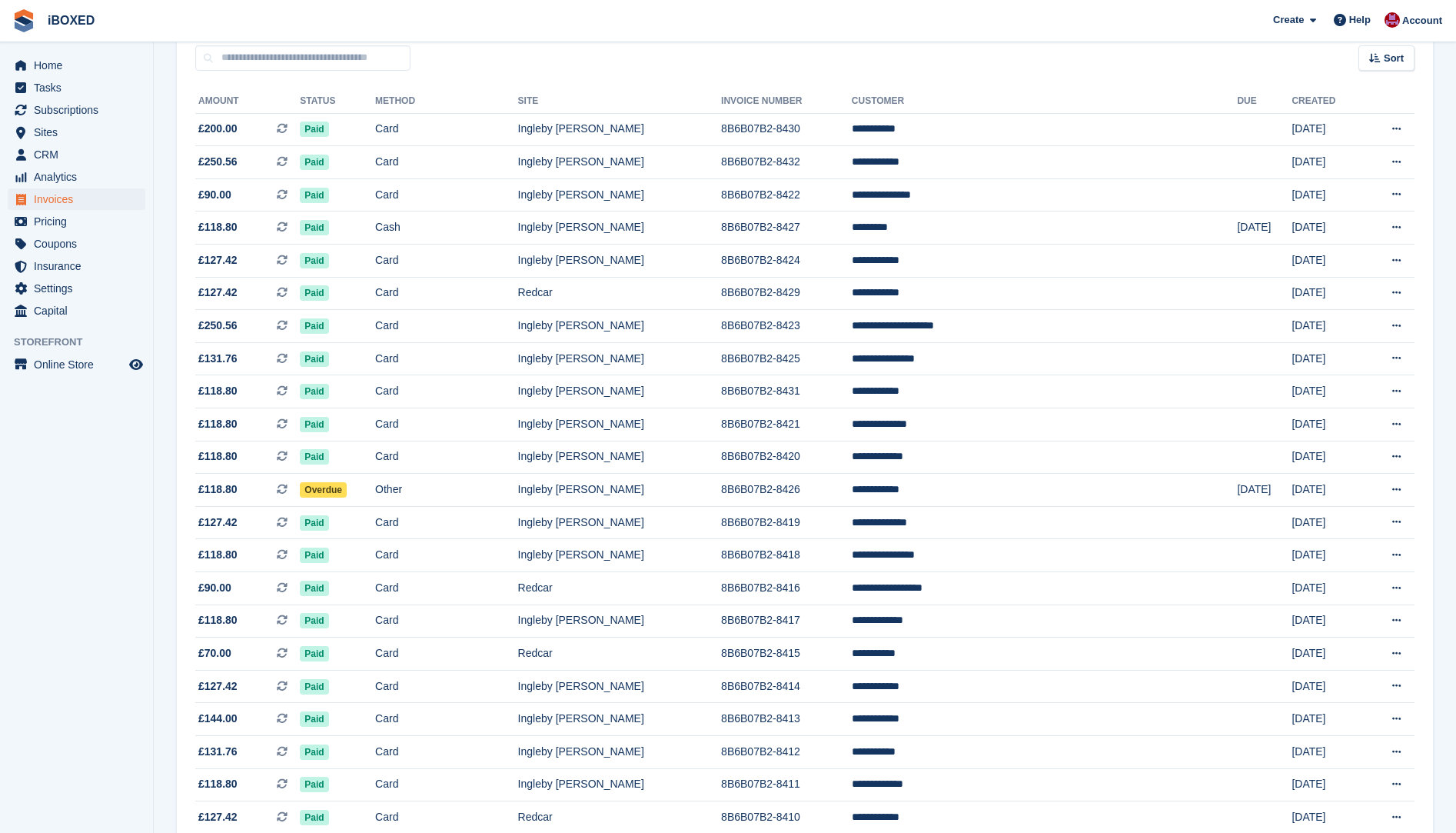
scroll to position [139, 0]
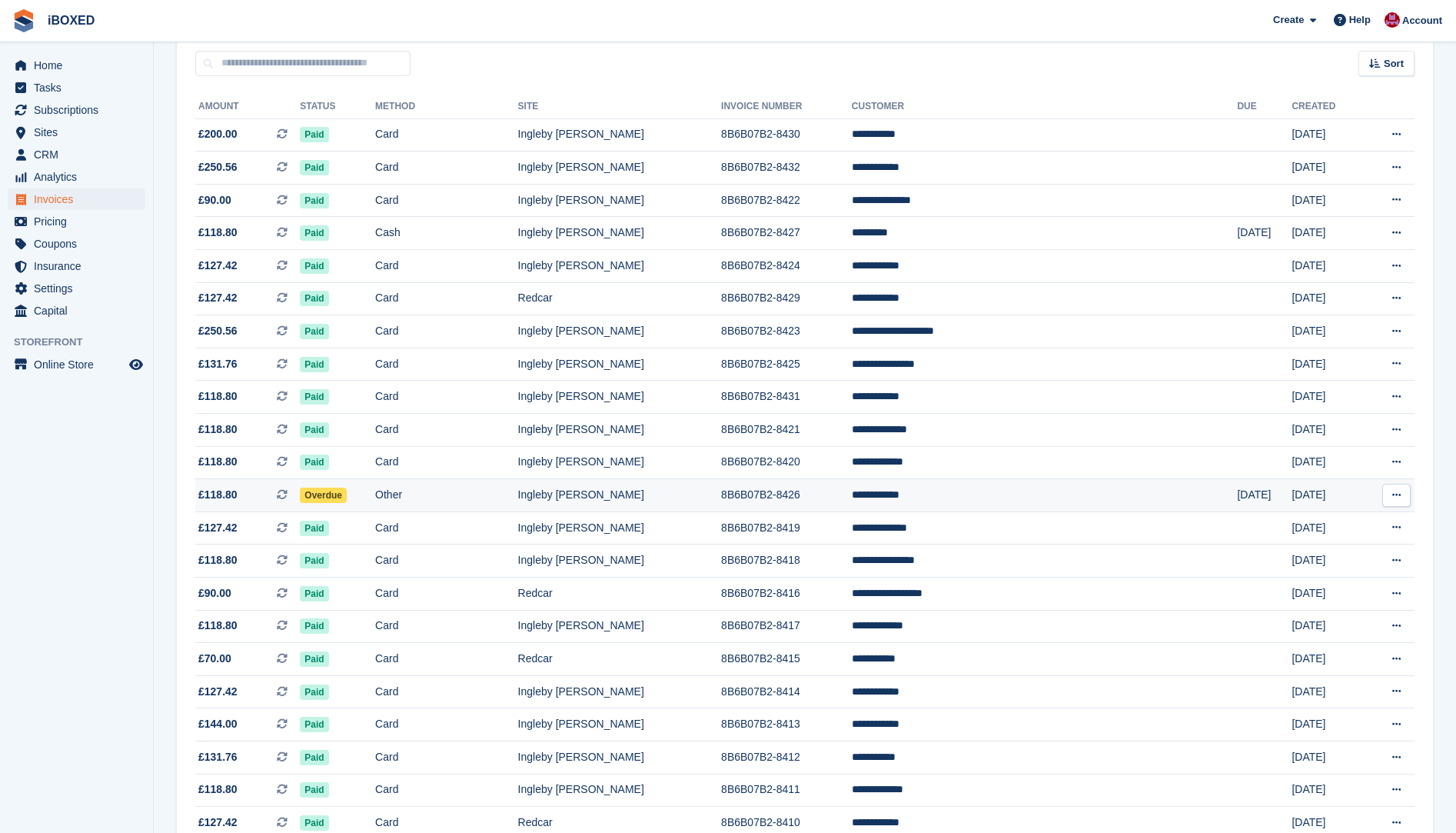
click at [642, 496] on td "Ingleby [PERSON_NAME]" at bounding box center [620, 496] width 203 height 33
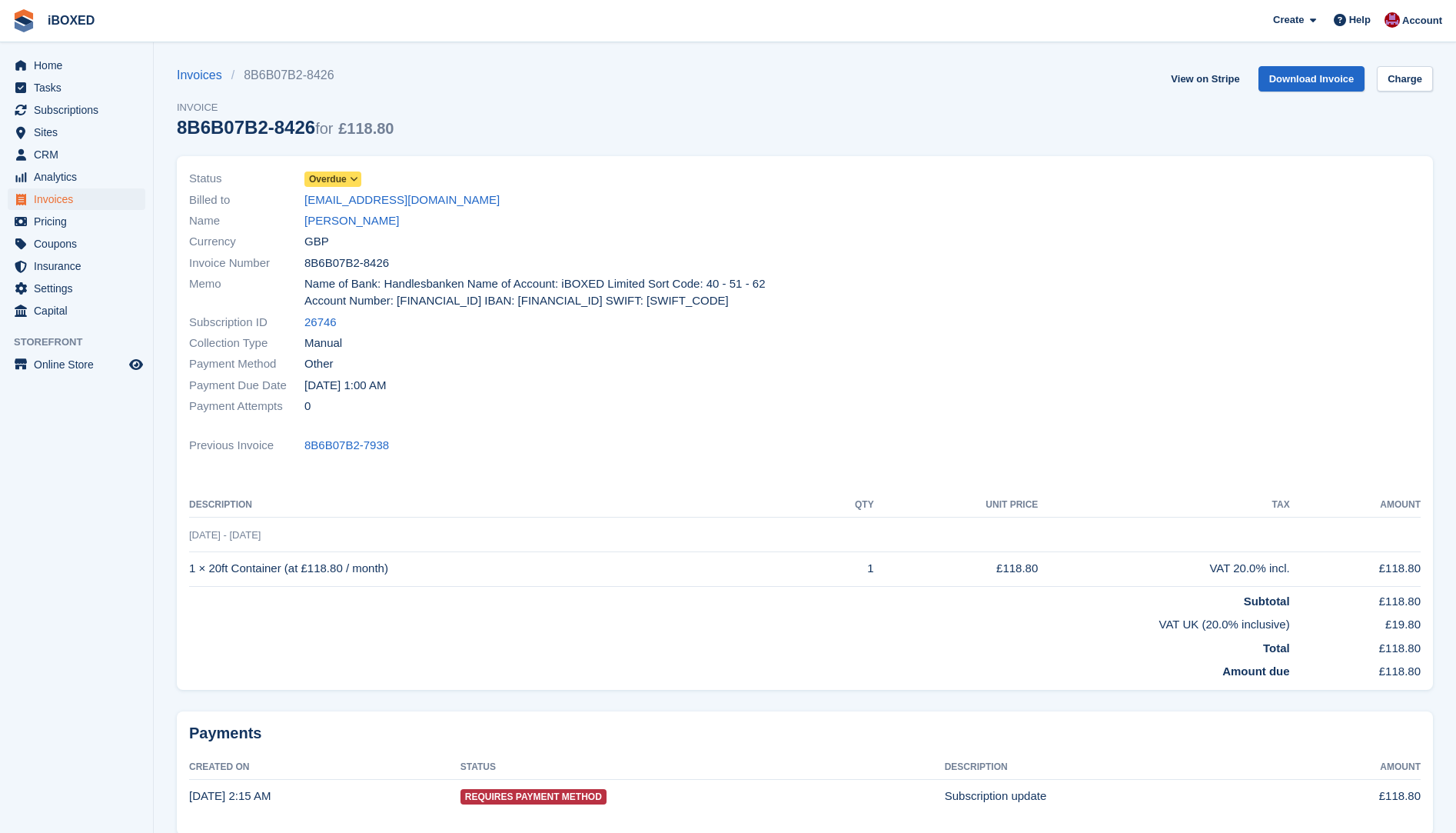
click at [330, 231] on div "Currency GBP" at bounding box center [492, 242] width 606 height 21
click at [331, 222] on link "[PERSON_NAME]" at bounding box center [352, 221] width 94 height 18
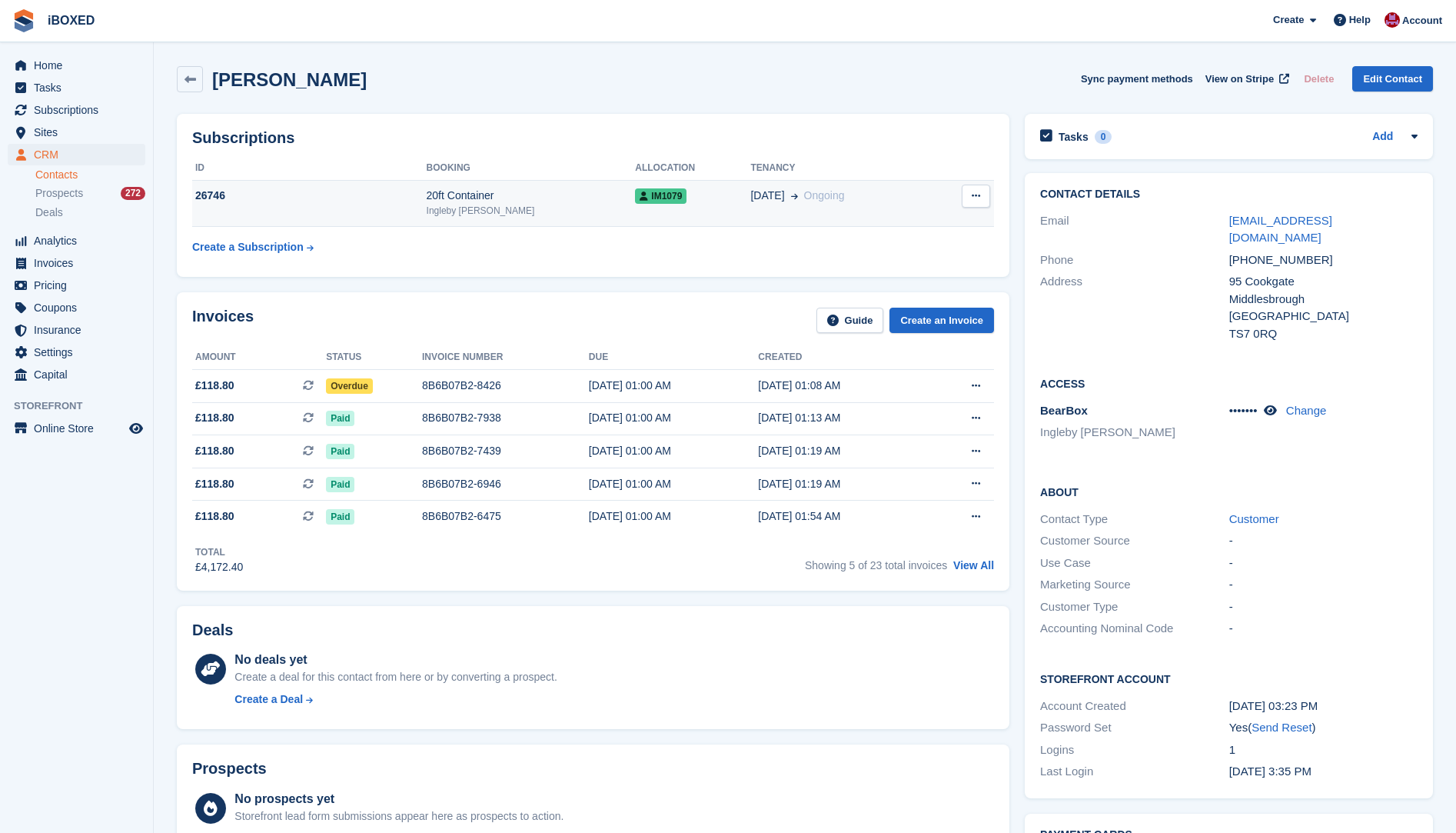
click at [406, 202] on div "26746" at bounding box center [309, 196] width 234 height 16
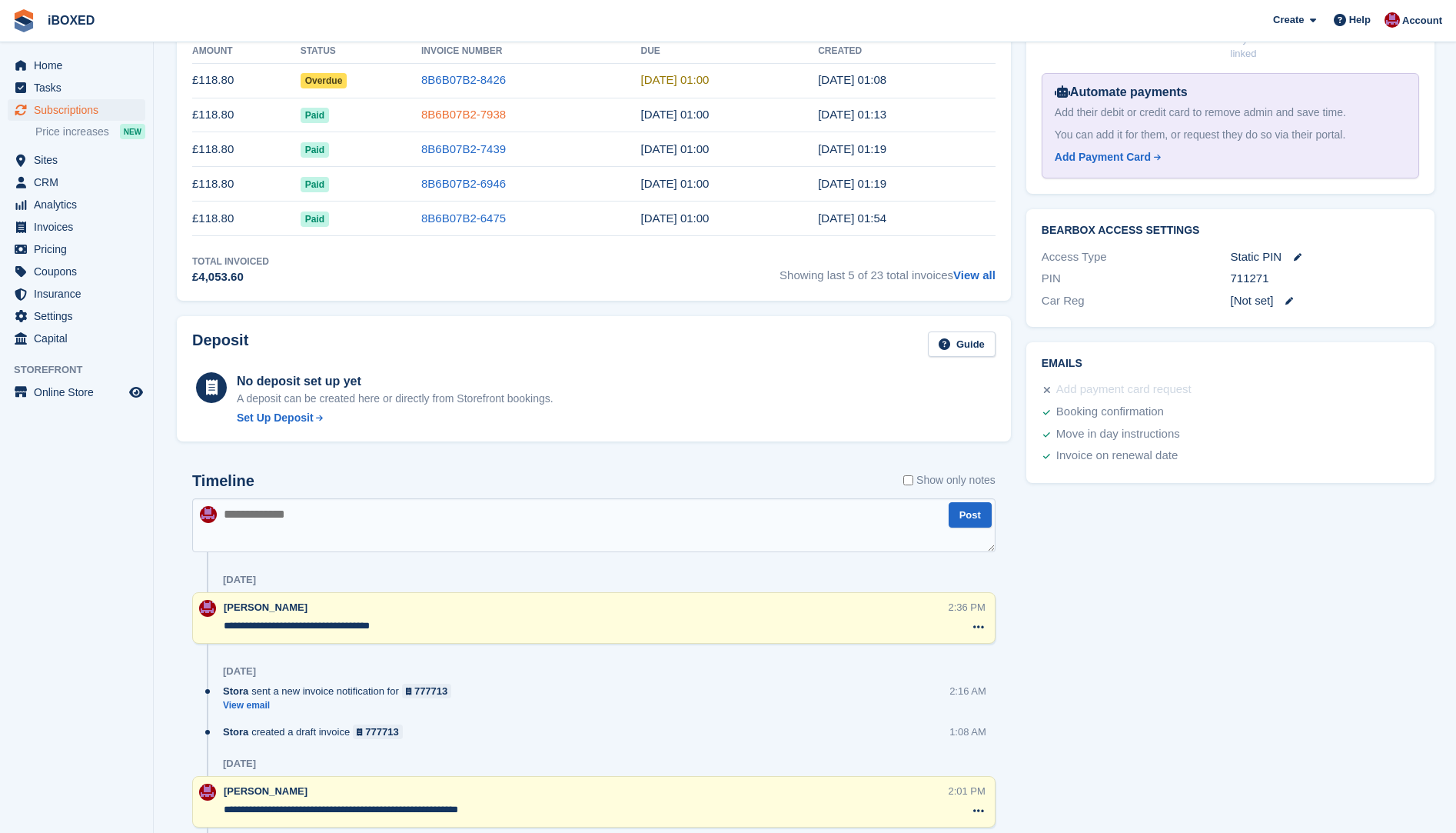
scroll to position [534, 0]
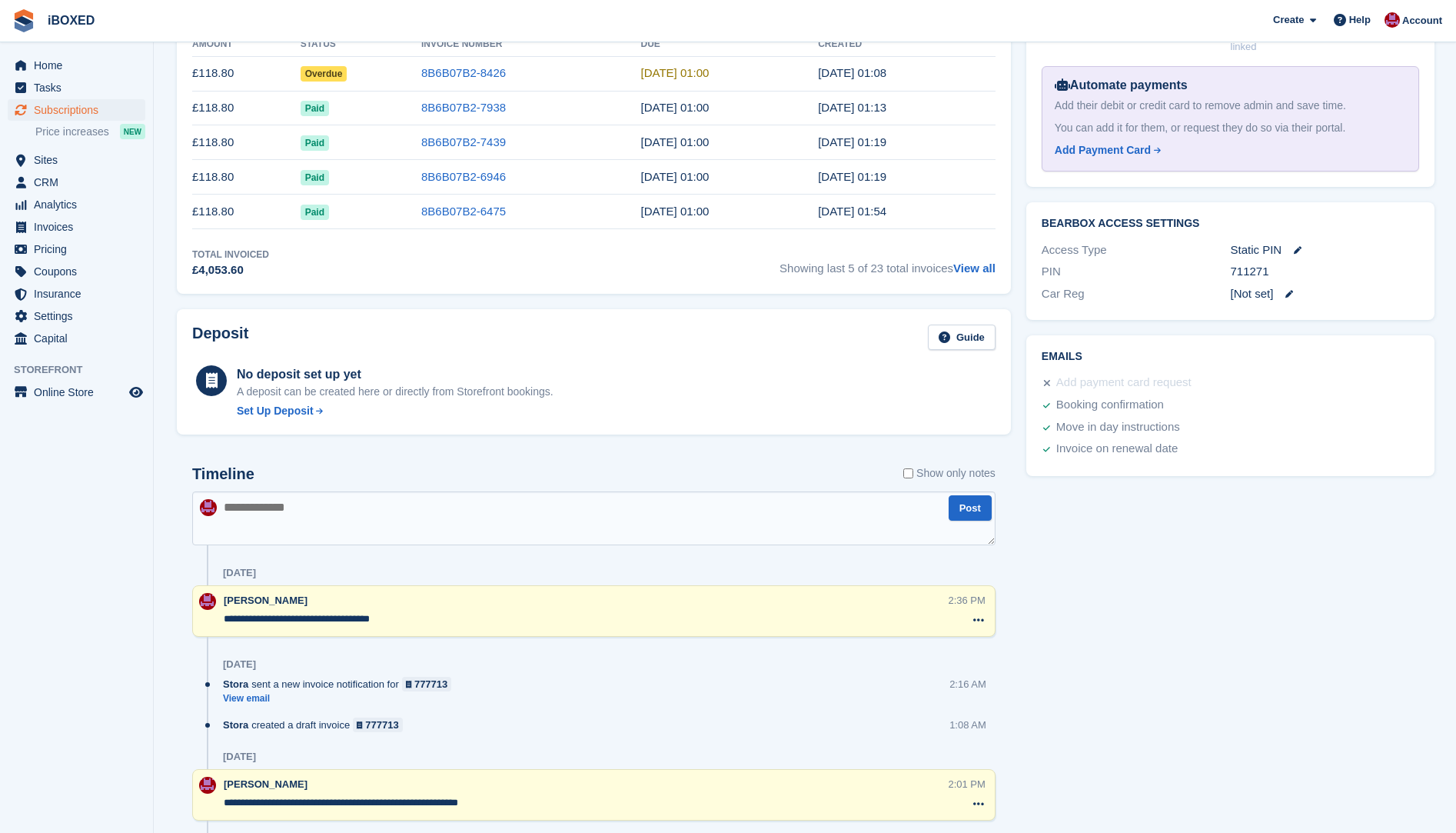
click at [260, 515] on textarea at bounding box center [593, 519] width 803 height 54
type textarea "**********"
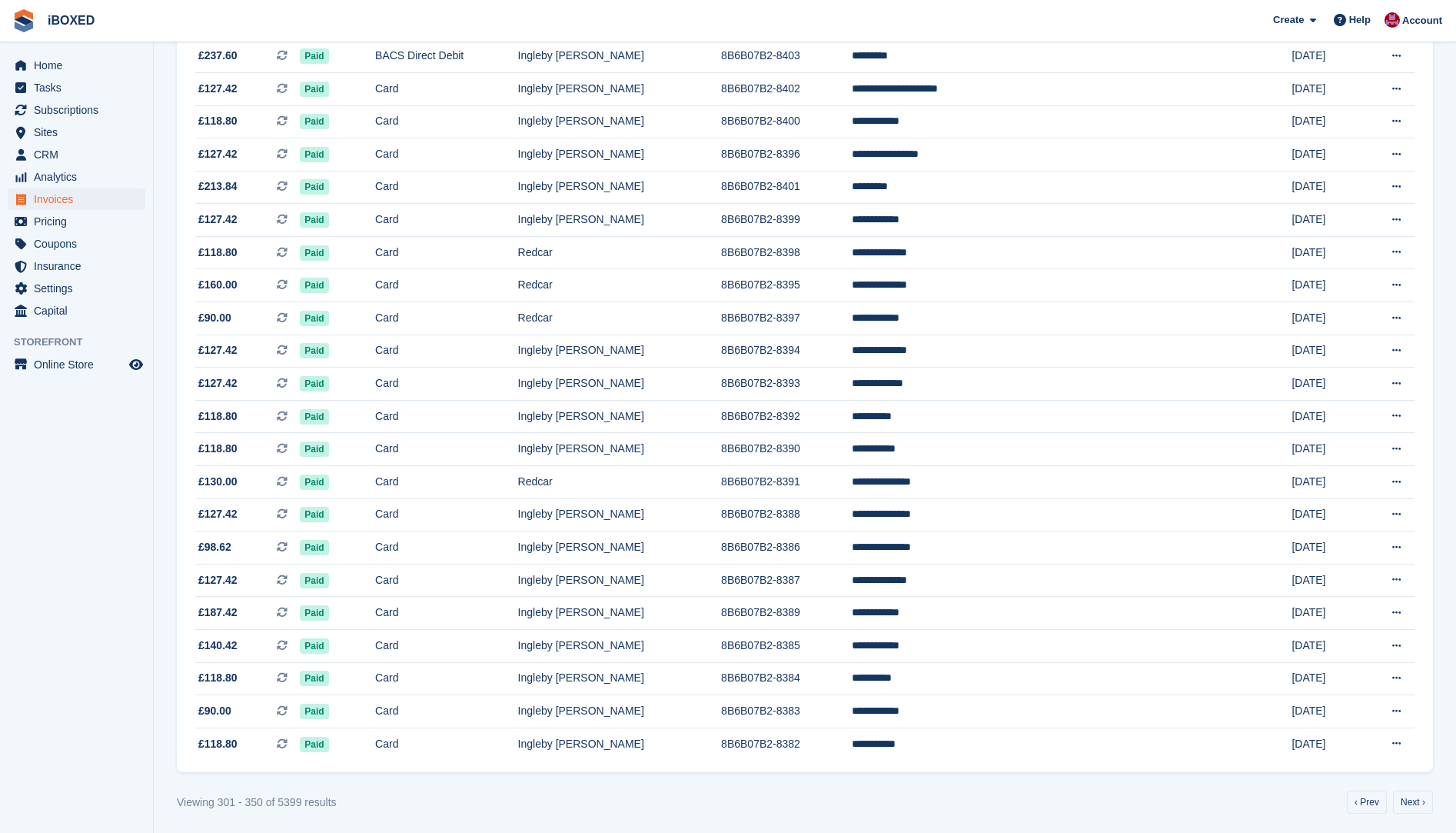
scroll to position [1139, 0]
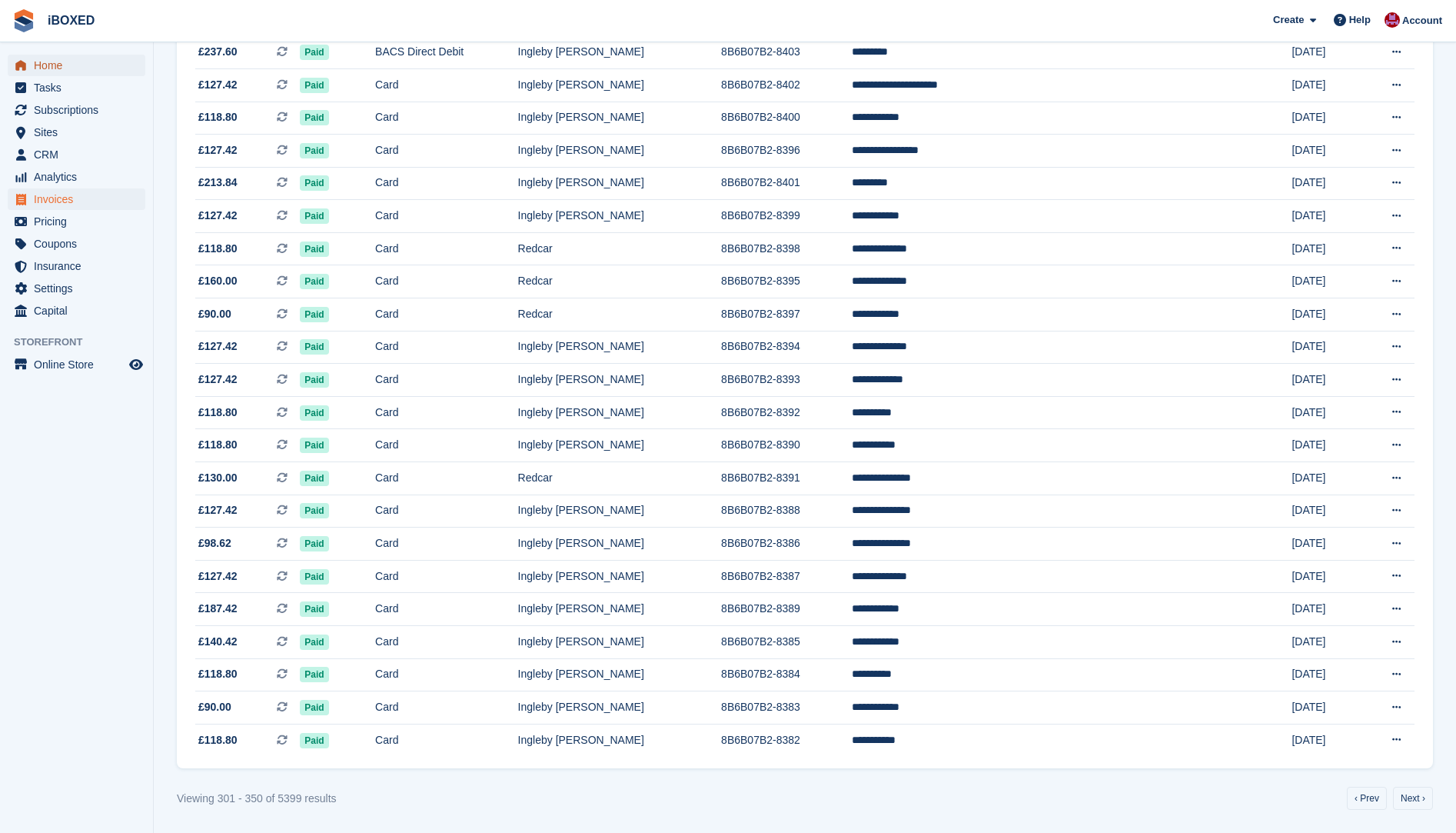
click at [48, 67] on span "Home" at bounding box center [80, 65] width 92 height 21
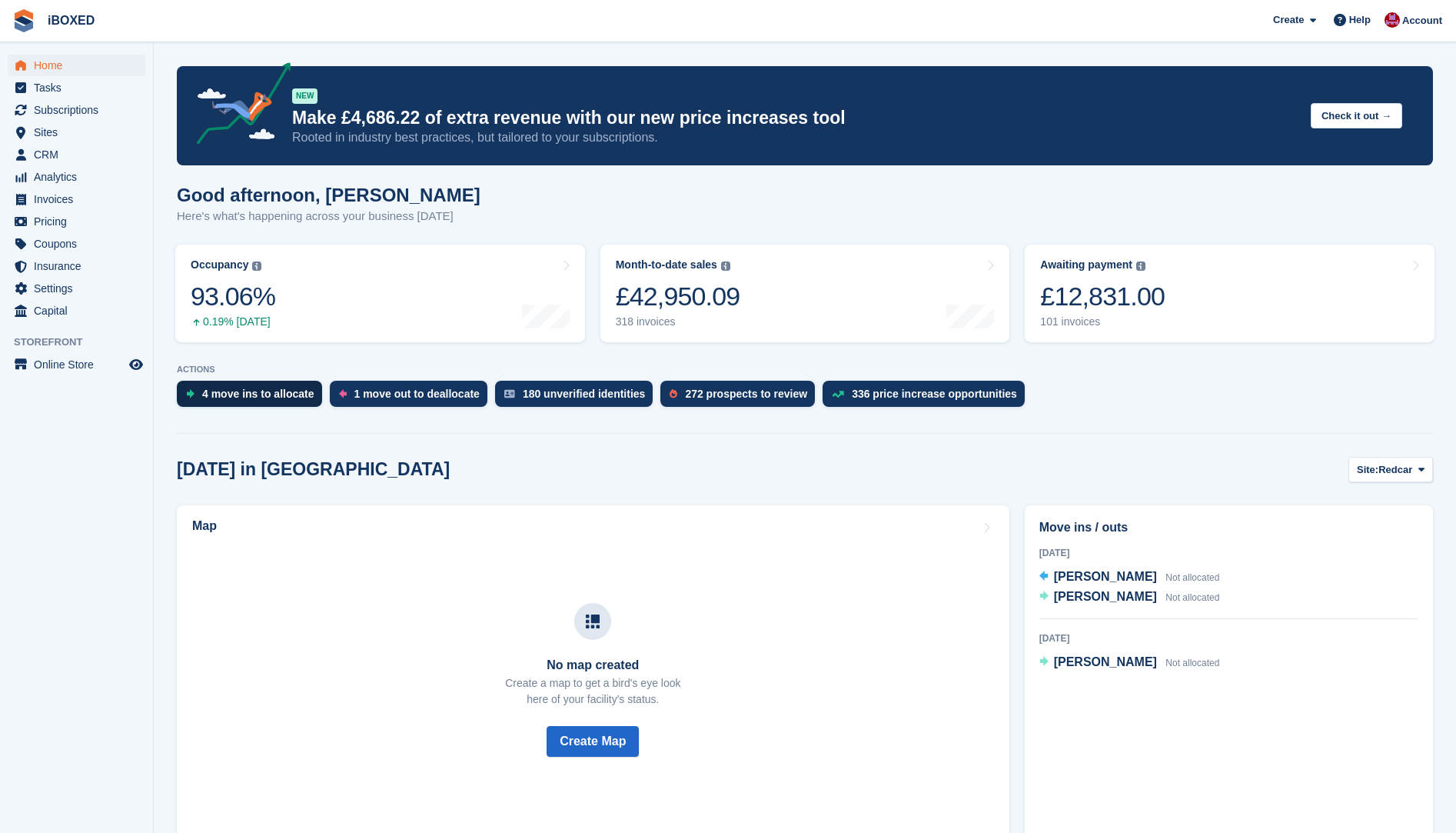
click at [299, 395] on div "4 move ins to allocate" at bounding box center [258, 393] width 112 height 12
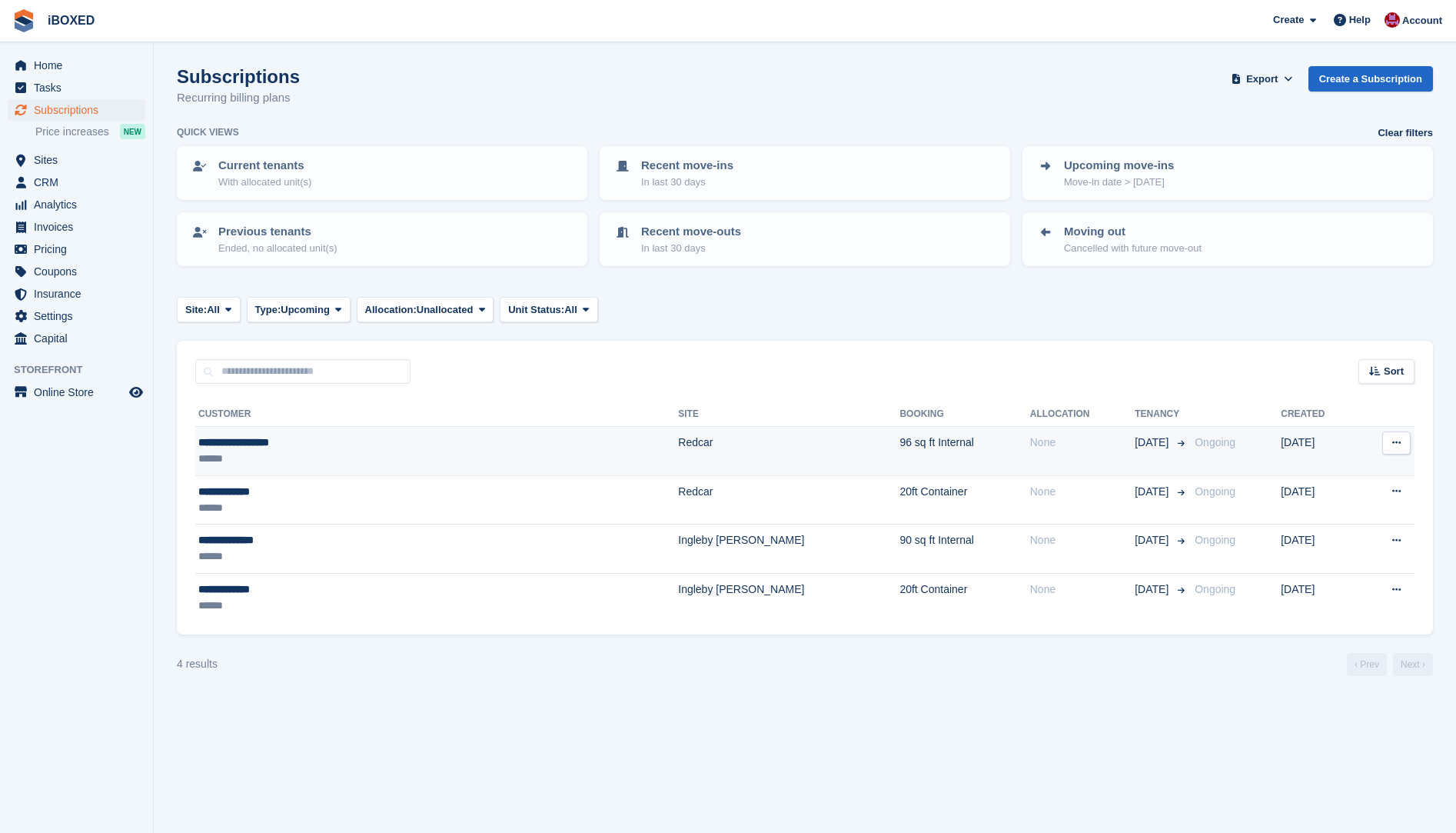
click at [461, 451] on div "******" at bounding box center [334, 459] width 272 height 16
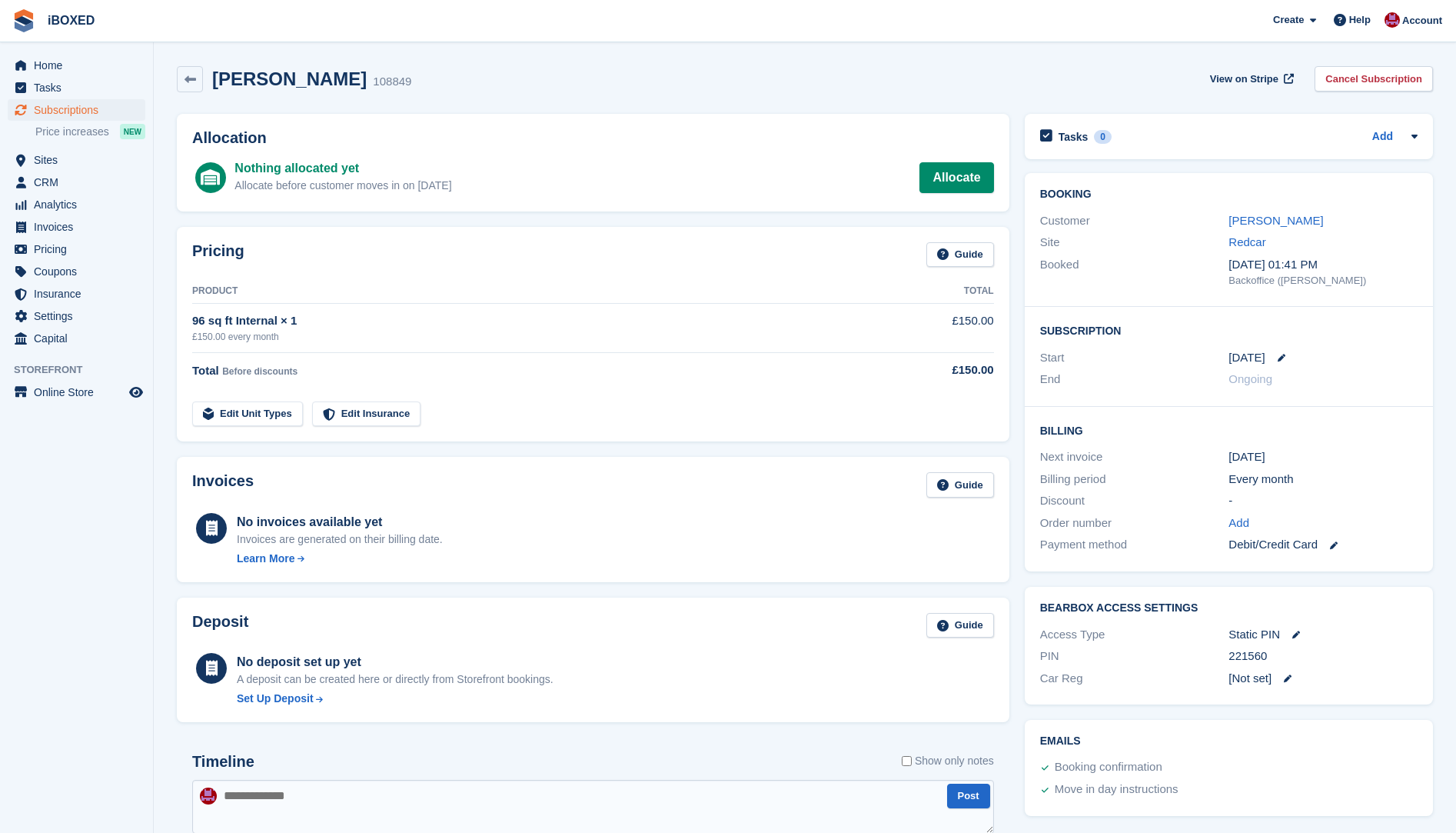
click at [394, 178] on div "Allocate before customer moves in on [DATE]" at bounding box center [343, 186] width 216 height 16
click at [1264, 214] on link "[PERSON_NAME]" at bounding box center [1276, 221] width 94 height 13
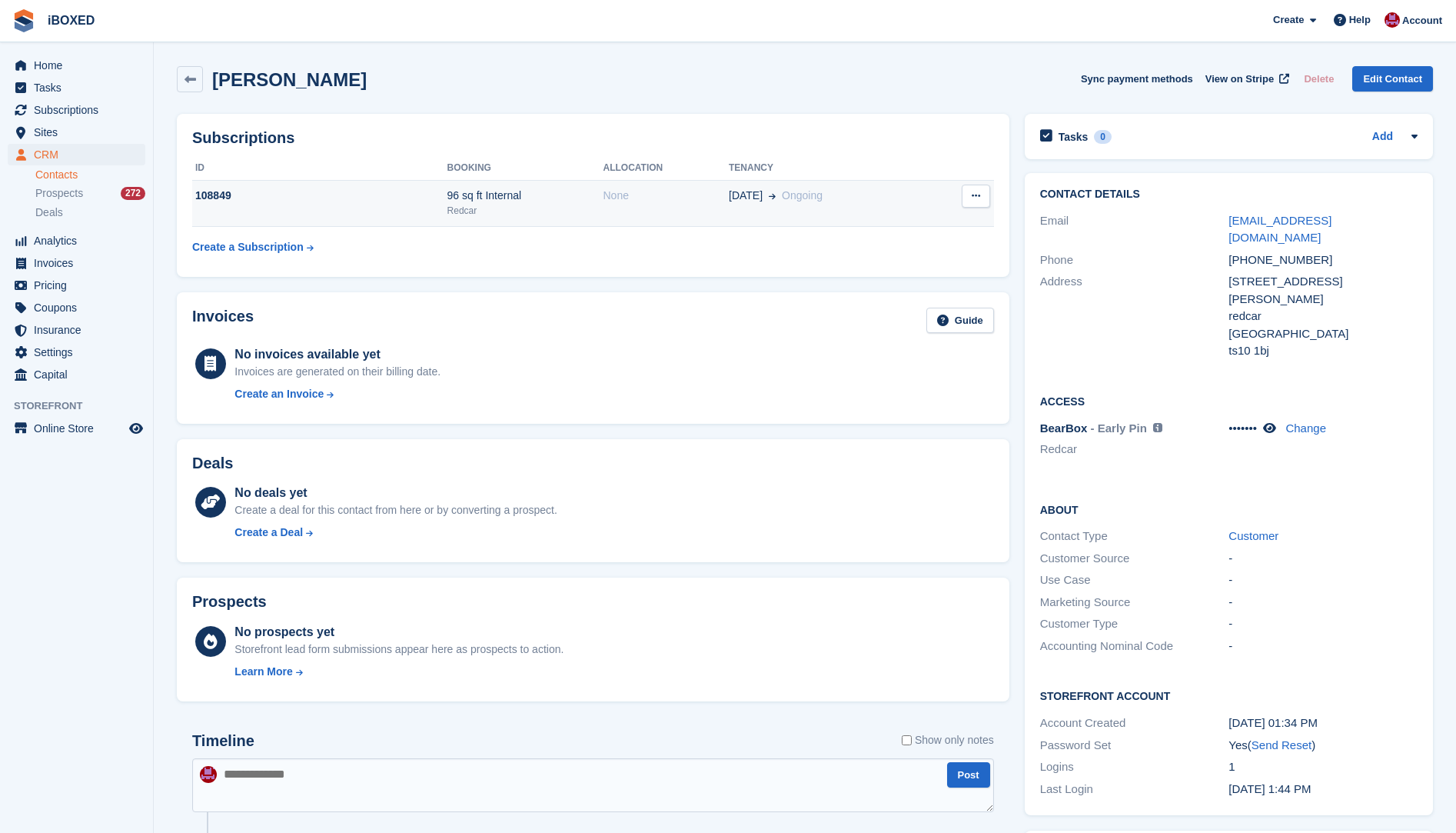
click at [579, 205] on div "Redcar" at bounding box center [526, 210] width 156 height 14
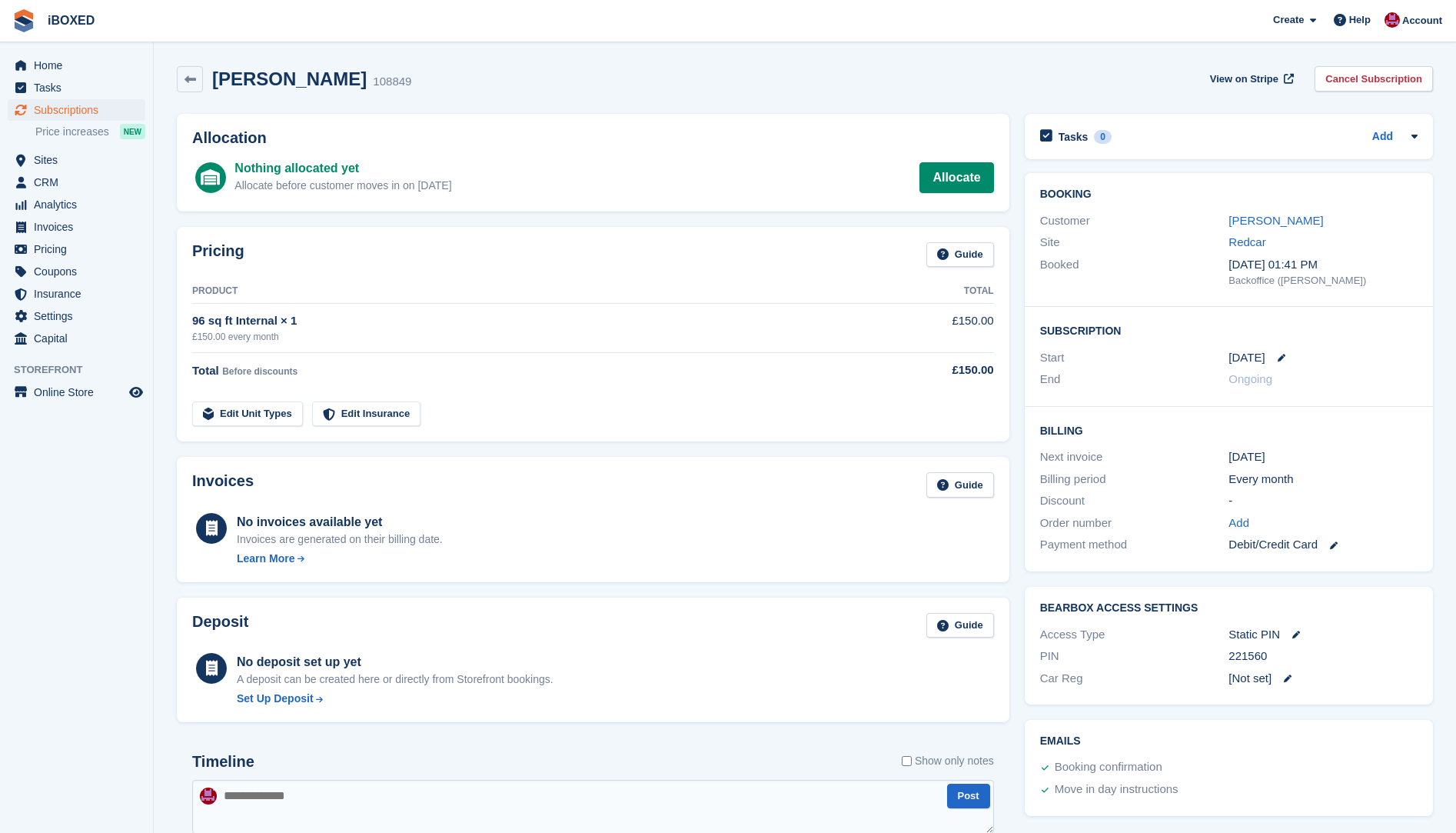
click at [359, 185] on div "Allocate before customer moves in on [DATE]" at bounding box center [343, 186] width 216 height 16
